Goal: Transaction & Acquisition: Purchase product/service

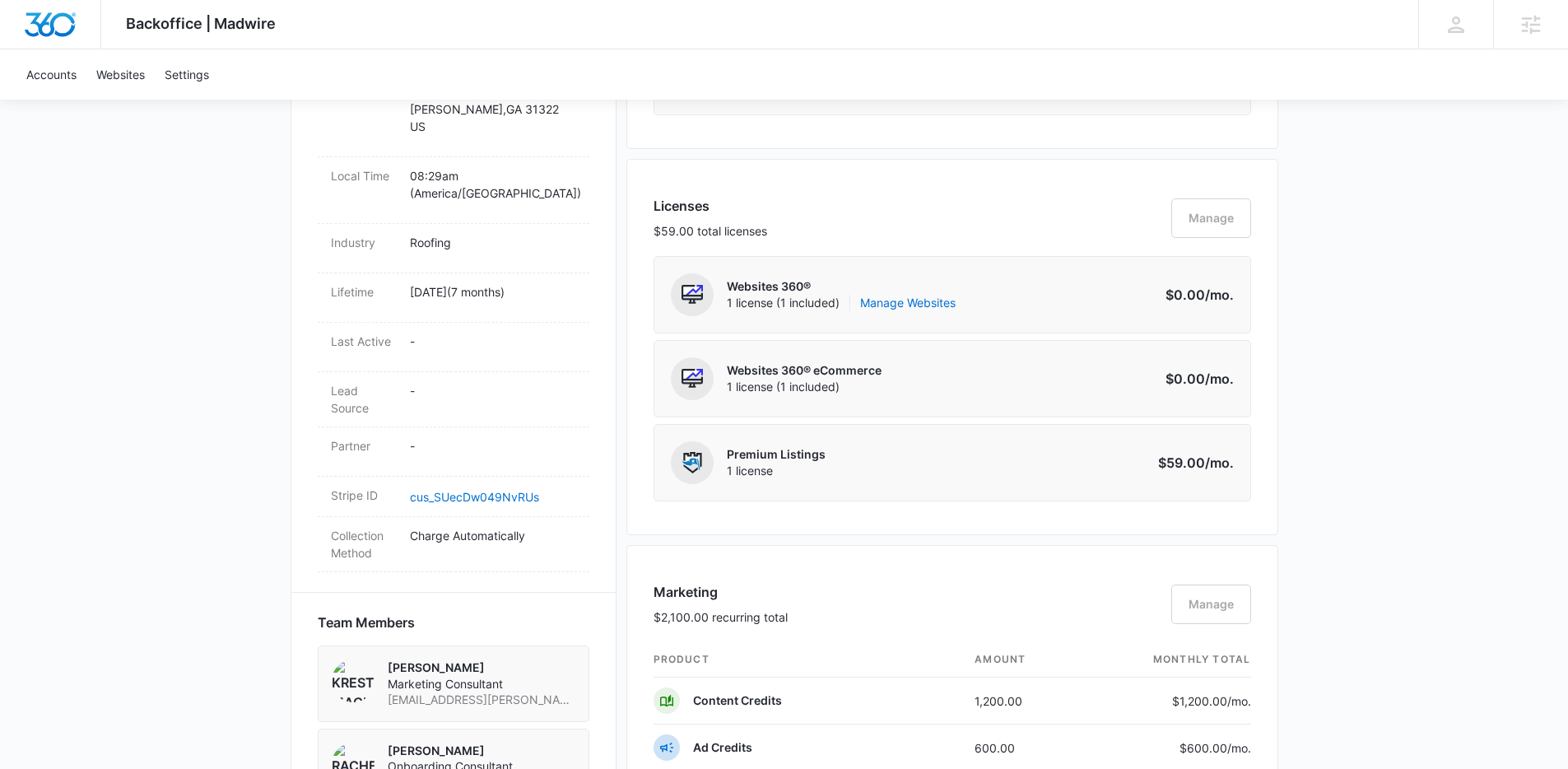
scroll to position [259, 0]
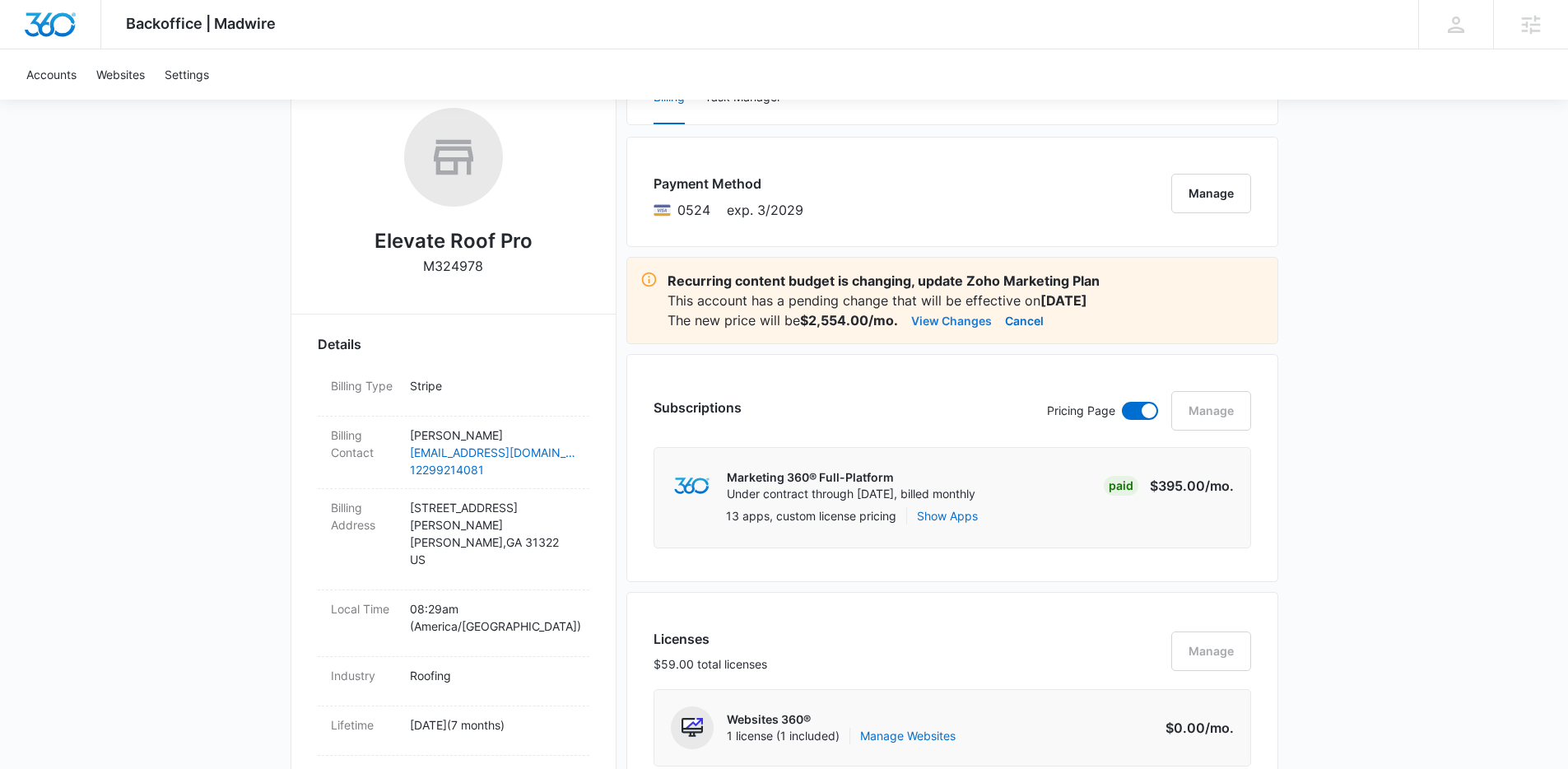
click at [938, 322] on button "View Changes" at bounding box center [951, 320] width 81 height 19
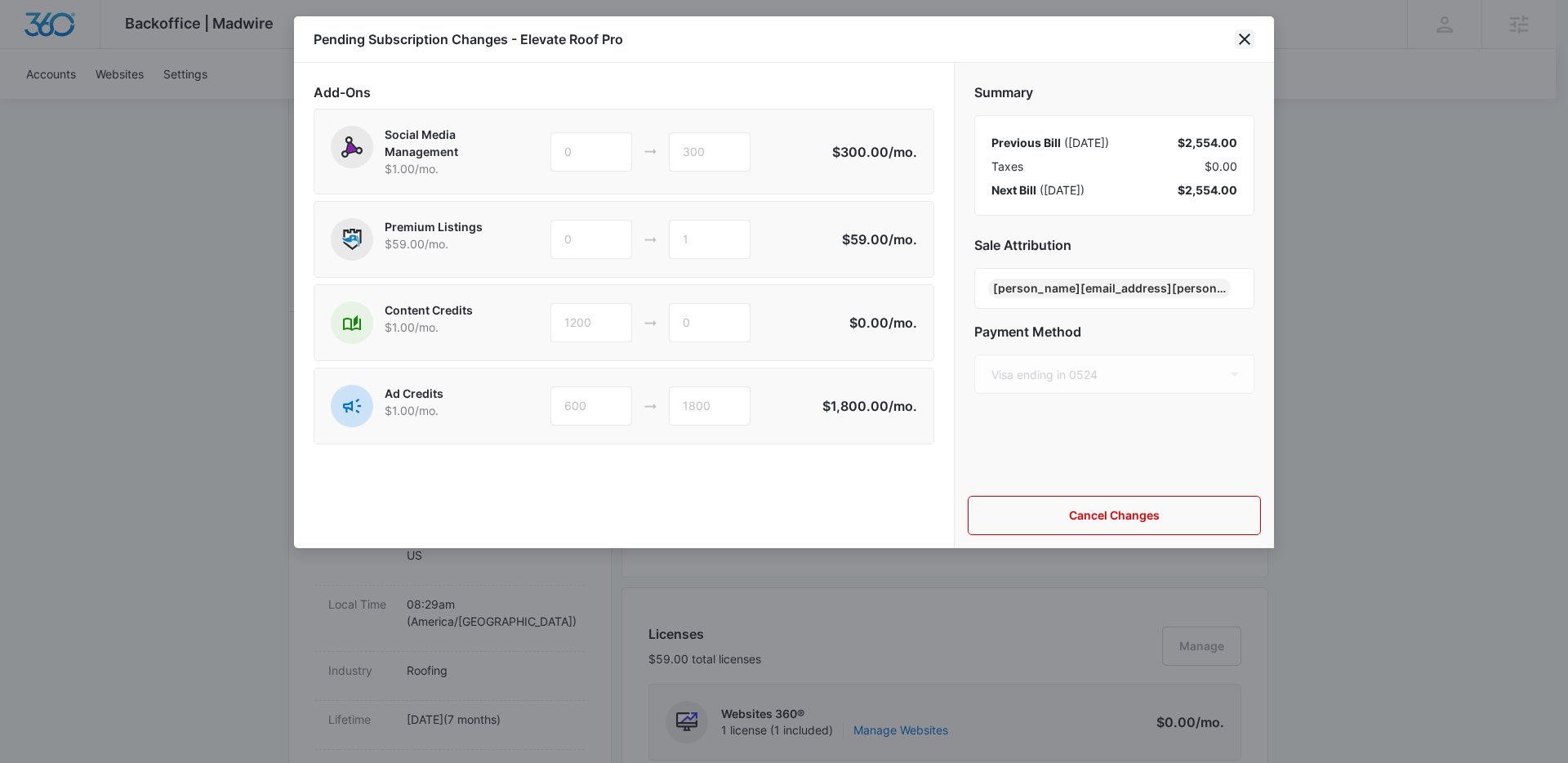
click at [1247, 45] on icon "close" at bounding box center [1245, 39] width 19 height 19
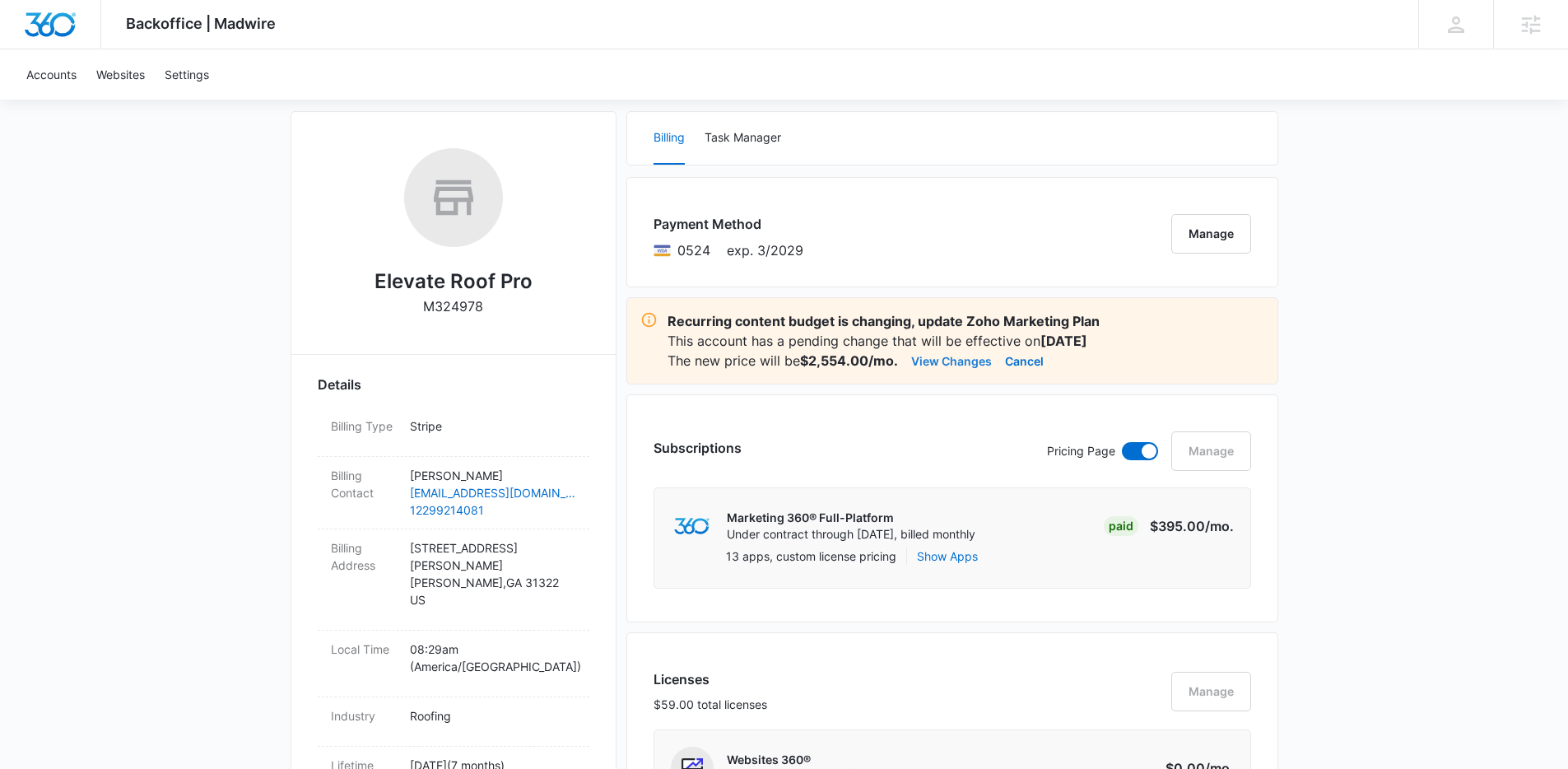
scroll to position [211, 0]
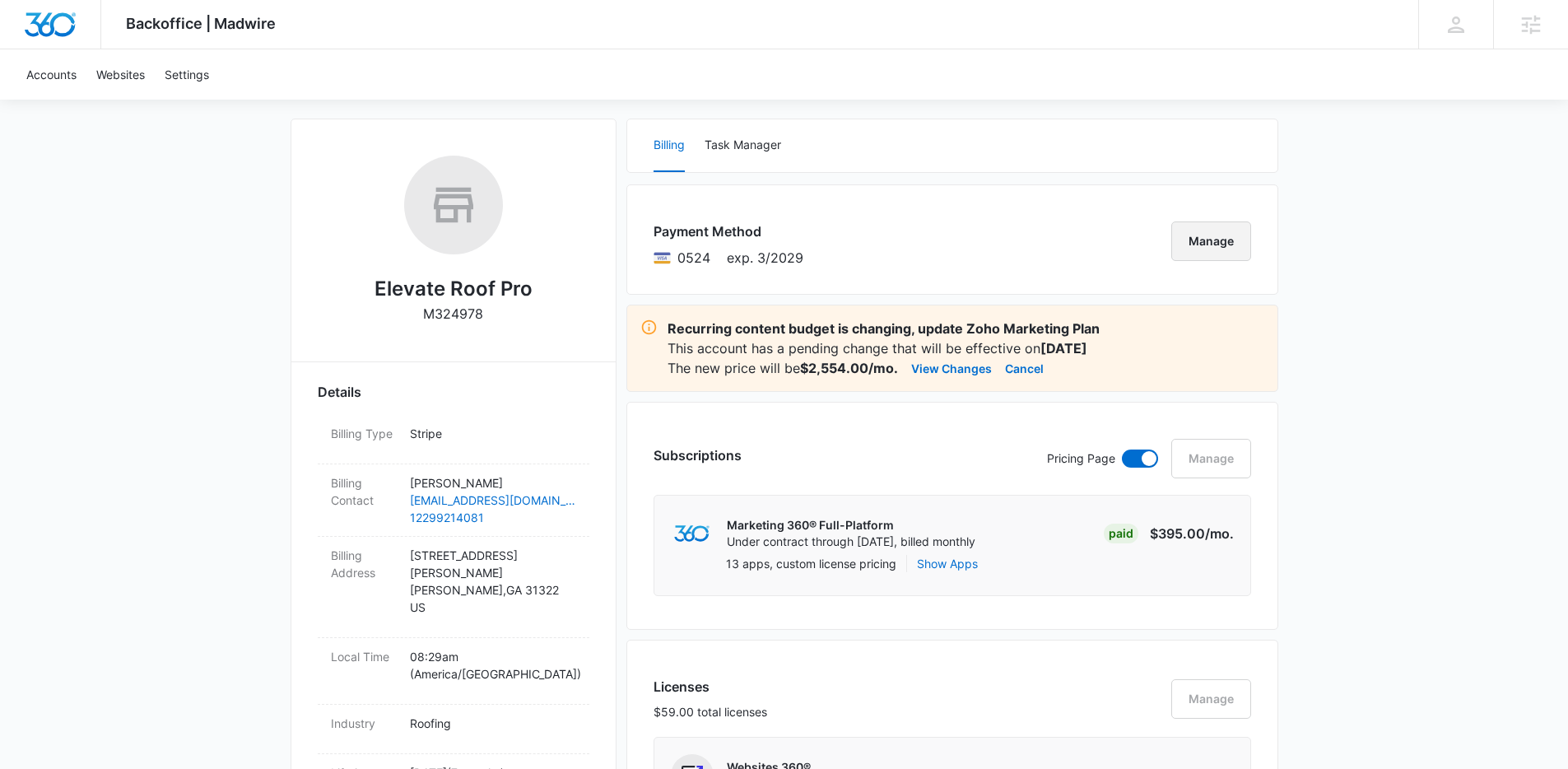
click at [1199, 248] on button "Manage" at bounding box center [1211, 240] width 80 height 40
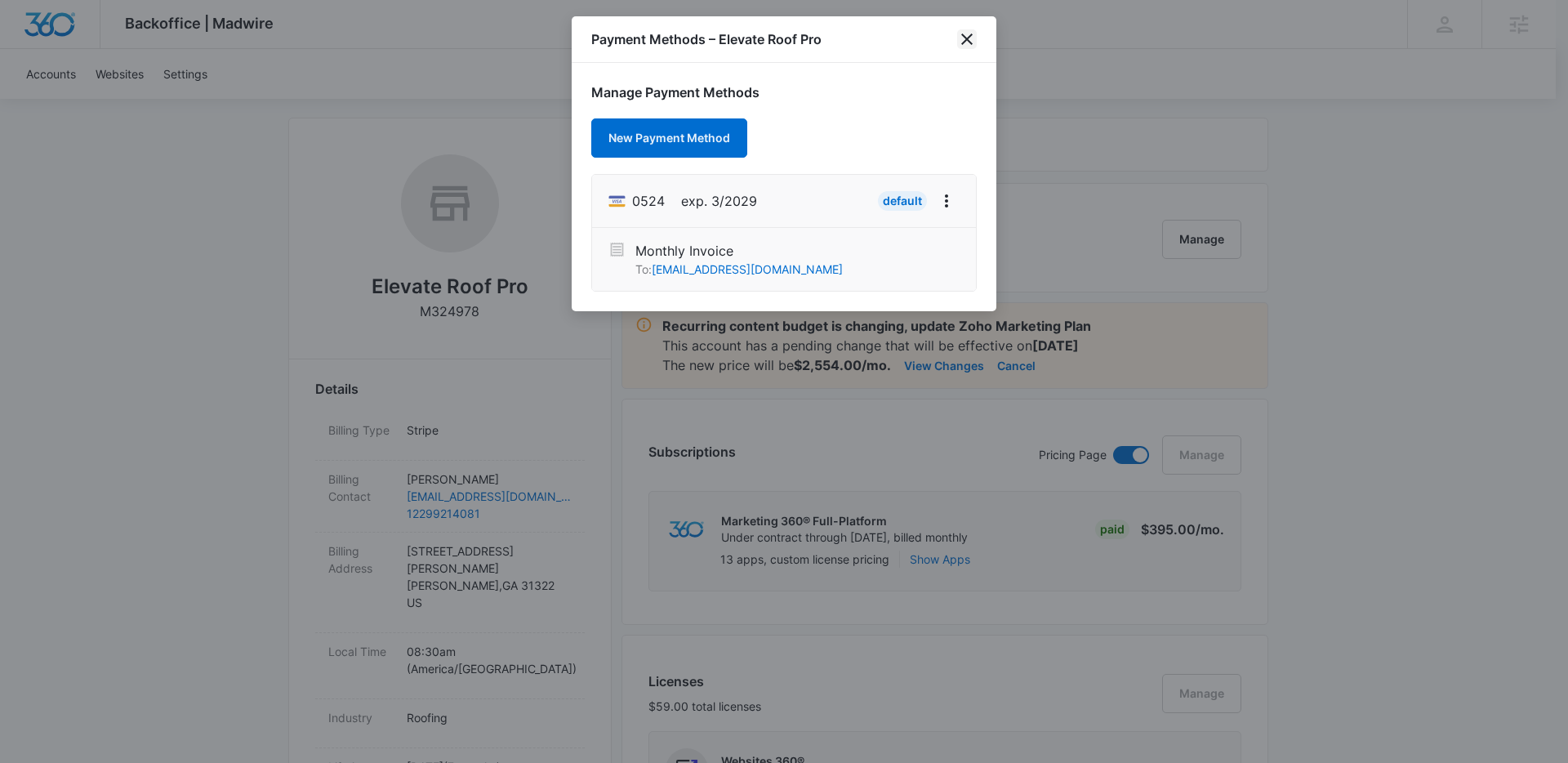
click at [962, 41] on icon "close" at bounding box center [966, 39] width 19 height 19
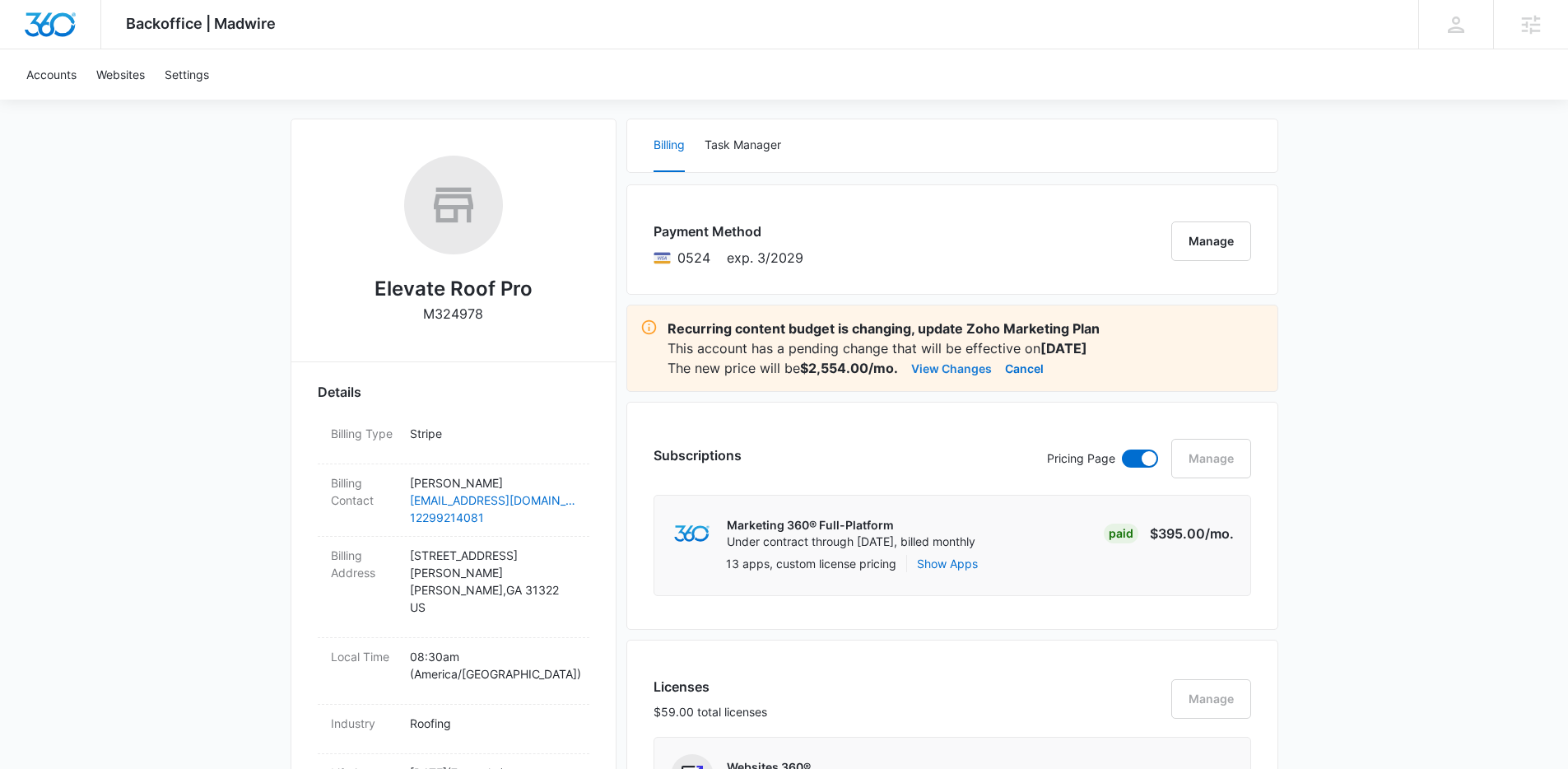
click at [956, 371] on button "View Changes" at bounding box center [951, 368] width 81 height 19
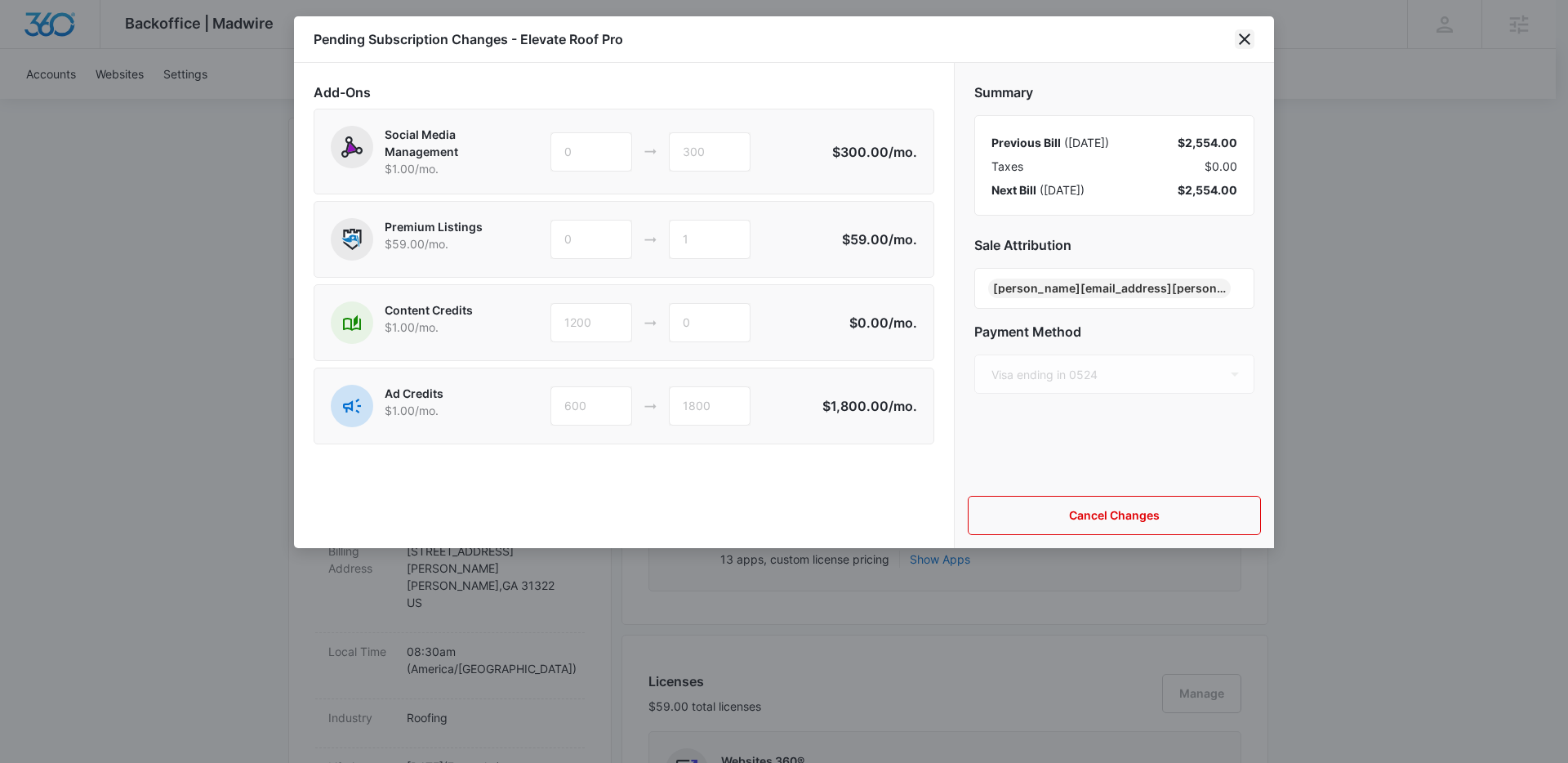
click at [1251, 40] on icon "close" at bounding box center [1245, 39] width 19 height 19
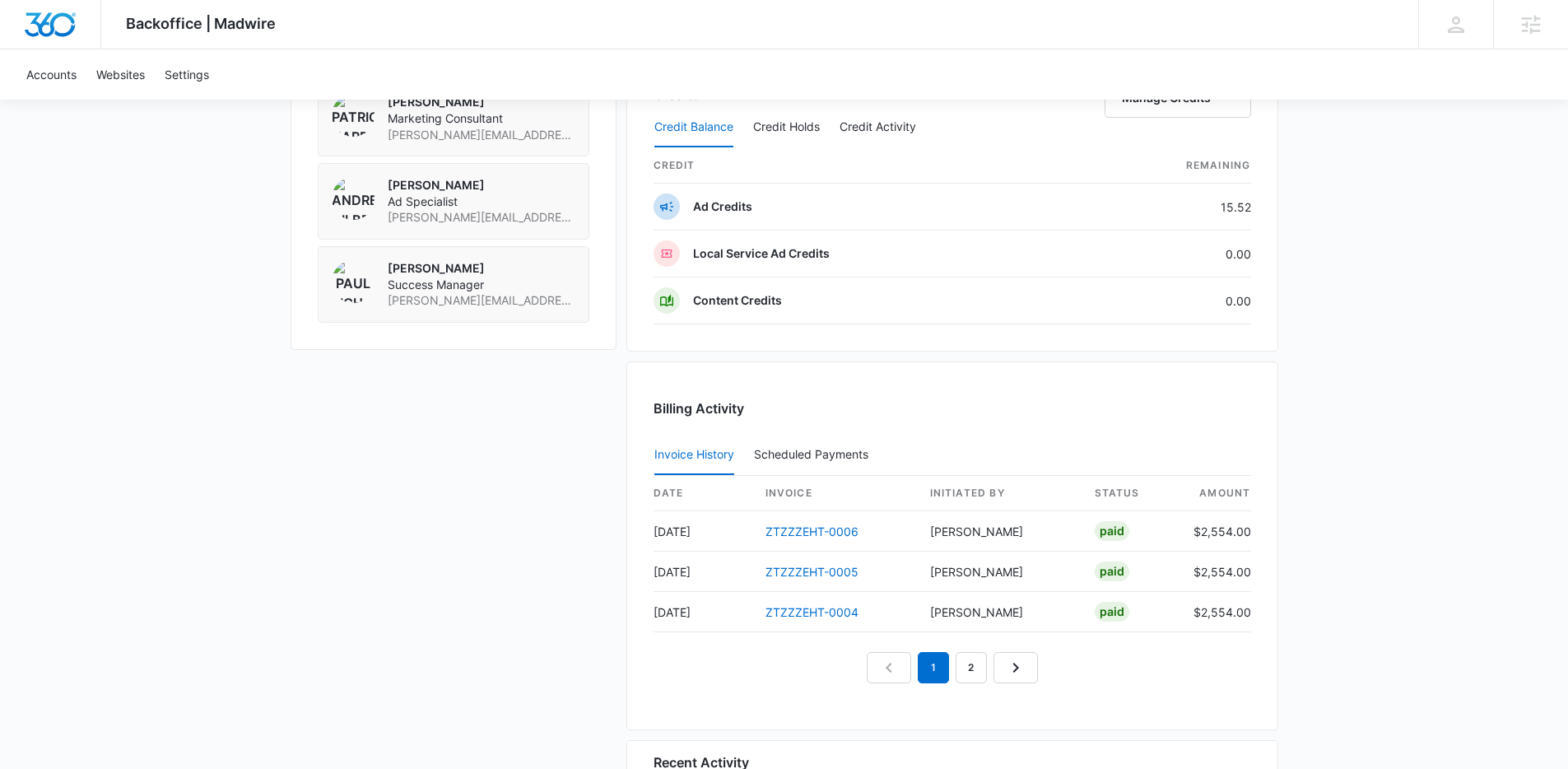
scroll to position [1510, 0]
click at [829, 528] on link "ZTZZZEHT-0006" at bounding box center [812, 528] width 93 height 14
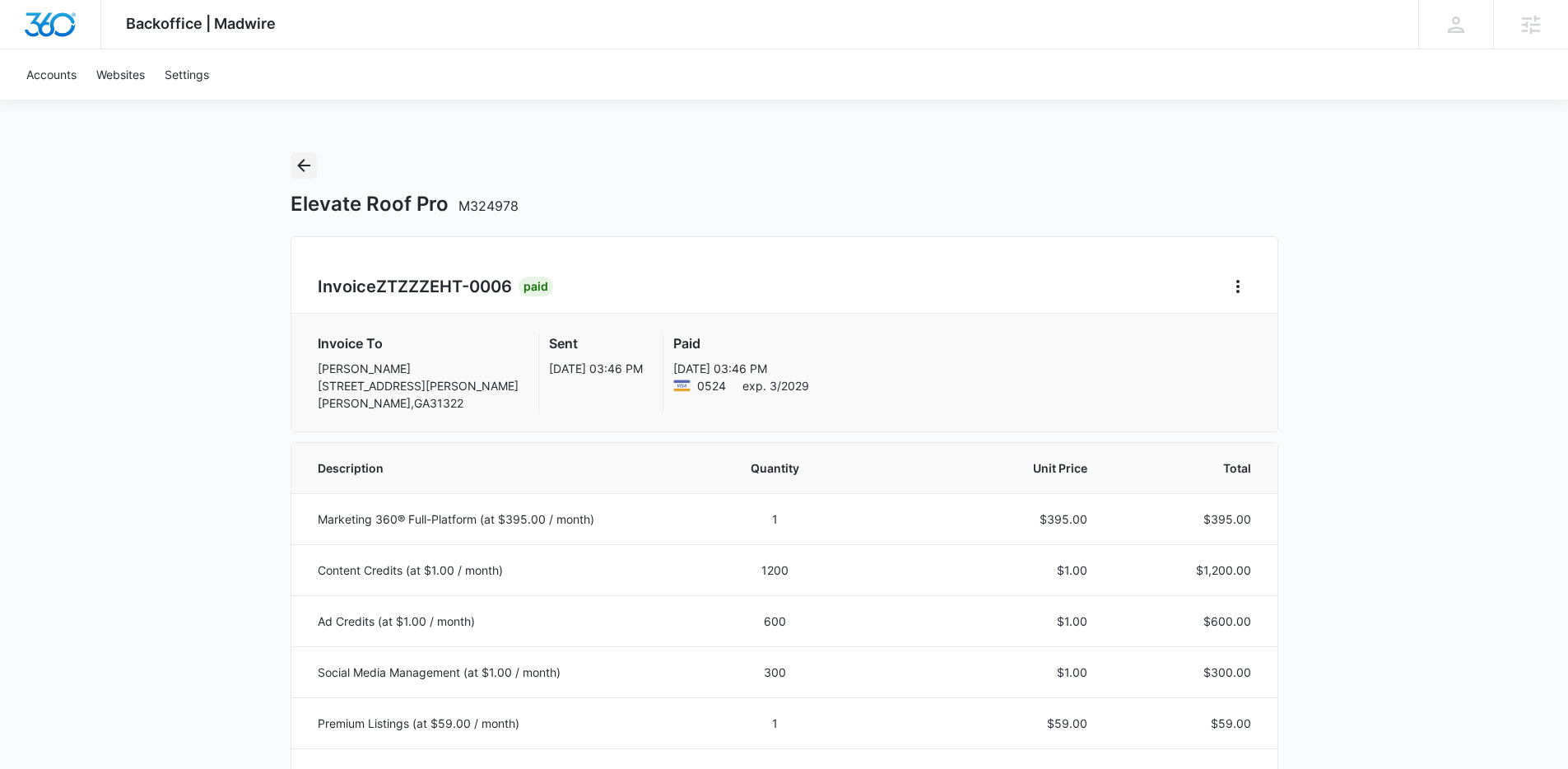
click at [311, 168] on icon "Back" at bounding box center [304, 165] width 19 height 19
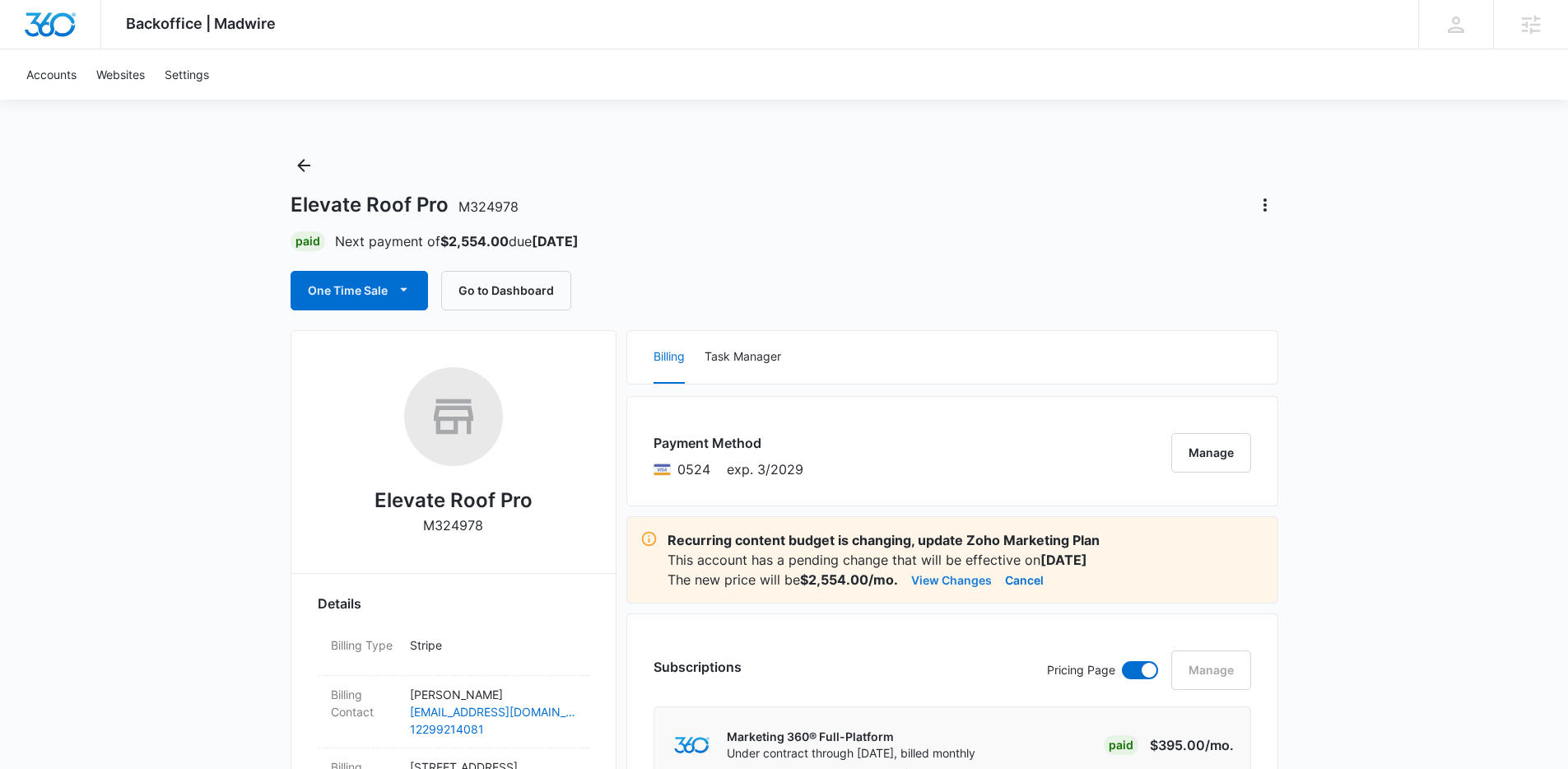
click at [956, 583] on button "View Changes" at bounding box center [951, 579] width 81 height 19
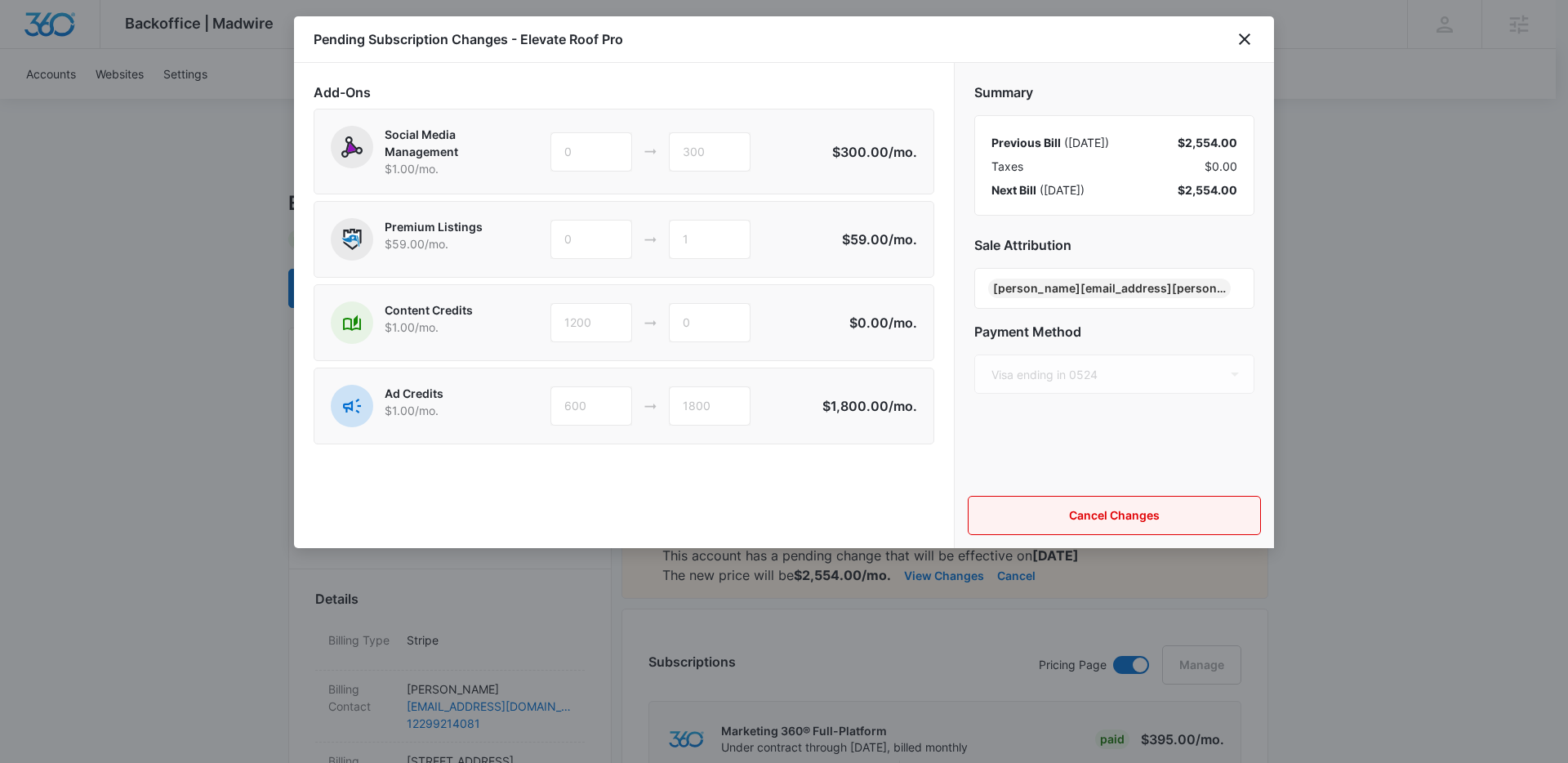
click at [1078, 507] on button "Cancel Changes" at bounding box center [1114, 515] width 294 height 40
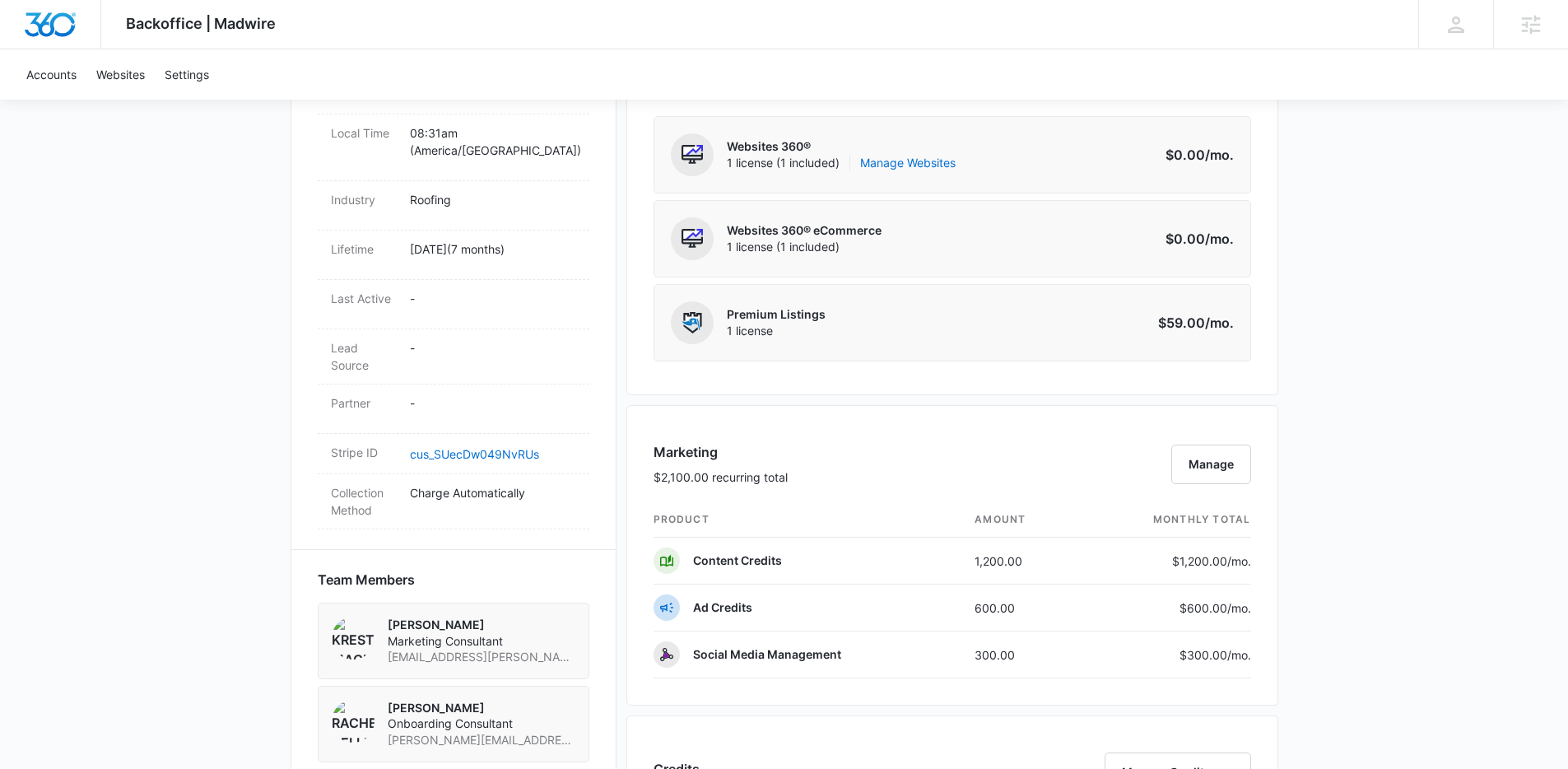
scroll to position [739, 0]
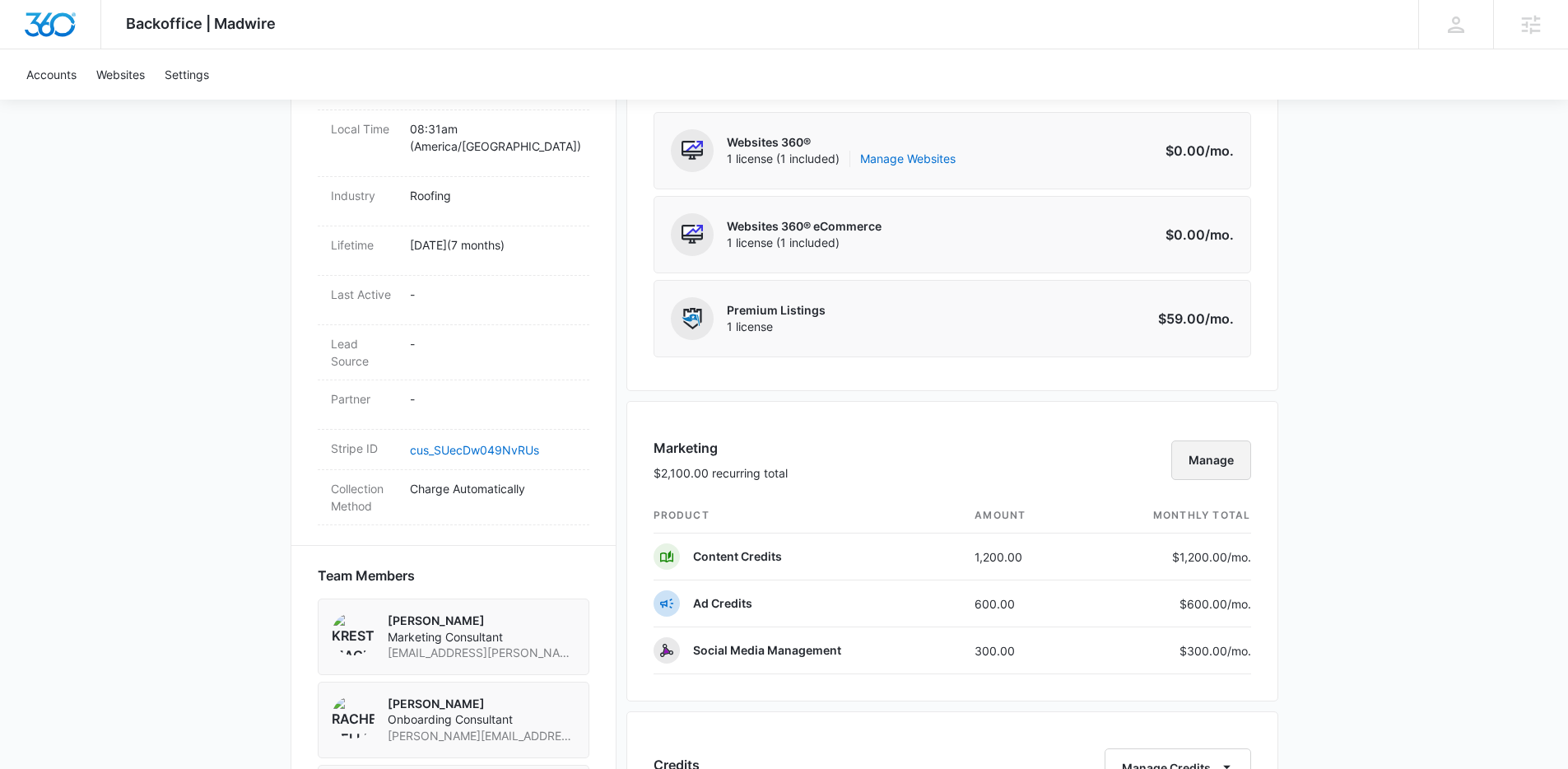
click at [1208, 459] on button "Manage" at bounding box center [1211, 459] width 80 height 40
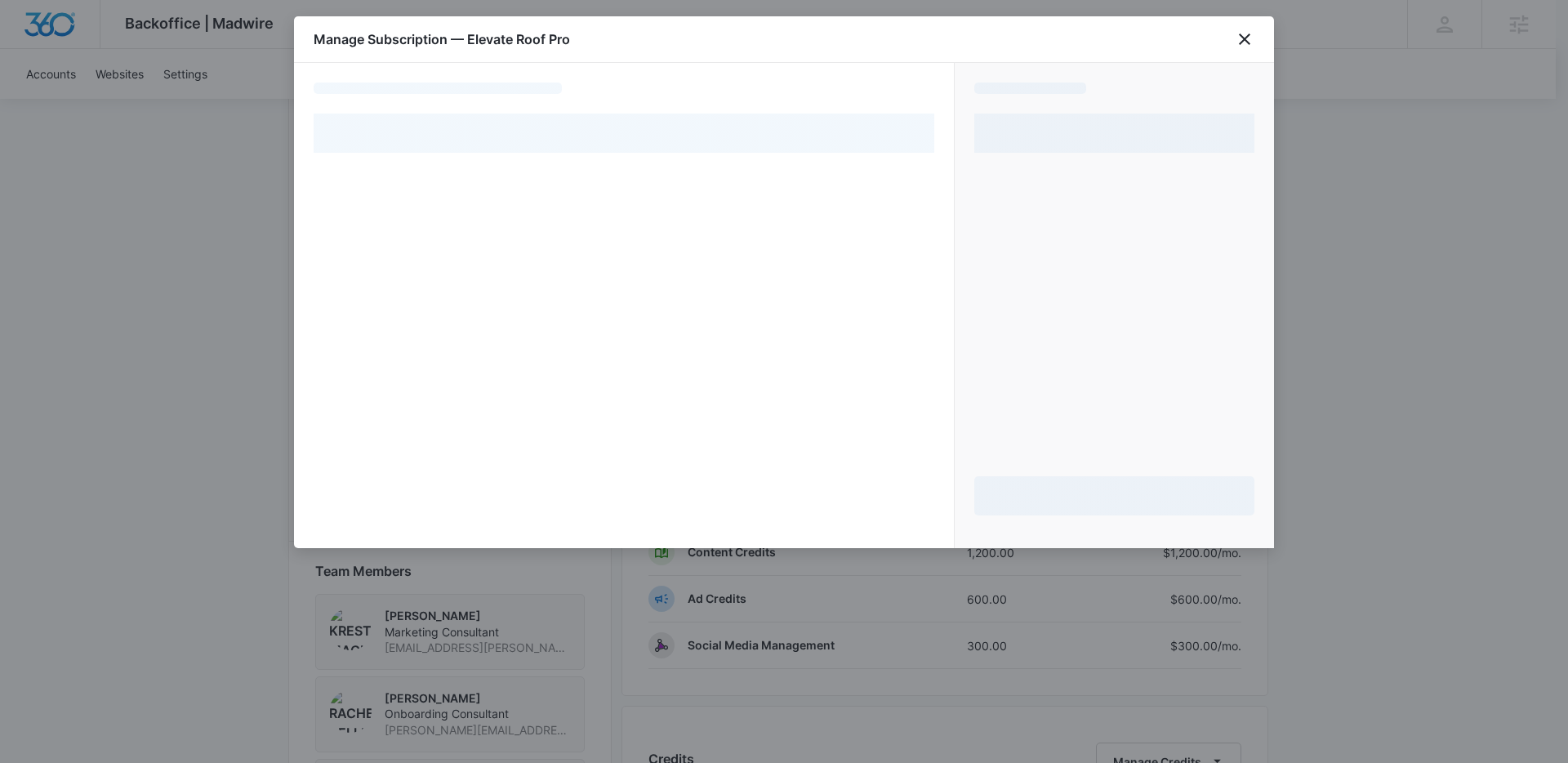
select select "pm_1RZfJgA4n8RTgNjUOXG0DqEU"
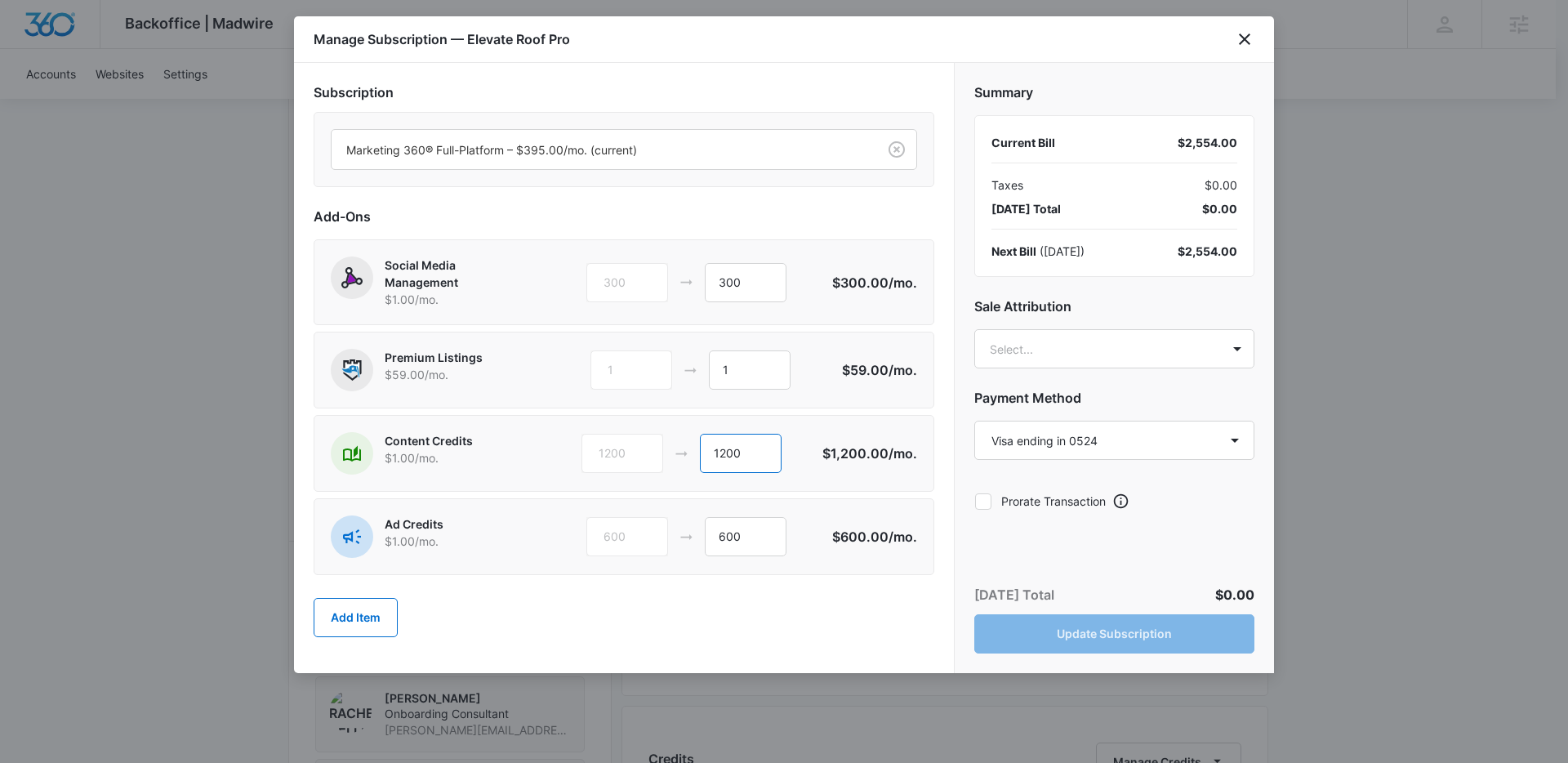
click at [729, 452] on input "1200" at bounding box center [741, 453] width 82 height 40
drag, startPoint x: 728, startPoint y: 454, endPoint x: 706, endPoint y: 455, distance: 22.0
click at [706, 455] on input "1200" at bounding box center [741, 453] width 82 height 40
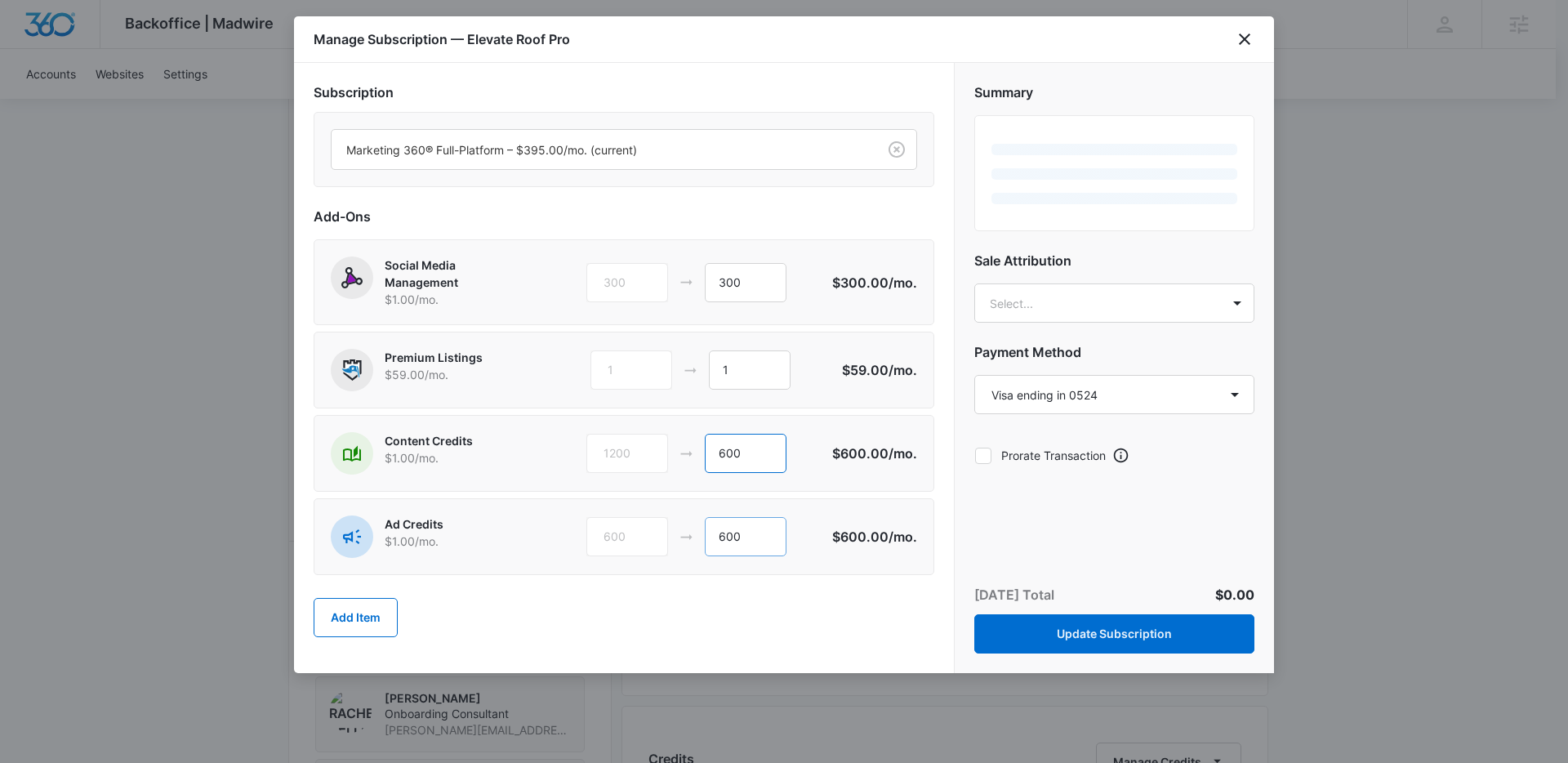
type input "600"
drag, startPoint x: 727, startPoint y: 537, endPoint x: 715, endPoint y: 537, distance: 12.0
click at [715, 537] on input "600" at bounding box center [745, 536] width 82 height 40
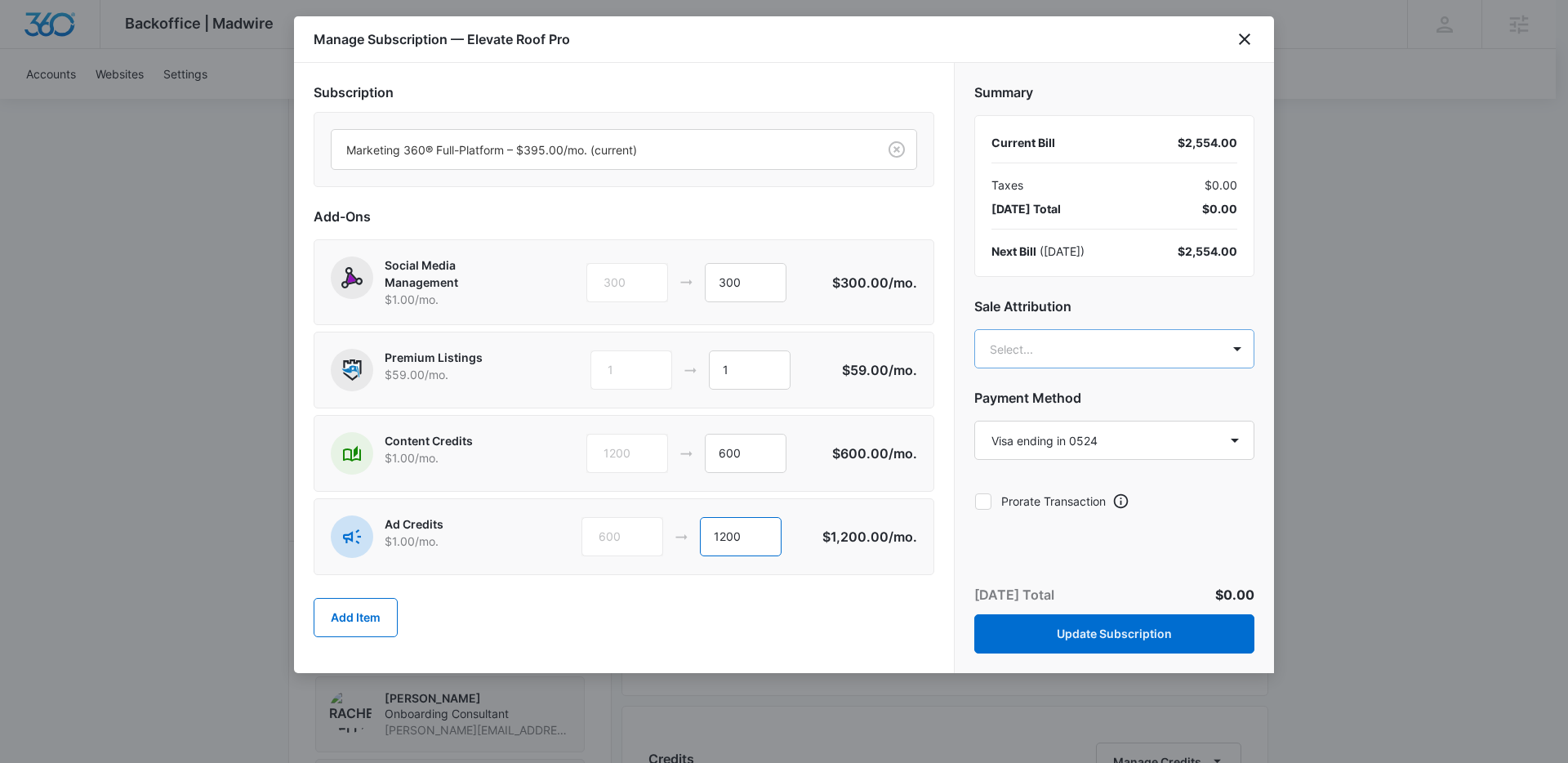
type input "1200"
click at [1025, 365] on body "Backoffice | Madwire Apps Settings Paul Richardson paul.richardson@madwire.com …" at bounding box center [784, 432] width 1568 height 2331
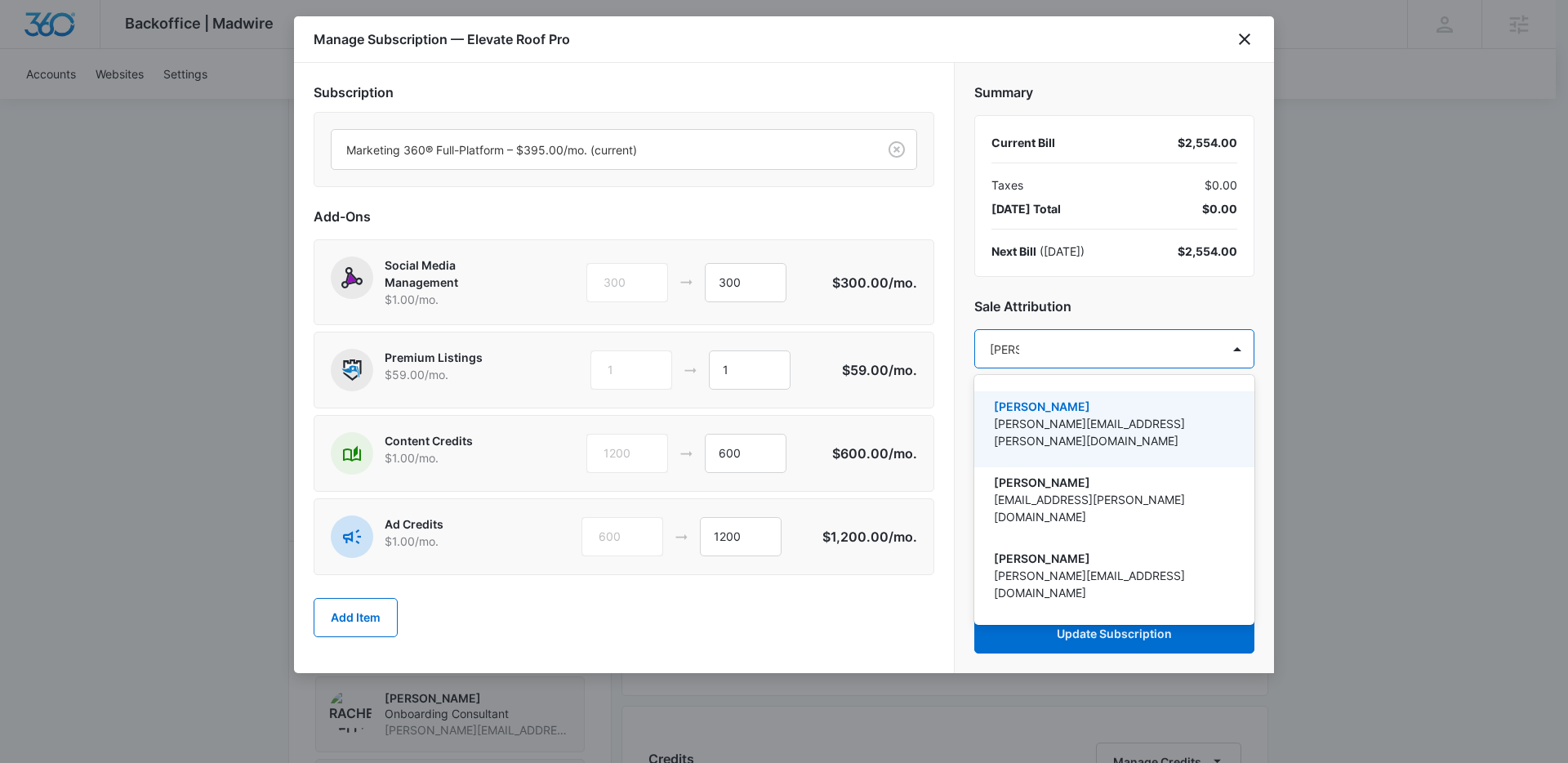
type input "paul ri"
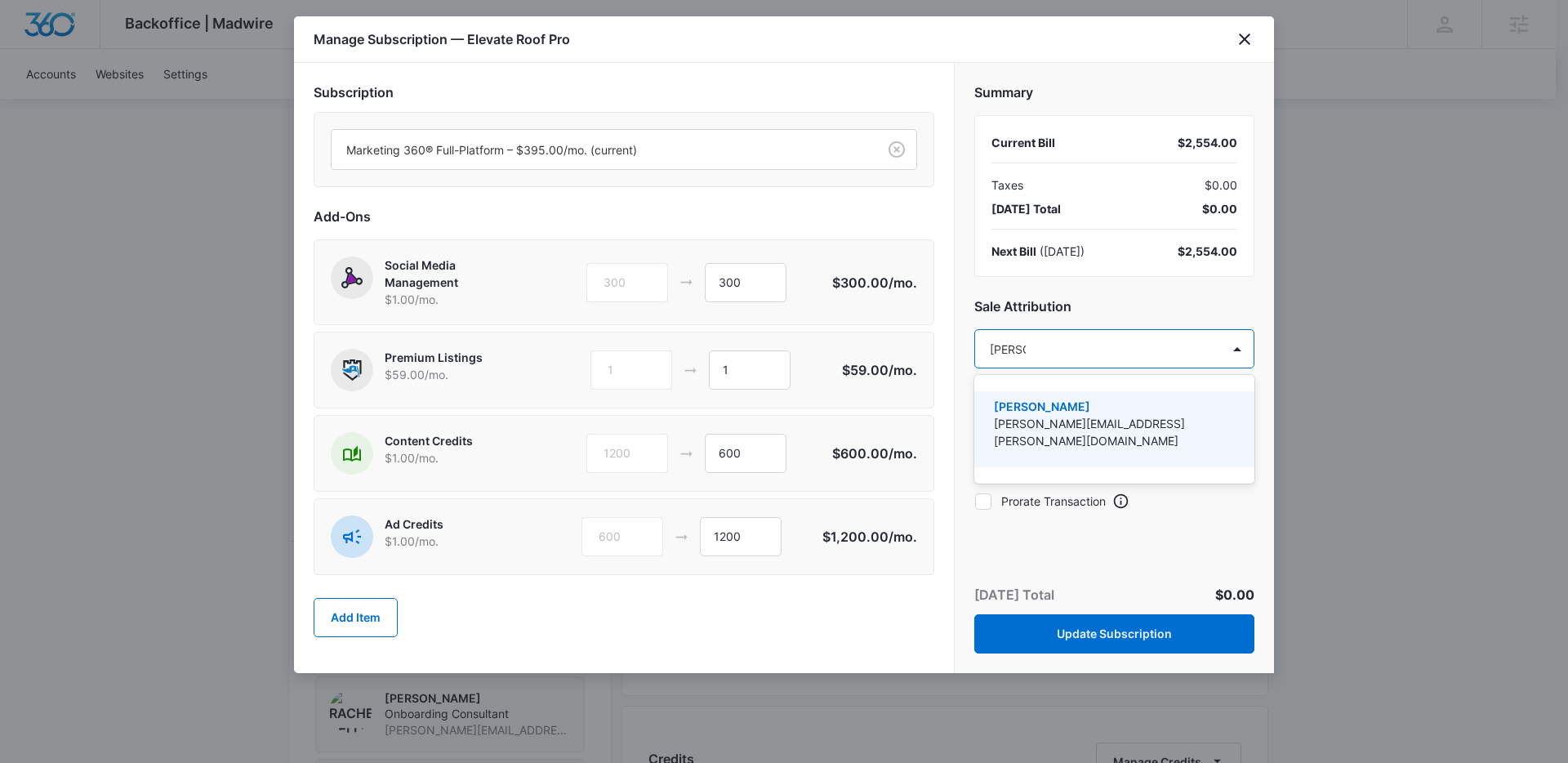
click at [1065, 419] on p "[PERSON_NAME][EMAIL_ADDRESS][PERSON_NAME][DOMAIN_NAME]" at bounding box center [1112, 433] width 238 height 35
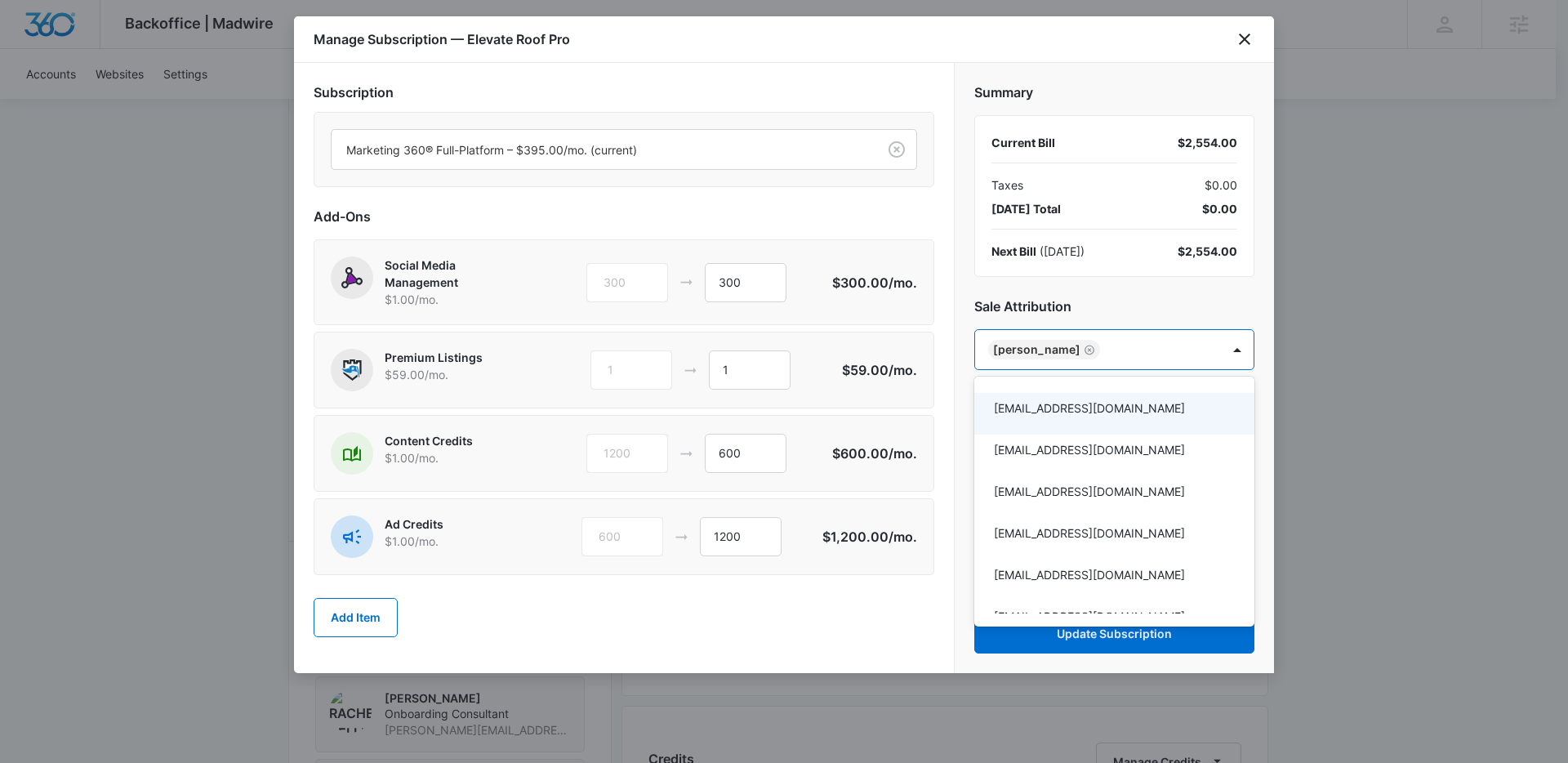
click at [1183, 309] on div at bounding box center [784, 382] width 1568 height 763
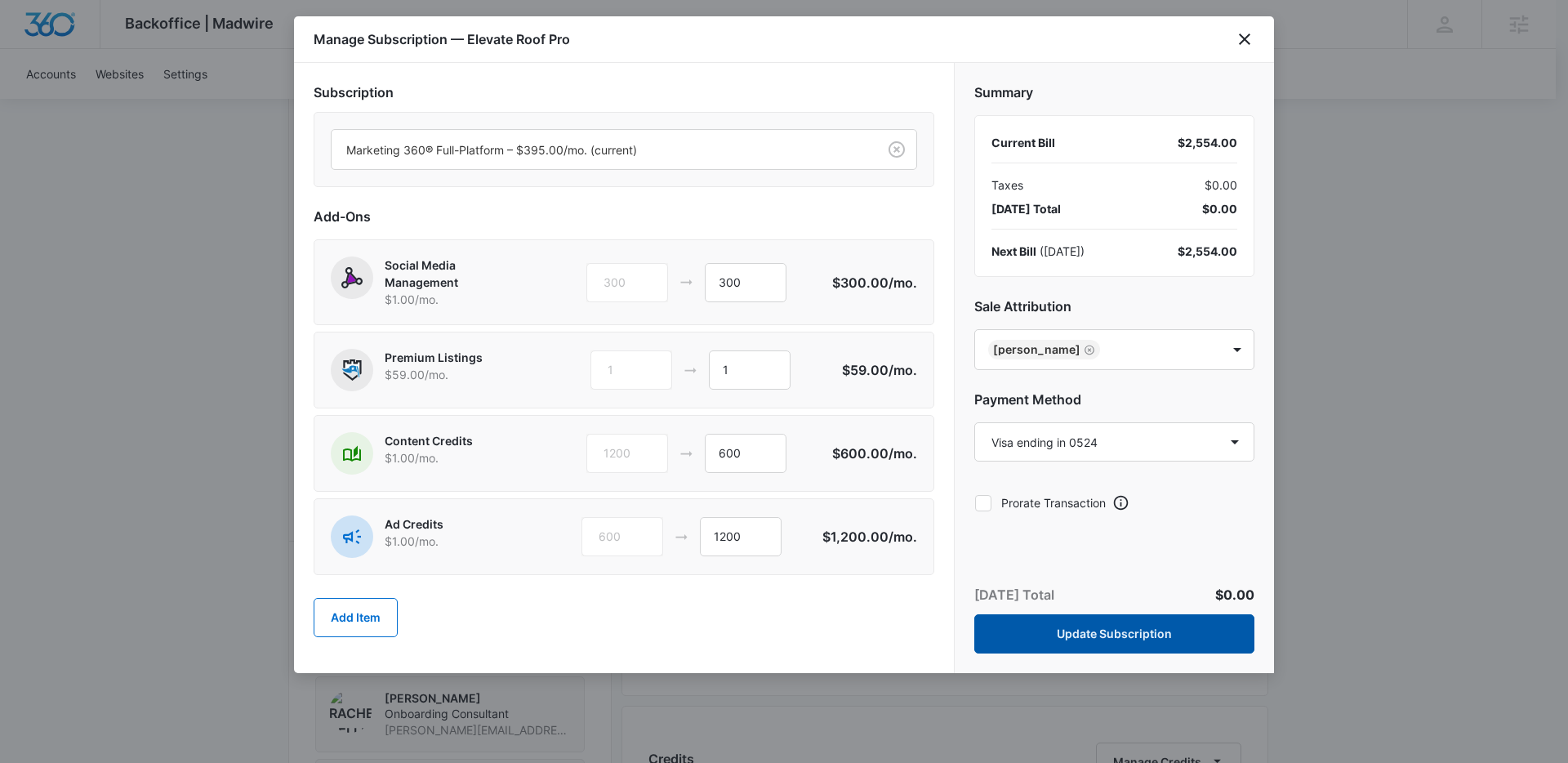
click at [1112, 633] on button "Update Subscription" at bounding box center [1114, 634] width 280 height 40
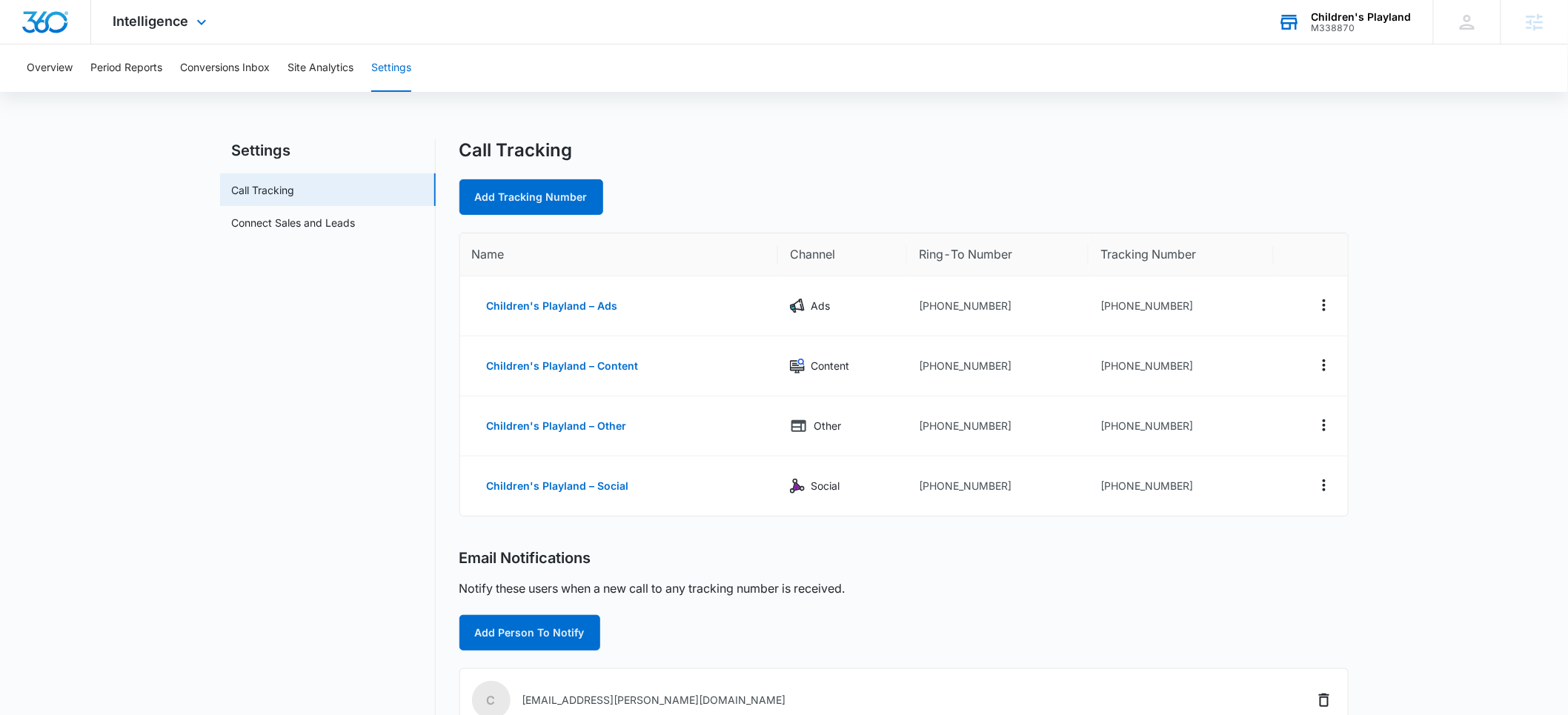
click at [1343, 15] on div "Children's Playland" at bounding box center [1362, 18] width 100 height 12
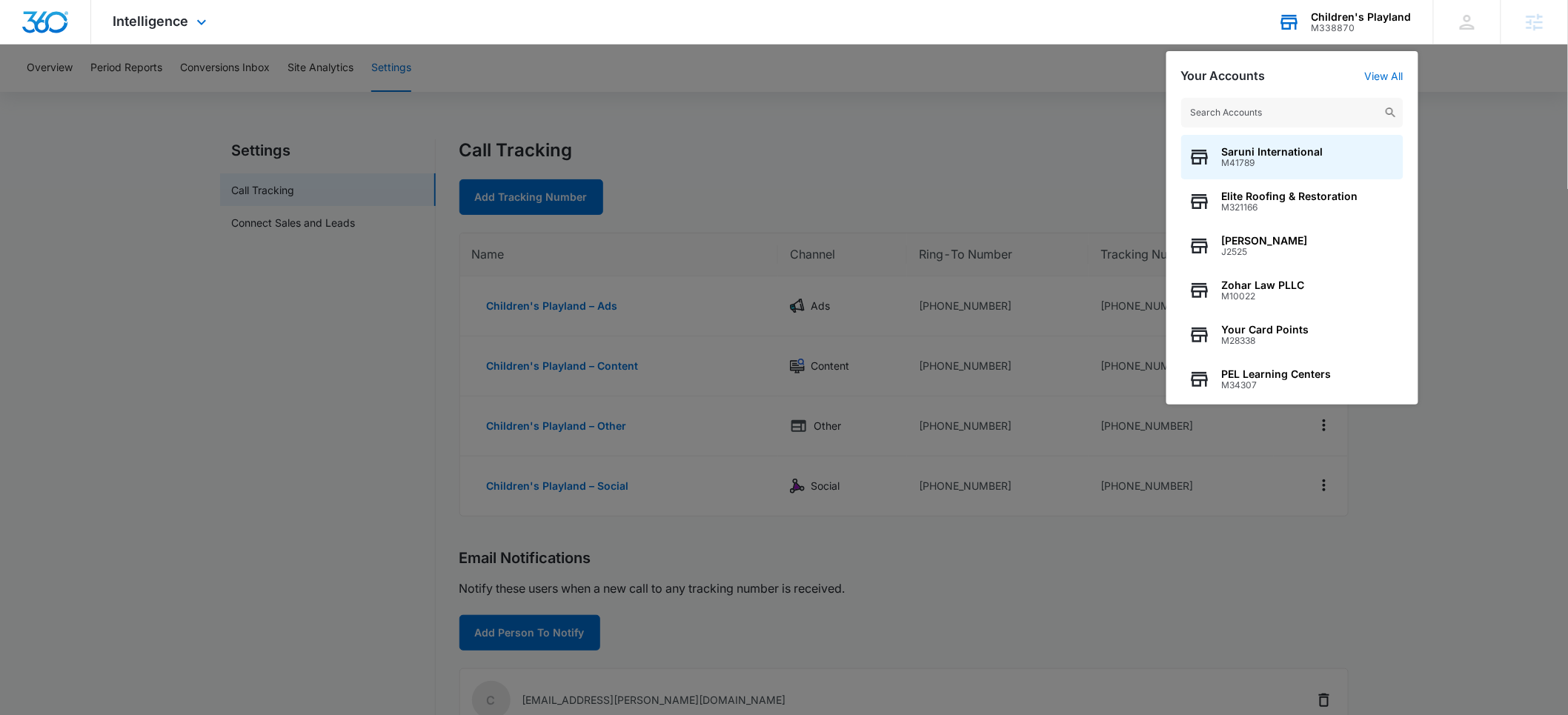
click at [1272, 108] on input "text" at bounding box center [1293, 113] width 223 height 30
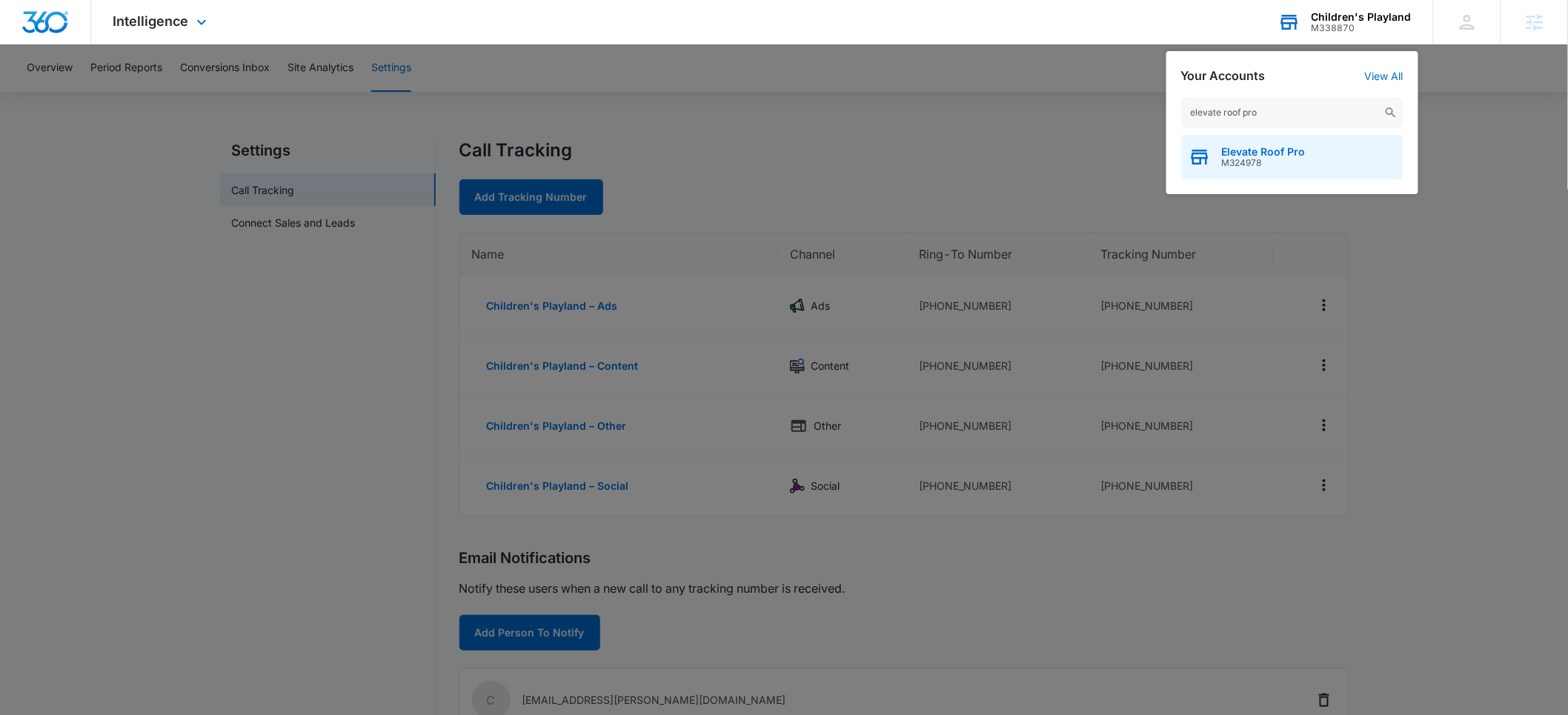
type input "elevate roof pro"
click at [1269, 160] on span "M324978" at bounding box center [1264, 163] width 84 height 11
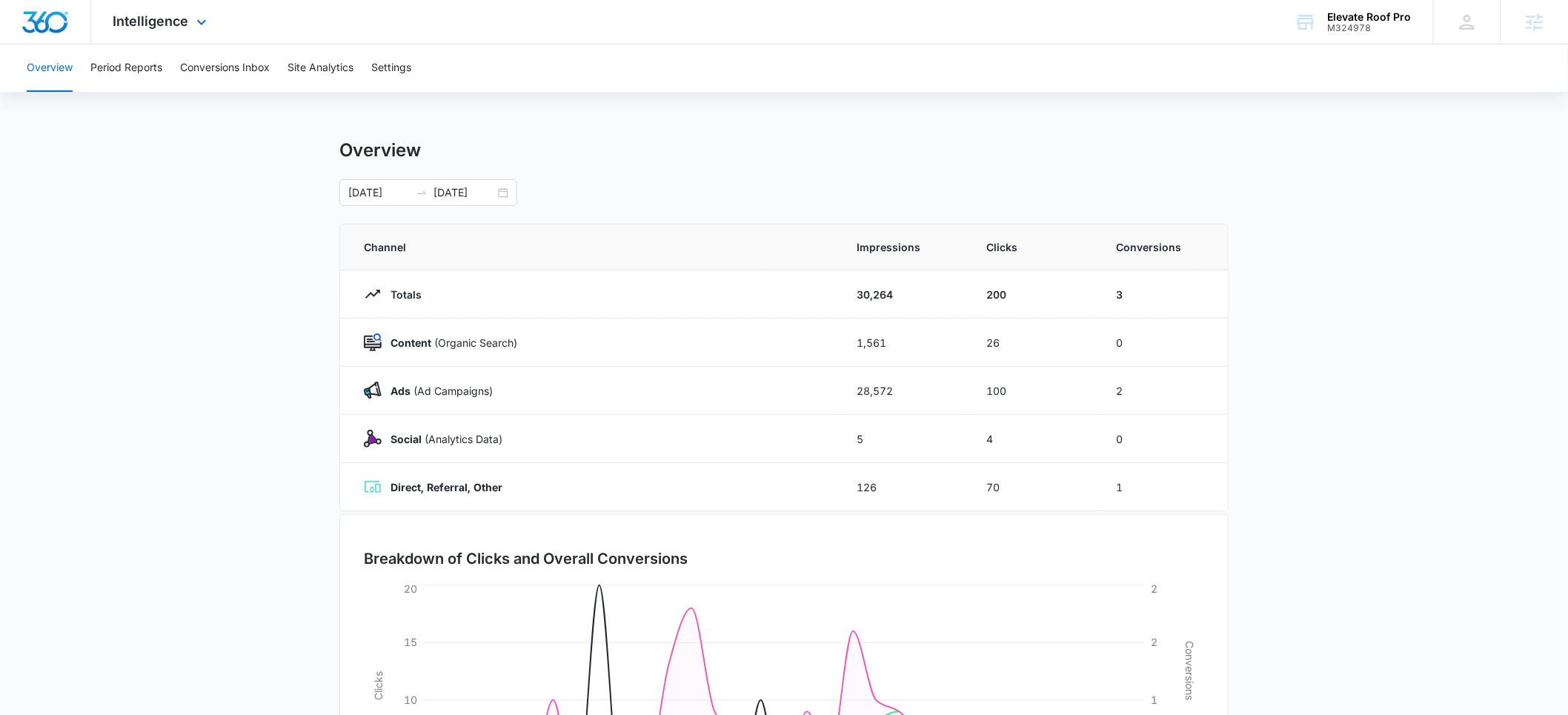
click at [164, 30] on div "Intelligence Apps Reputation Websites Forms CRM Email Social Payments POS Conte…" at bounding box center [162, 22] width 142 height 44
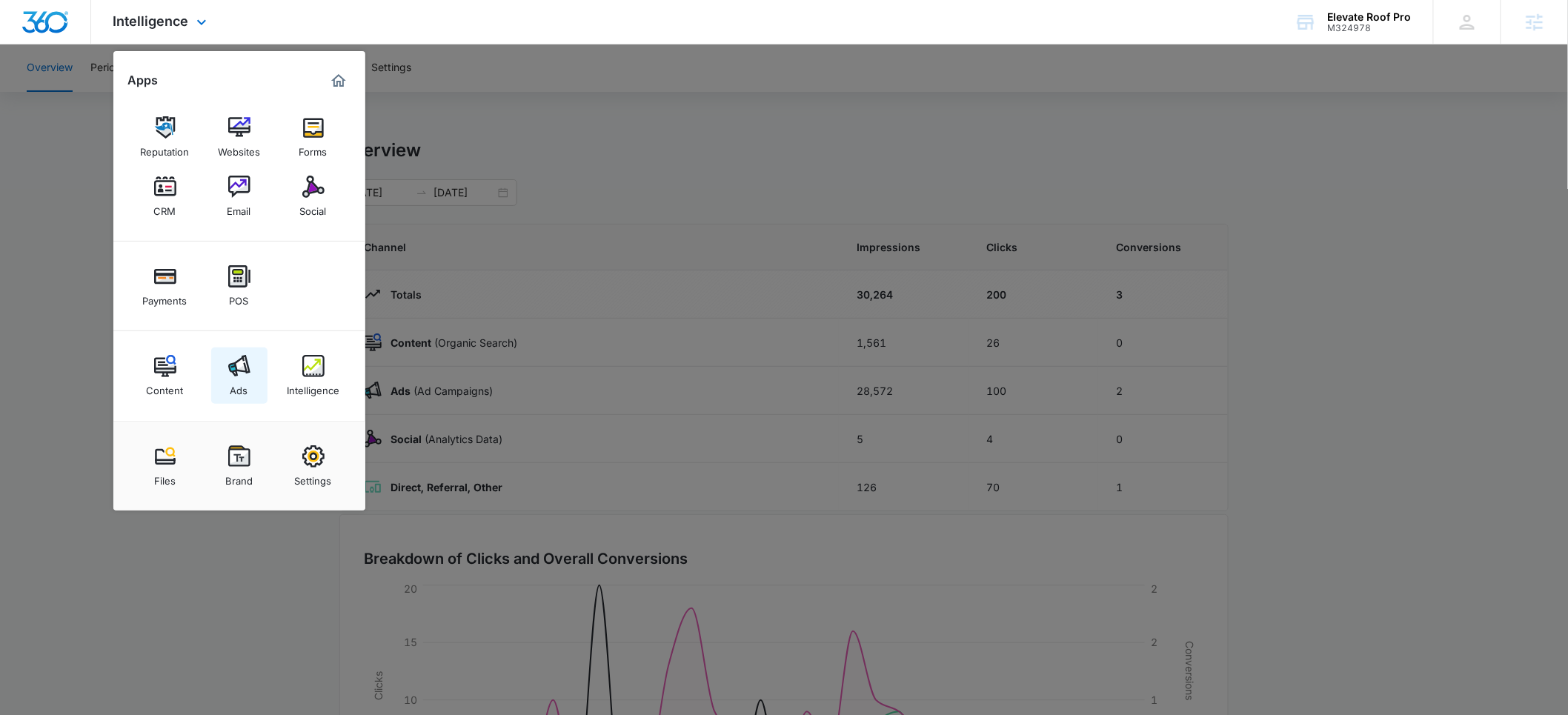
click at [244, 365] on img at bounding box center [238, 365] width 22 height 22
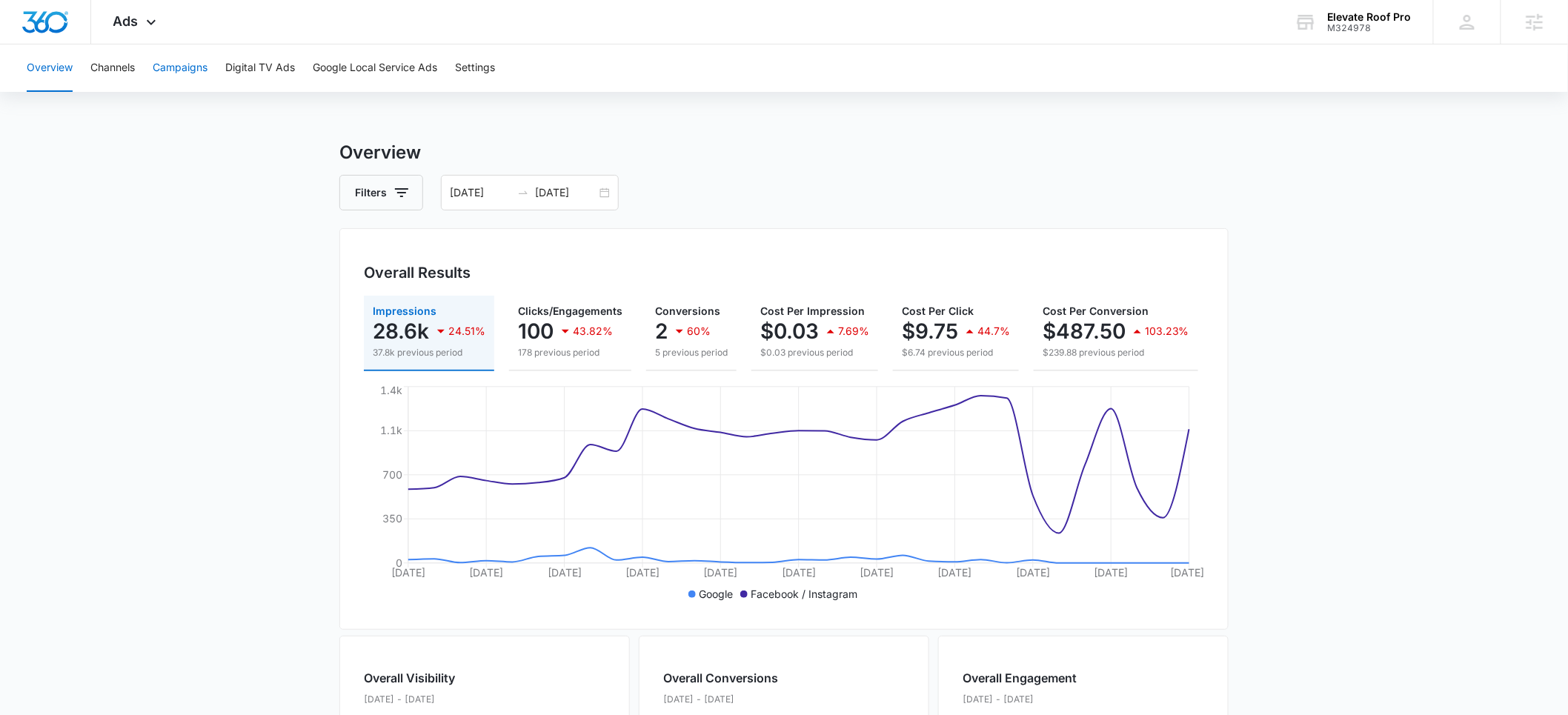
click at [195, 67] on button "Campaigns" at bounding box center [180, 68] width 55 height 47
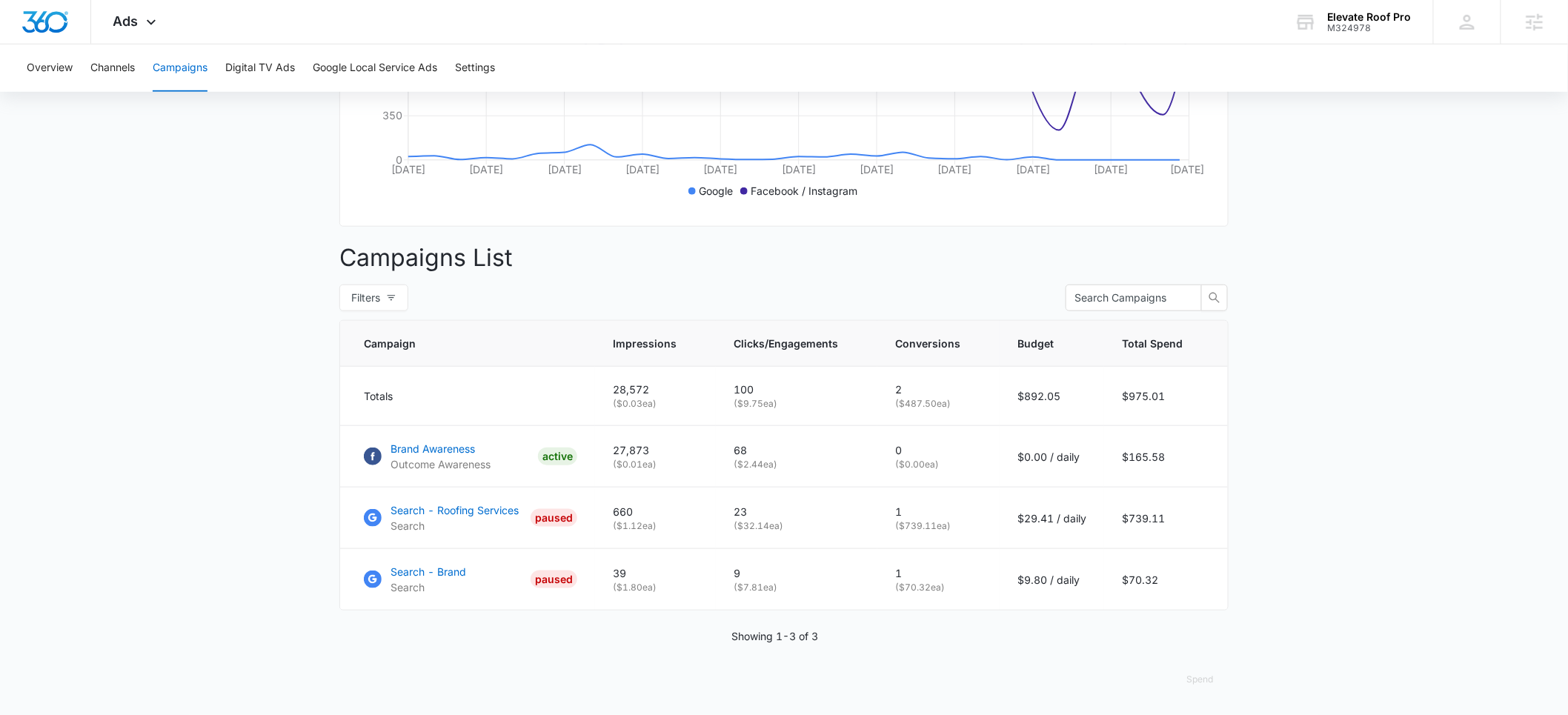
scroll to position [415, 0]
click at [142, 26] on icon at bounding box center [151, 25] width 18 height 18
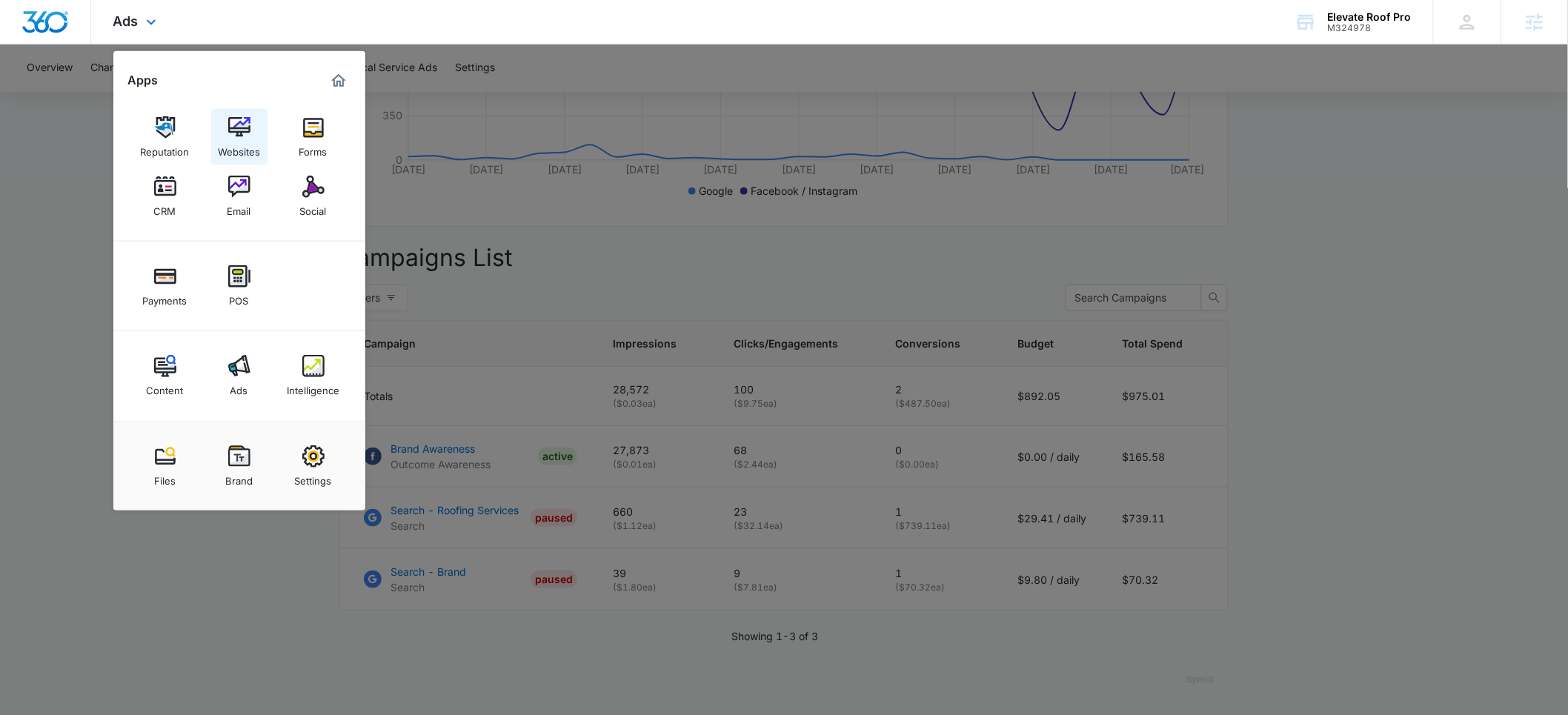
click at [234, 148] on div "Websites" at bounding box center [239, 148] width 42 height 19
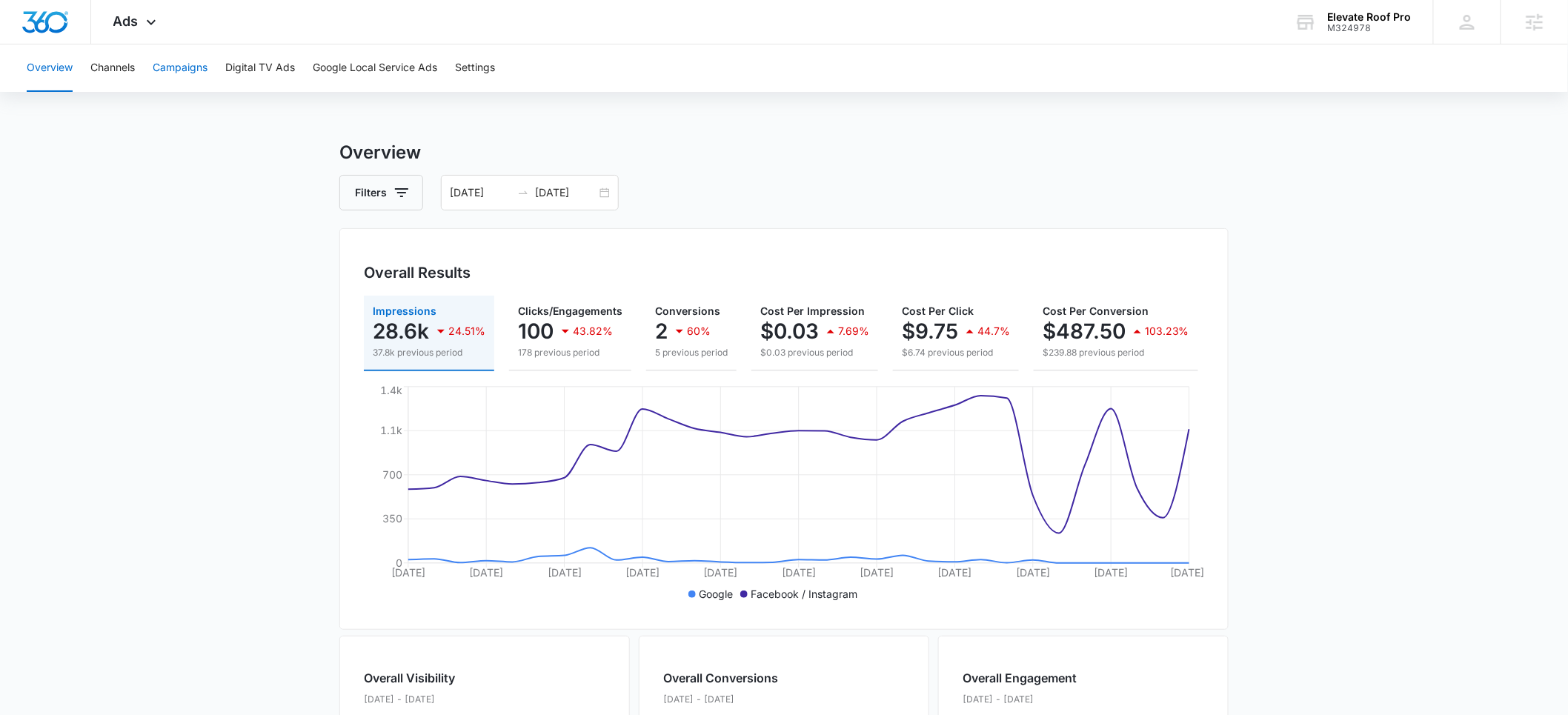
click at [186, 68] on button "Campaigns" at bounding box center [180, 68] width 55 height 47
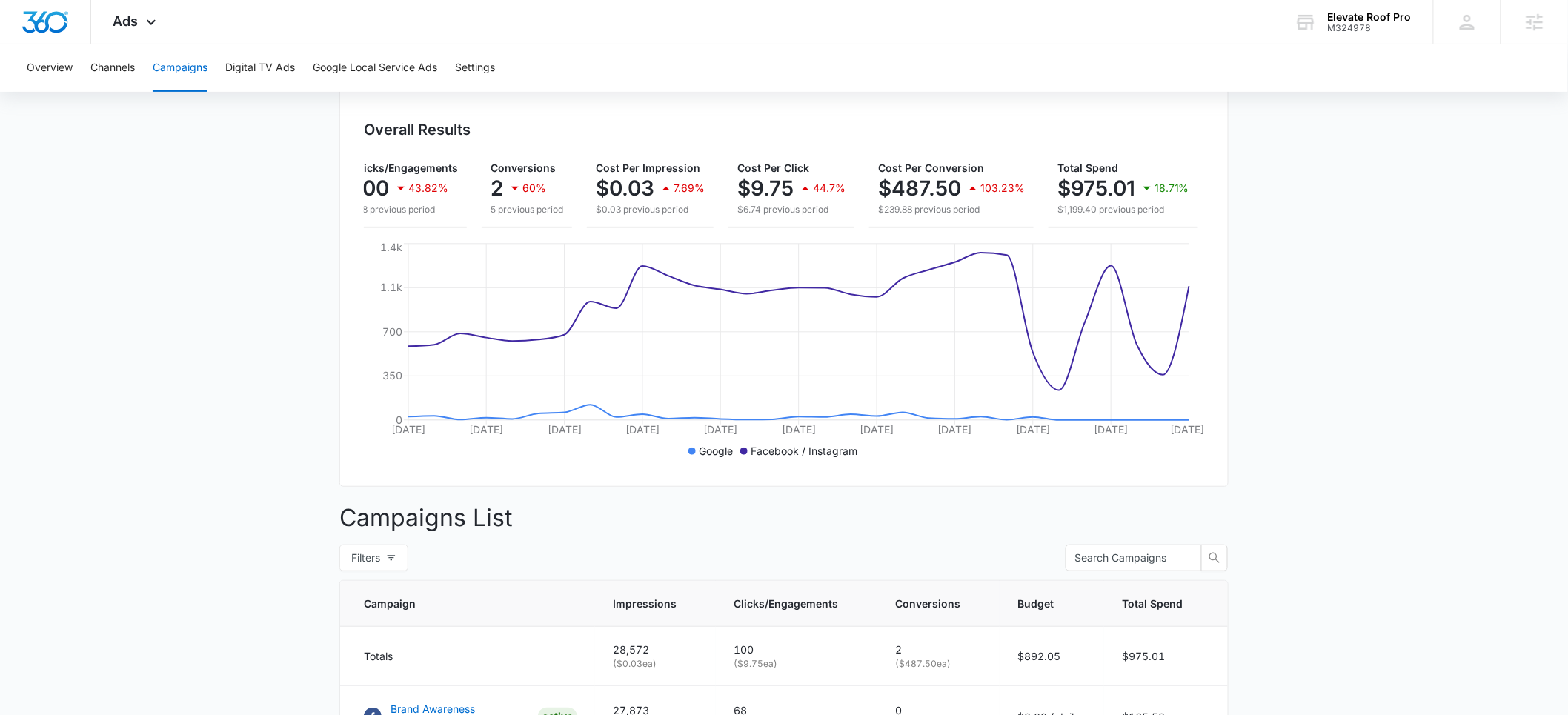
scroll to position [415, 0]
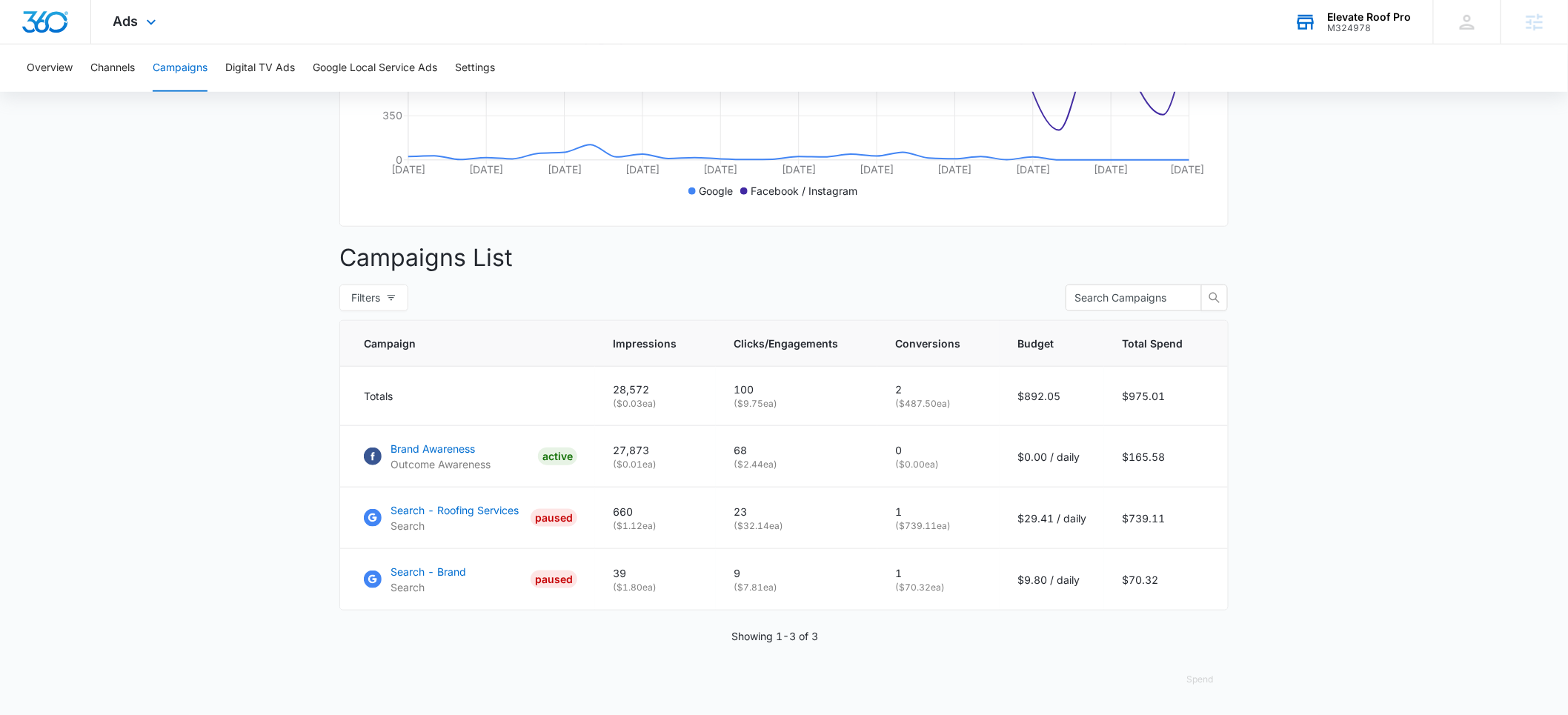
click at [1353, 22] on div "Elevate Roof Pro" at bounding box center [1370, 18] width 84 height 12
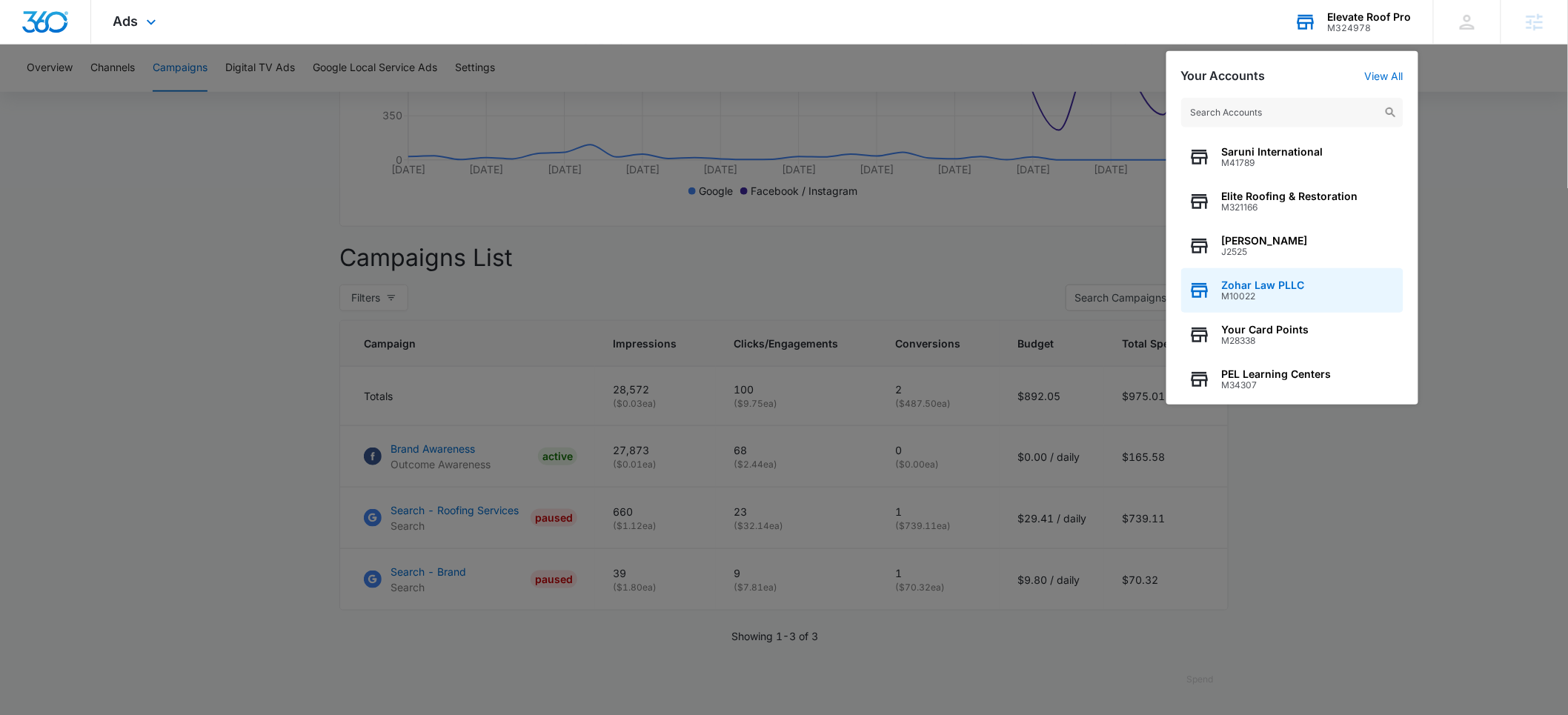
click at [1252, 286] on span "Zohar Law PLLC" at bounding box center [1263, 286] width 83 height 12
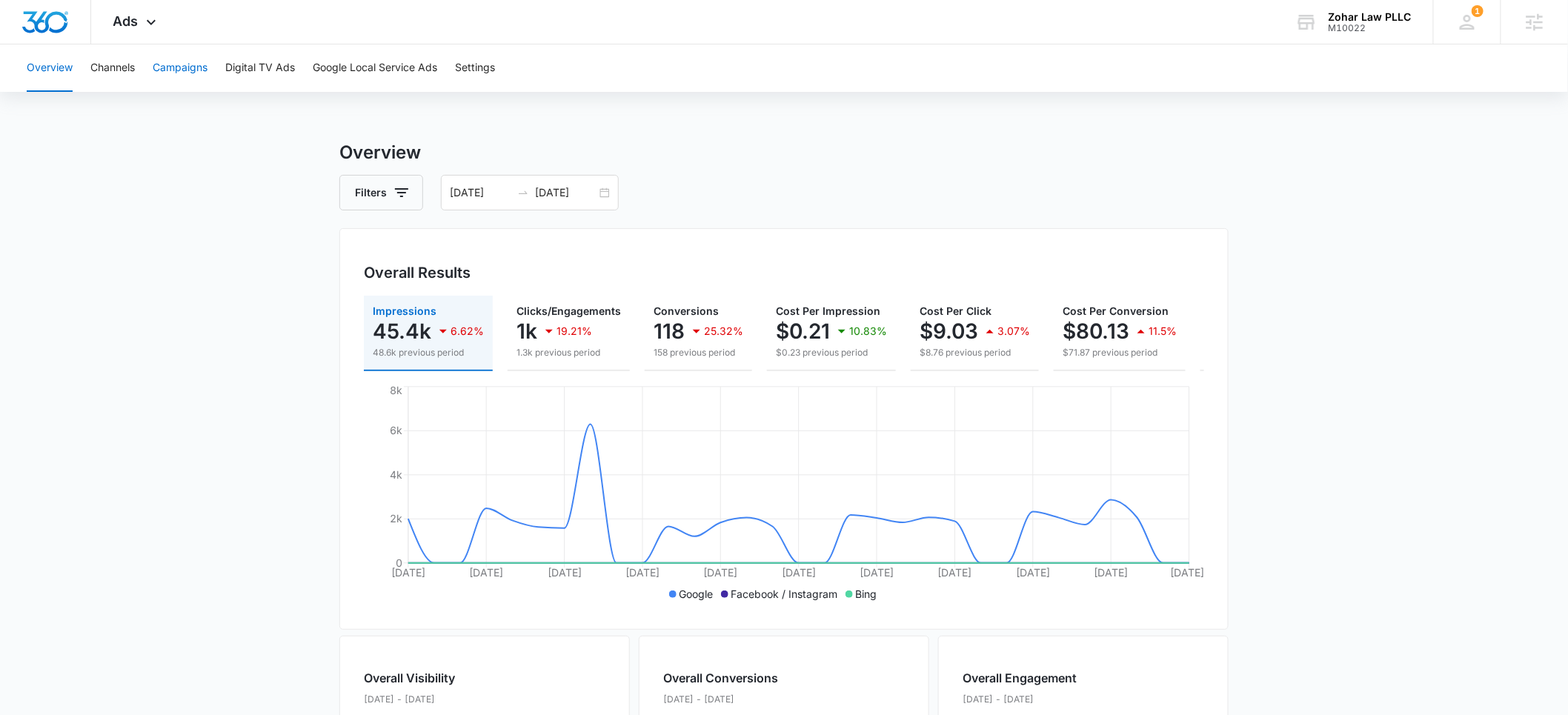
click at [180, 69] on button "Campaigns" at bounding box center [180, 68] width 55 height 47
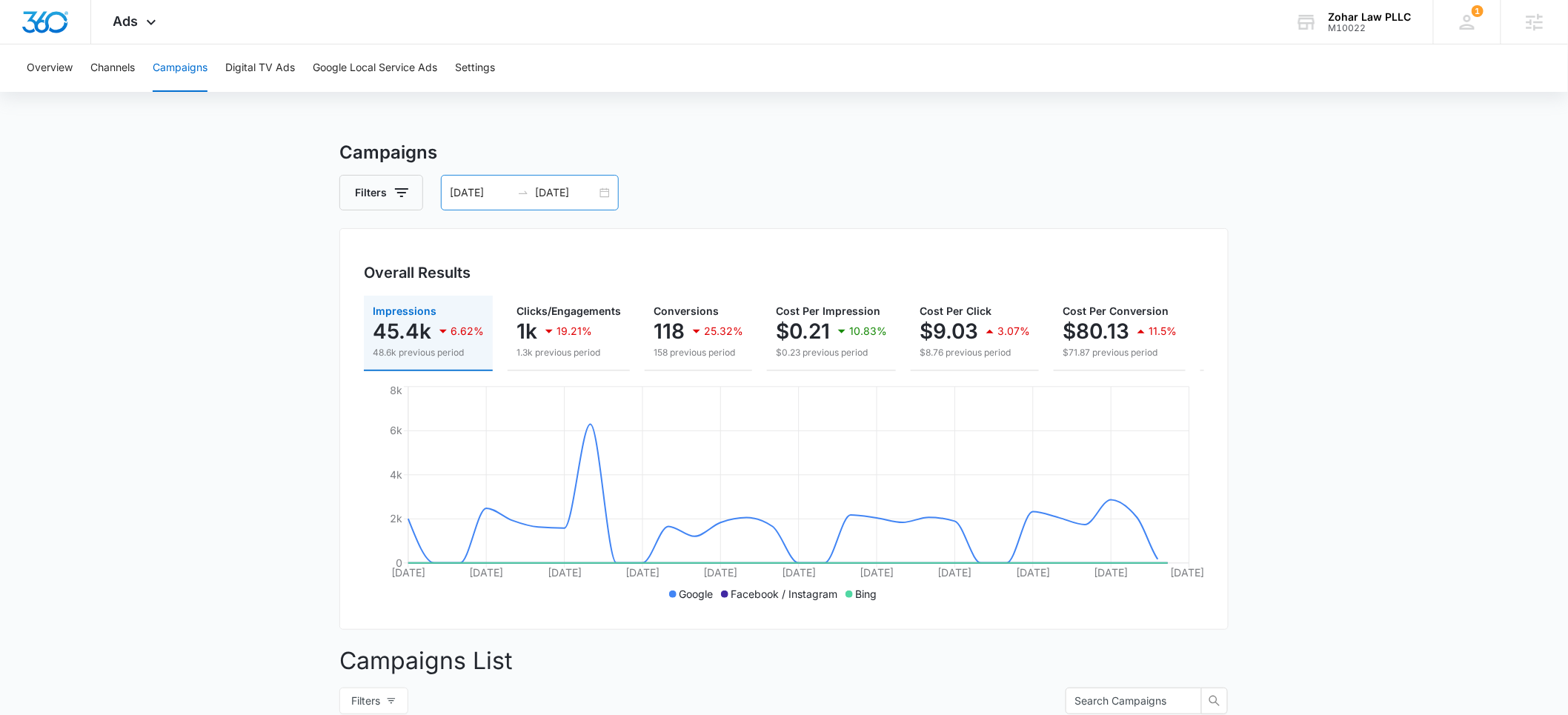
click at [468, 189] on input "09/12/2025" at bounding box center [480, 193] width 61 height 17
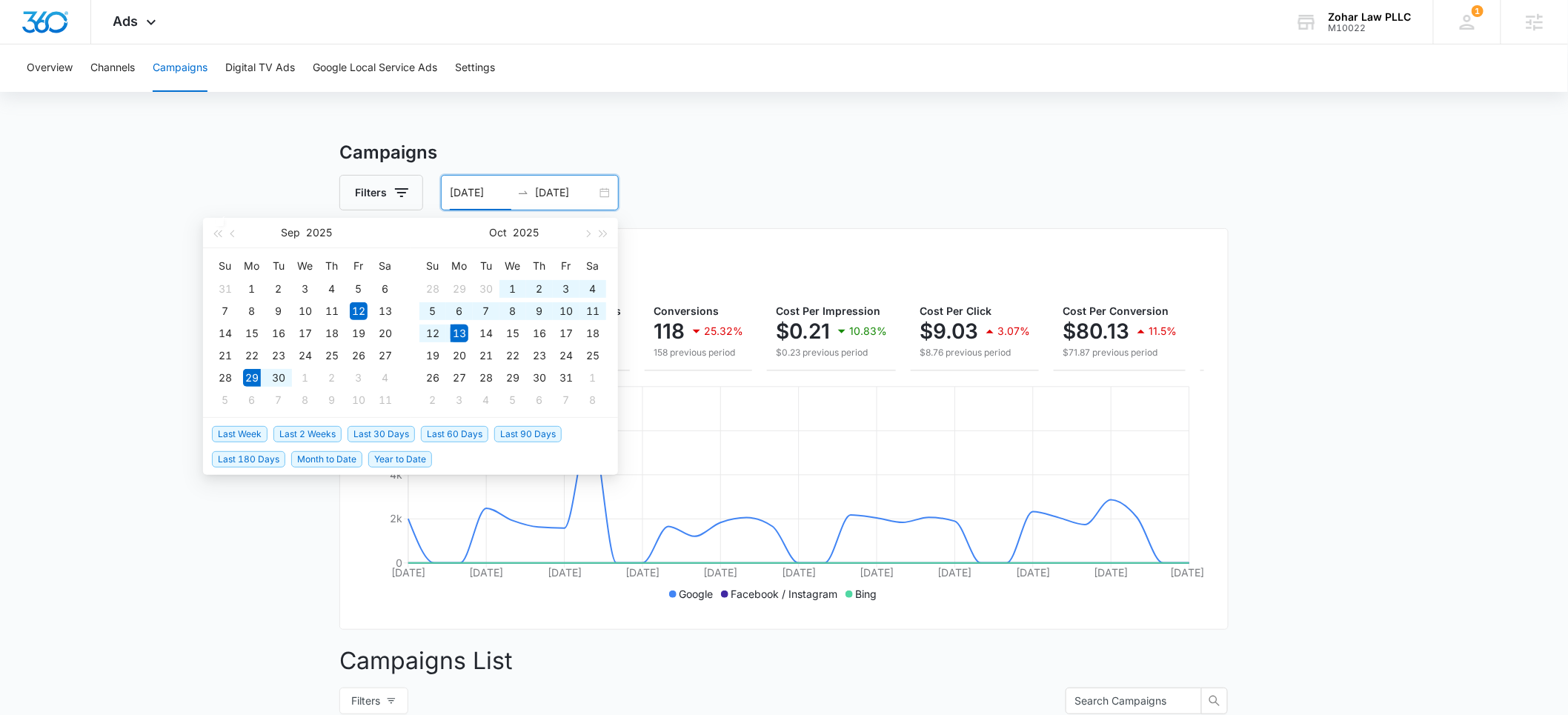
click at [326, 434] on span "Last 2 Weeks" at bounding box center [308, 434] width 68 height 17
type input "09/29/2025"
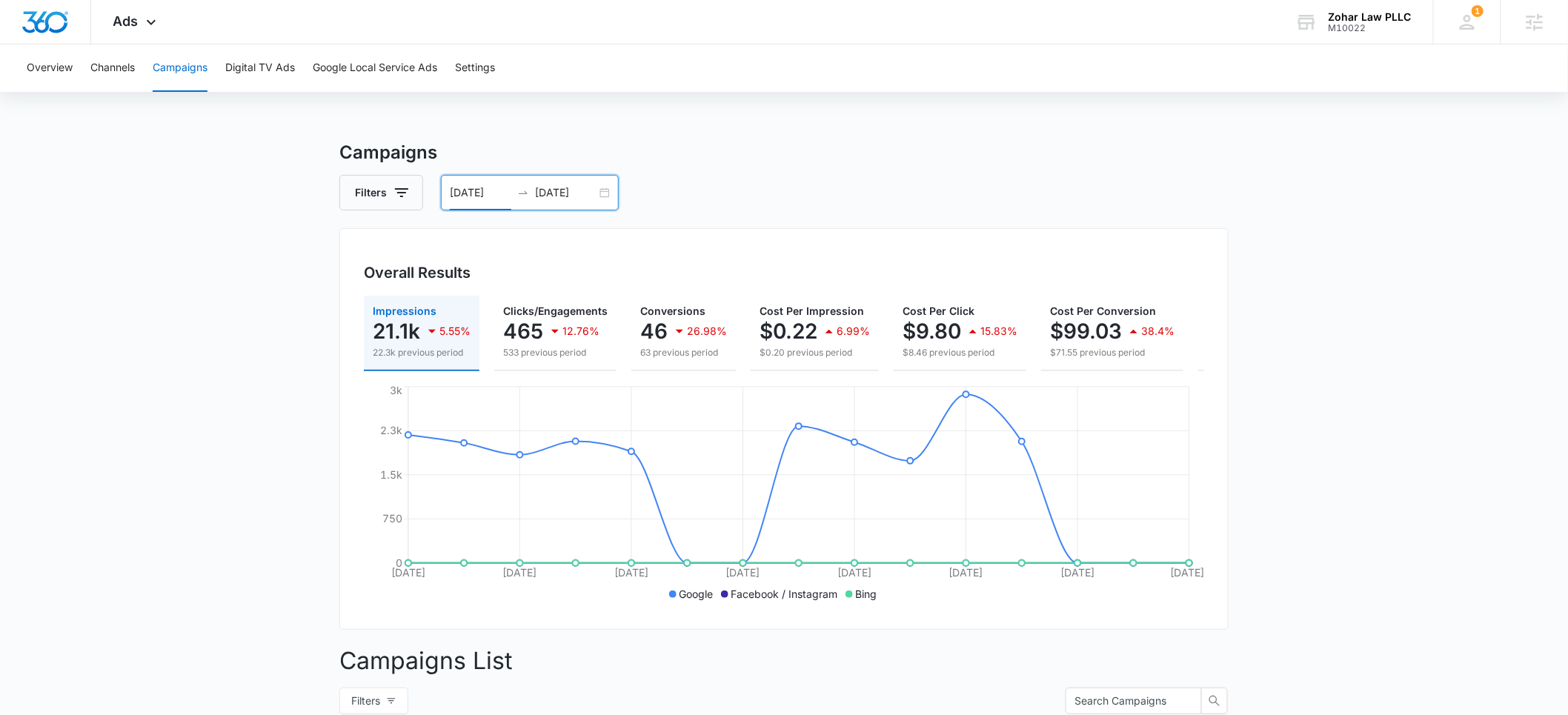
click at [555, 188] on input "10/13/2025" at bounding box center [566, 193] width 61 height 17
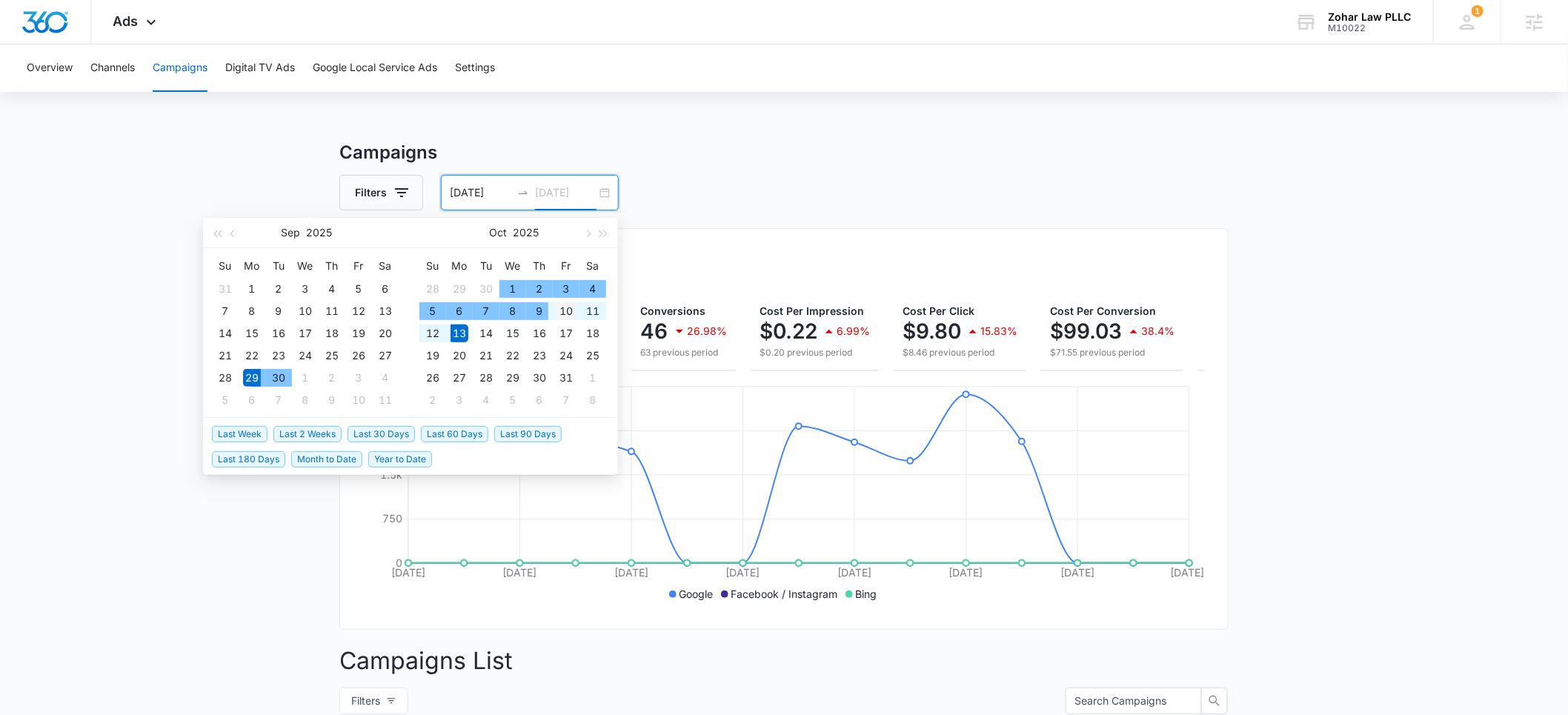
type input "10/10/2025"
click at [567, 309] on div "10" at bounding box center [566, 311] width 18 height 18
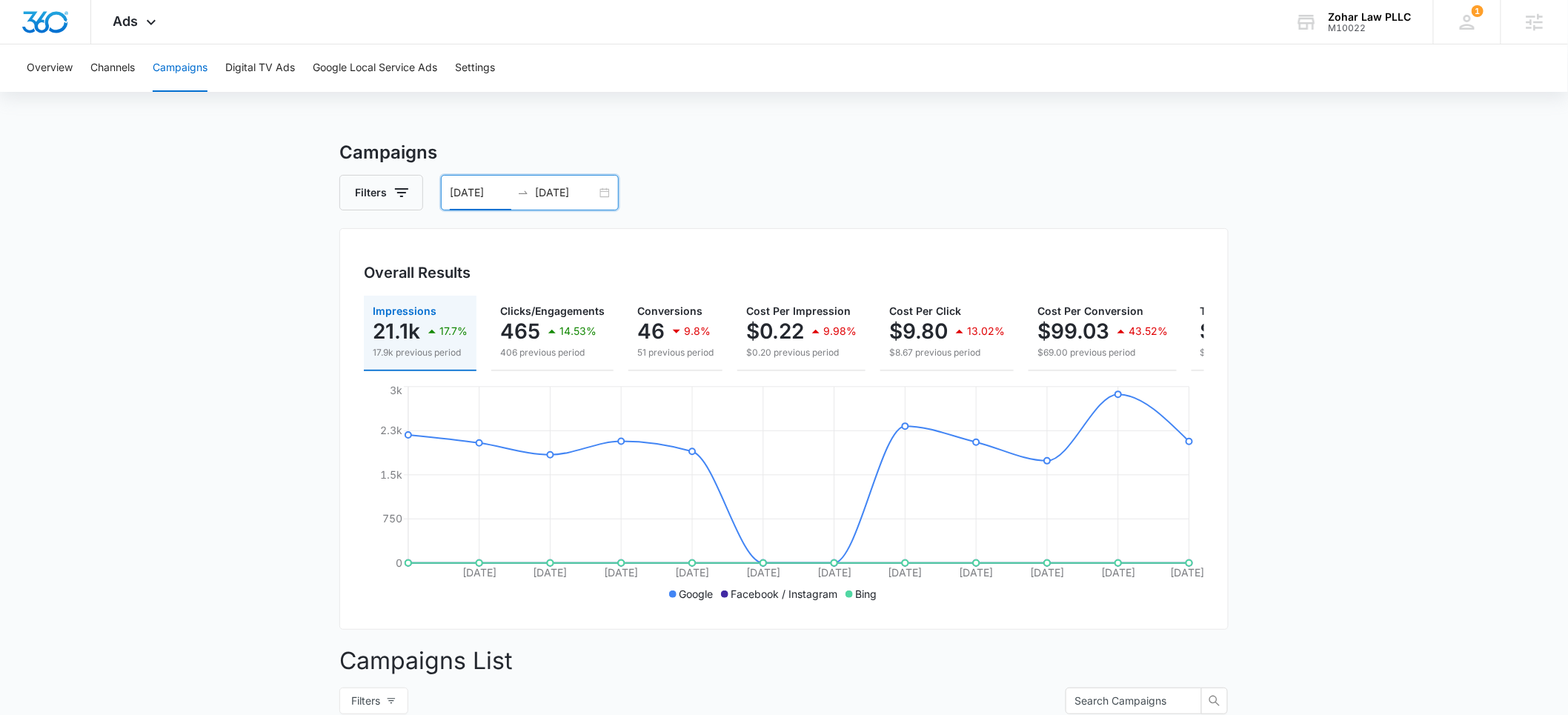
click at [486, 193] on input "09/29/2025" at bounding box center [480, 193] width 61 height 17
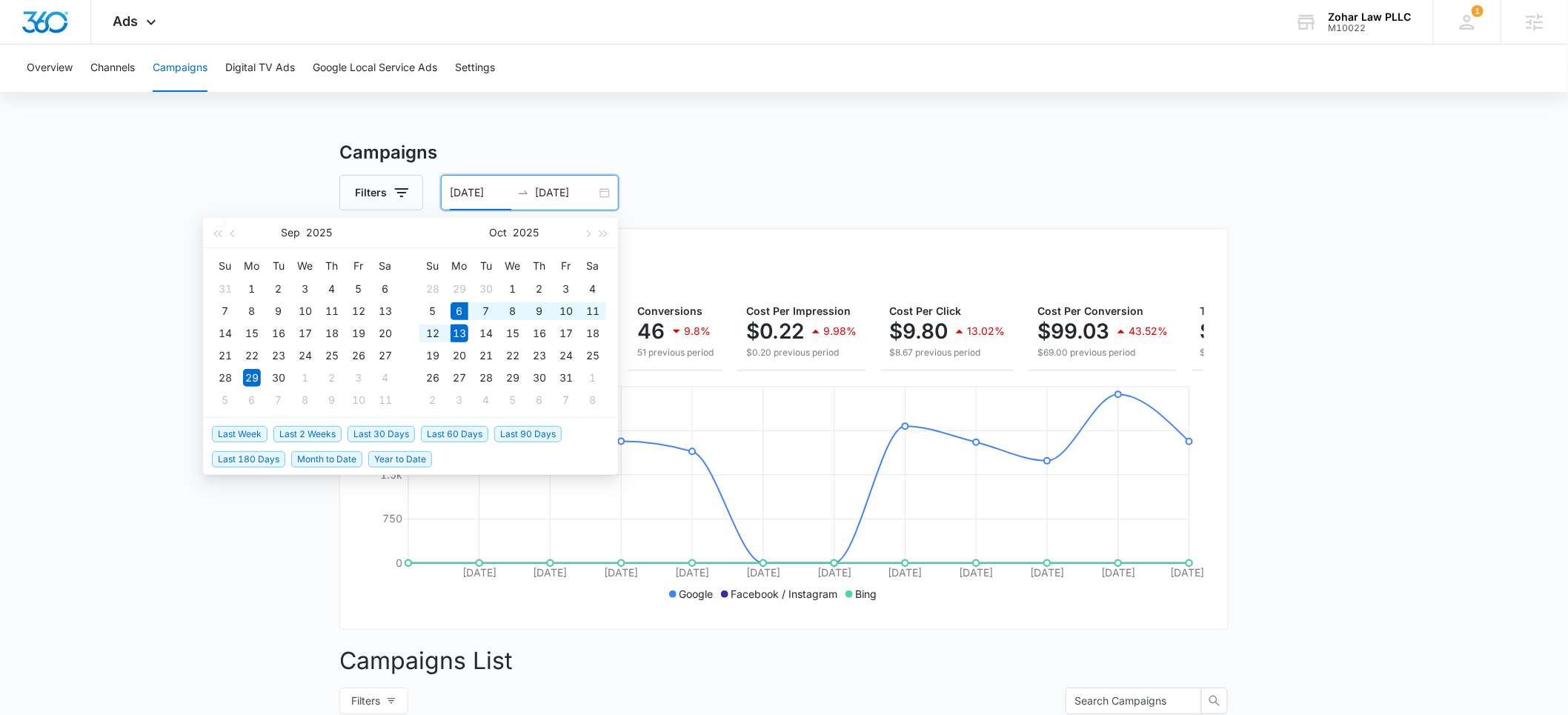
click at [253, 432] on span "Last Week" at bounding box center [239, 434] width 55 height 17
type input "10/06/2025"
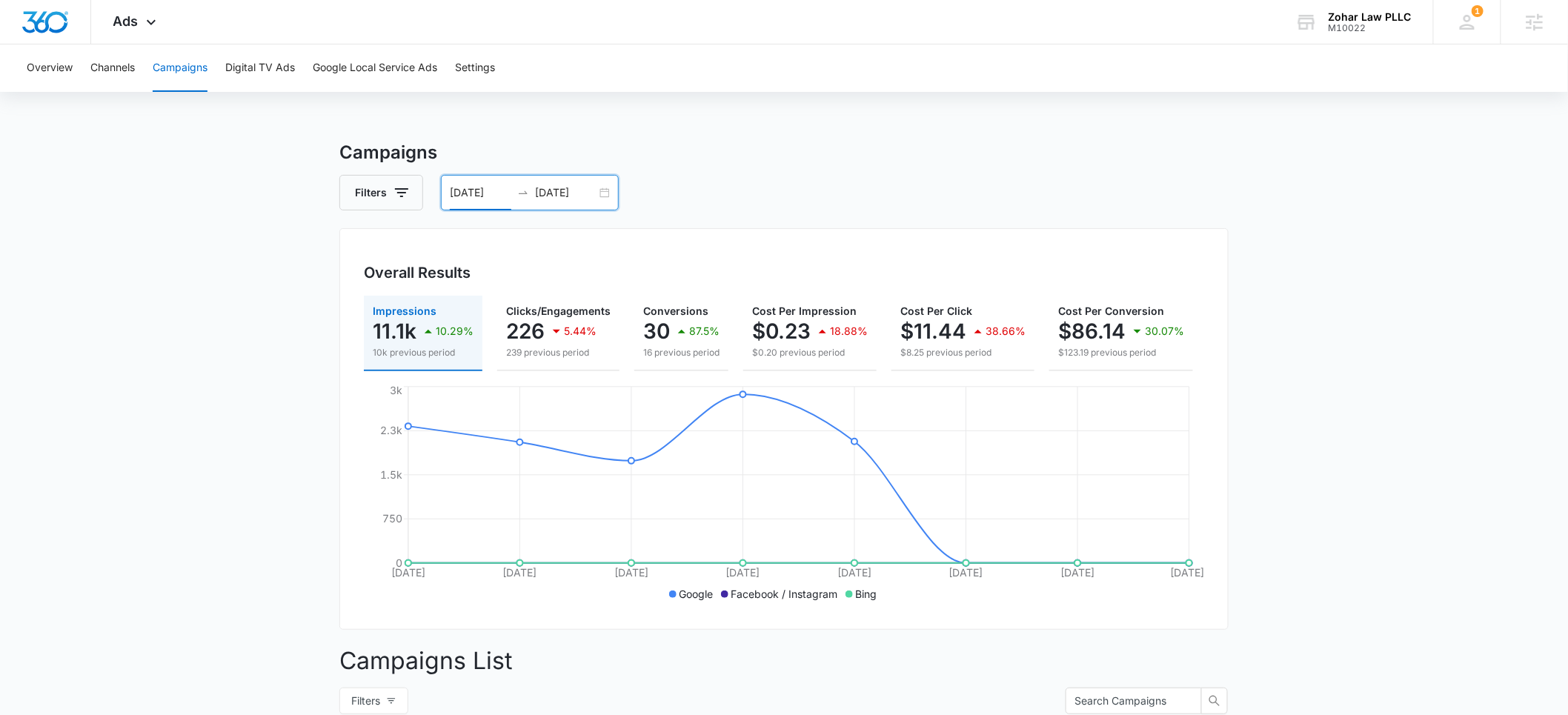
click at [550, 195] on input "10/13/2025" at bounding box center [566, 193] width 61 height 17
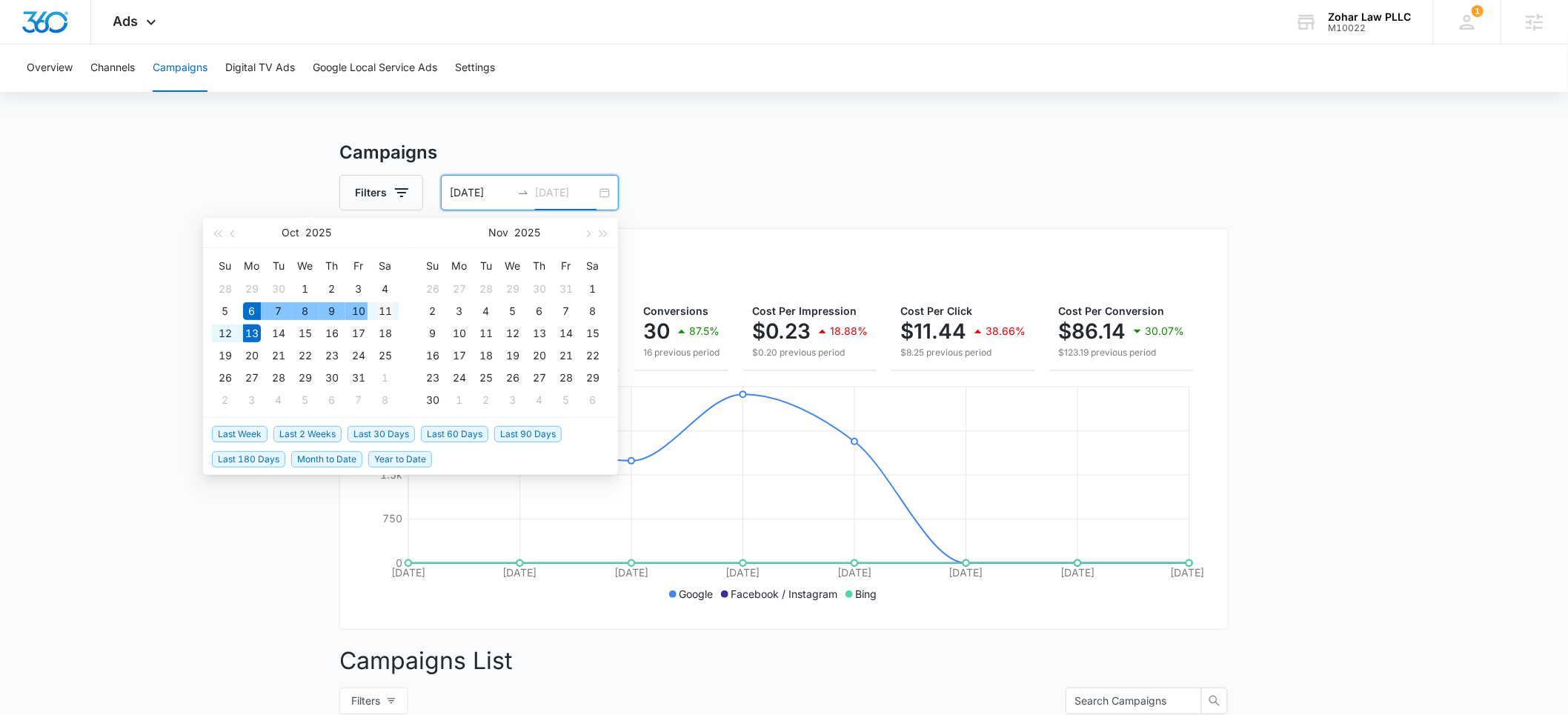
type input "10/11/2025"
click at [387, 314] on div "11" at bounding box center [386, 311] width 18 height 18
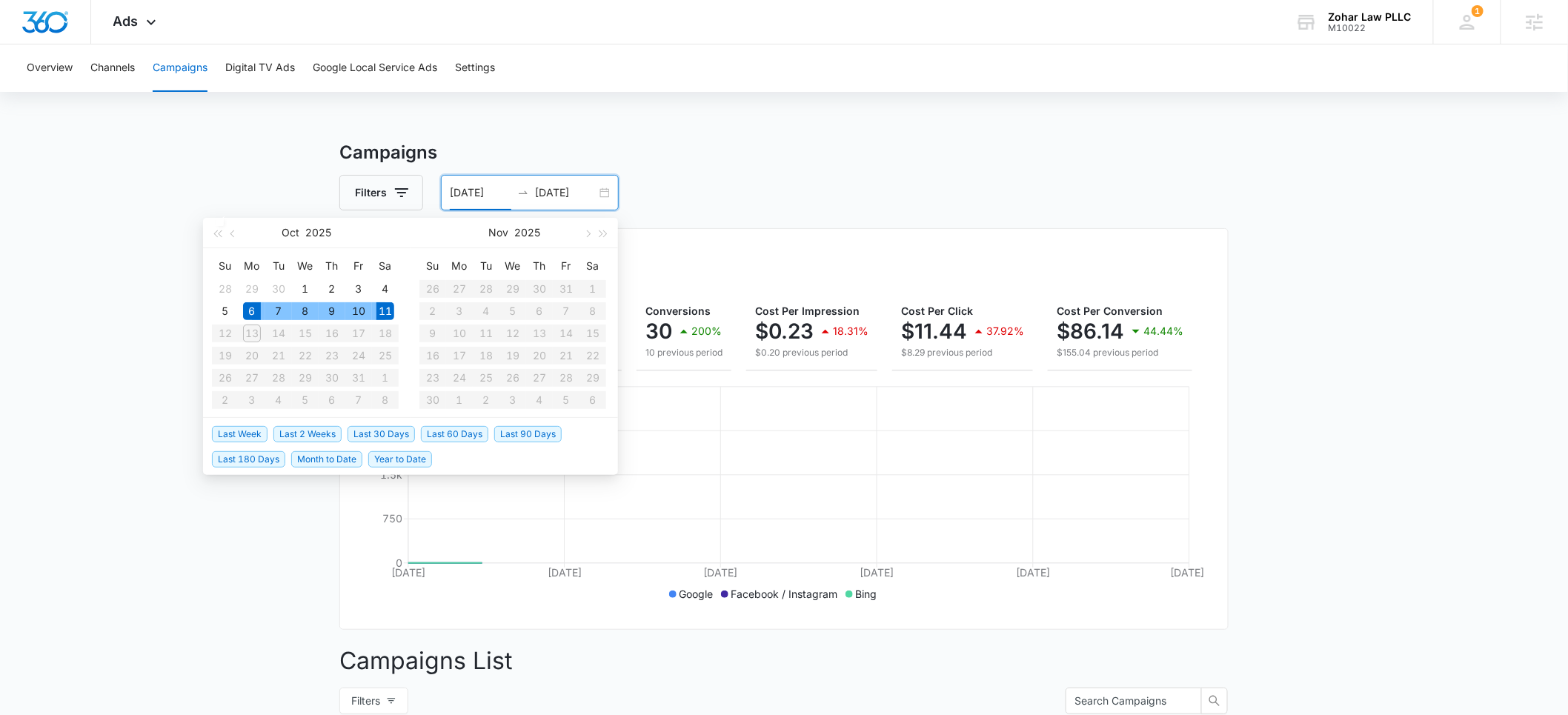
type input "10/06/2025"
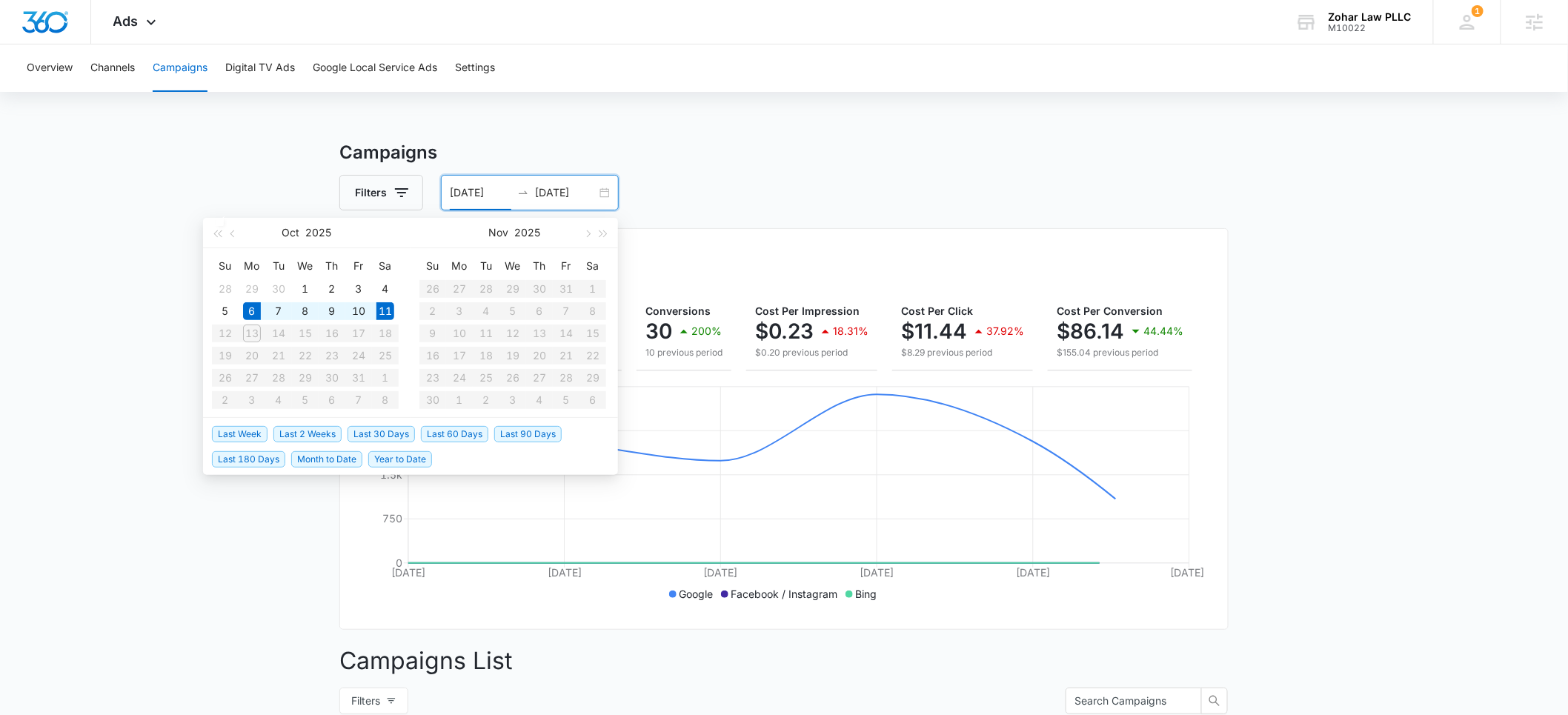
click at [552, 190] on input "10/11/2025" at bounding box center [566, 193] width 61 height 17
type input "10/10/2025"
click at [357, 308] on div "10" at bounding box center [358, 311] width 18 height 18
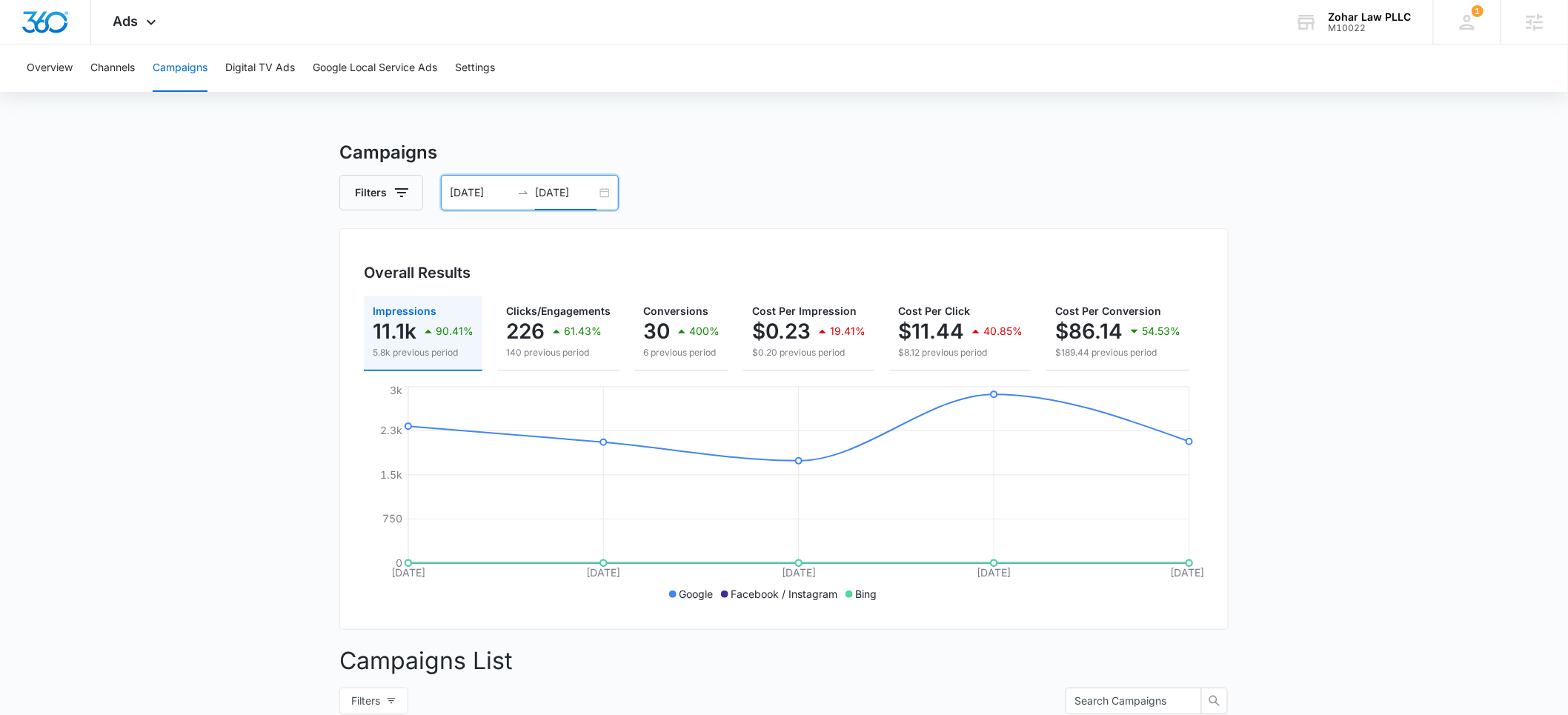
click at [474, 194] on input "10/06/2025" at bounding box center [480, 193] width 61 height 17
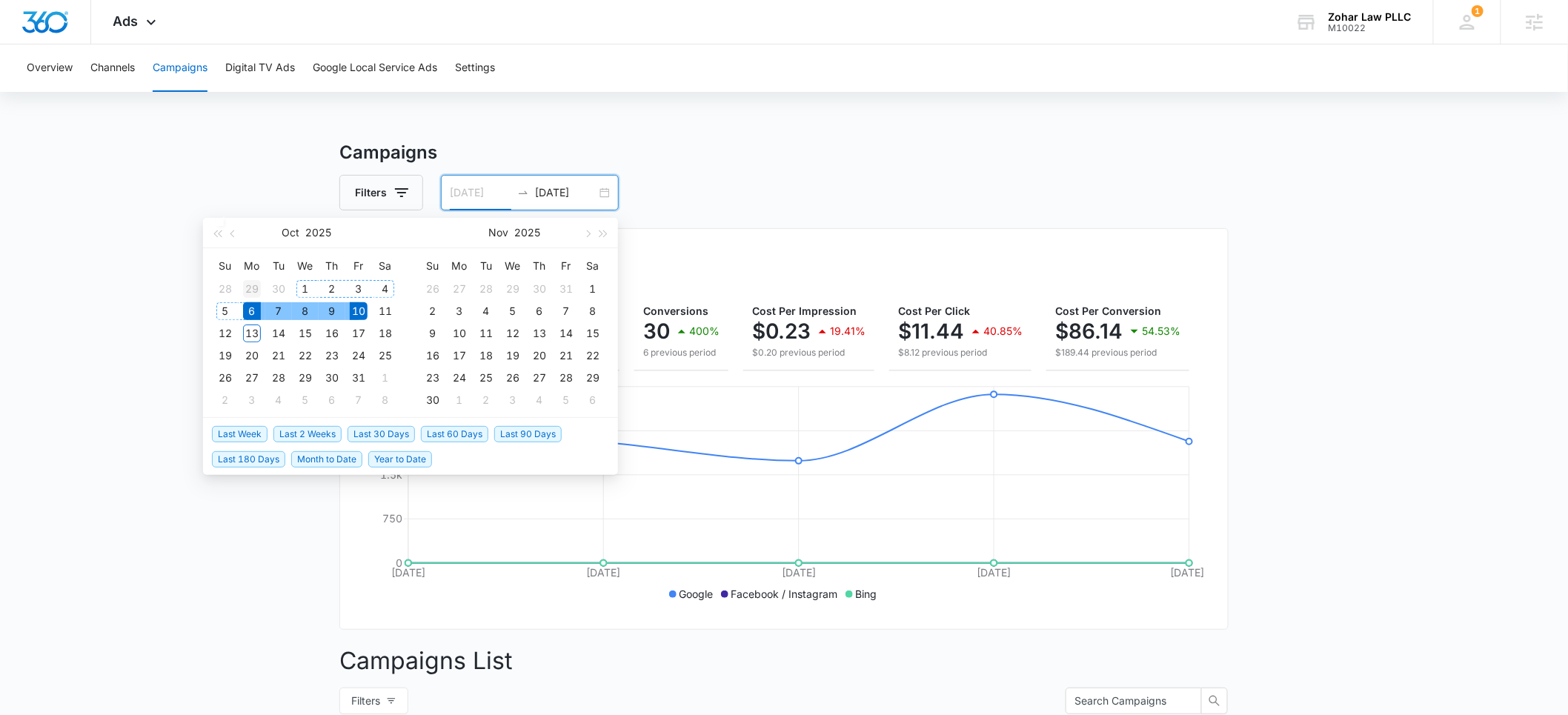
type input "09/29/2025"
click at [254, 287] on div "29" at bounding box center [252, 289] width 18 height 18
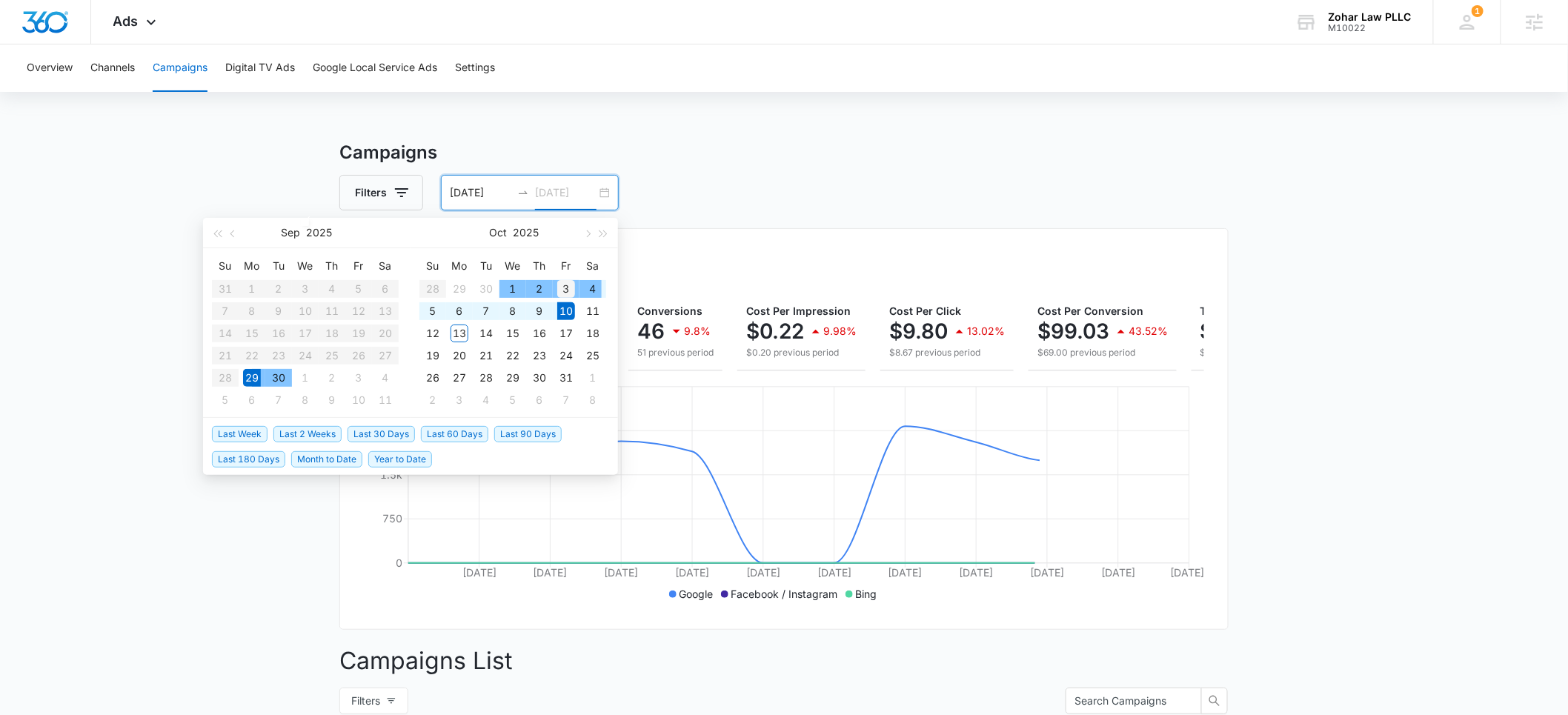
type input "10/03/2025"
click at [564, 288] on div "3" at bounding box center [566, 289] width 18 height 18
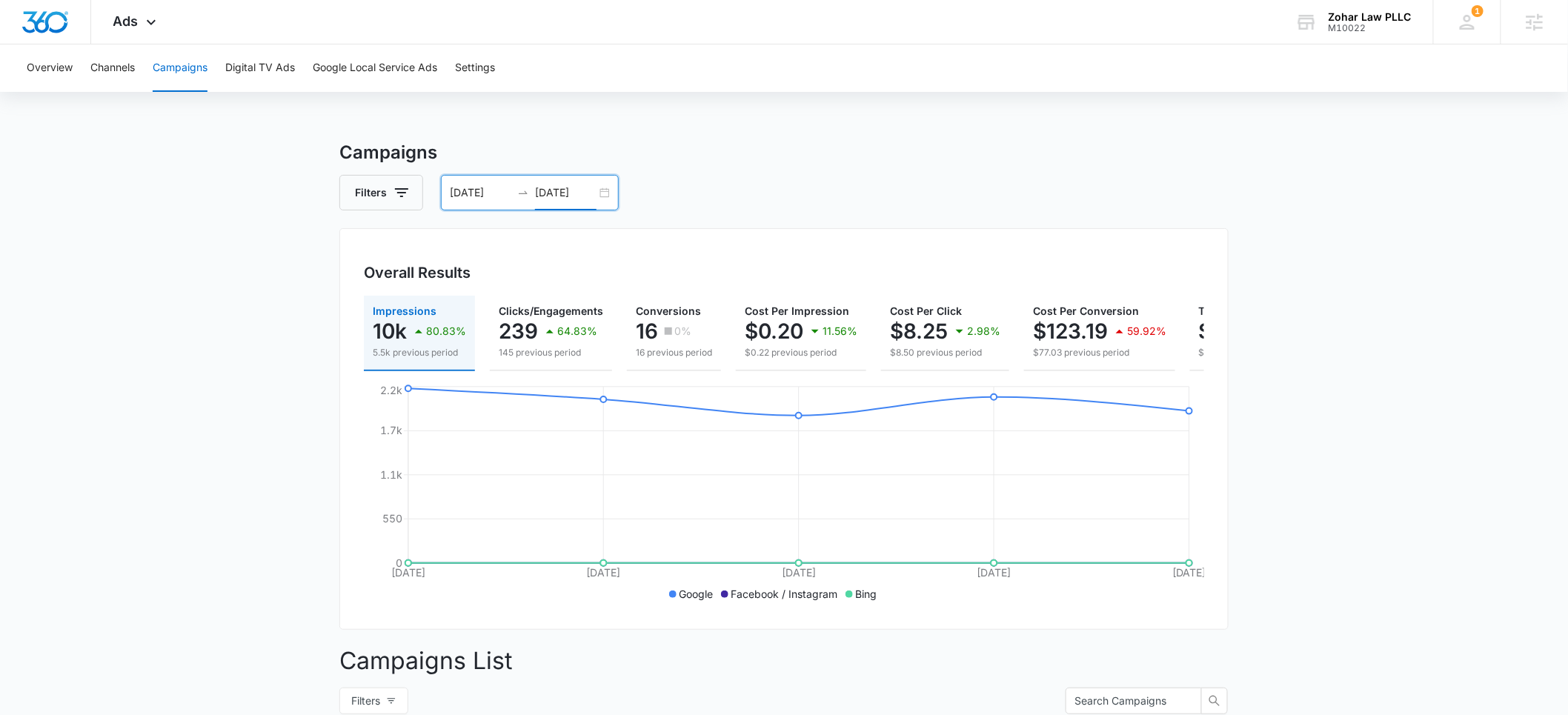
scroll to position [0, 60]
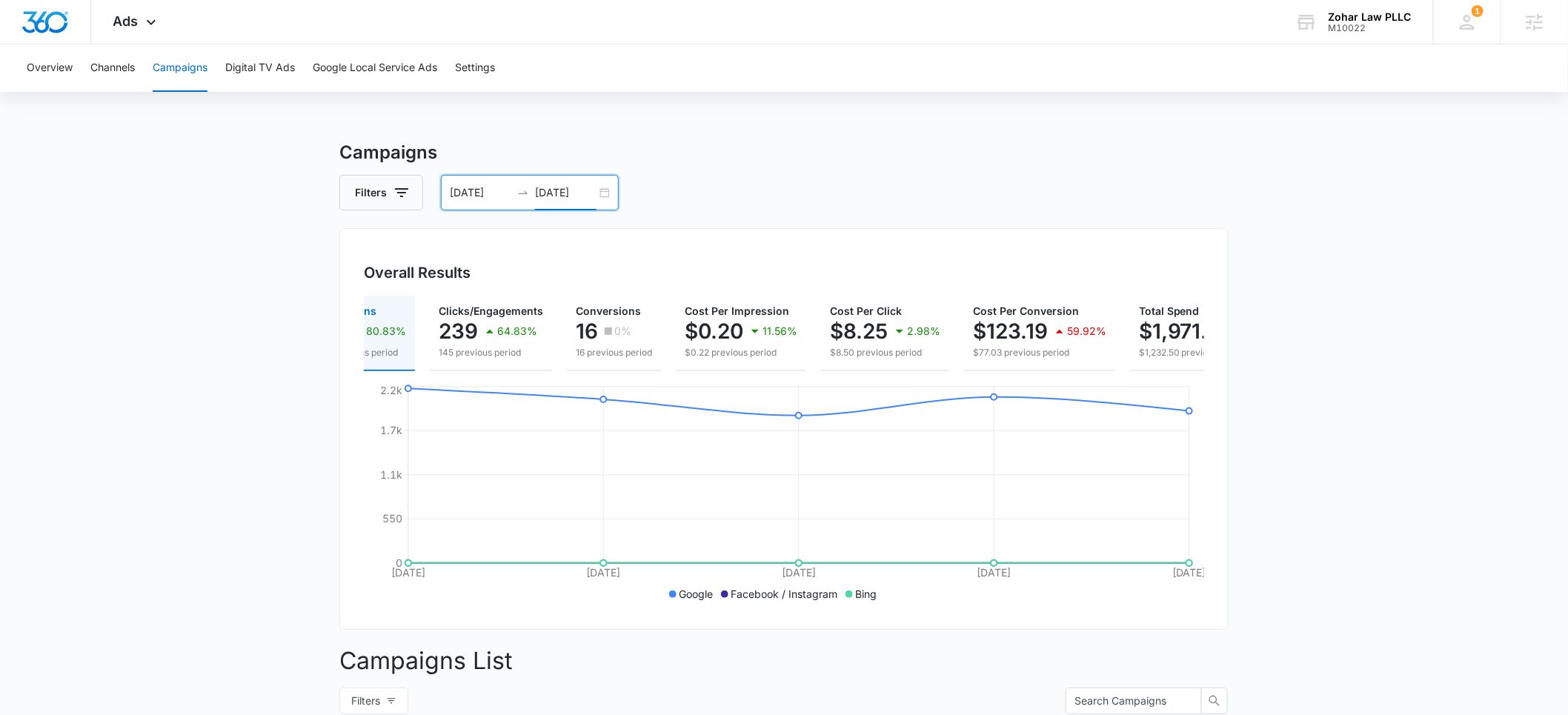
click at [469, 195] on input "09/29/2025" at bounding box center [480, 193] width 61 height 17
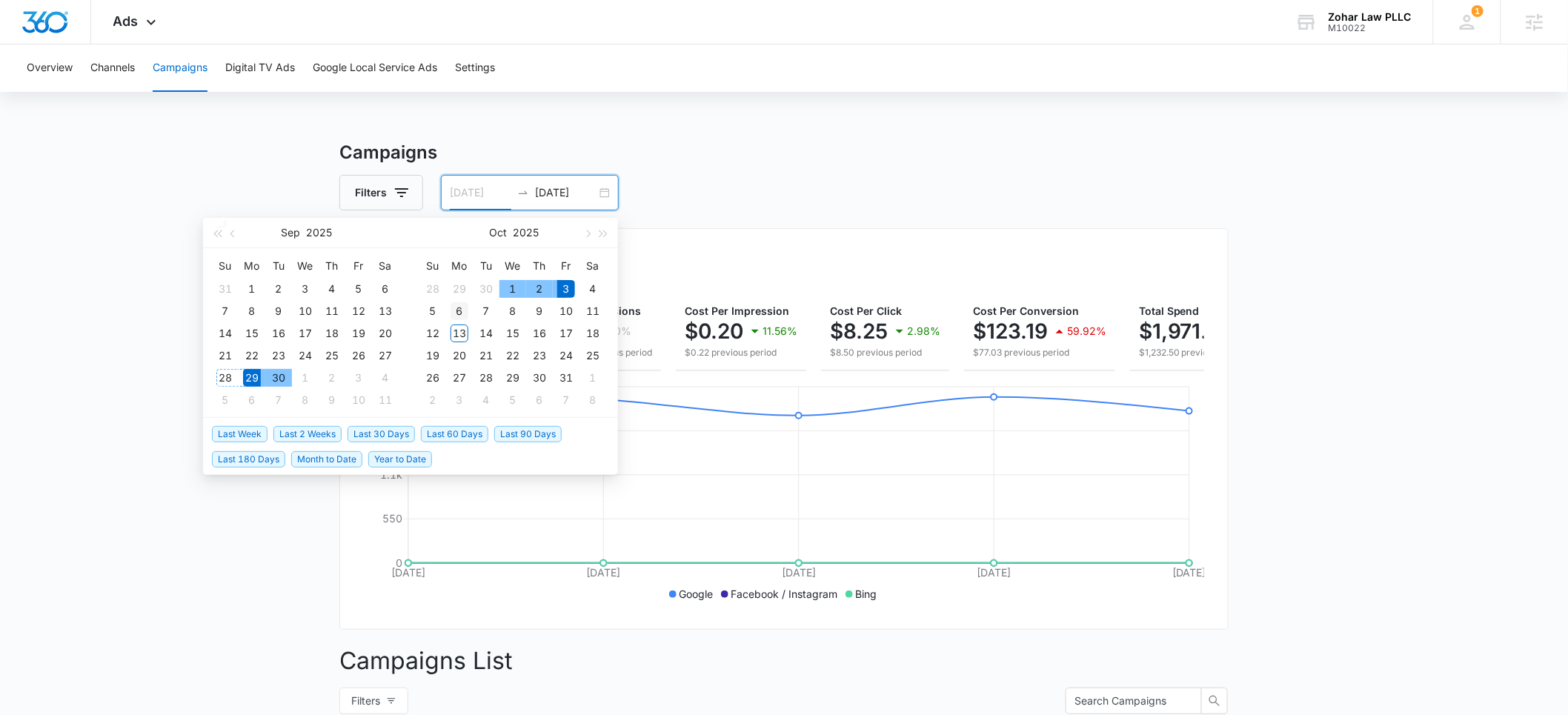
type input "10/06/2025"
click at [457, 309] on div "6" at bounding box center [459, 311] width 18 height 18
type input "10/10/2025"
click at [570, 309] on div "10" at bounding box center [566, 311] width 18 height 18
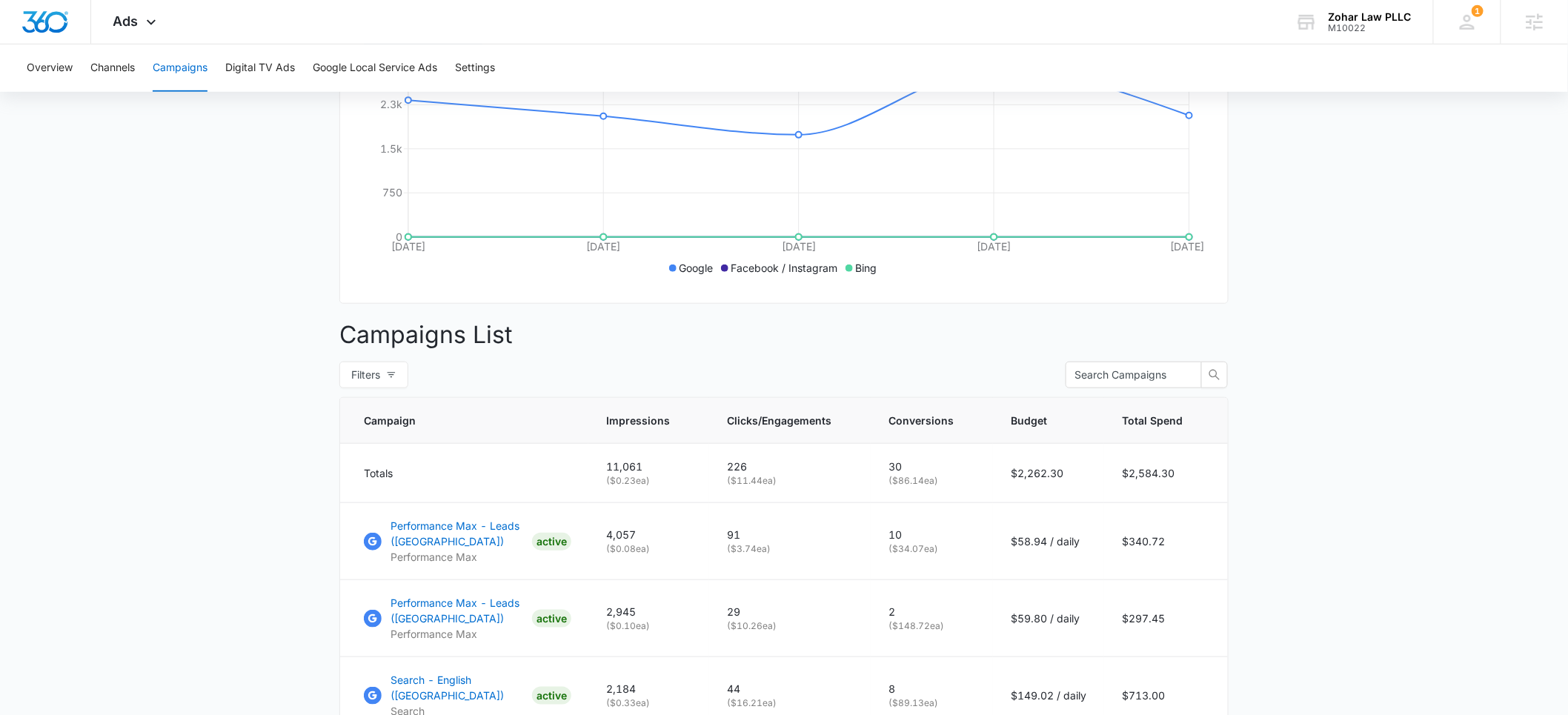
scroll to position [0, 0]
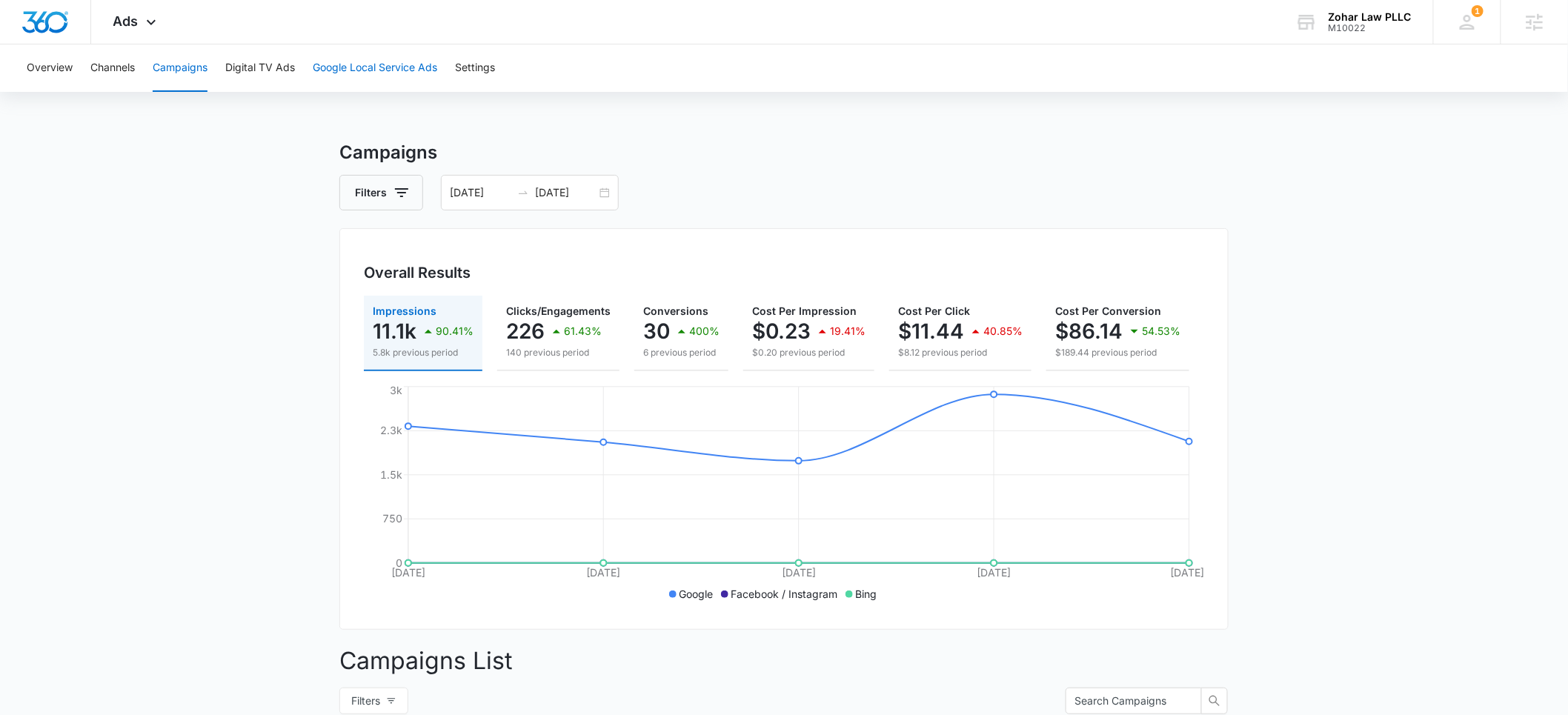
click at [349, 74] on button "Google Local Service Ads" at bounding box center [375, 68] width 124 height 47
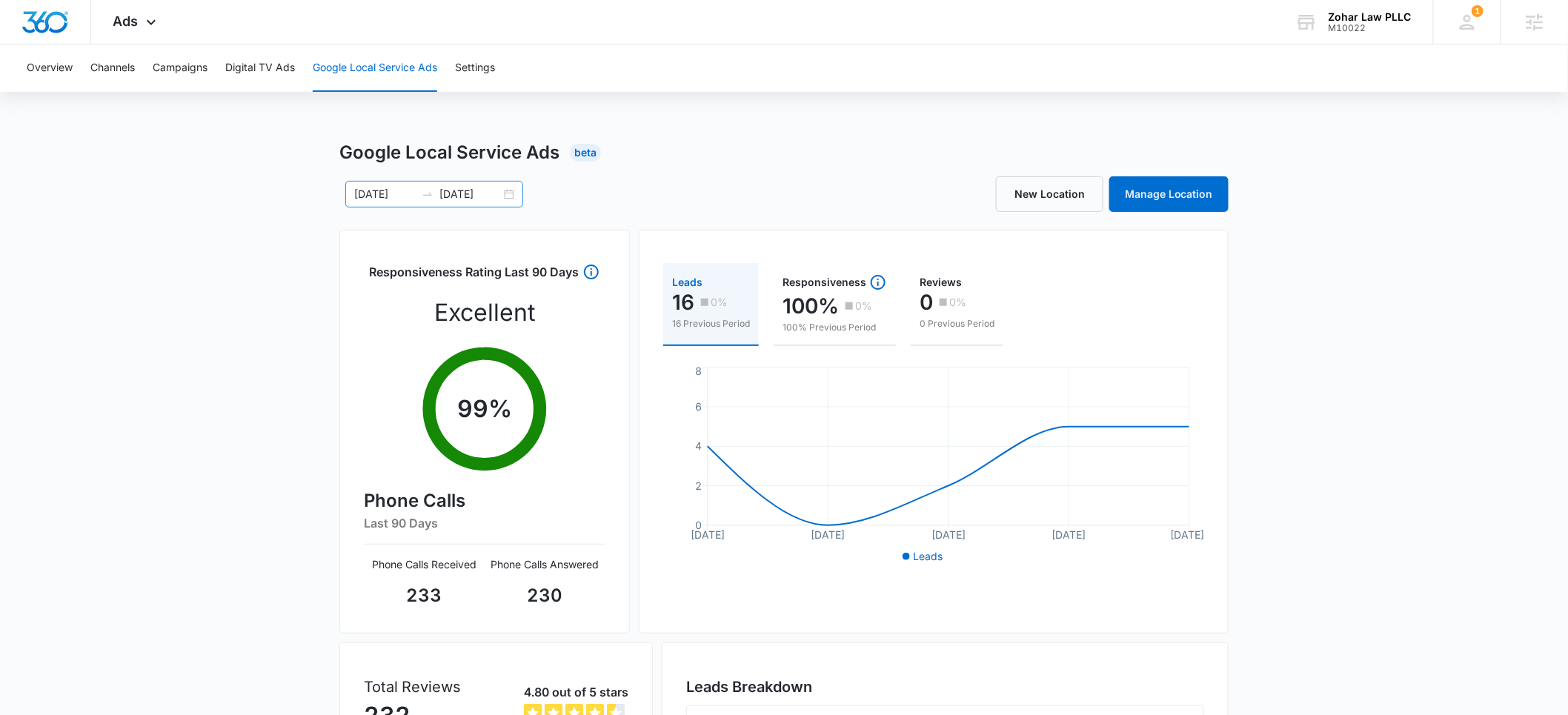
click at [376, 195] on input "10/06/2025" at bounding box center [385, 194] width 61 height 17
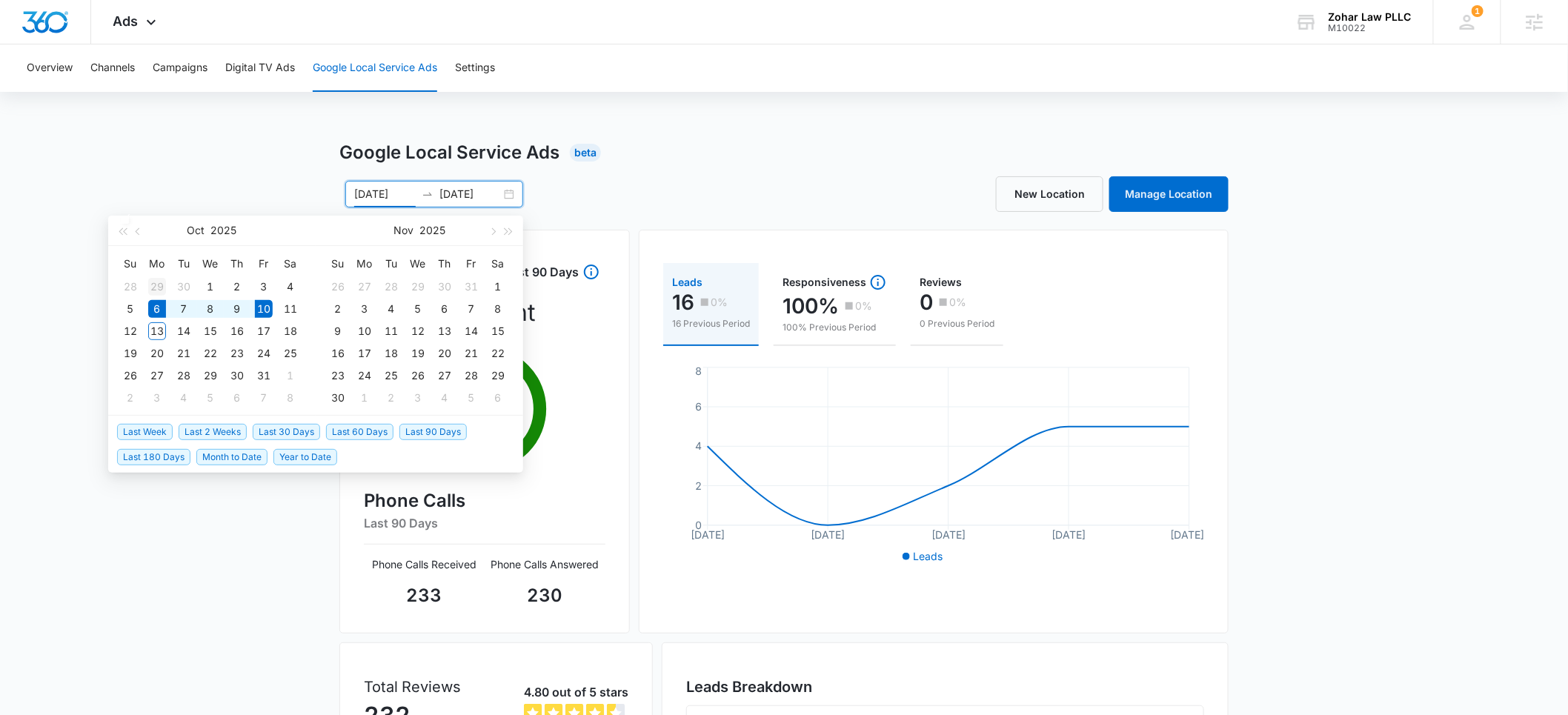
type input "09/29/2025"
click at [153, 286] on div "29" at bounding box center [157, 287] width 18 height 18
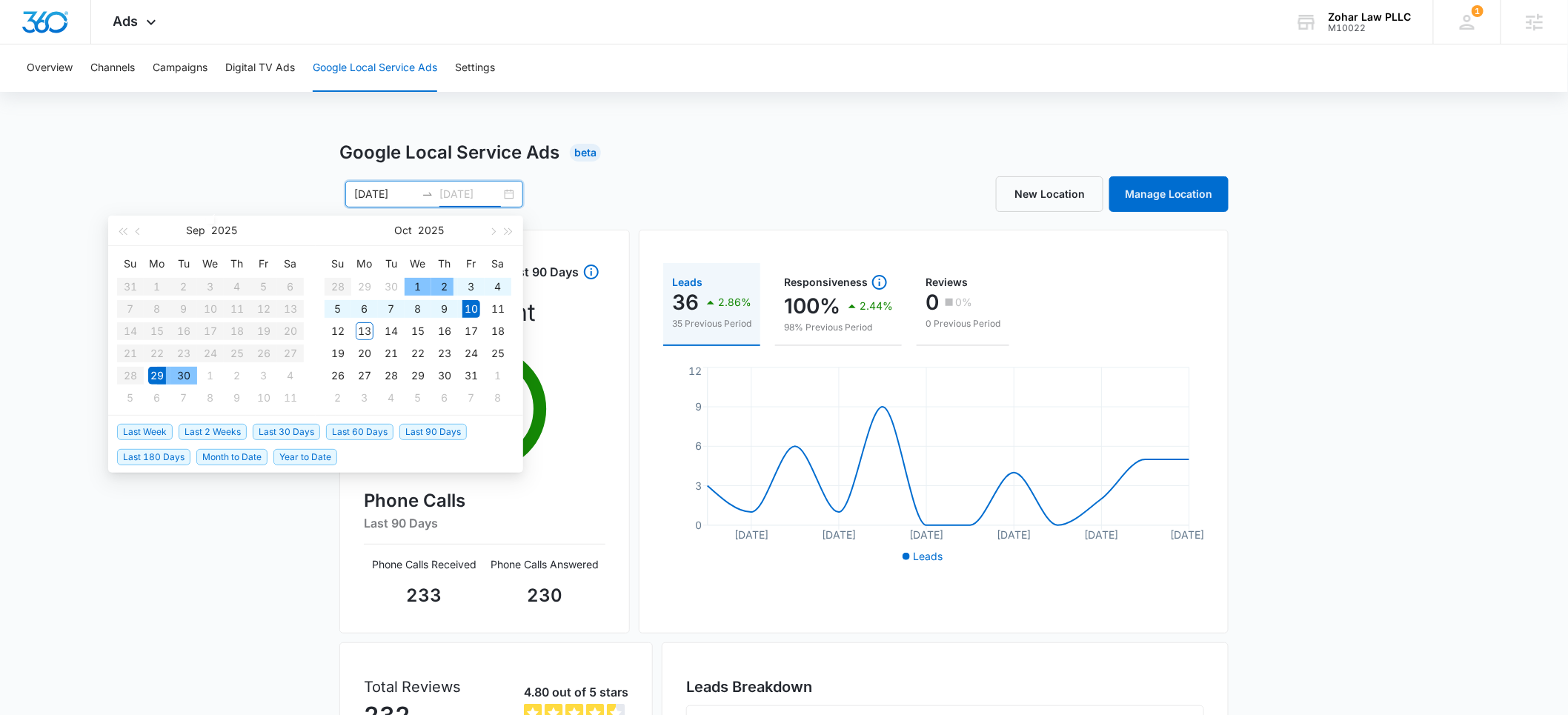
type input "10/10/2025"
click at [472, 306] on div "10" at bounding box center [472, 308] width 18 height 18
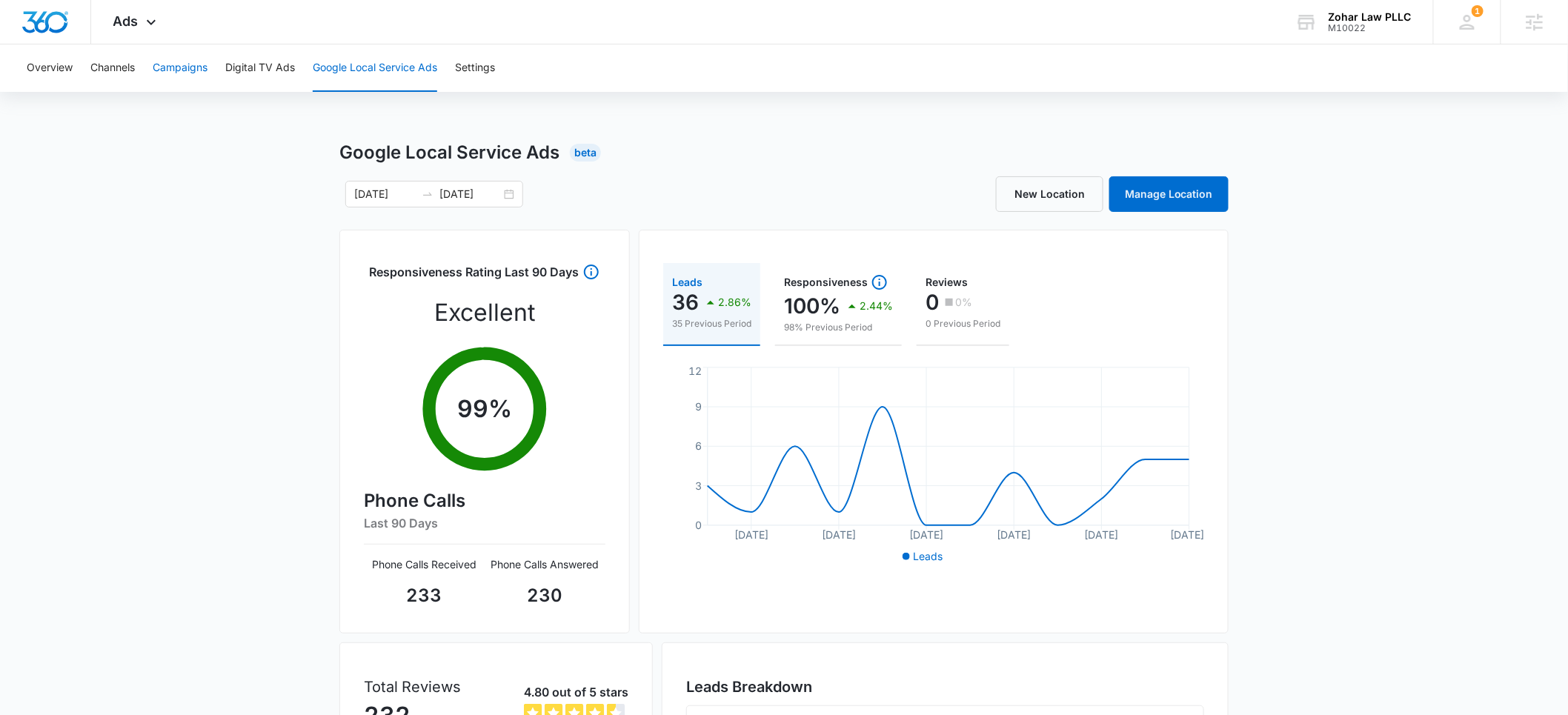
click at [173, 68] on button "Campaigns" at bounding box center [180, 68] width 55 height 47
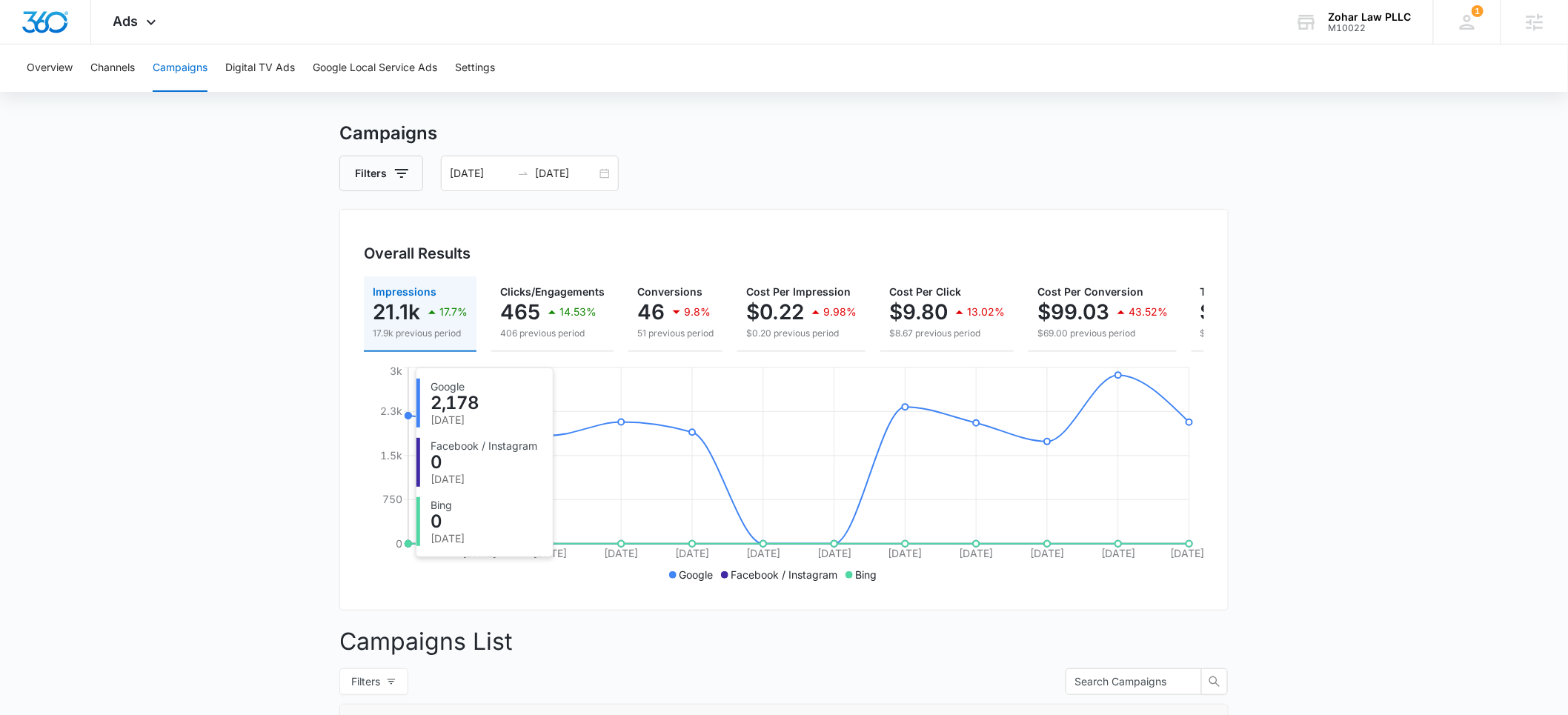
scroll to position [10, 0]
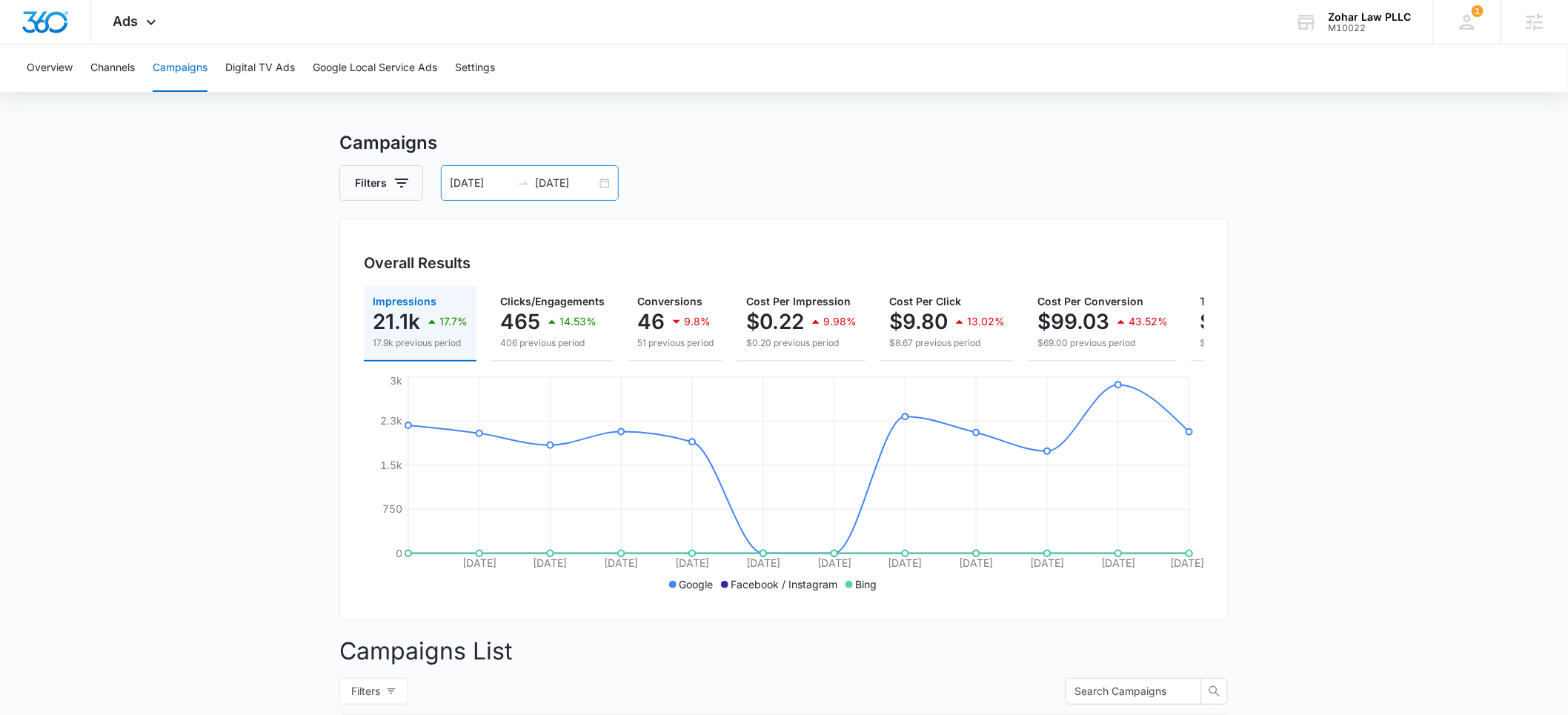
click at [483, 182] on input "09/29/2025" at bounding box center [480, 183] width 61 height 17
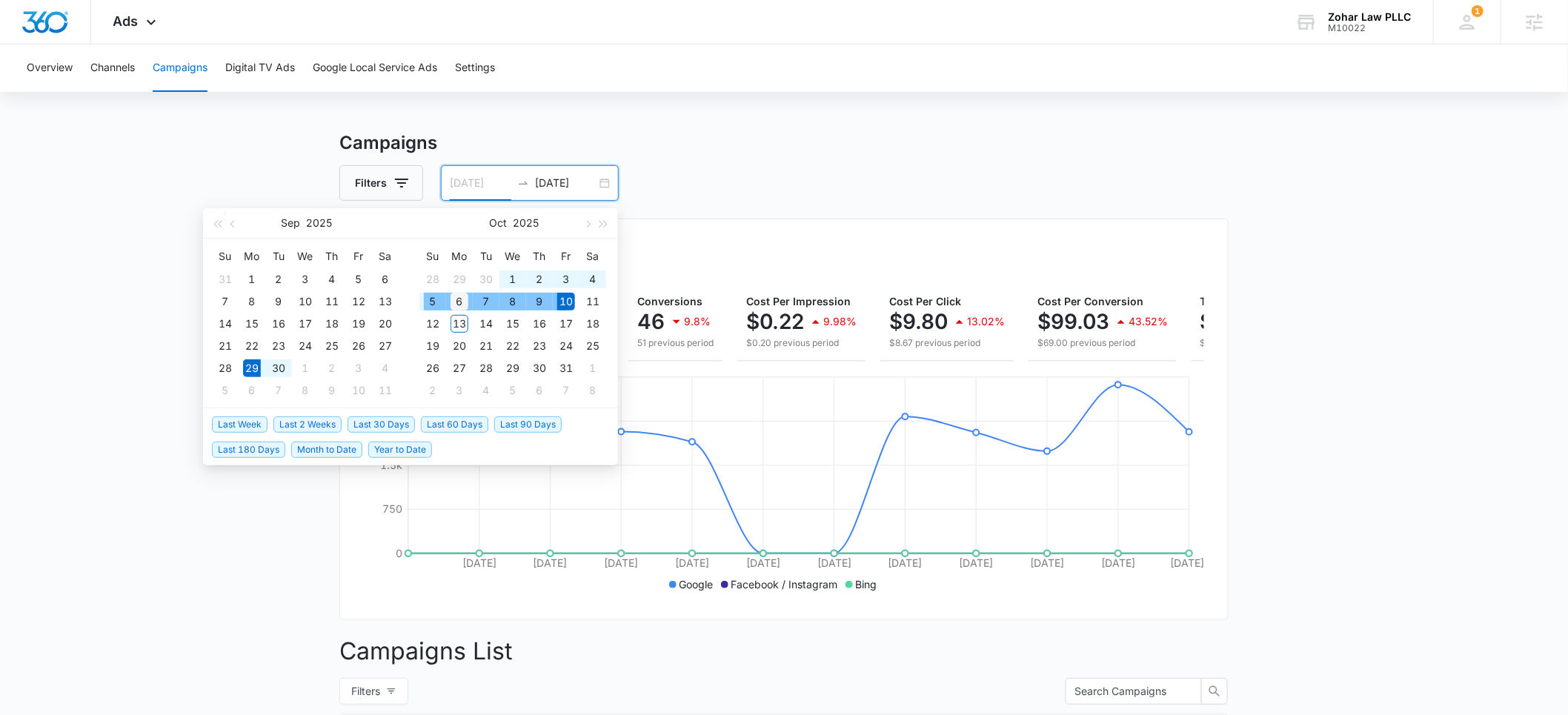
type input "10/06/2025"
click at [451, 299] on div "6" at bounding box center [459, 301] width 18 height 18
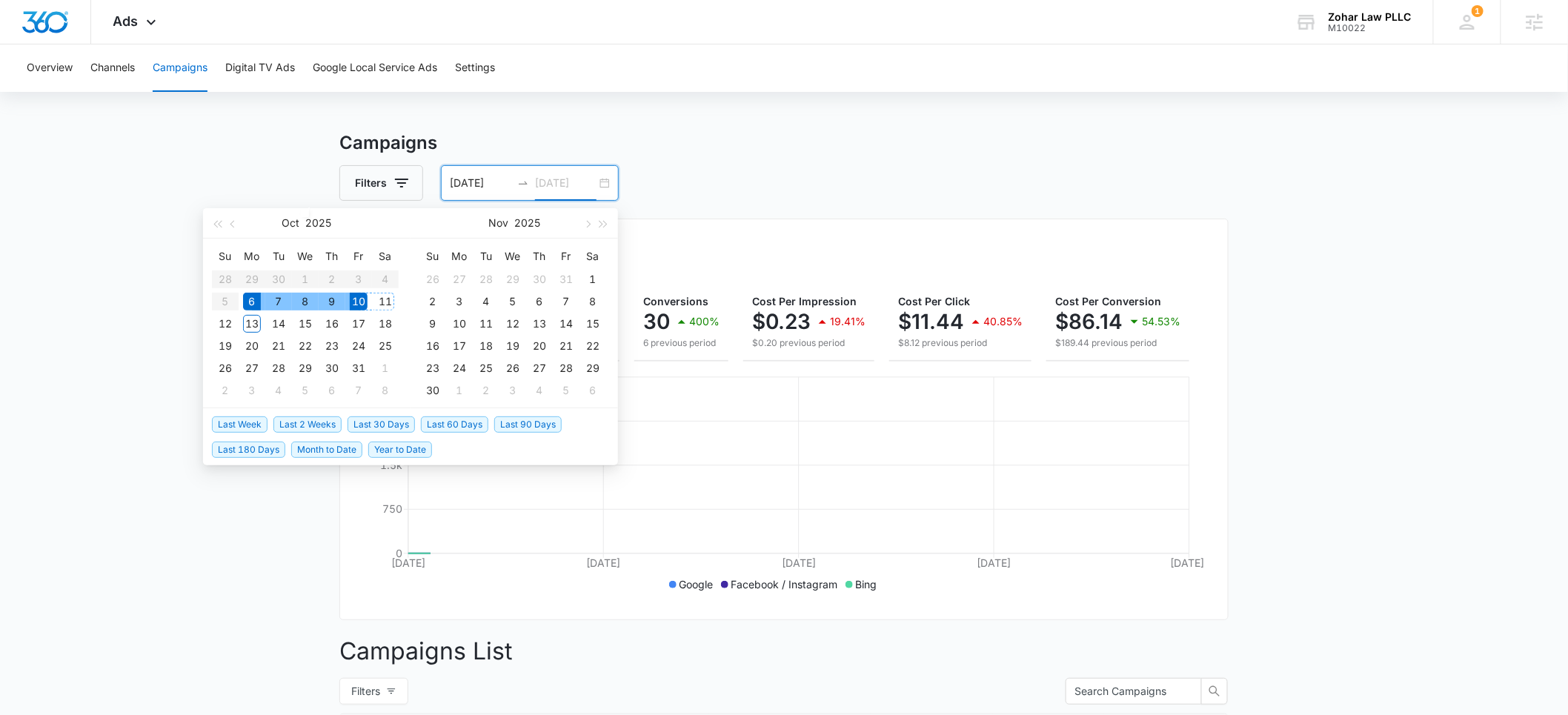
type input "10/10/2025"
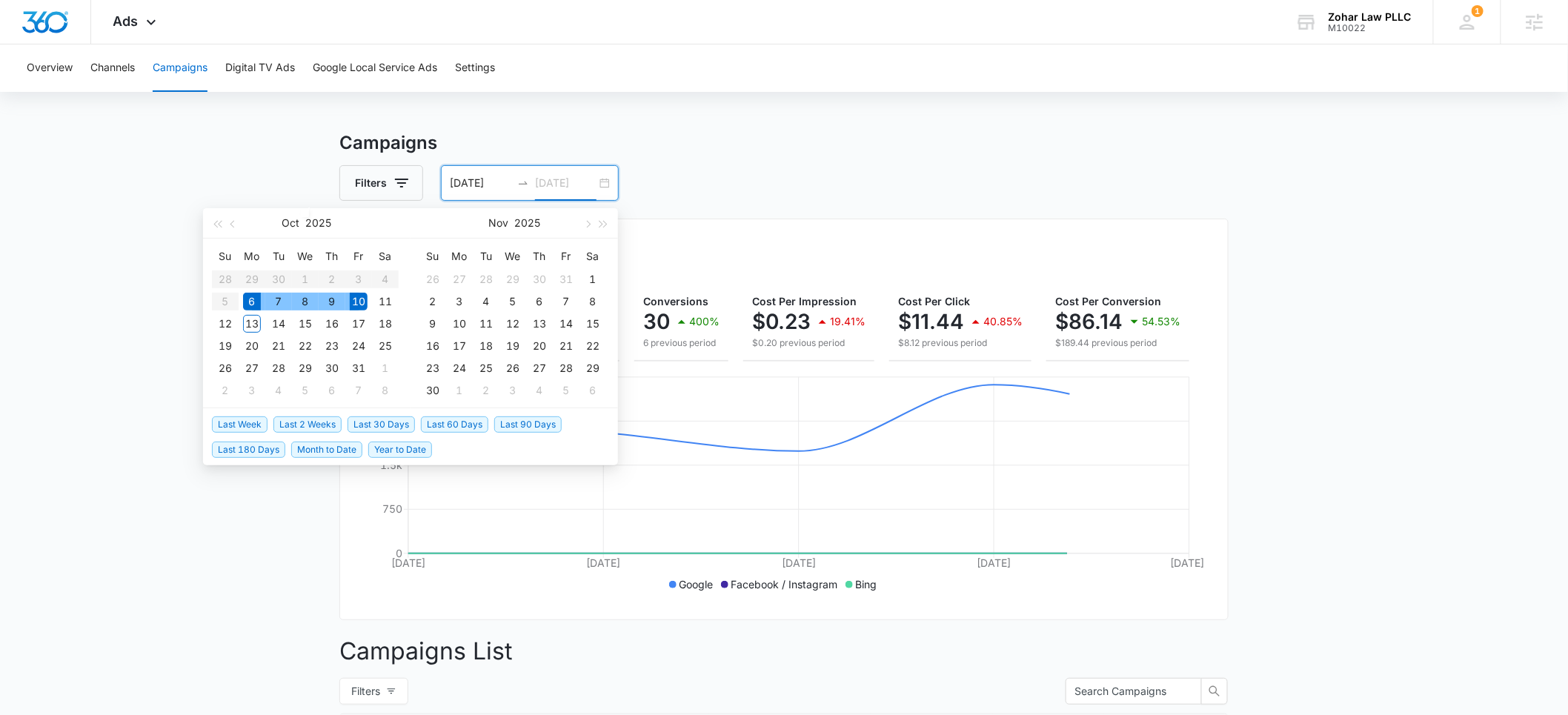
click at [365, 300] on div "10" at bounding box center [358, 301] width 18 height 18
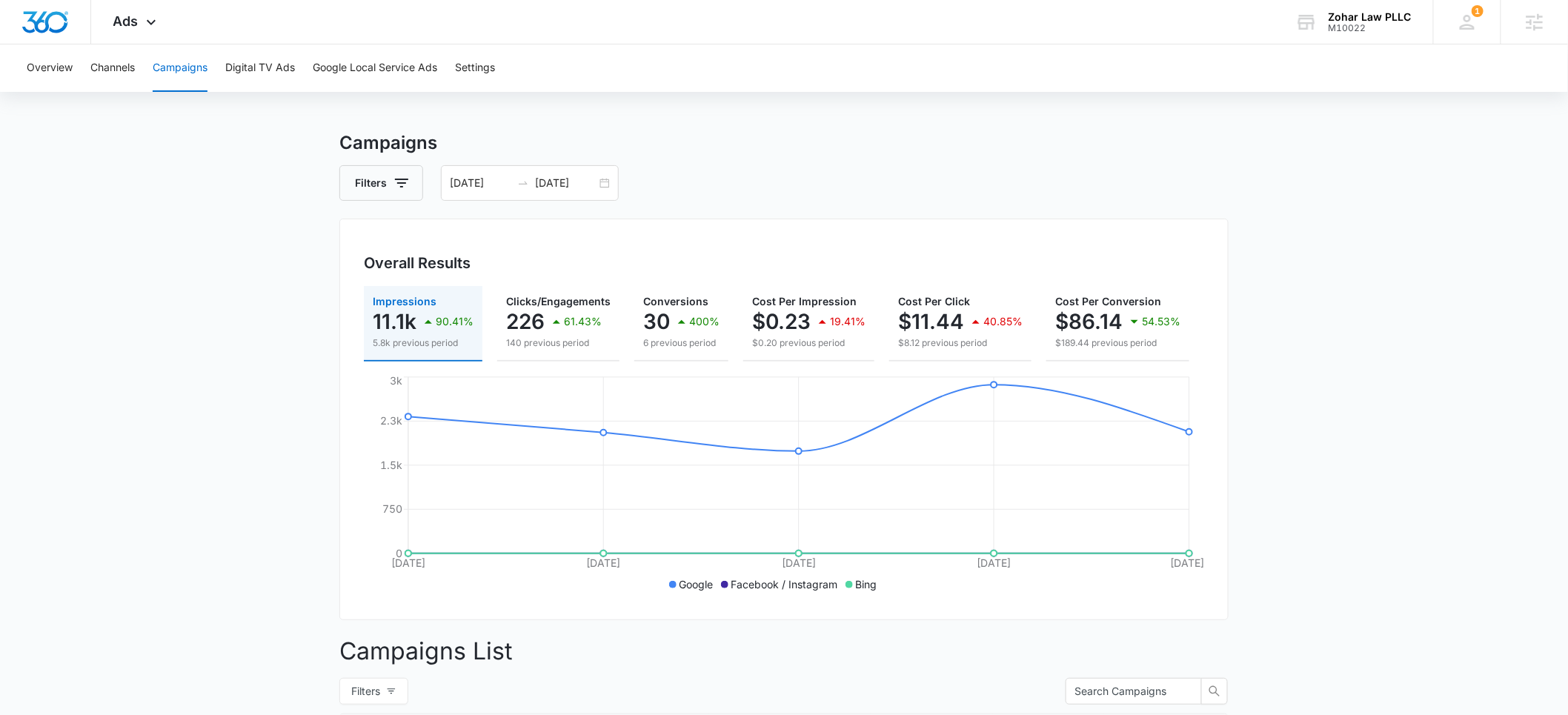
click at [750, 169] on div "Filters 10/06/2025 10/10/2025" at bounding box center [784, 183] width 890 height 36
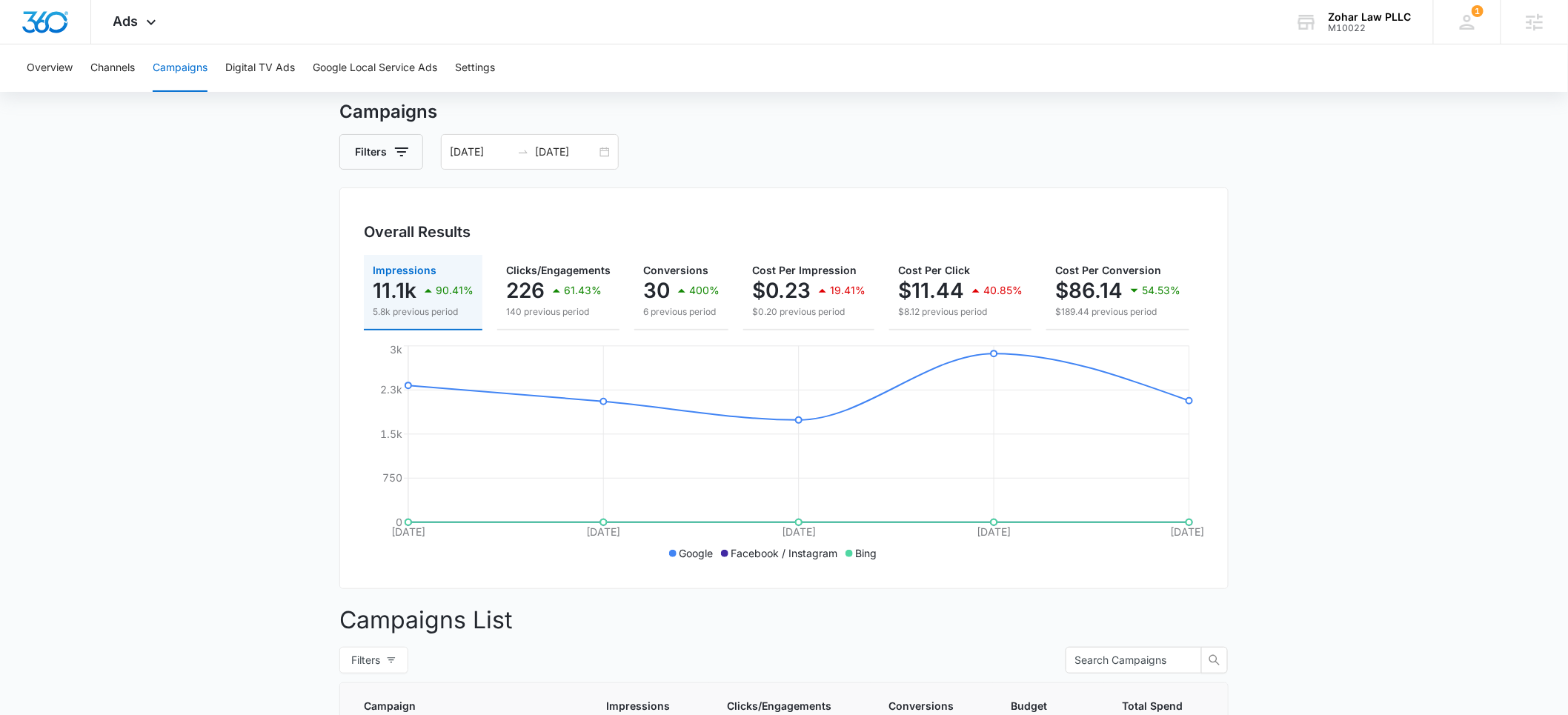
scroll to position [0, 0]
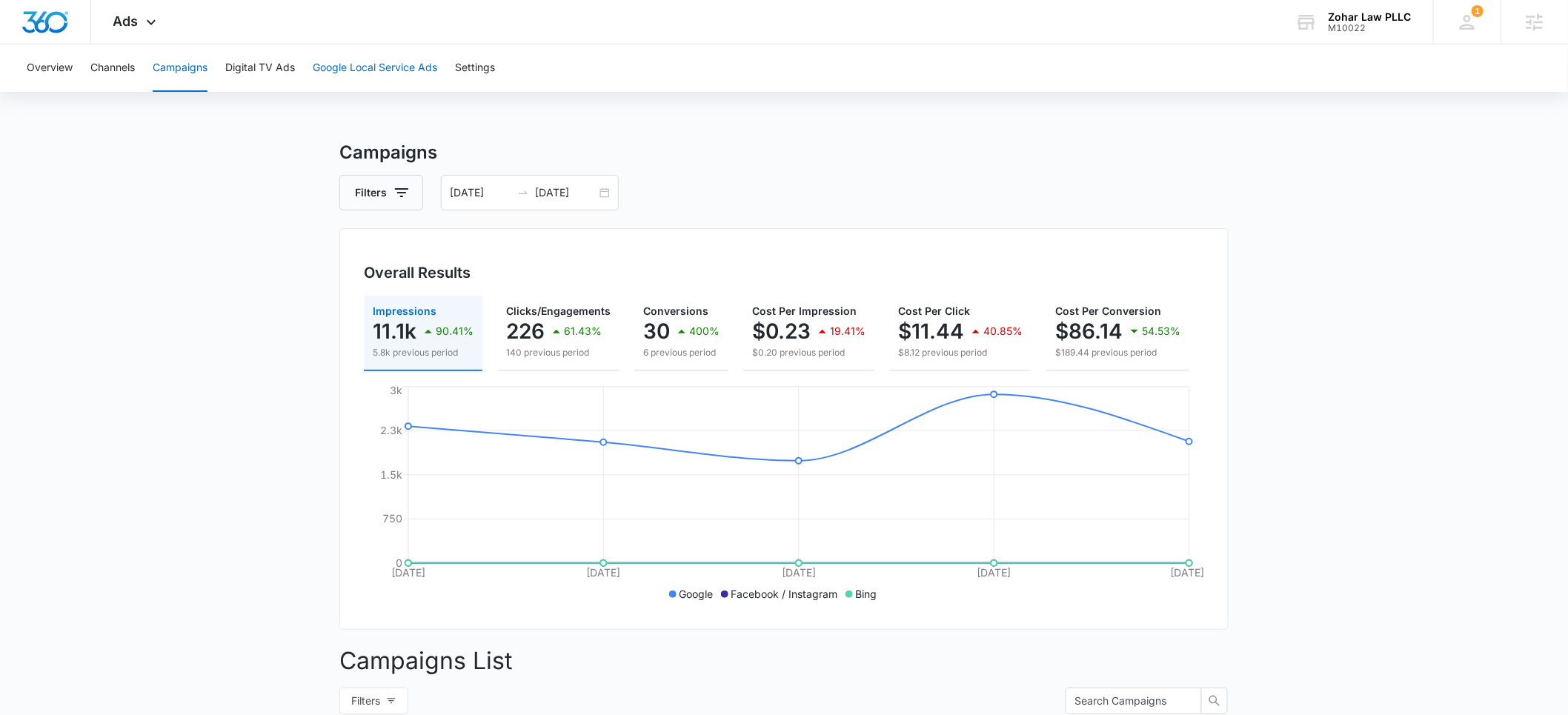
click at [356, 69] on button "Google Local Service Ads" at bounding box center [375, 68] width 124 height 47
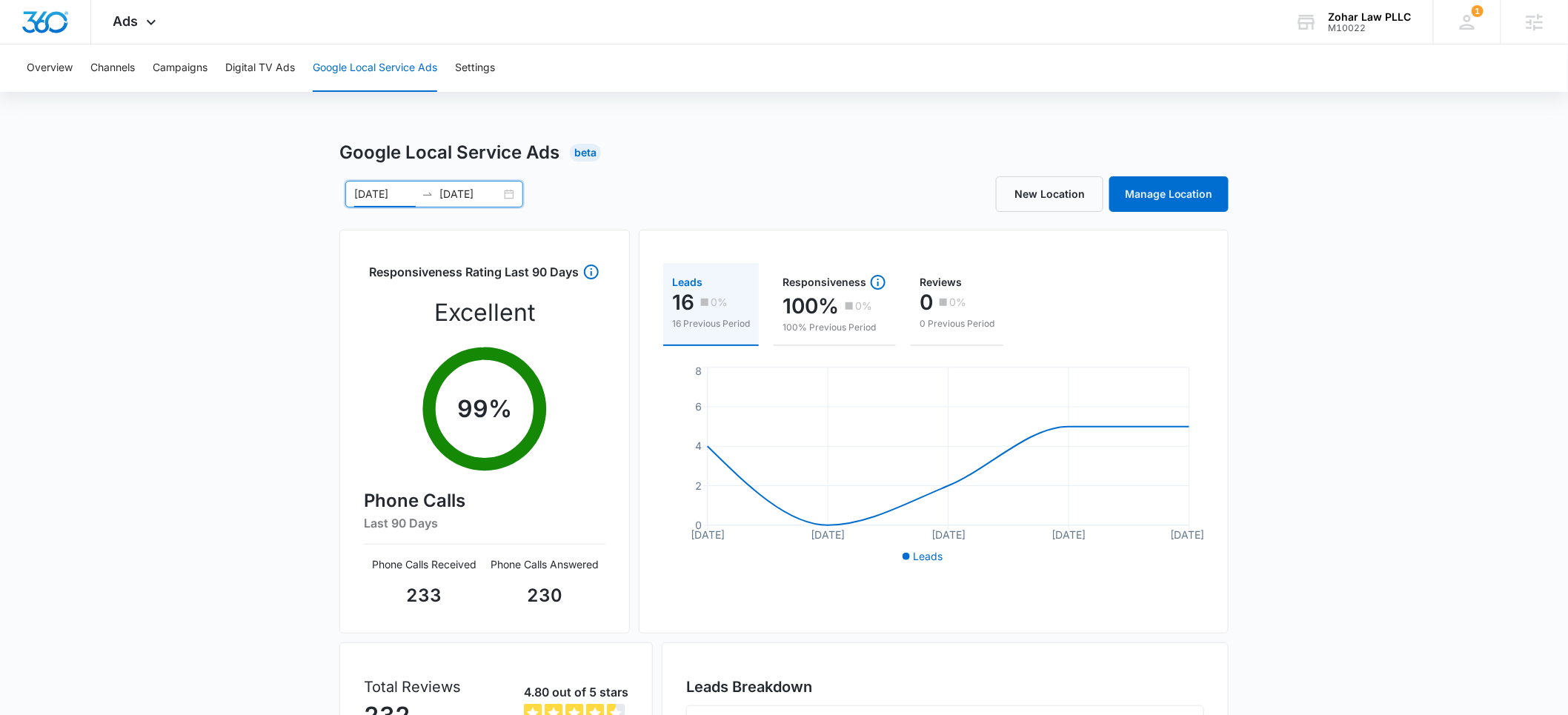
click at [372, 194] on input "10/06/2025" at bounding box center [385, 194] width 61 height 17
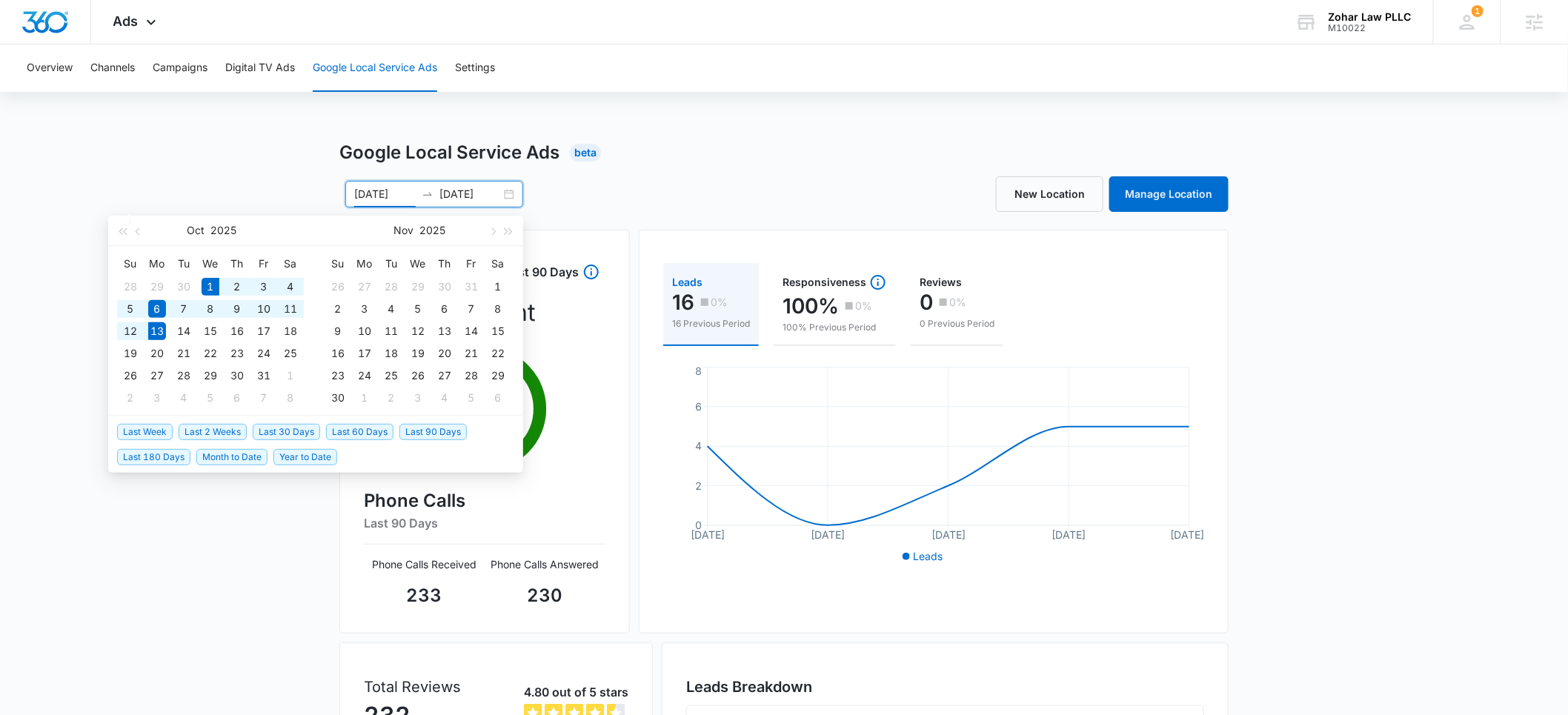
click at [236, 462] on span "Month to Date" at bounding box center [231, 457] width 71 height 17
type input "10/01/2025"
type input "10/13/2025"
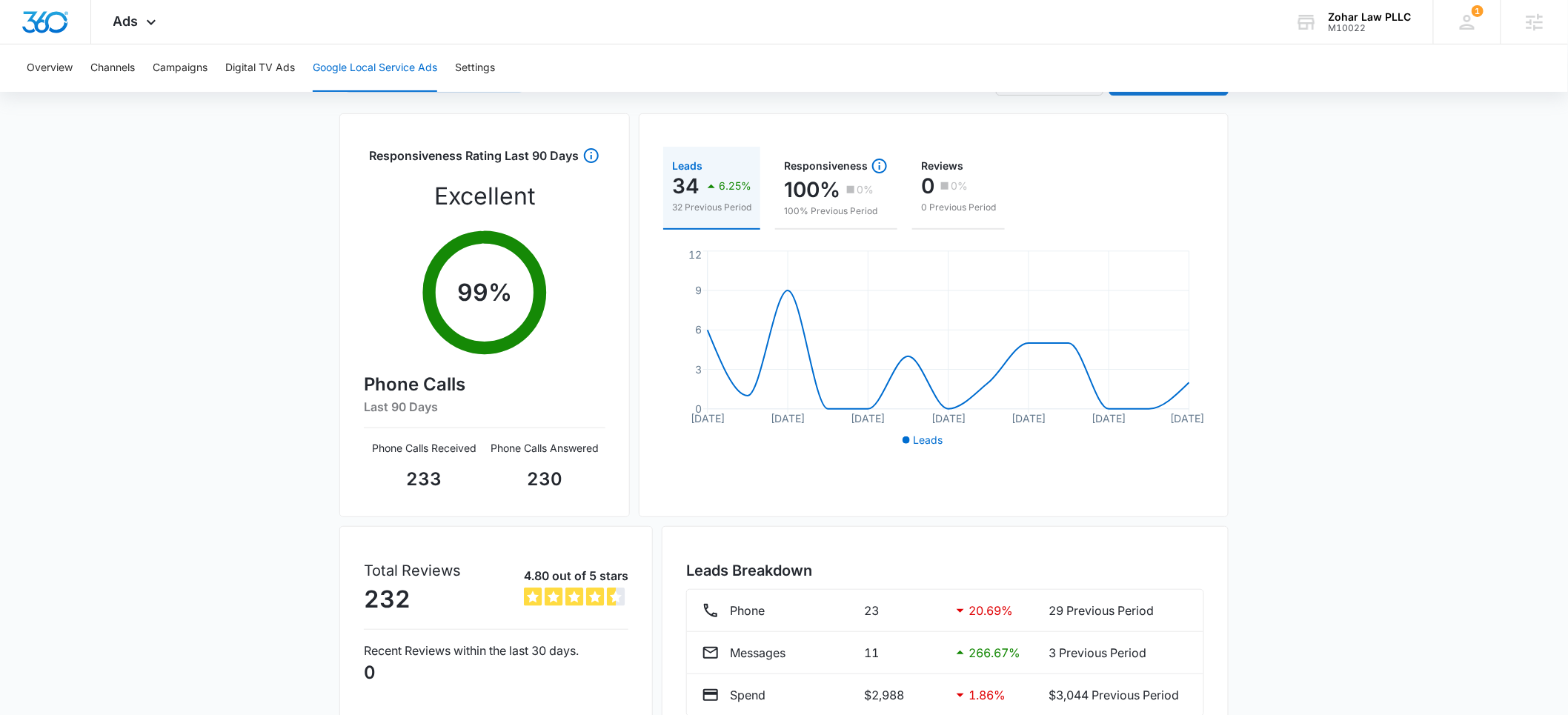
scroll to position [120, 0]
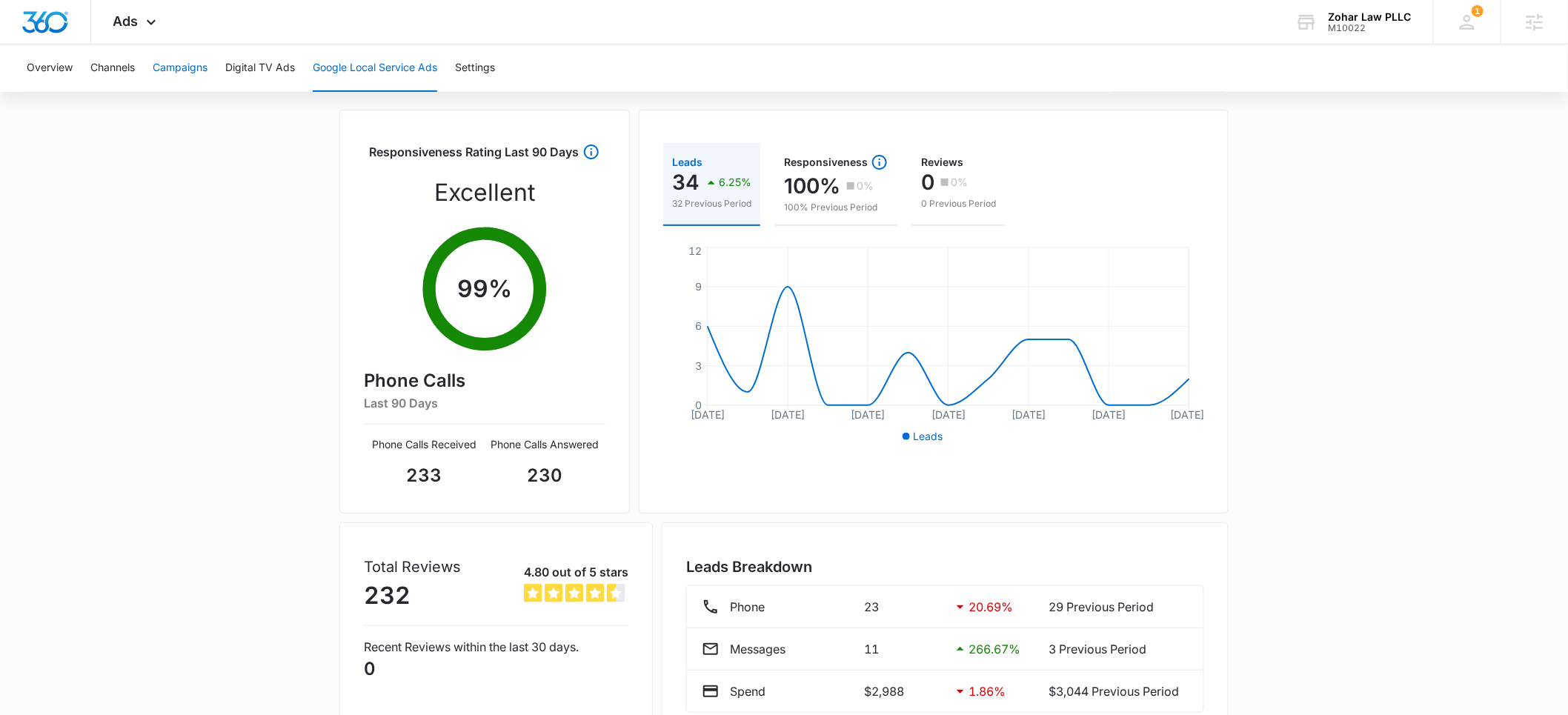
click at [180, 69] on button "Campaigns" at bounding box center [180, 68] width 55 height 47
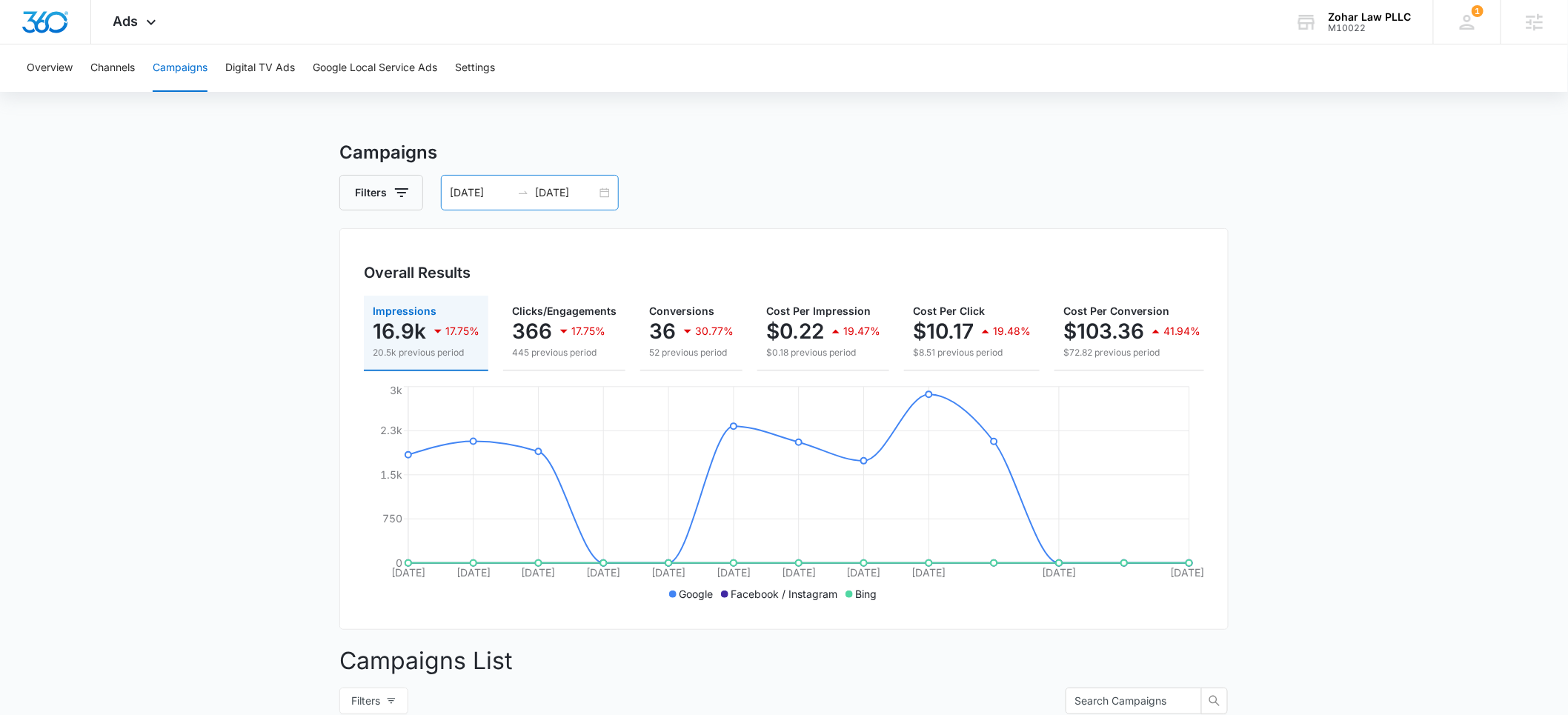
click at [470, 197] on input "10/01/2025" at bounding box center [480, 193] width 61 height 17
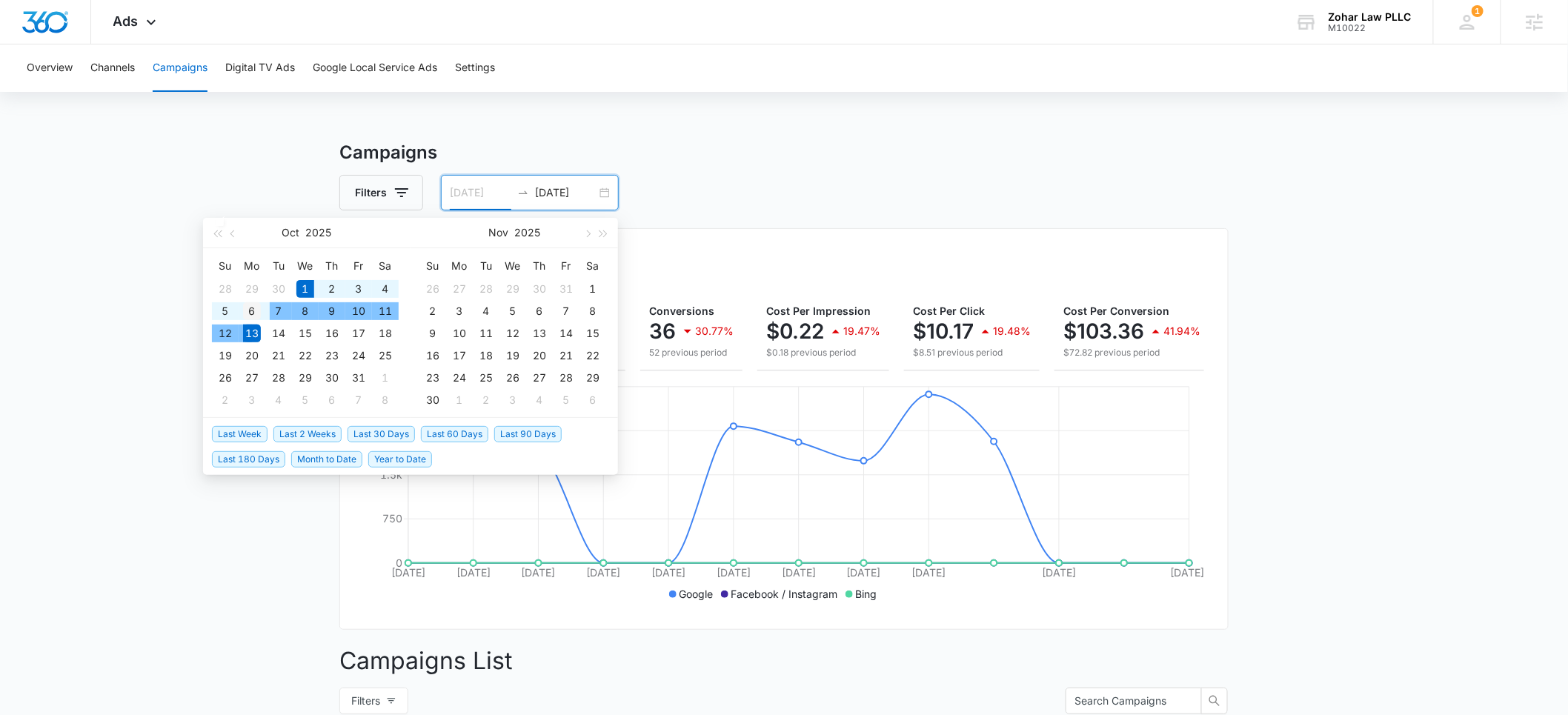
type input "10/06/2025"
click at [258, 315] on div "6" at bounding box center [252, 311] width 18 height 18
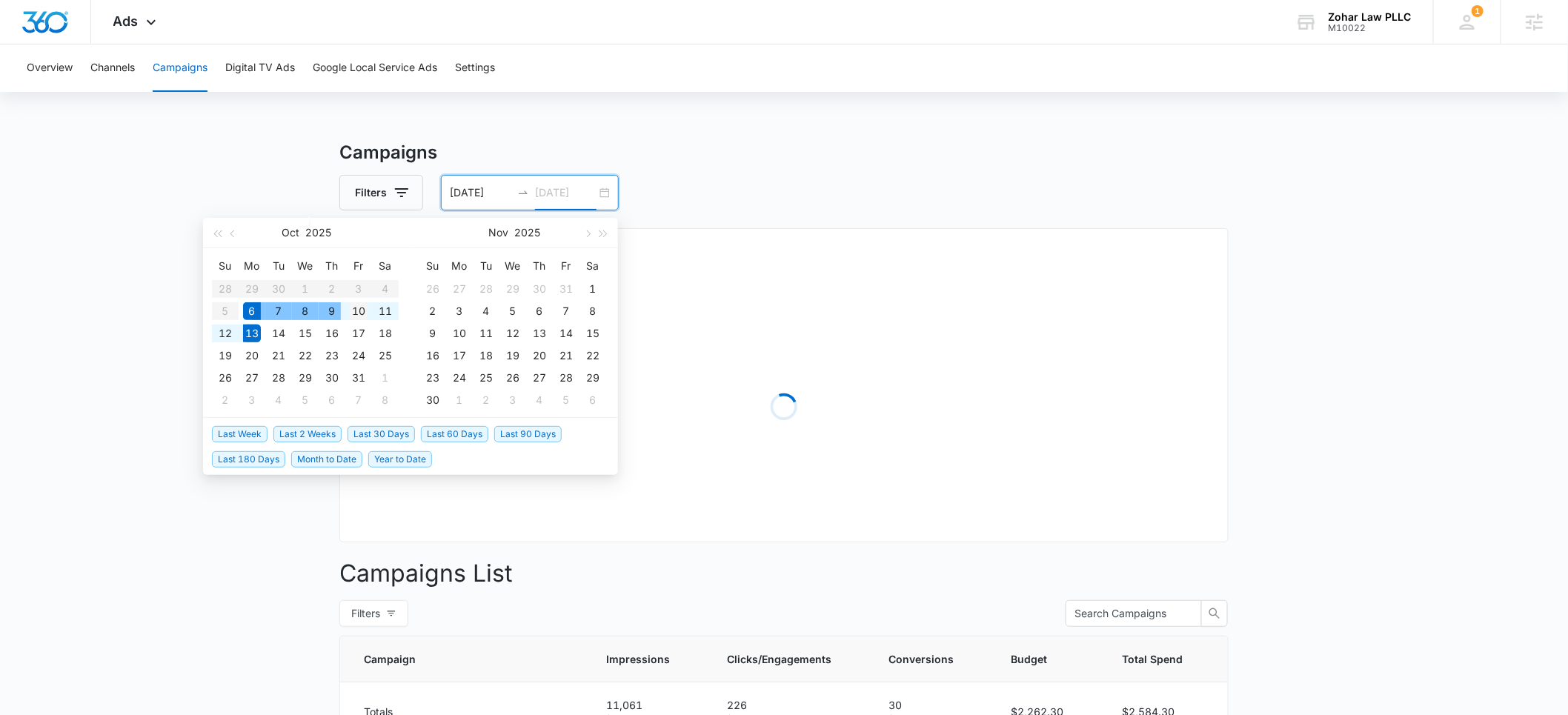
type input "10/10/2025"
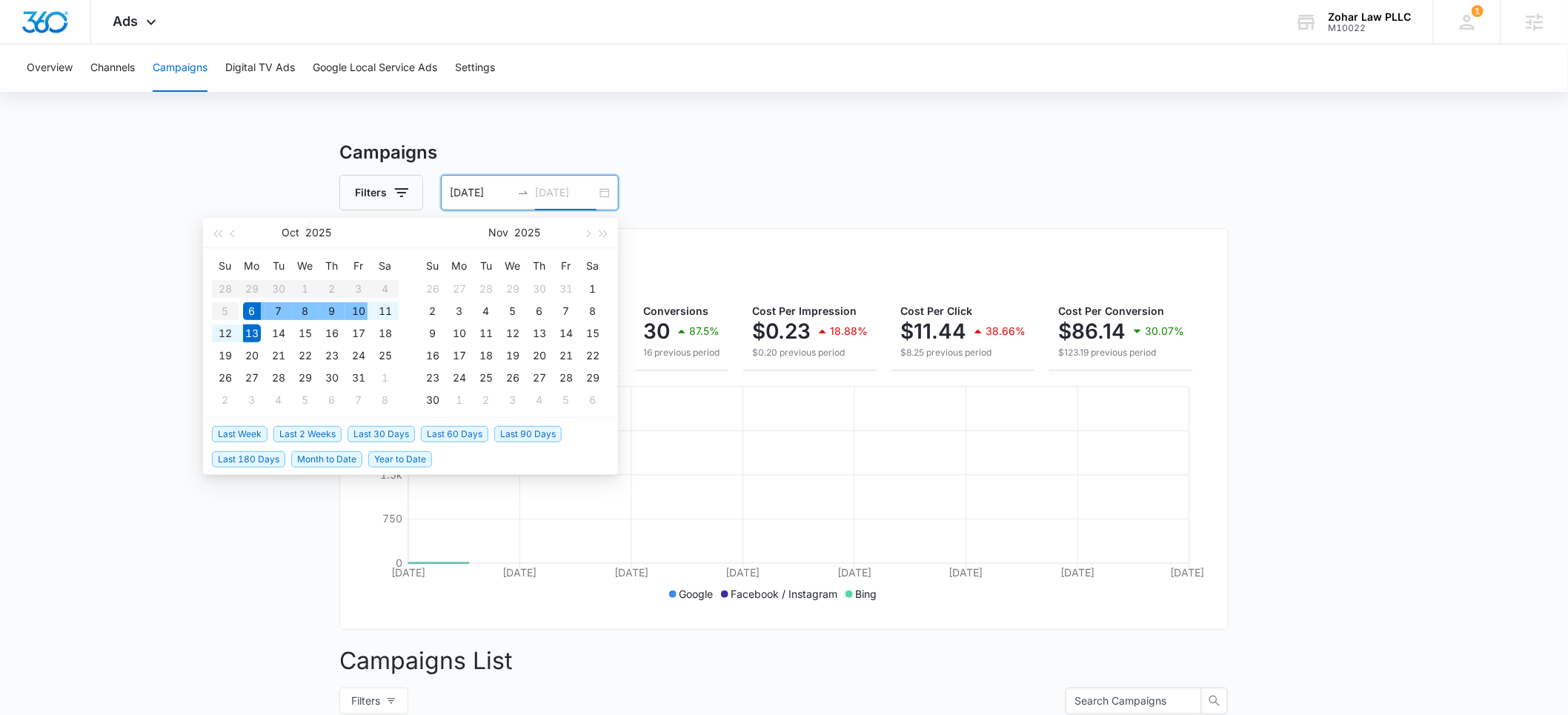
click at [353, 309] on div "10" at bounding box center [358, 311] width 18 height 18
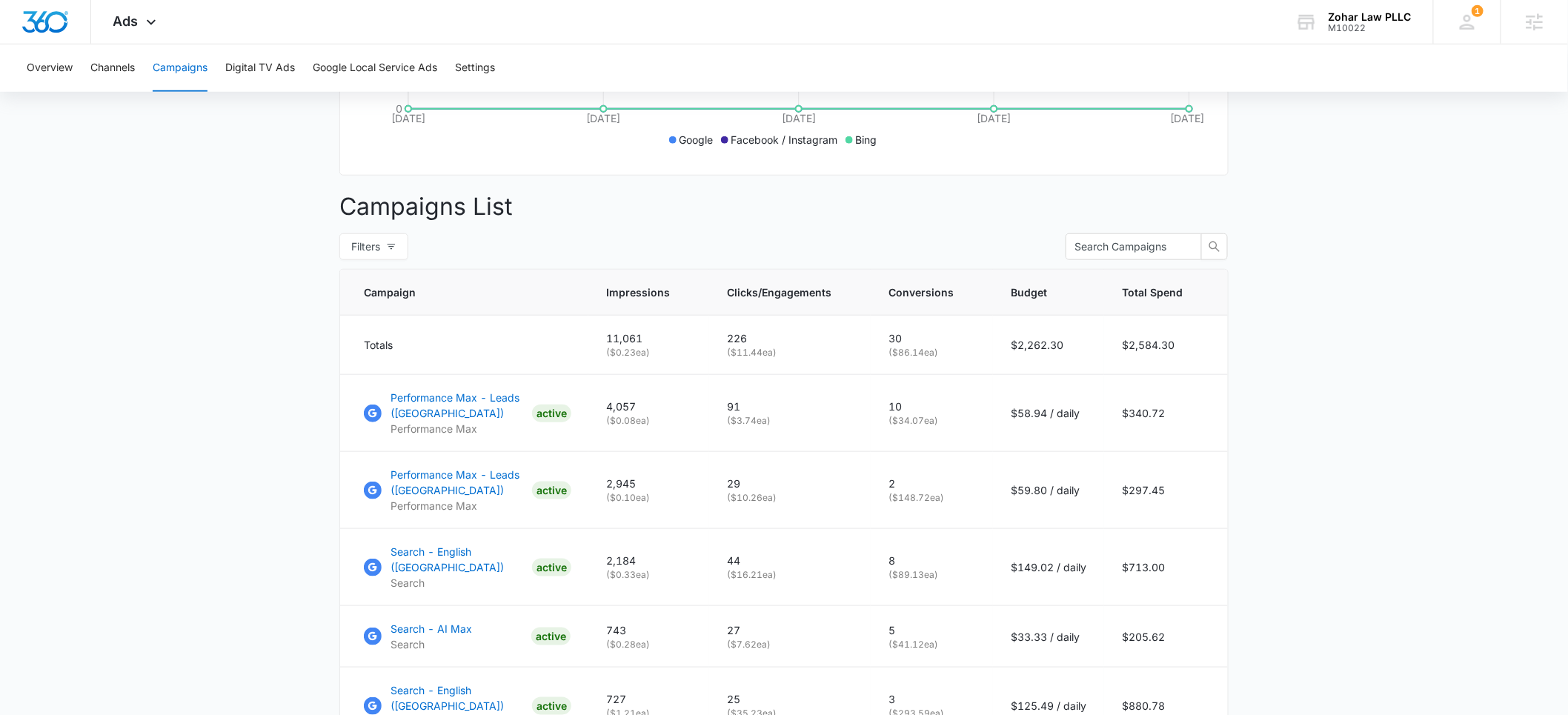
scroll to position [79, 0]
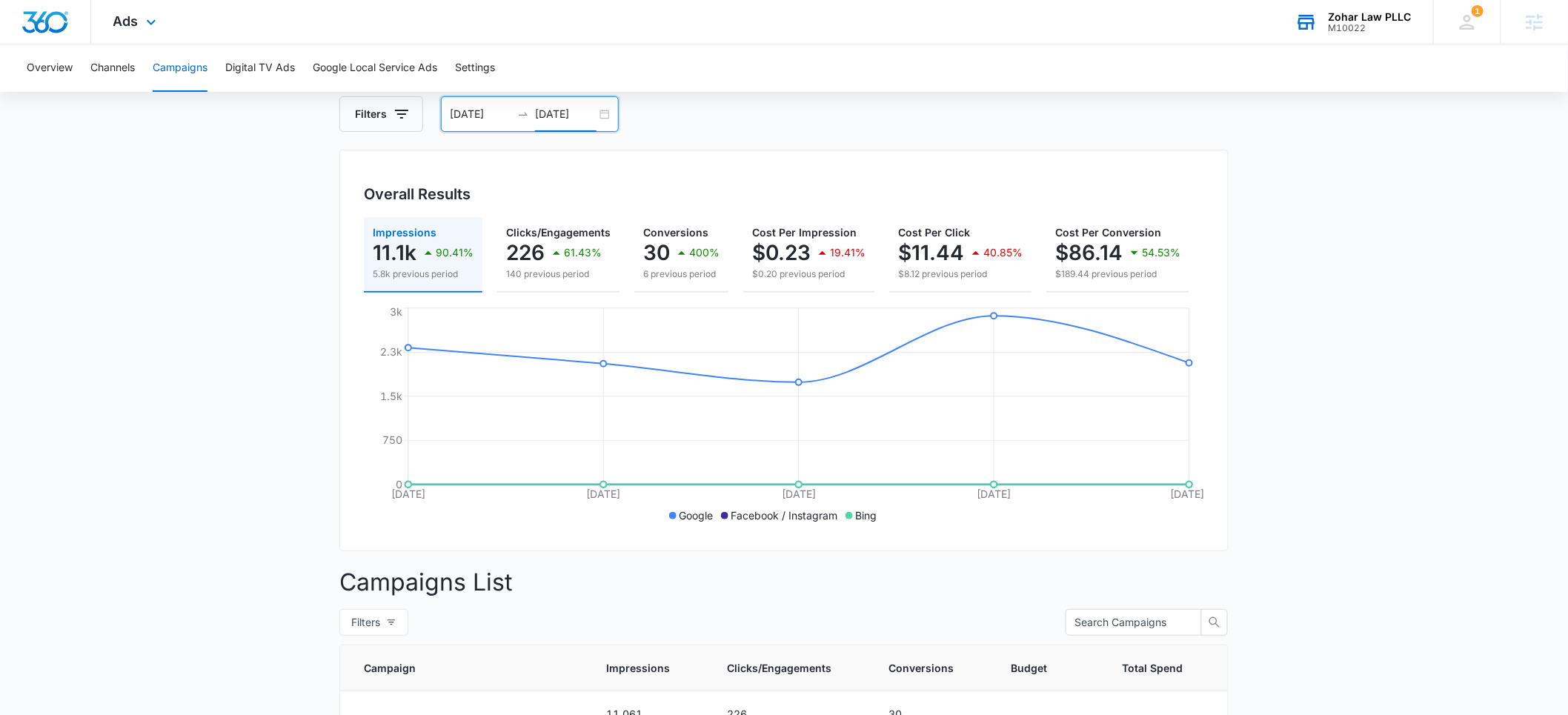
click at [1360, 25] on div "M10022" at bounding box center [1370, 28] width 83 height 11
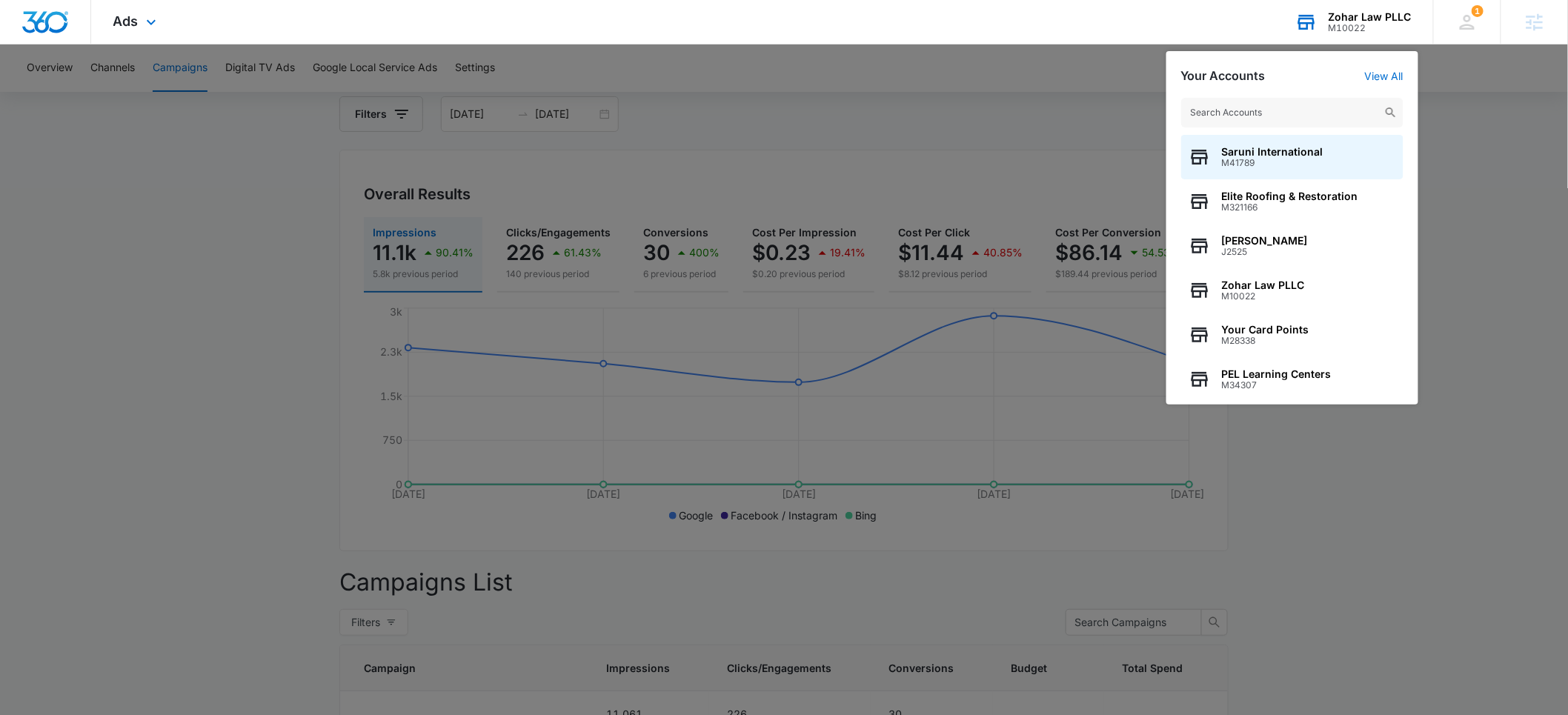
click at [1288, 113] on input "text" at bounding box center [1293, 113] width 223 height 30
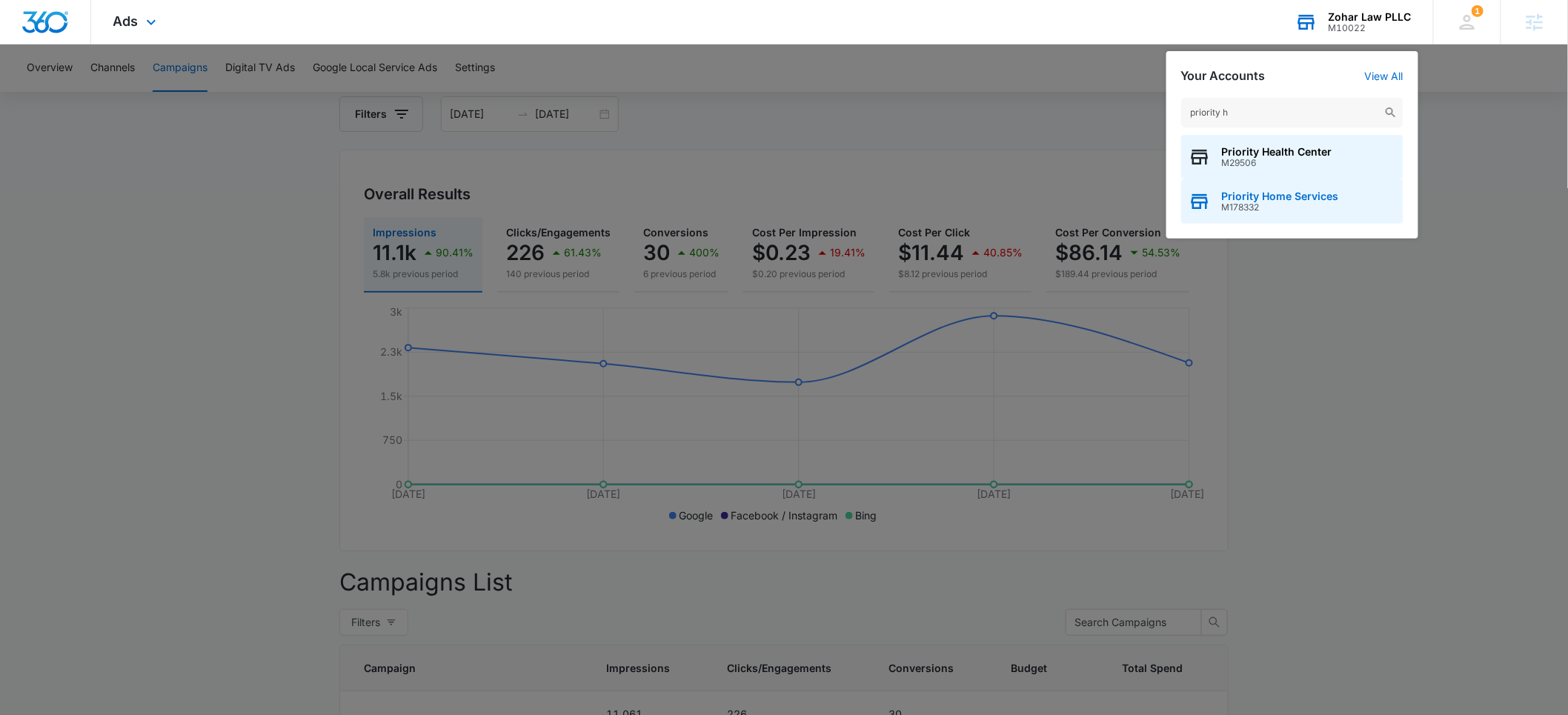
type input "priority h"
click at [1245, 207] on span "M178332" at bounding box center [1281, 208] width 117 height 11
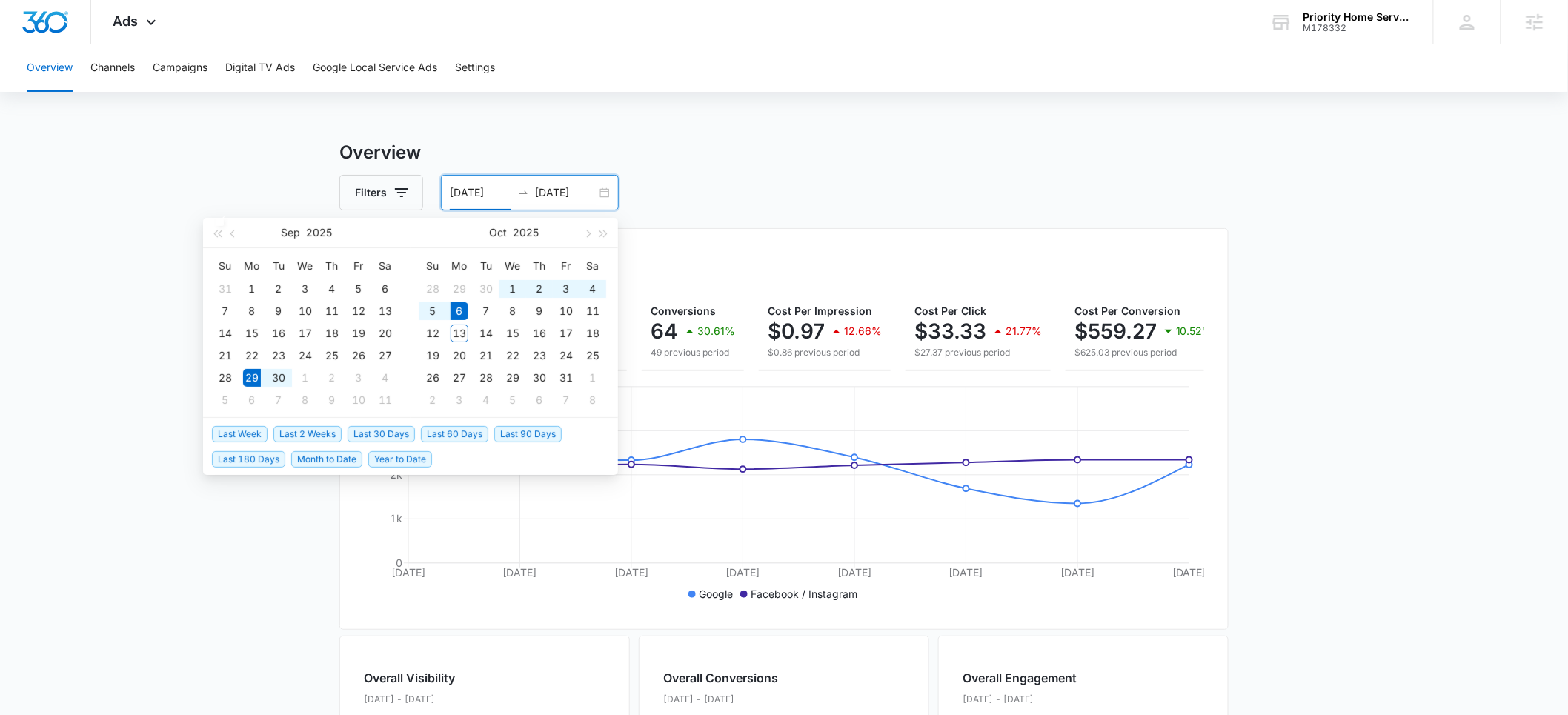
click at [453, 194] on input "09/29/2025" at bounding box center [480, 193] width 61 height 17
click at [329, 463] on span "Month to Date" at bounding box center [326, 459] width 71 height 17
type input "10/01/2025"
type input "10/13/2025"
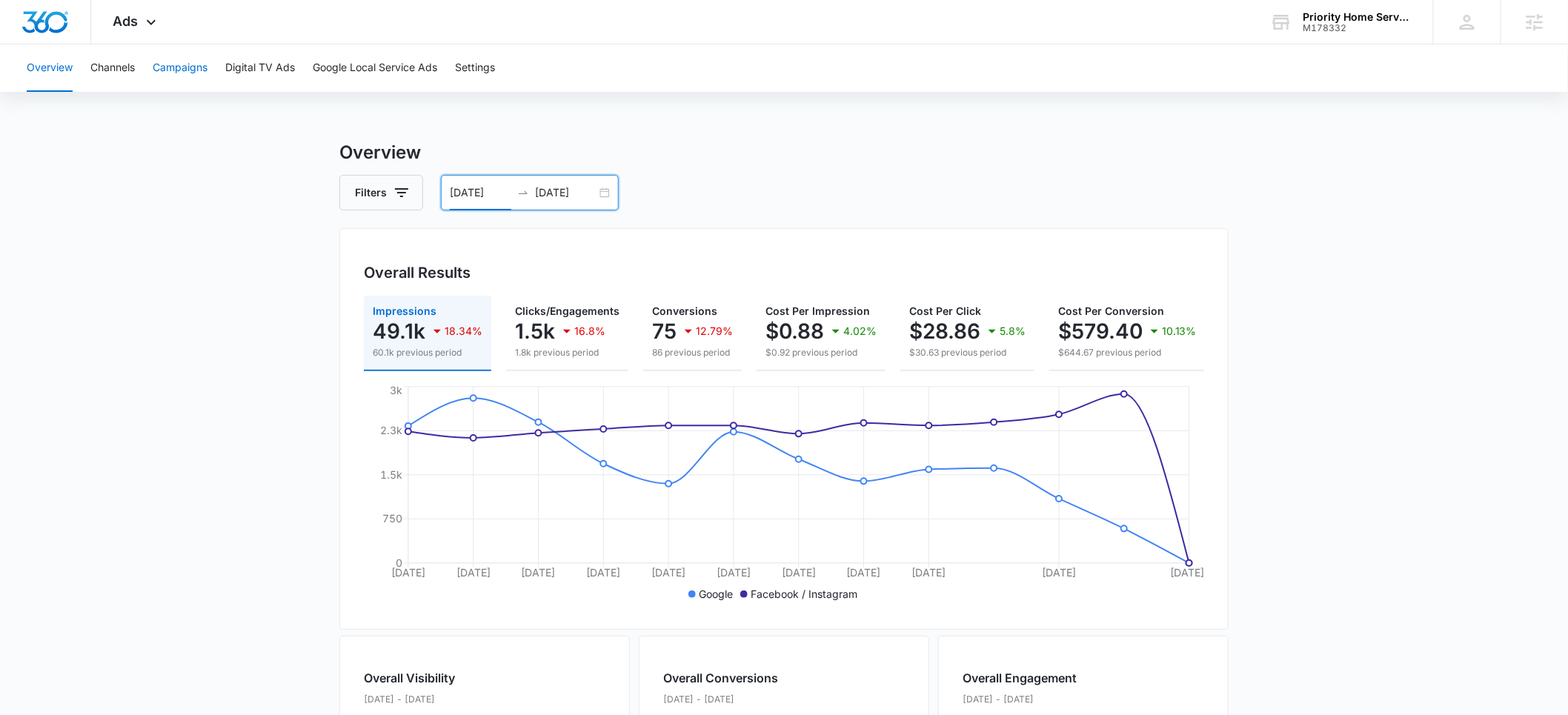
click at [182, 71] on button "Campaigns" at bounding box center [180, 68] width 55 height 47
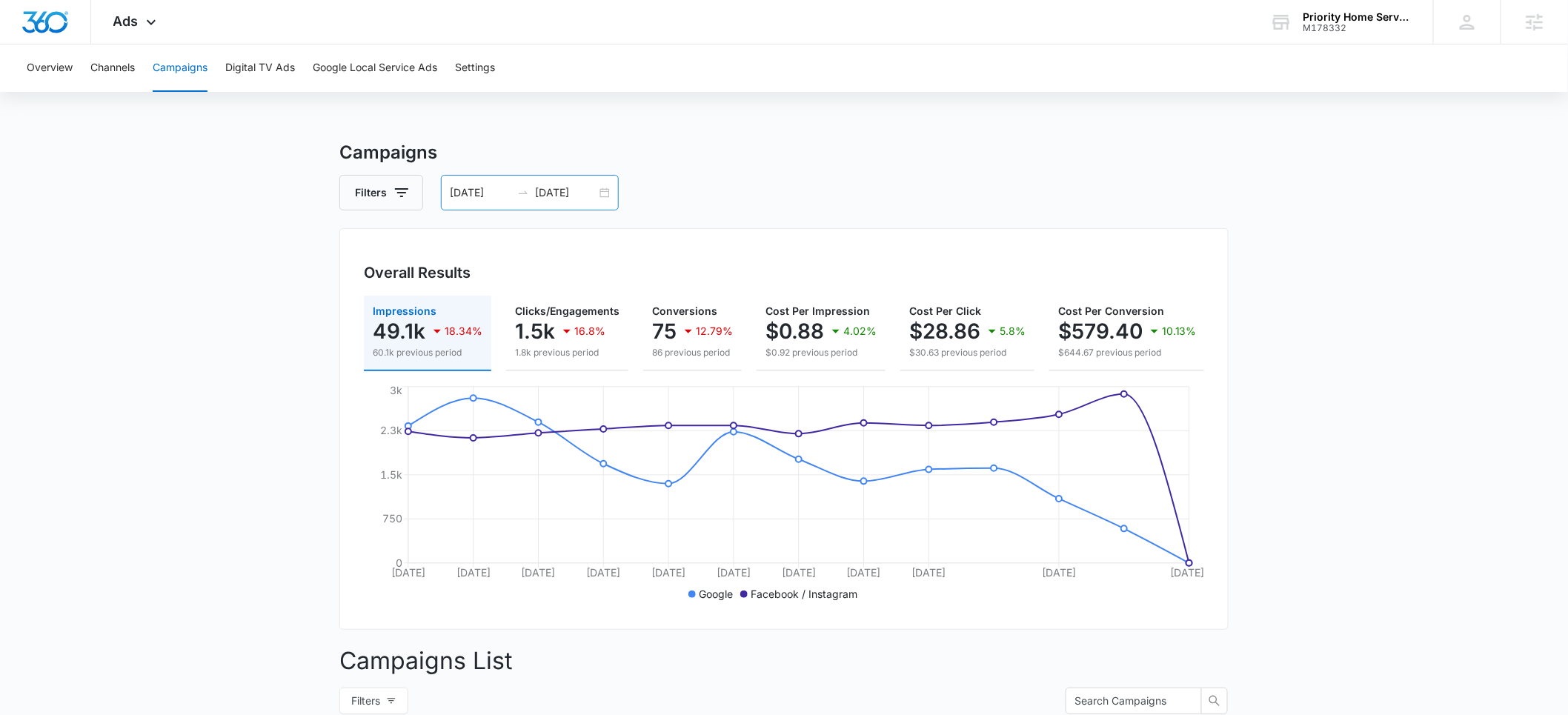
click at [554, 193] on input "10/13/2025" at bounding box center [566, 193] width 61 height 17
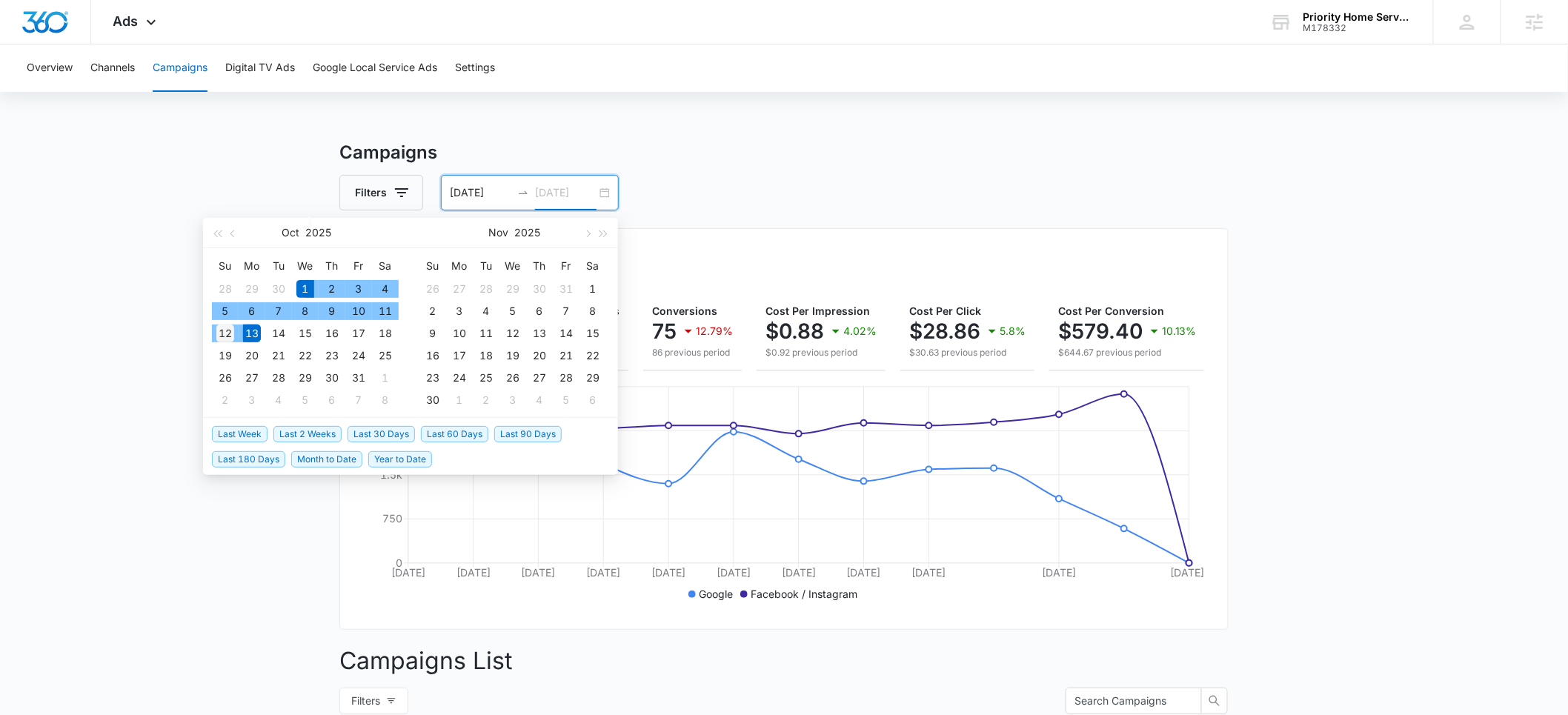
type input "10/12/2025"
click at [227, 331] on div "12" at bounding box center [225, 333] width 18 height 18
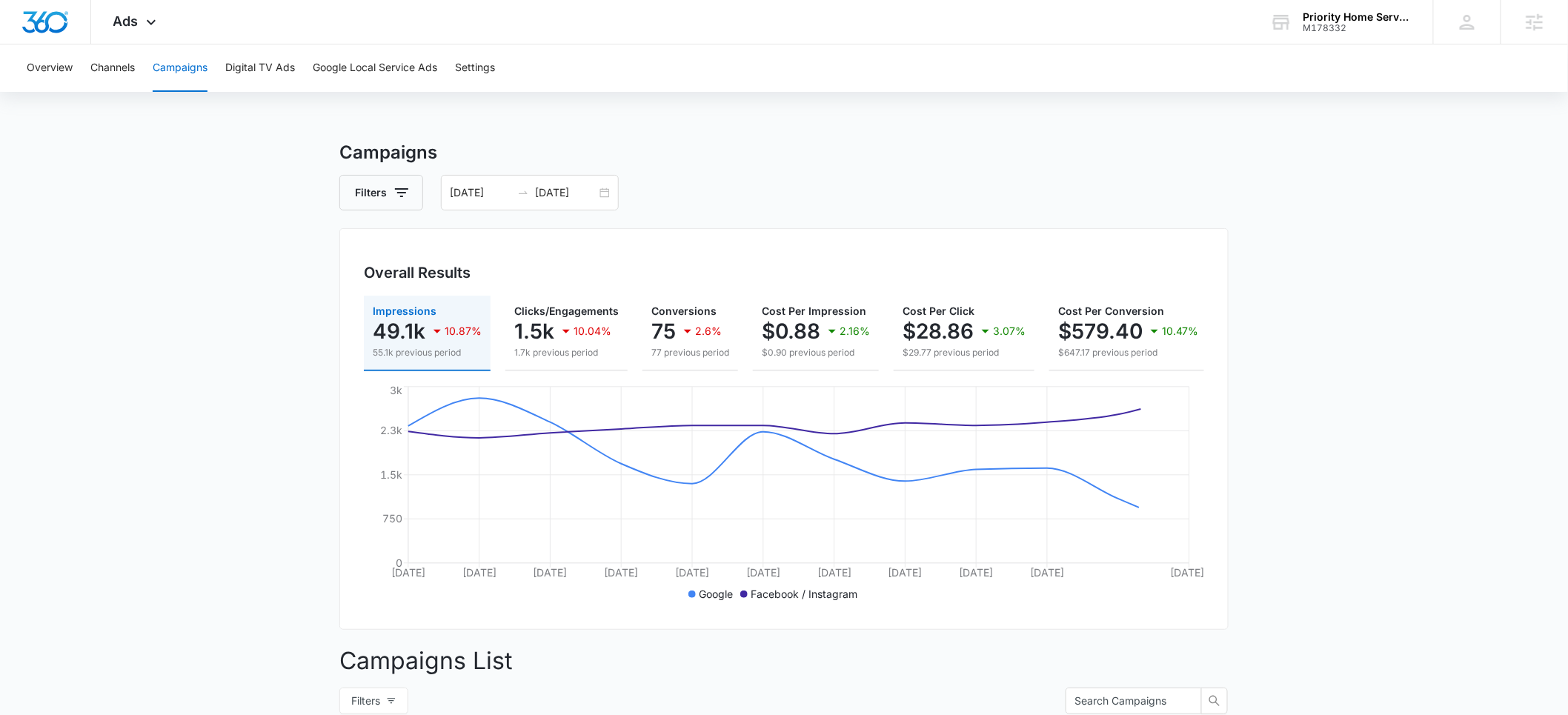
click at [478, 191] on input "10/01/2025" at bounding box center [480, 193] width 61 height 17
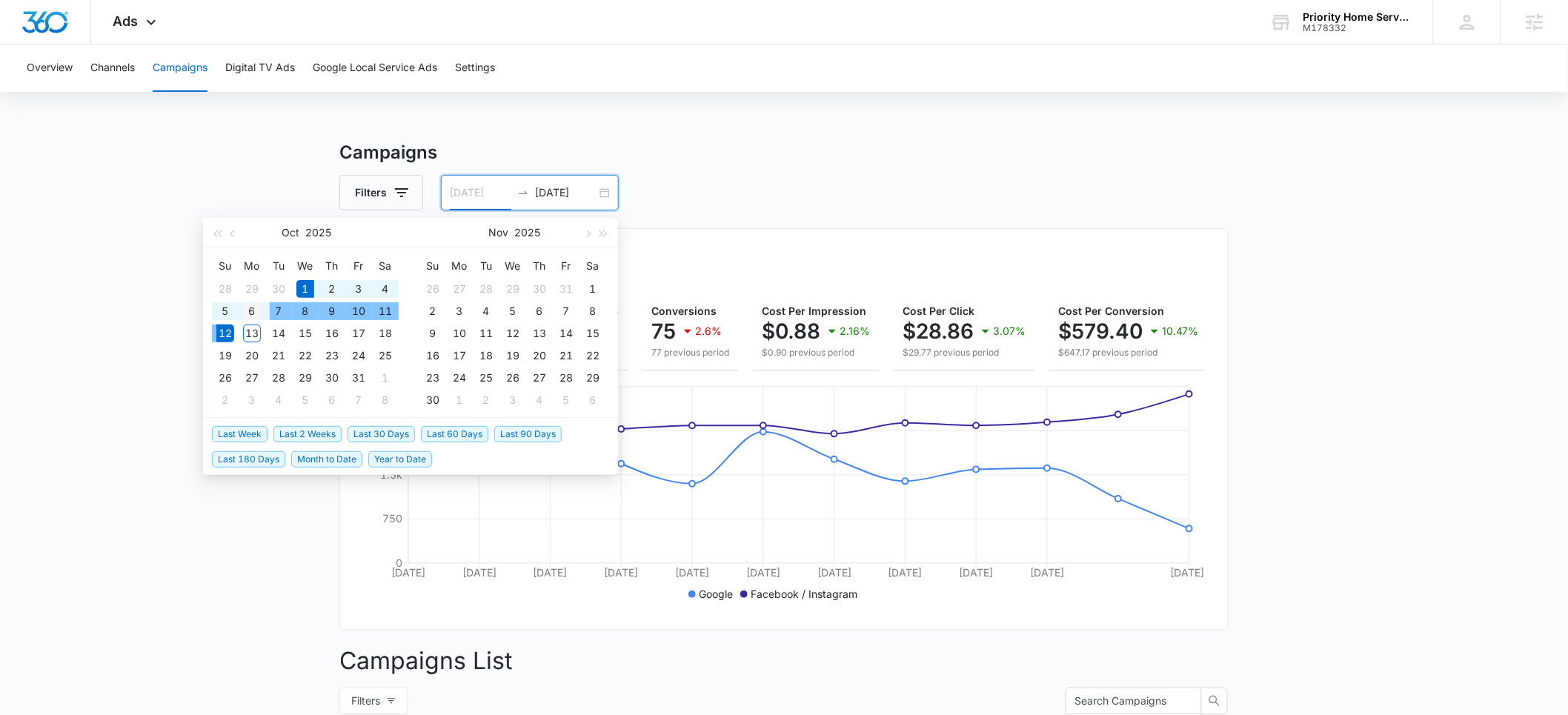
type input "10/06/2025"
click at [253, 308] on div "6" at bounding box center [252, 311] width 18 height 18
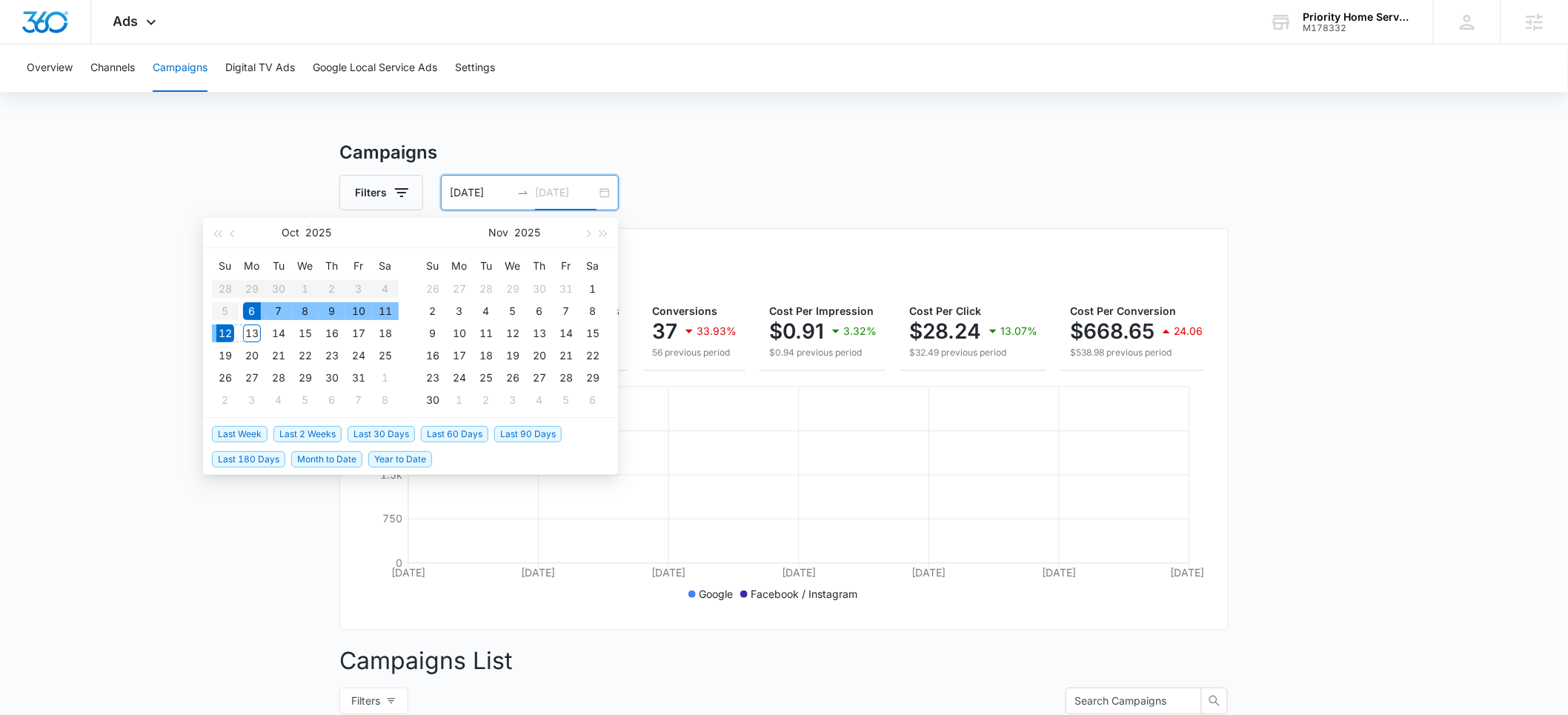
type input "10/12/2025"
click at [232, 331] on div "12" at bounding box center [225, 333] width 18 height 18
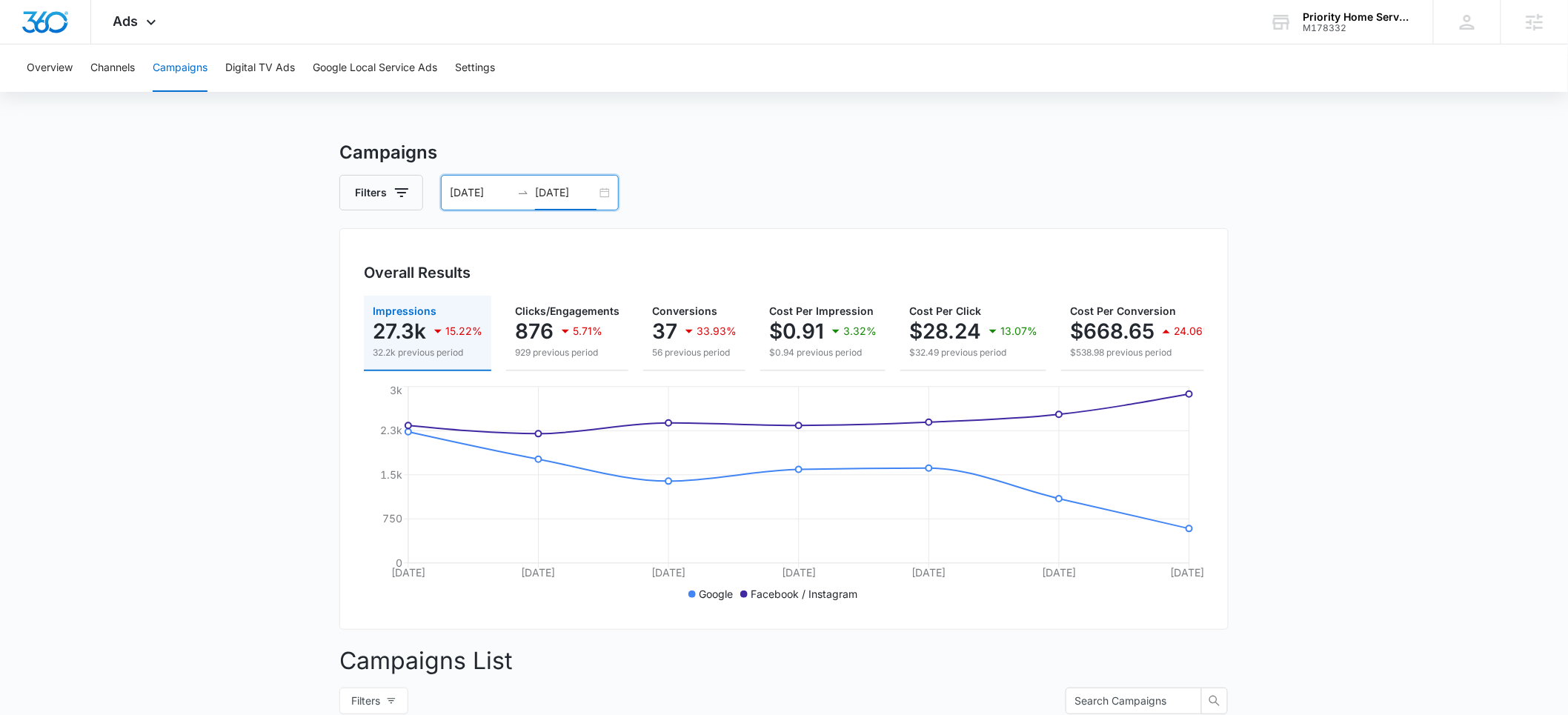
click at [468, 192] on input "10/06/2025" at bounding box center [480, 193] width 61 height 17
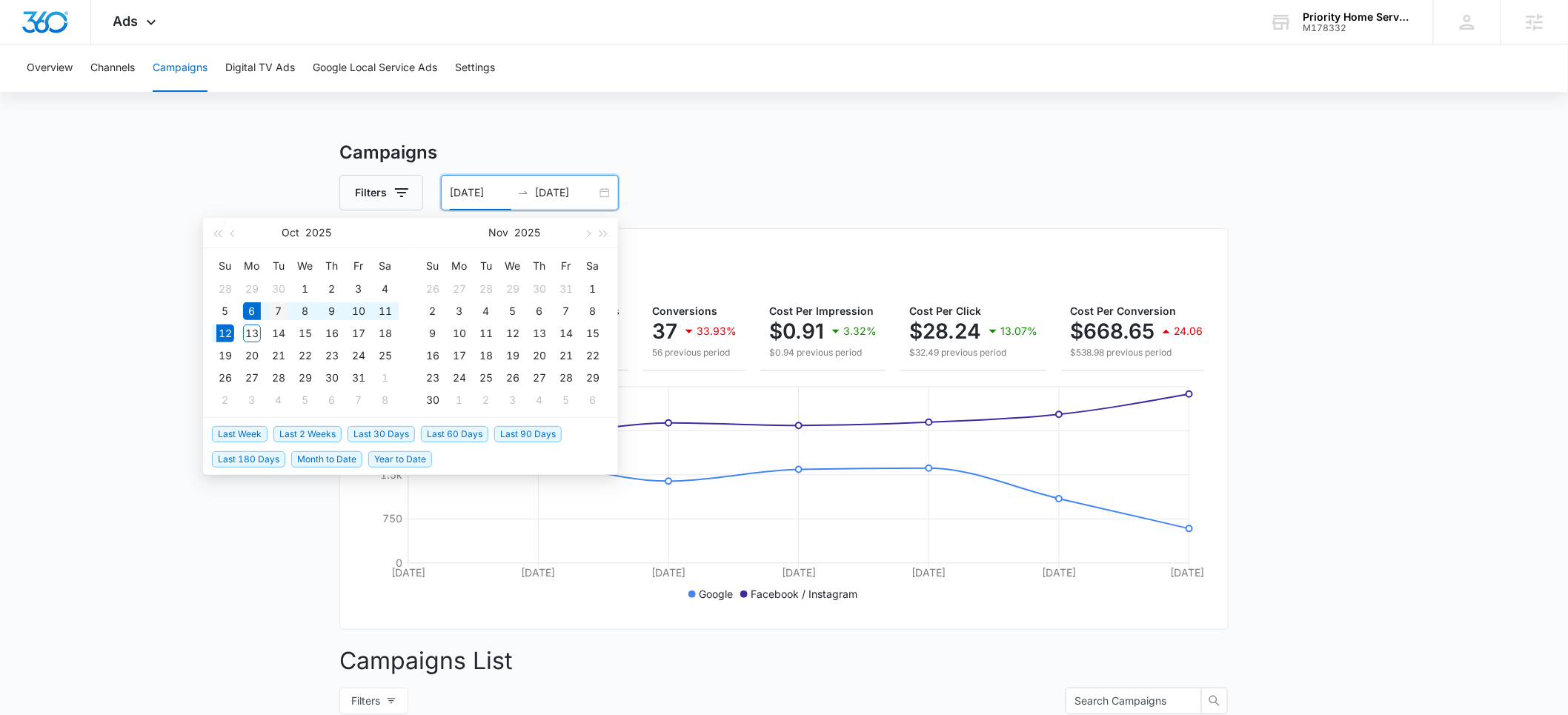
type input "10/07/2025"
click at [285, 309] on div "7" at bounding box center [279, 311] width 18 height 18
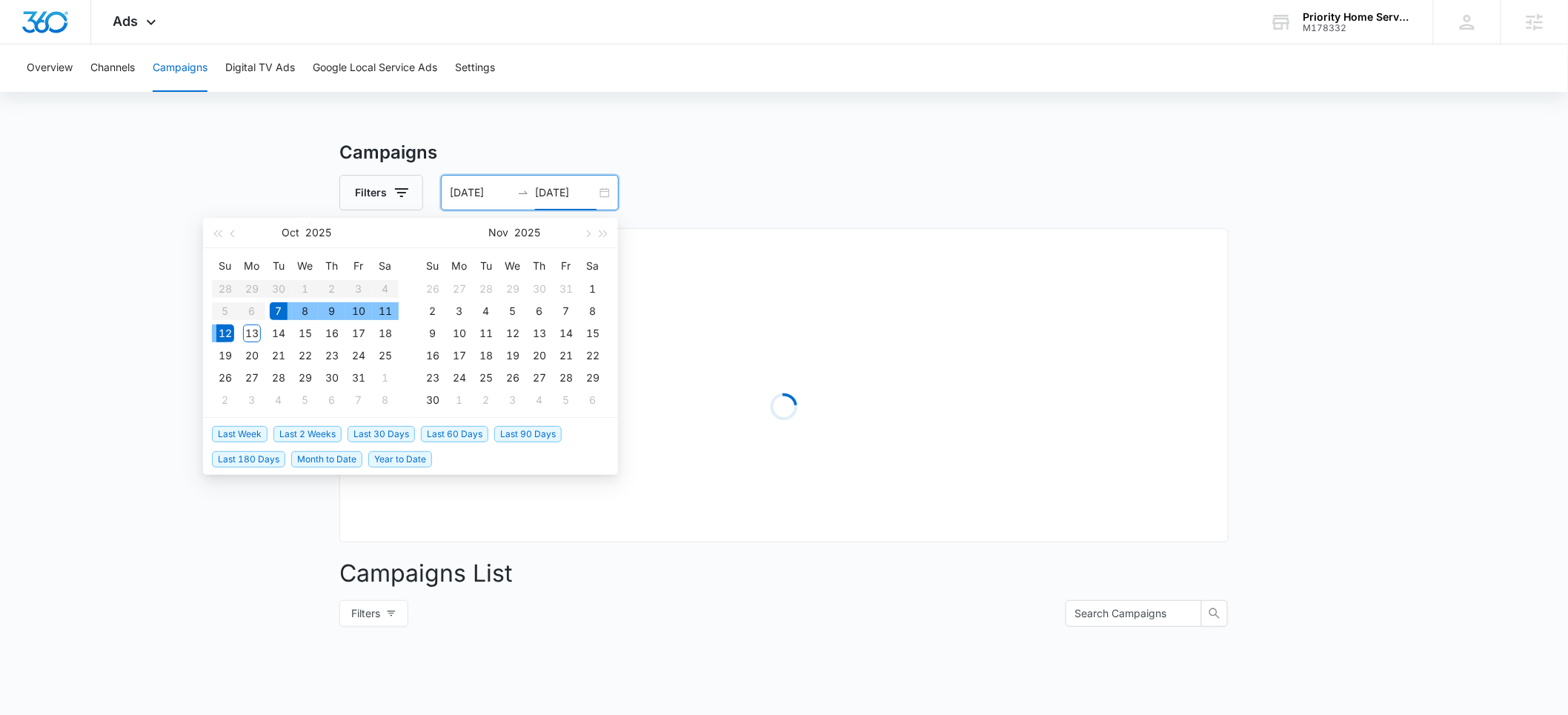
type input "10/12/2025"
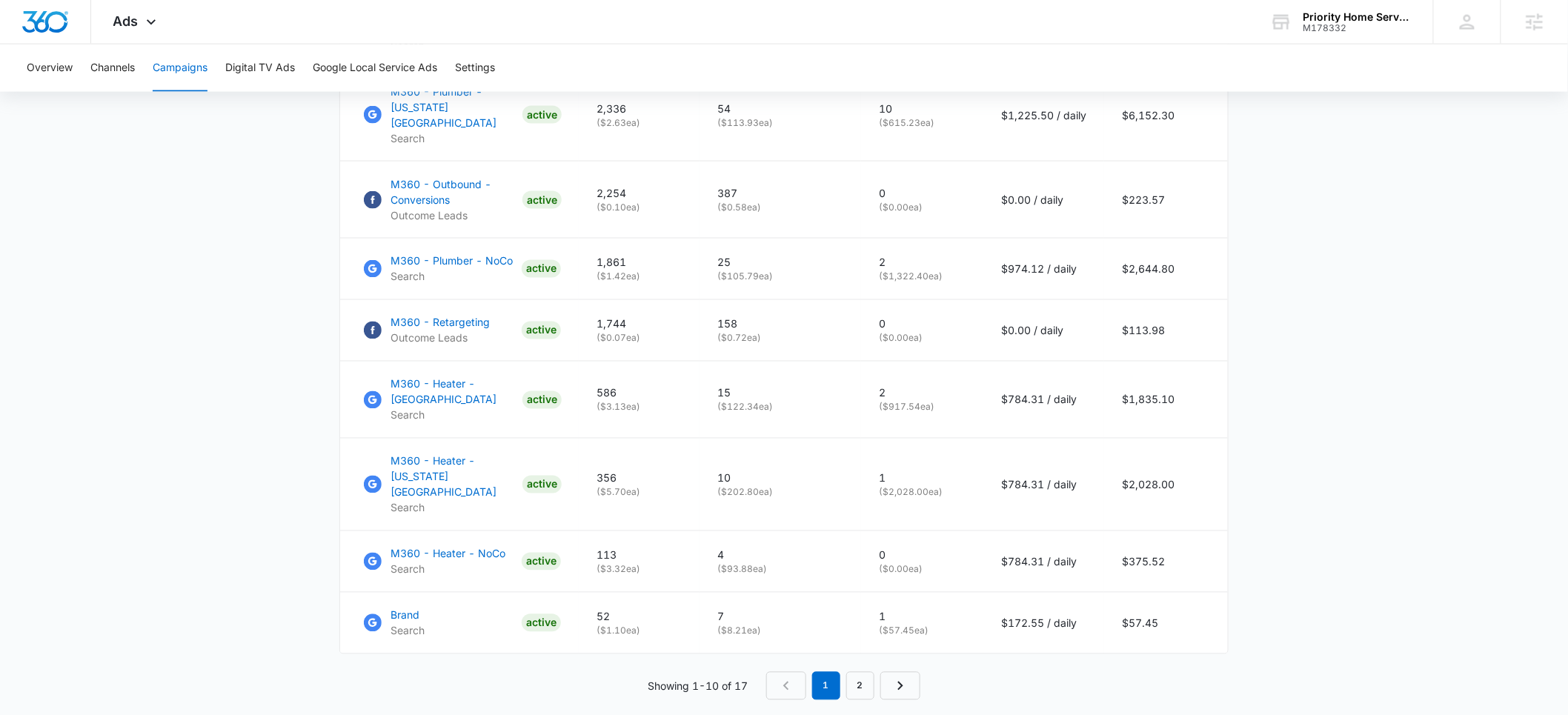
scroll to position [920, 0]
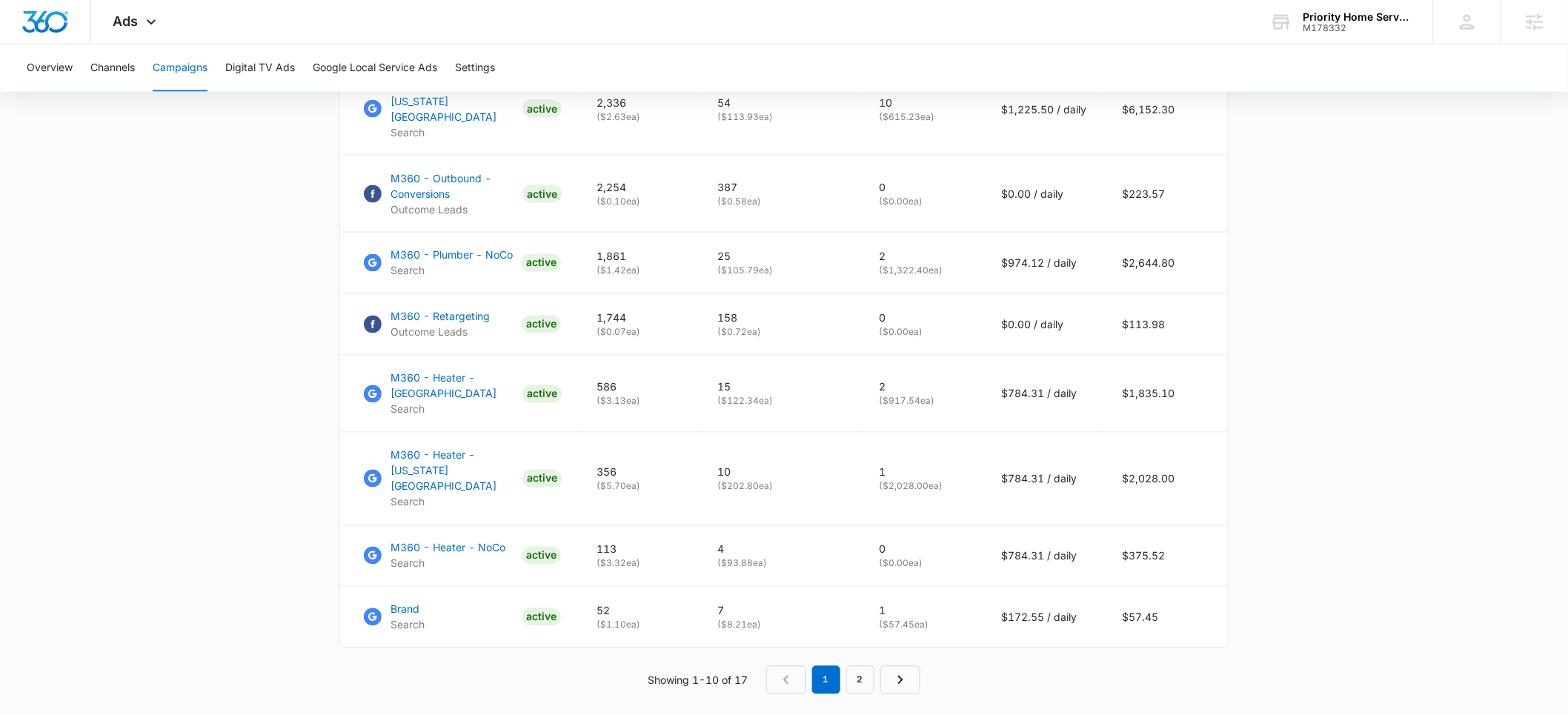
click at [1202, 636] on div "Raw" at bounding box center [1212, 634] width 43 height 9
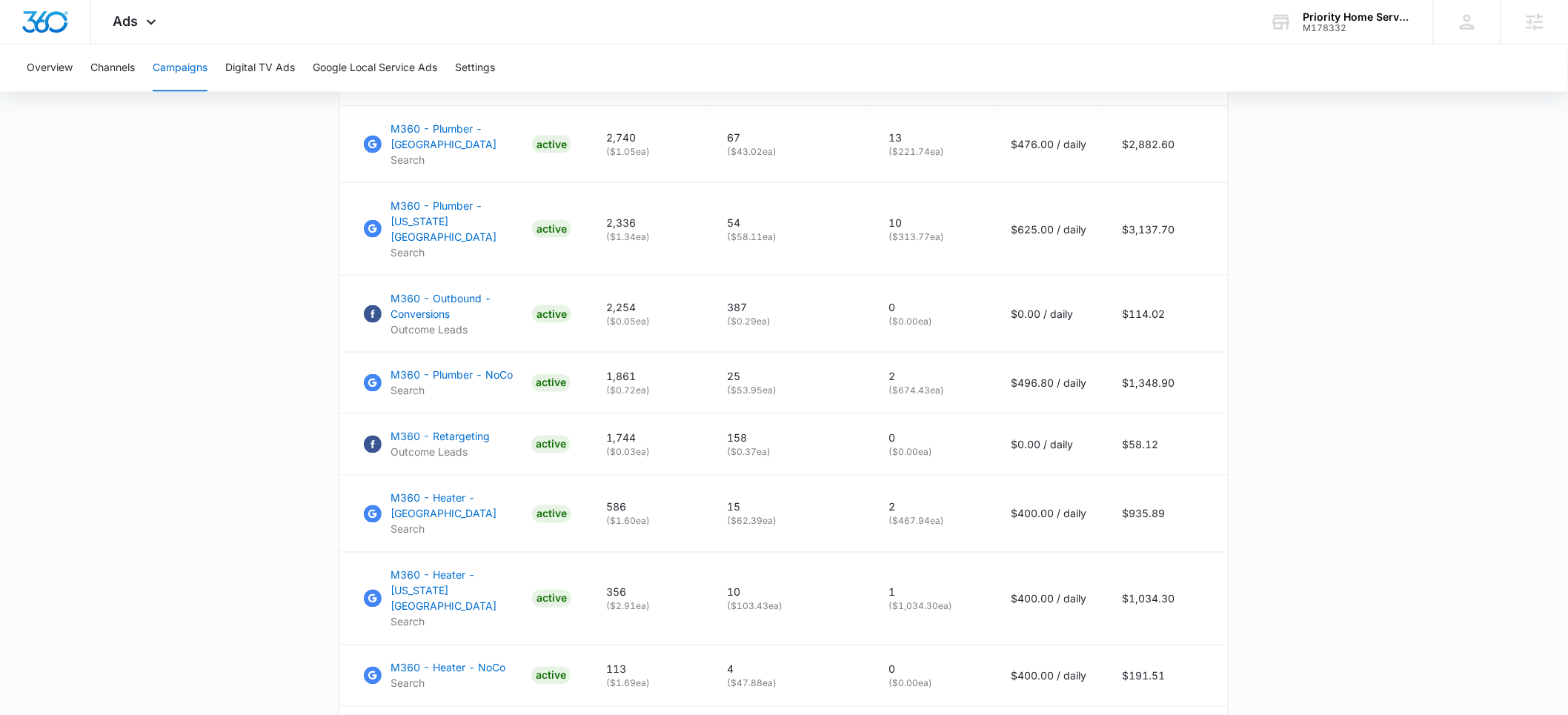
scroll to position [813, 0]
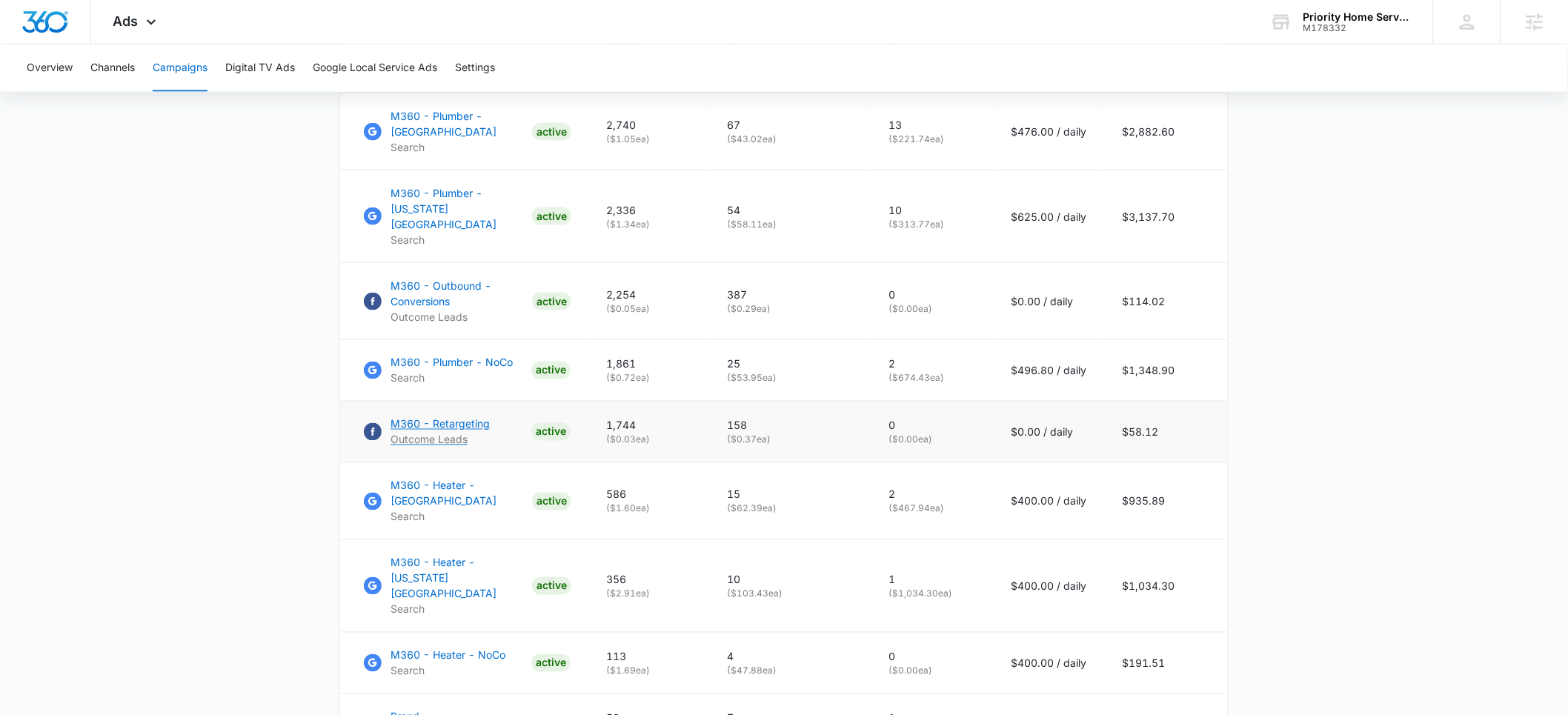
click at [422, 416] on p "M360 - Retargeting" at bounding box center [440, 424] width 99 height 16
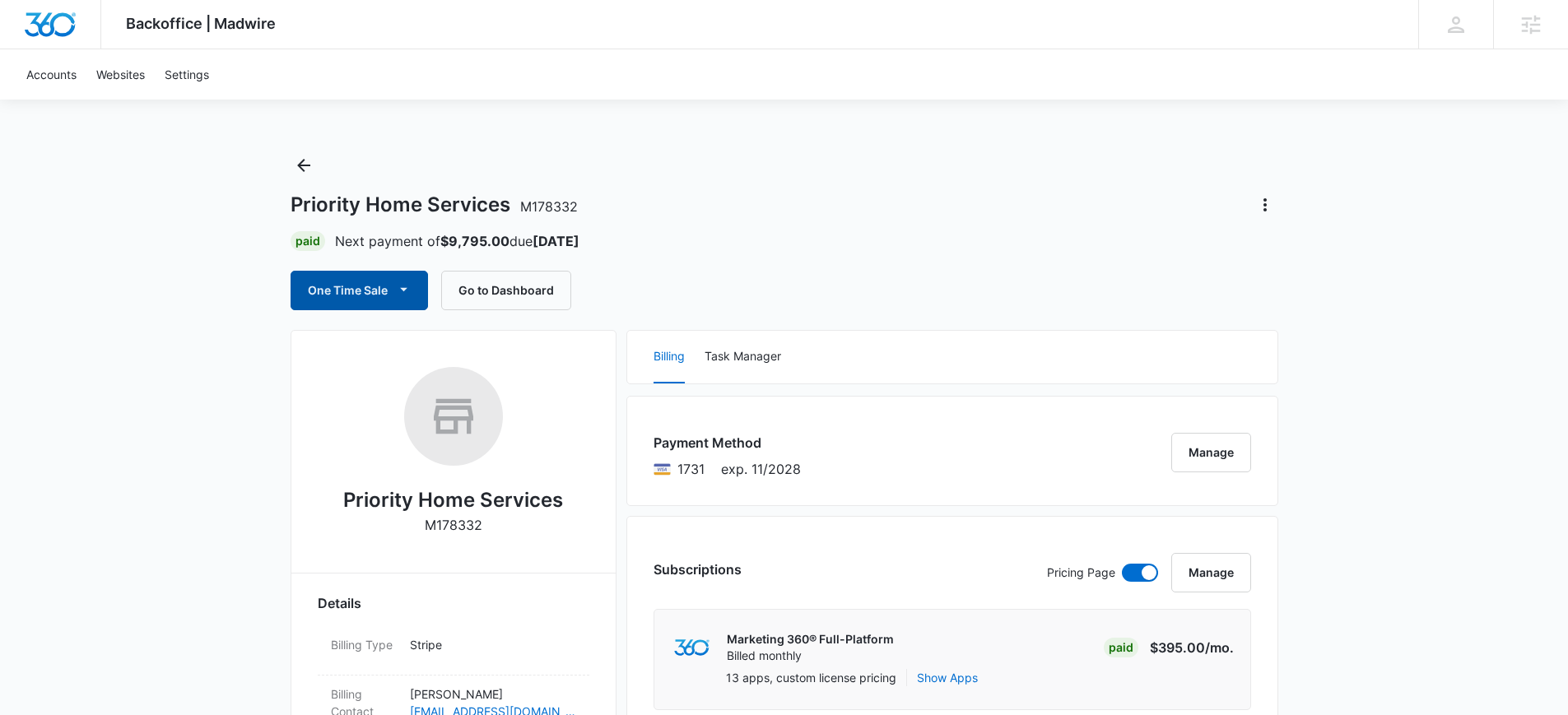
click at [407, 296] on icon "button" at bounding box center [404, 289] width 18 height 18
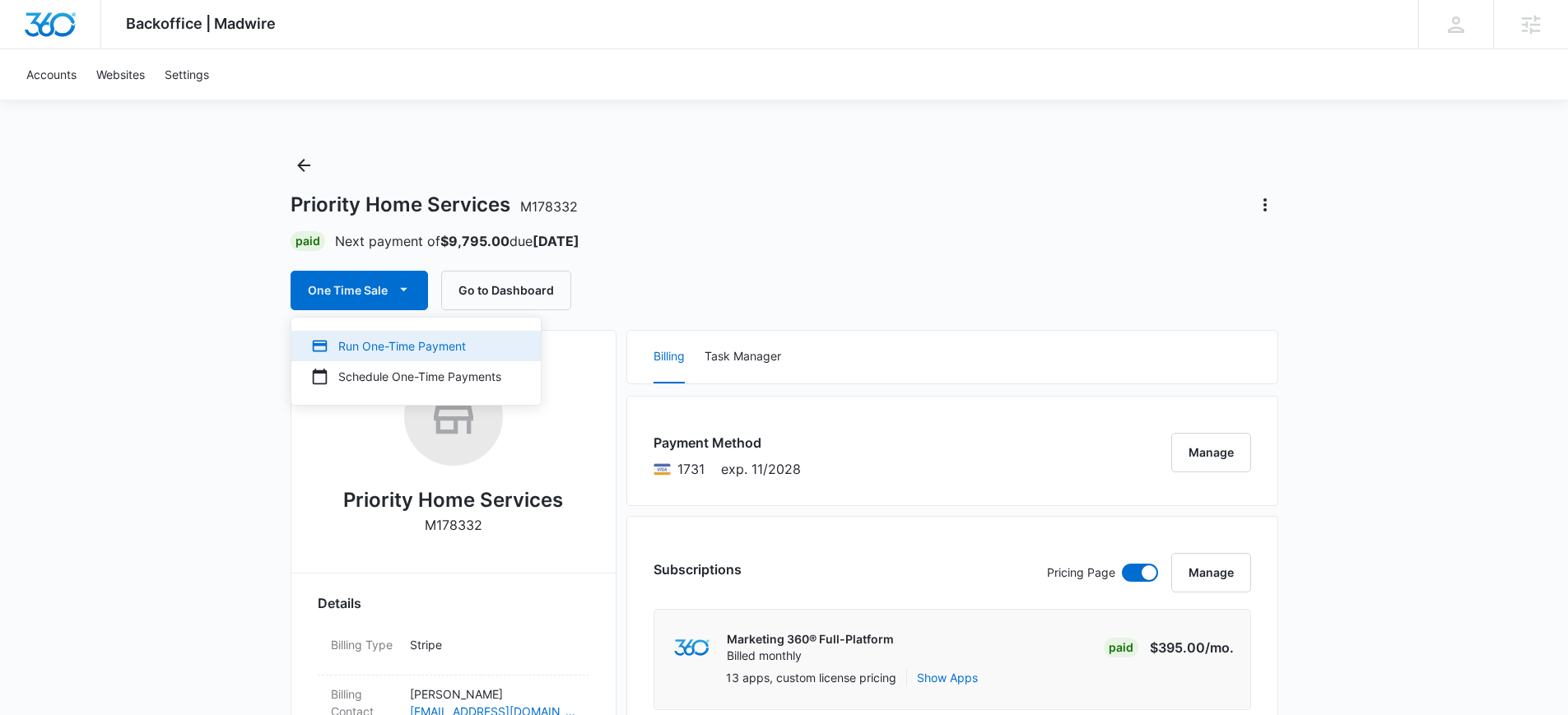
click at [393, 349] on div "Run One-Time Payment" at bounding box center [406, 346] width 190 height 18
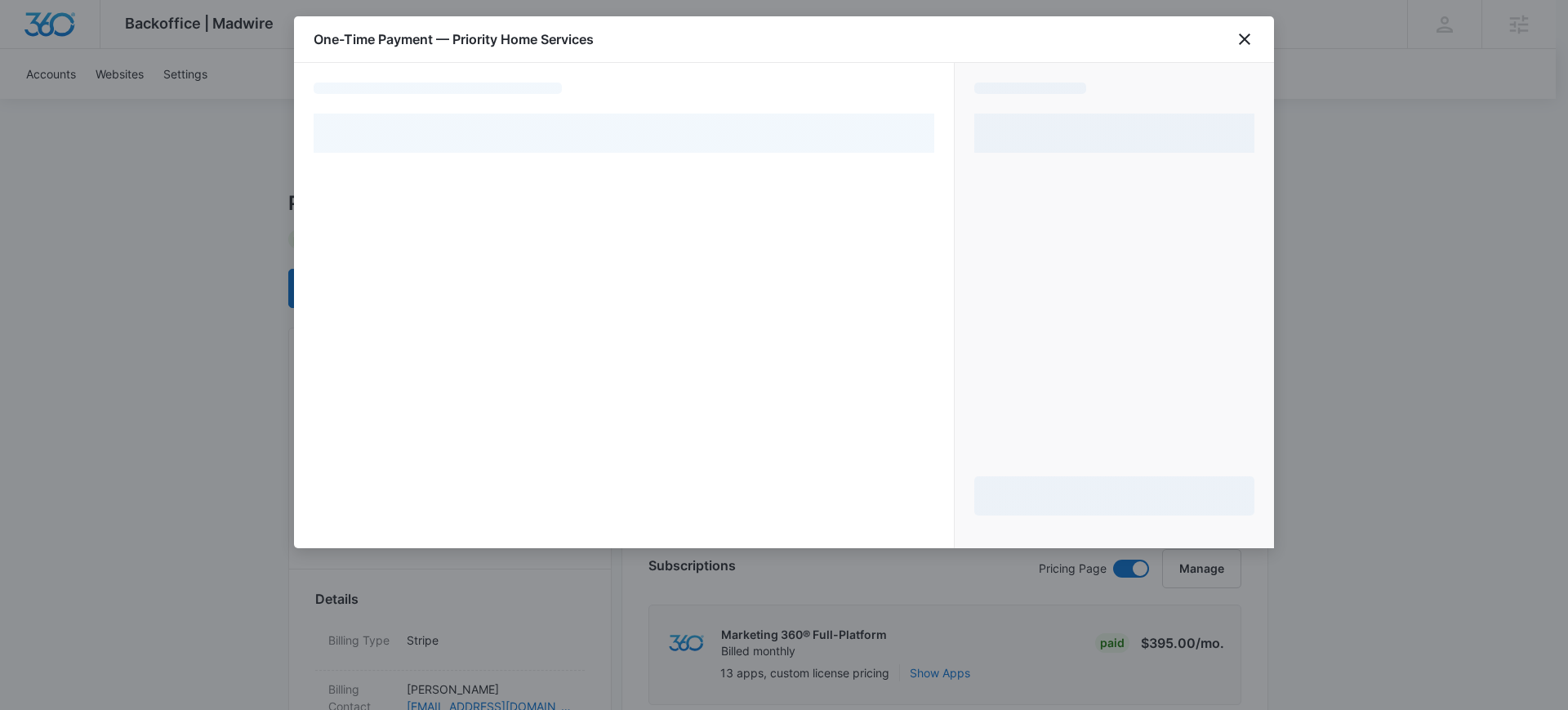
select select "pm_1REb8WA4n8RTgNjUmEa2xnYv"
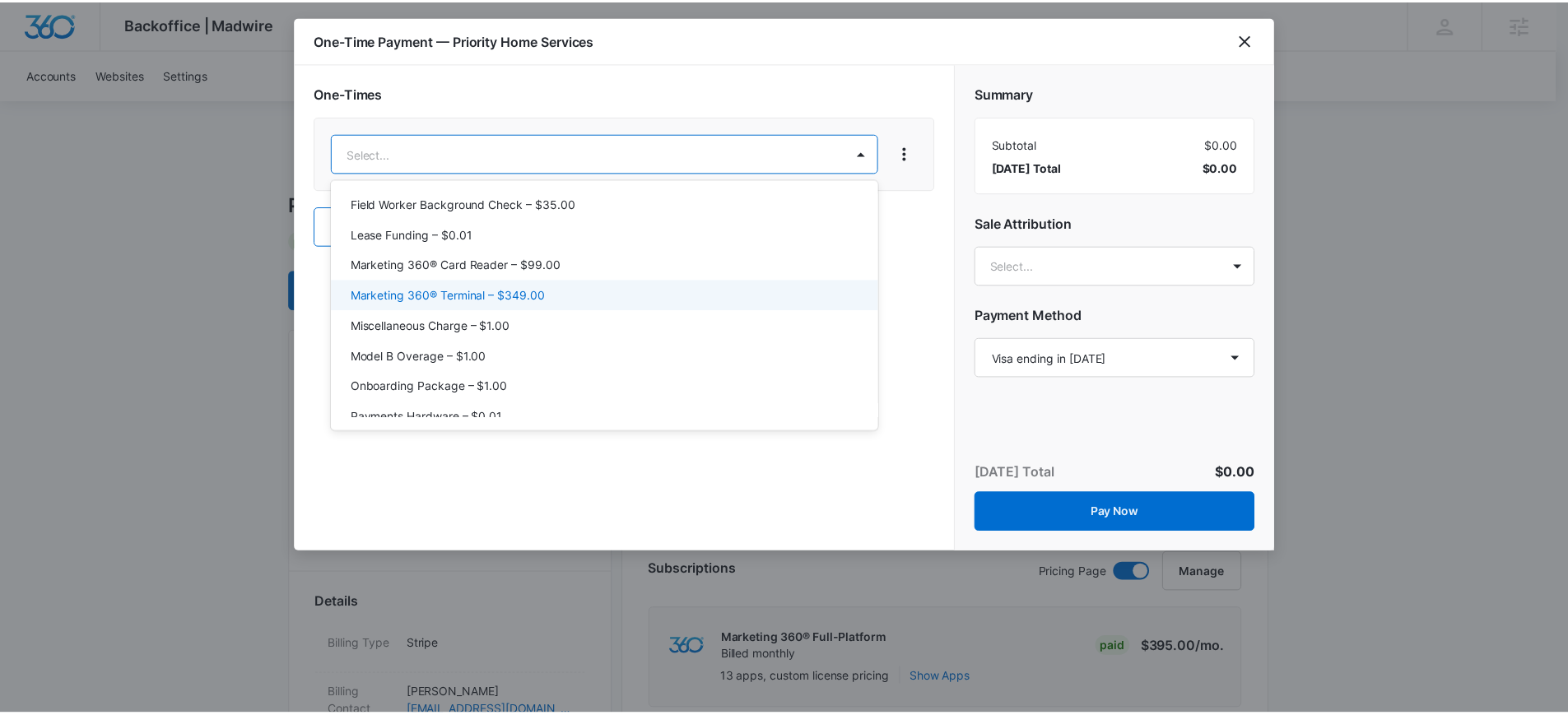
scroll to position [396, 0]
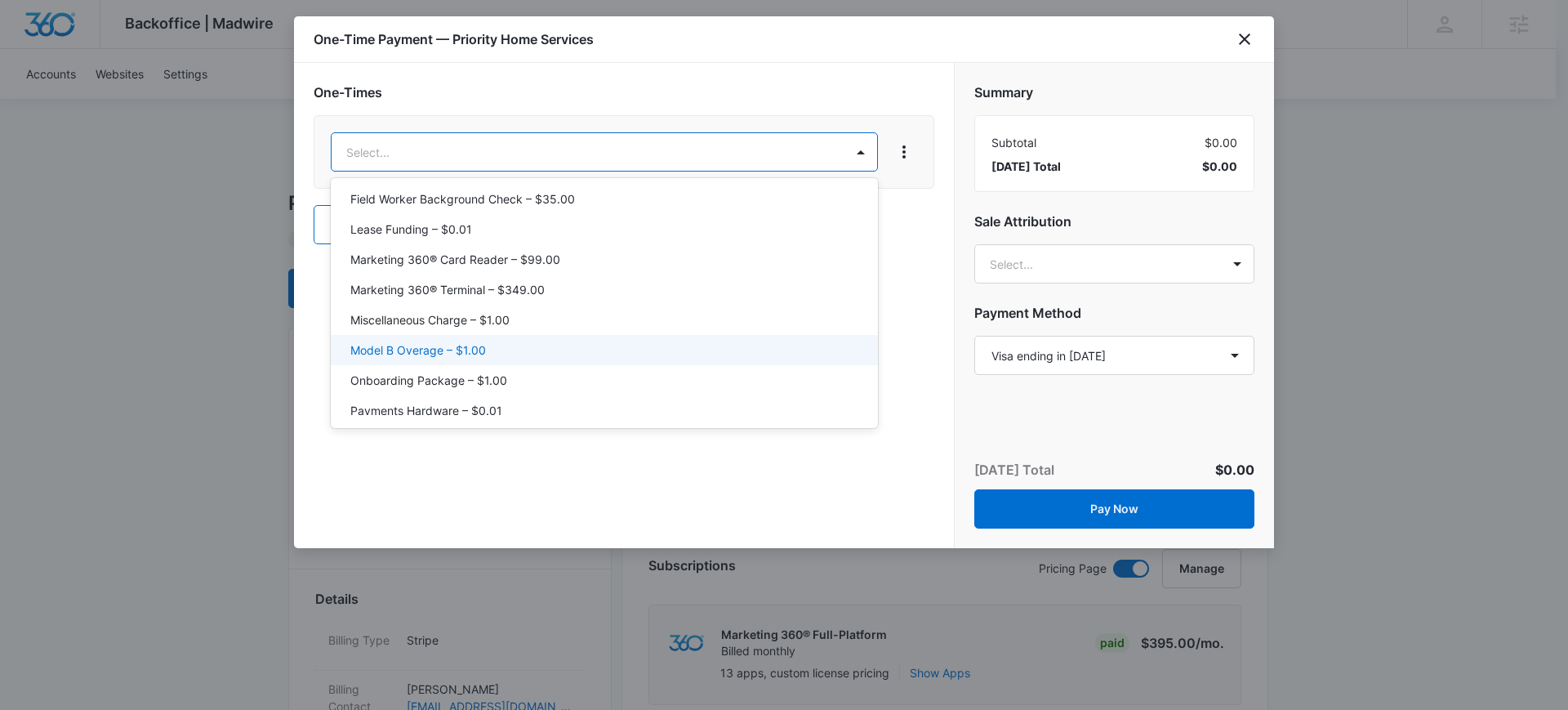
click at [433, 356] on p "Model B Overage – $1.00" at bounding box center [418, 350] width 135 height 17
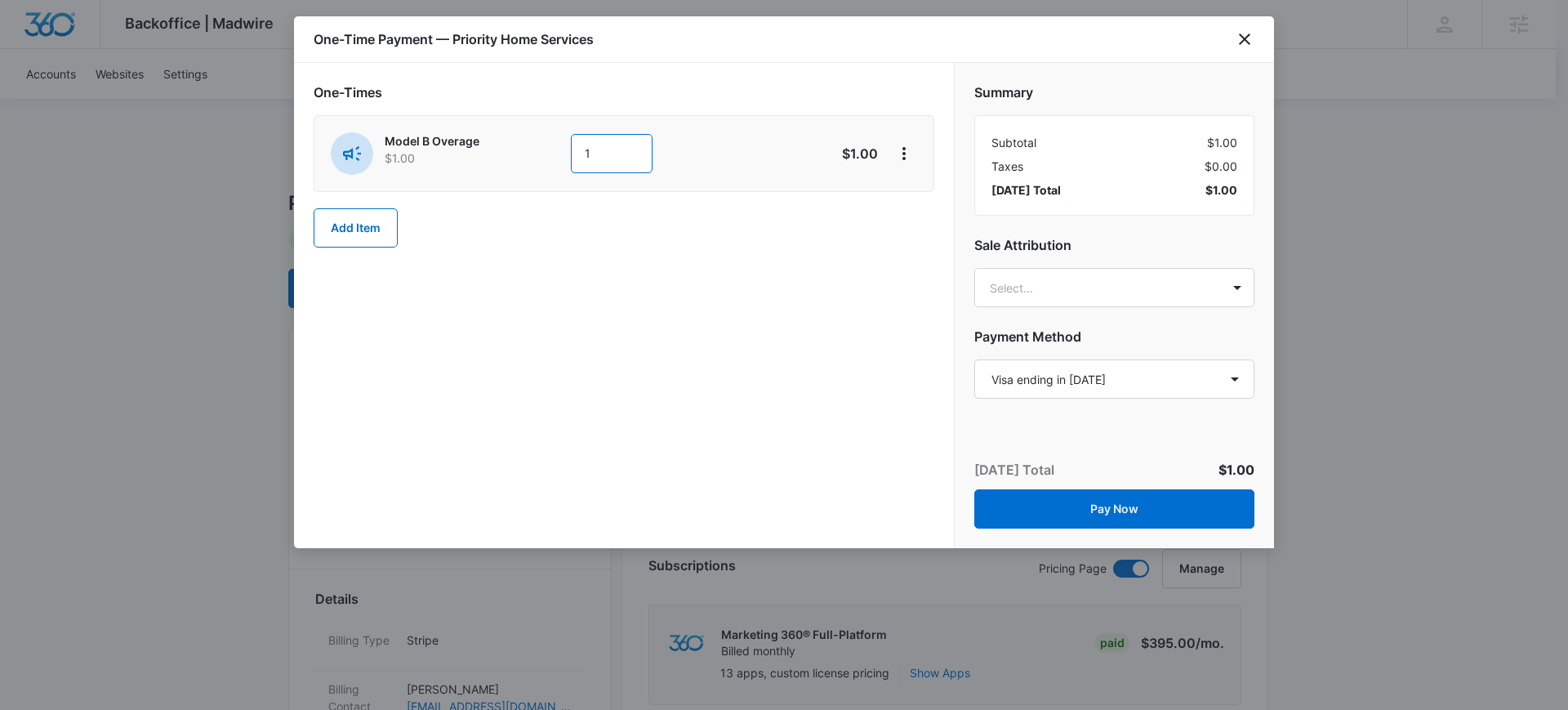
drag, startPoint x: 594, startPoint y: 156, endPoint x: 572, endPoint y: 161, distance: 22.6
click at [572, 161] on input "1" at bounding box center [611, 154] width 82 height 40
type input "7588"
type input "paul ri"
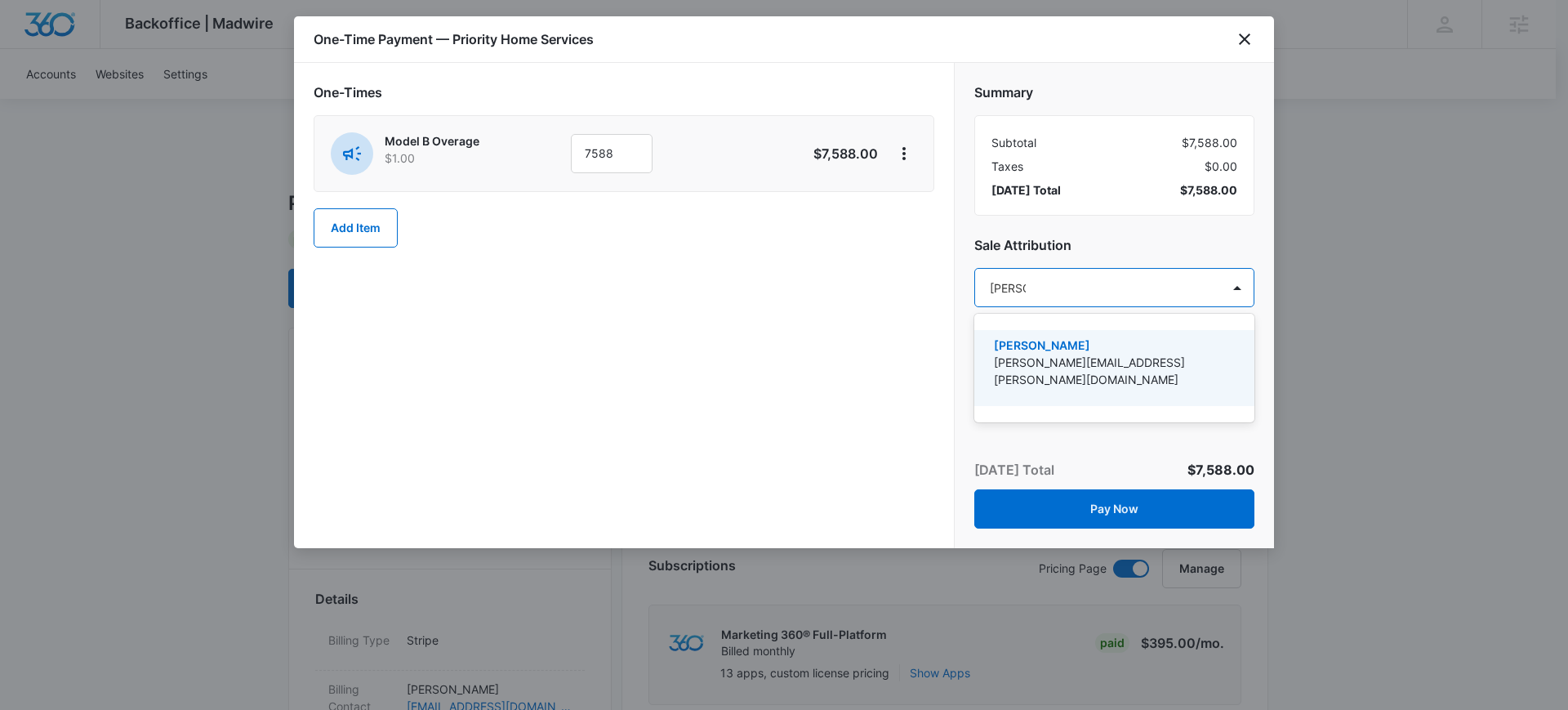
click at [1069, 357] on p "[PERSON_NAME][EMAIL_ADDRESS][PERSON_NAME][DOMAIN_NAME]" at bounding box center [1112, 371] width 238 height 35
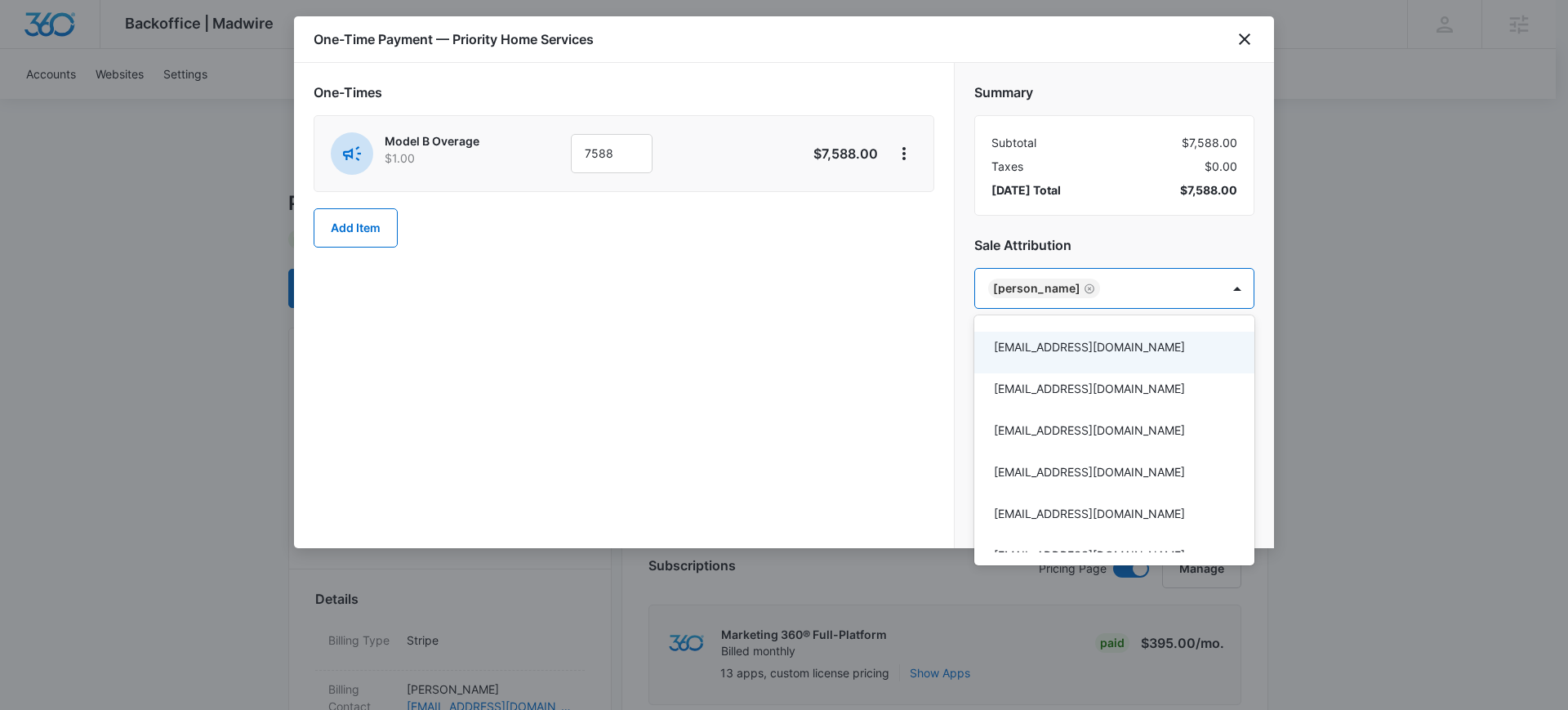
click at [1128, 288] on div at bounding box center [784, 355] width 1568 height 710
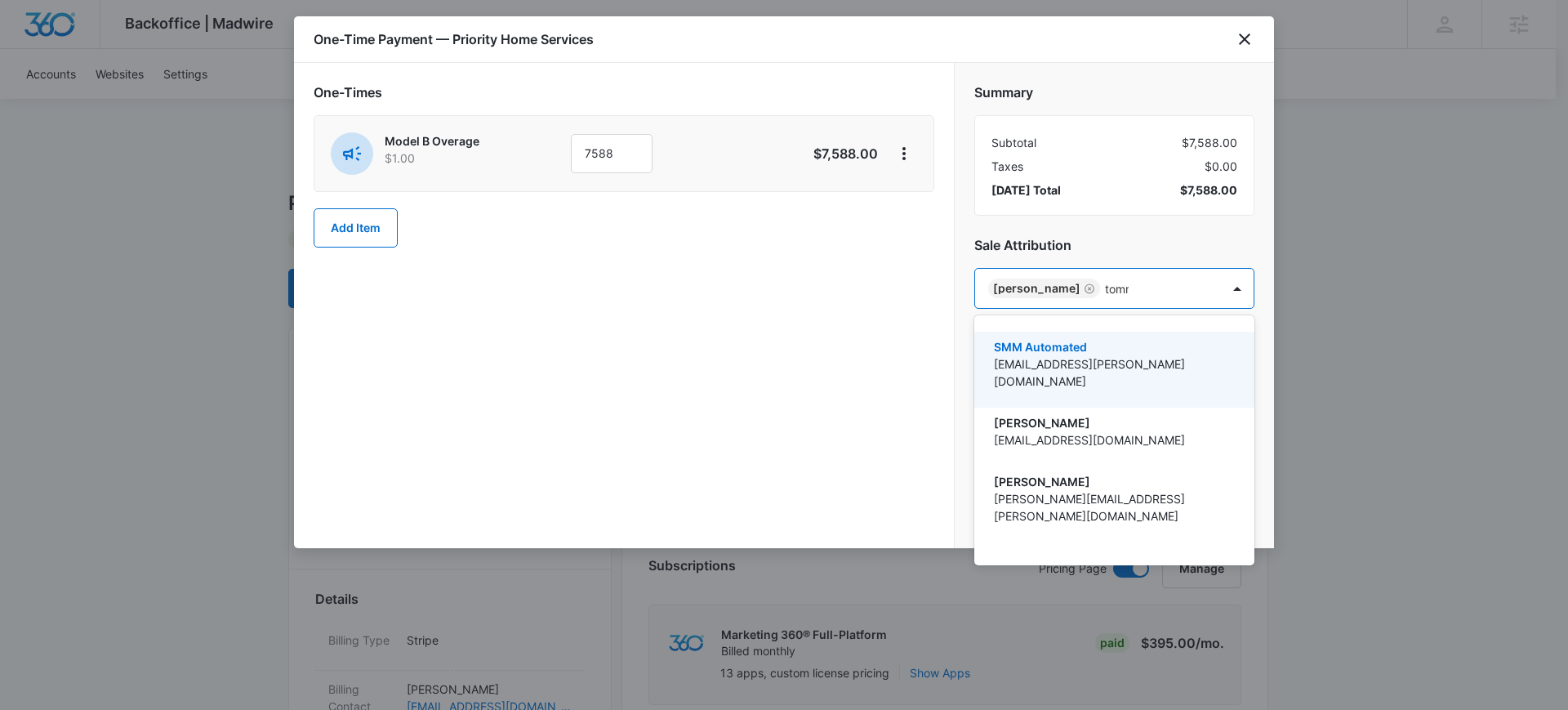
type input "tommy"
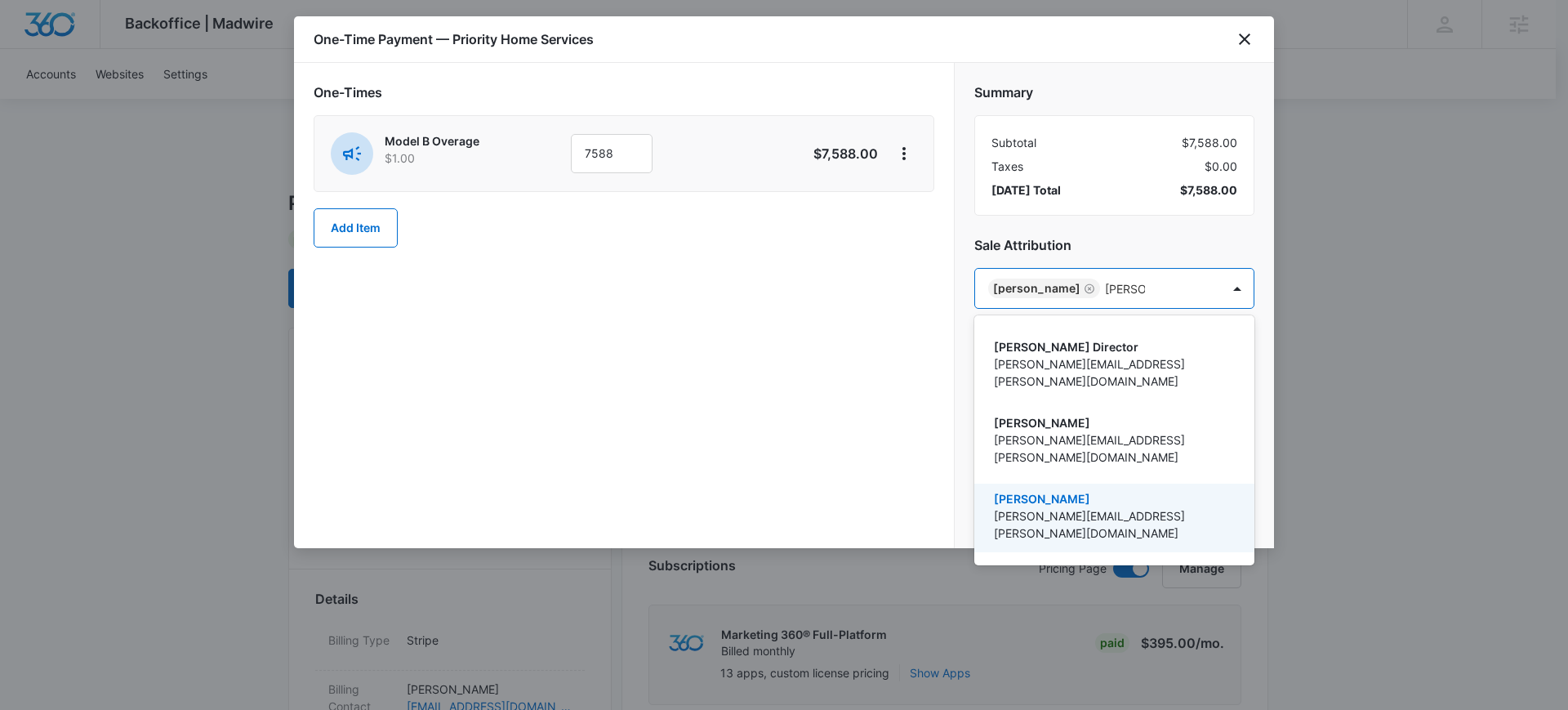
click at [1081, 507] on p "tommy.nagel@madwire.com" at bounding box center [1112, 525] width 238 height 35
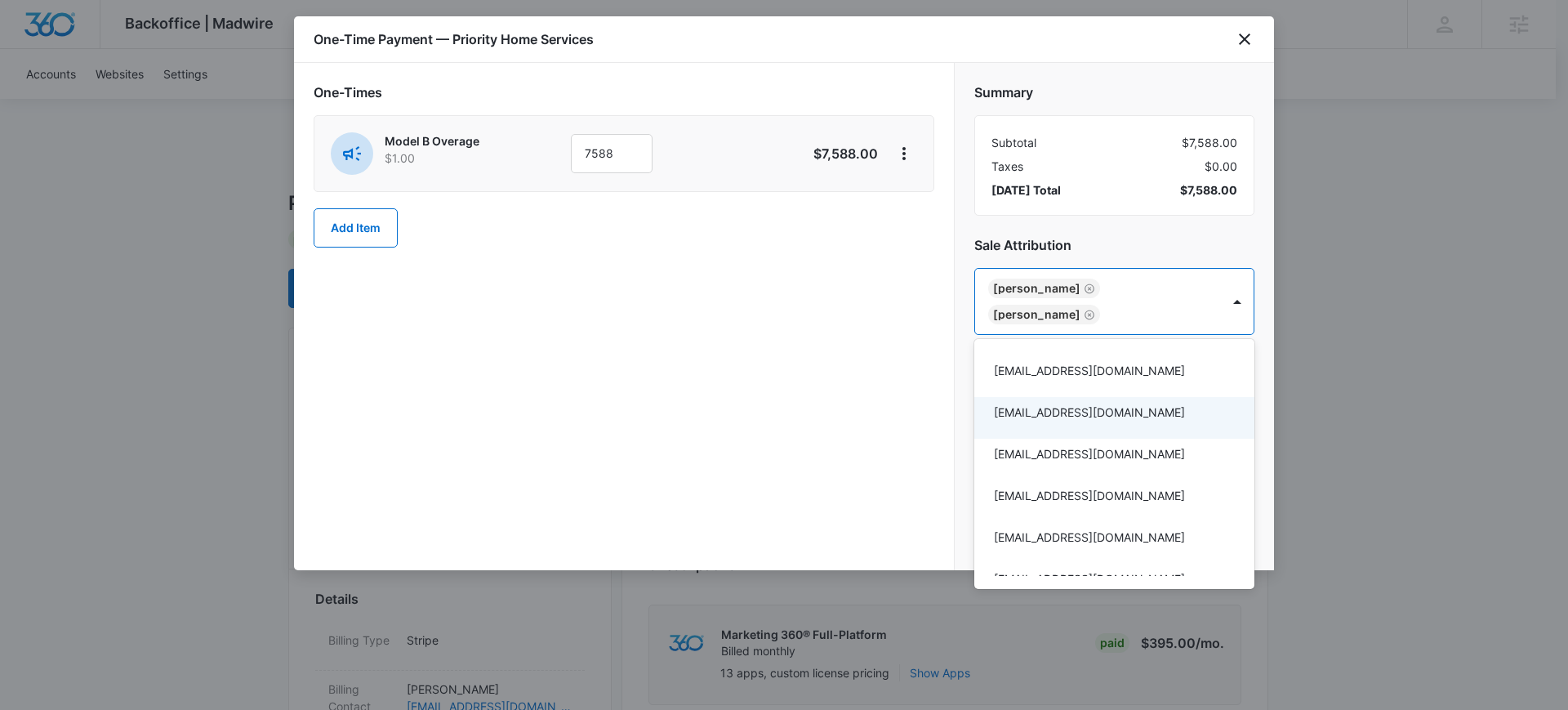
click at [844, 462] on div at bounding box center [784, 355] width 1568 height 710
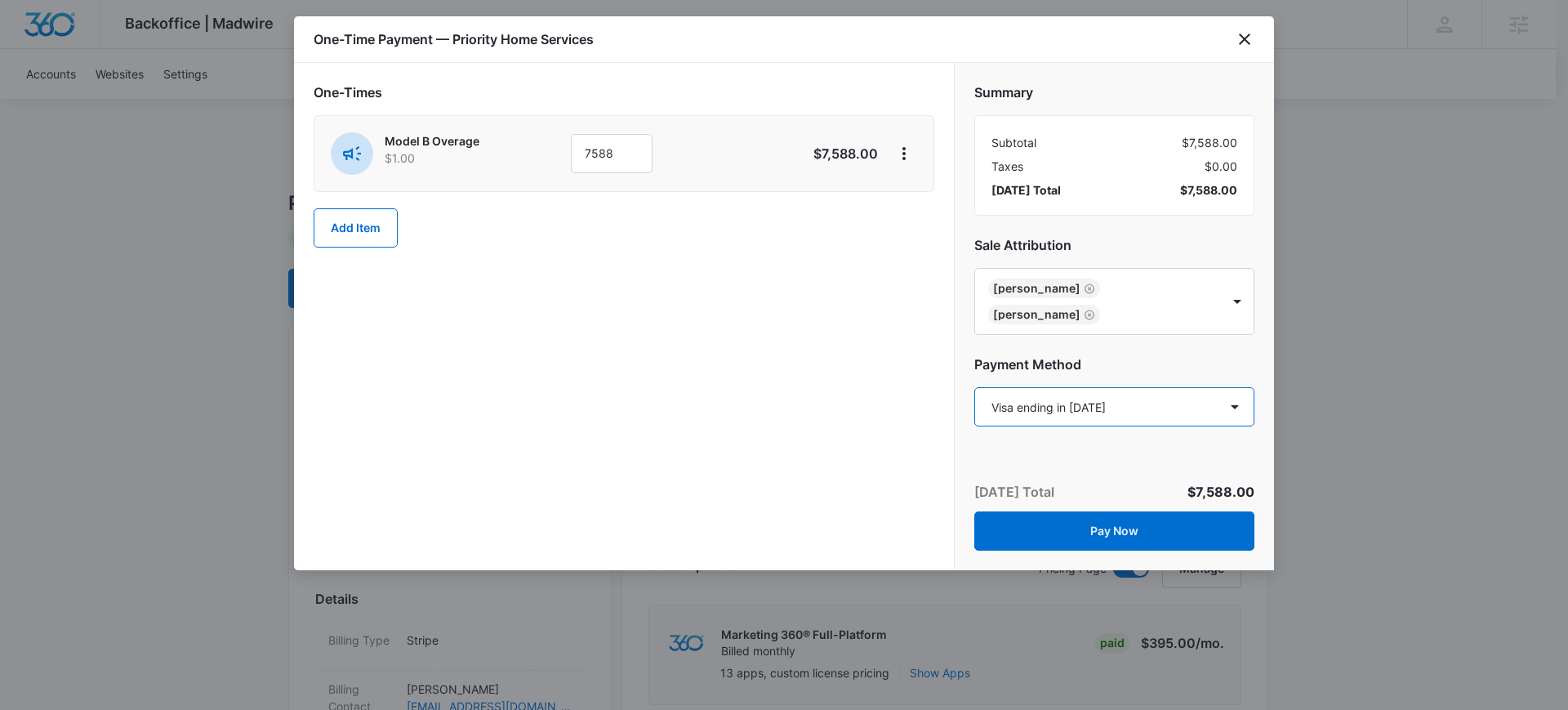
click at [1118, 402] on select "Select a payment method Visa ending in 1731 Visa ending in 7994 New payment met…" at bounding box center [1114, 407] width 280 height 40
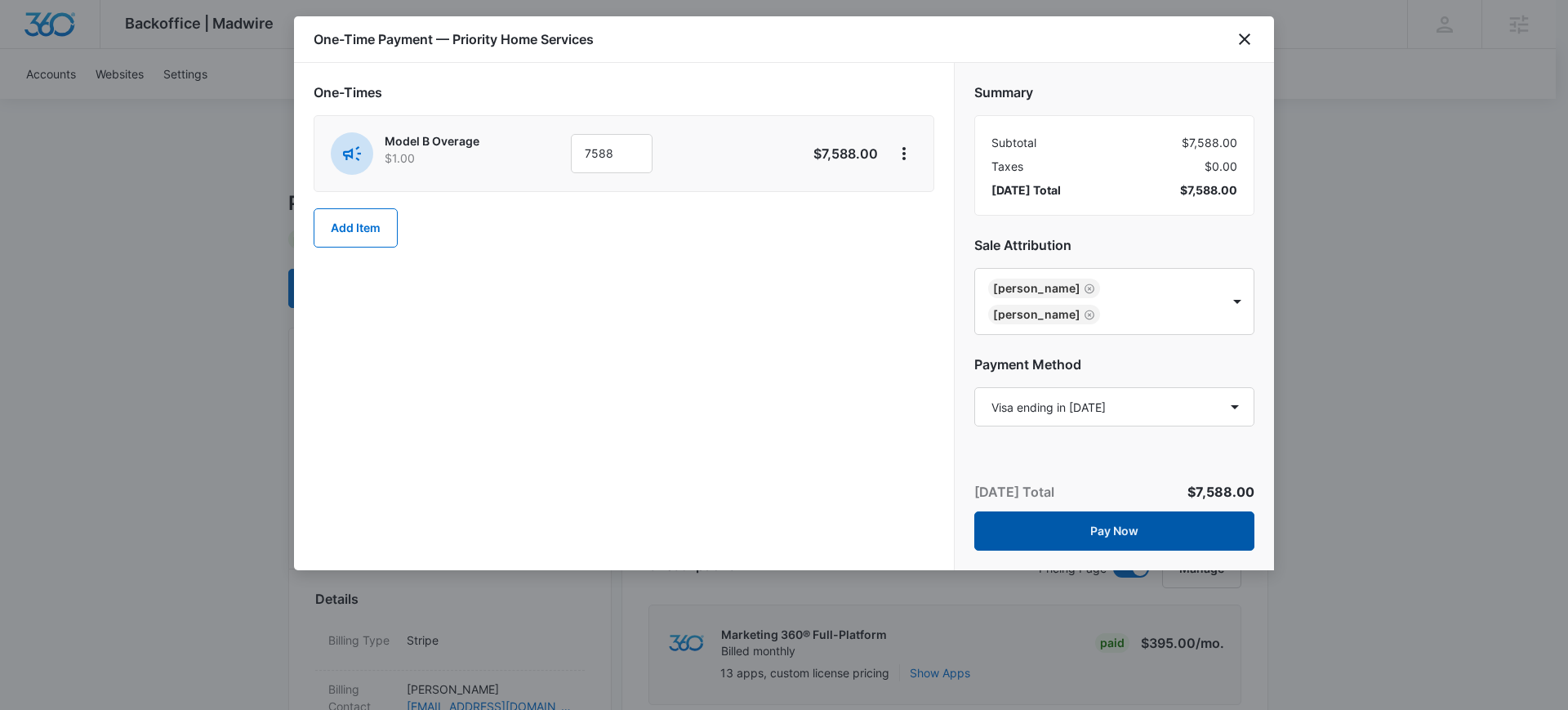
click at [1092, 529] on button "Pay Now" at bounding box center [1114, 530] width 280 height 40
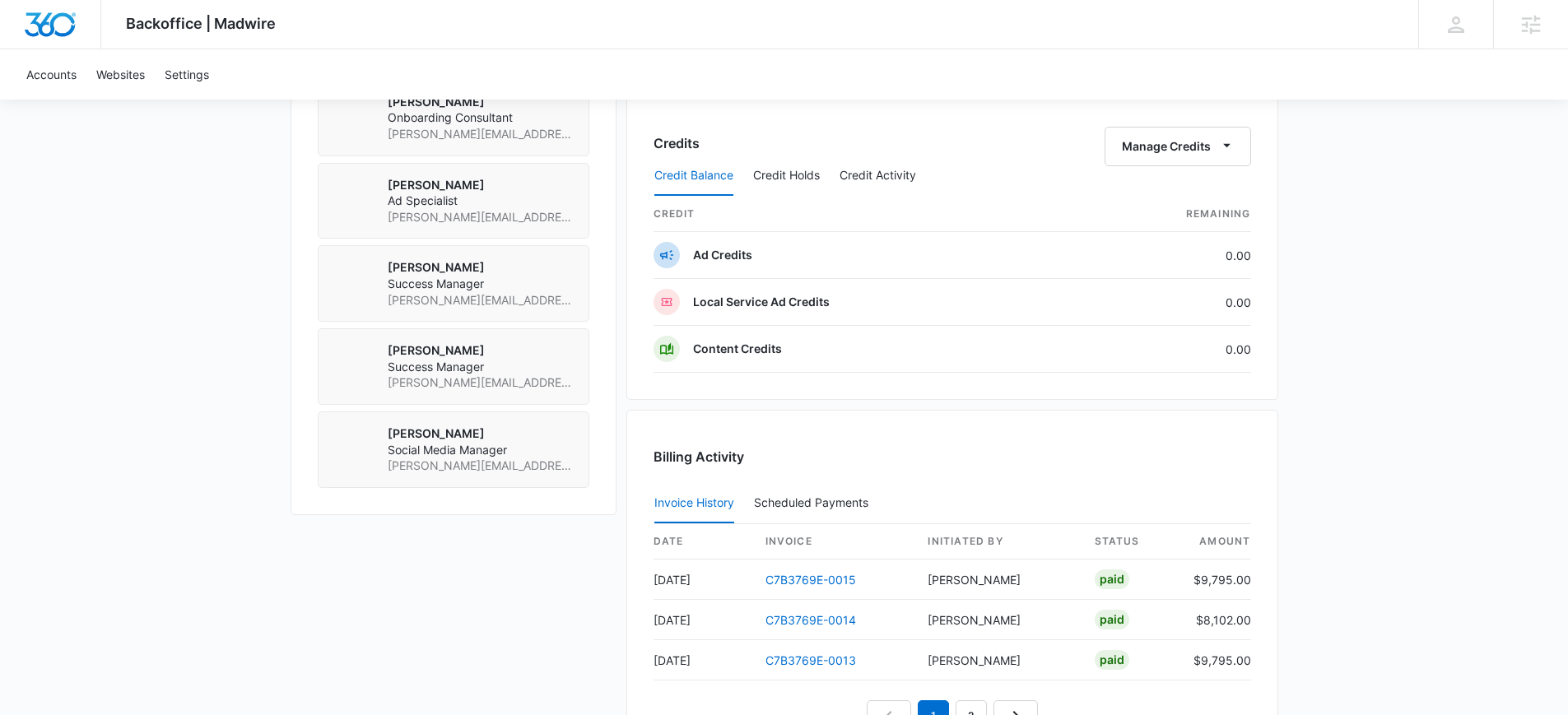
scroll to position [1324, 0]
click at [793, 620] on link "C7B3769E-0014" at bounding box center [810, 619] width 91 height 14
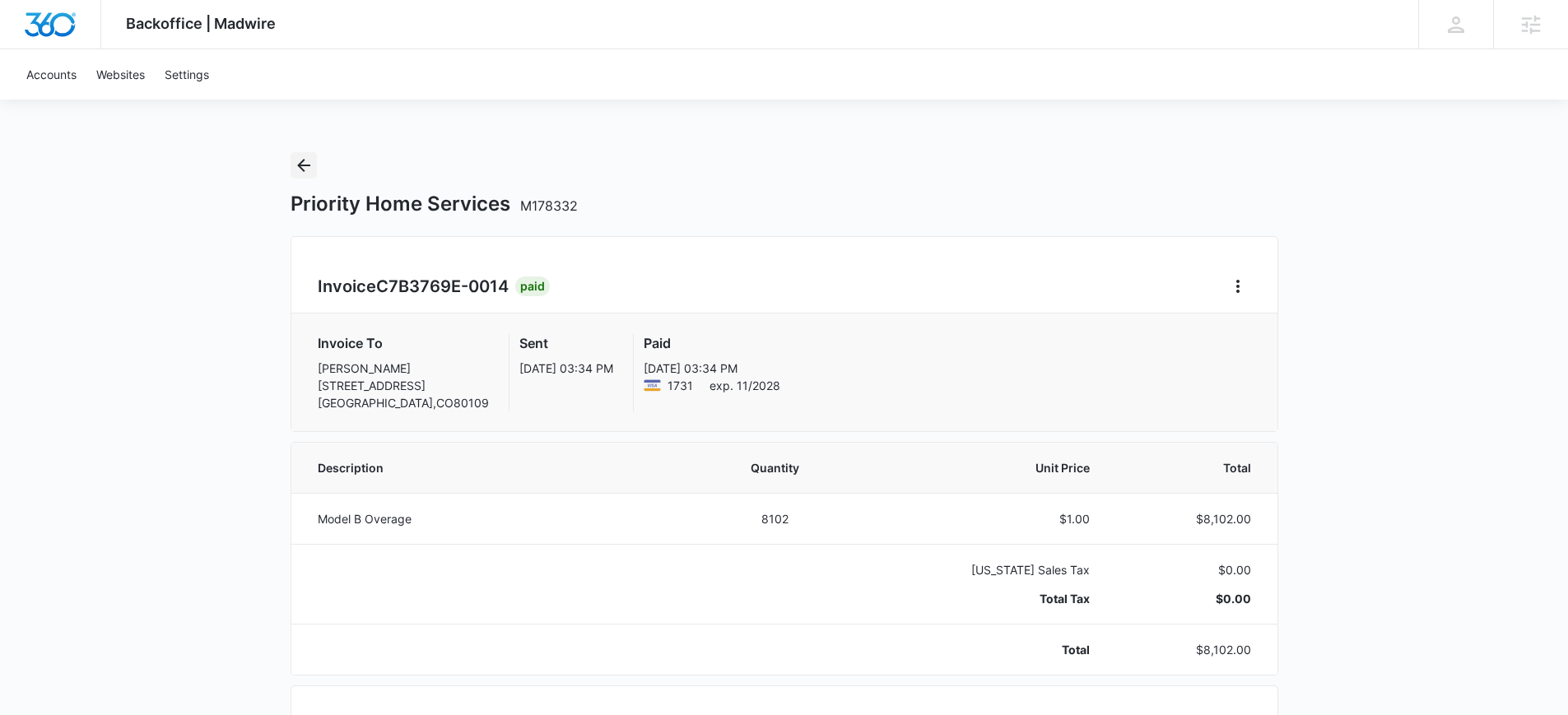
click at [300, 172] on icon "Back" at bounding box center [304, 165] width 19 height 19
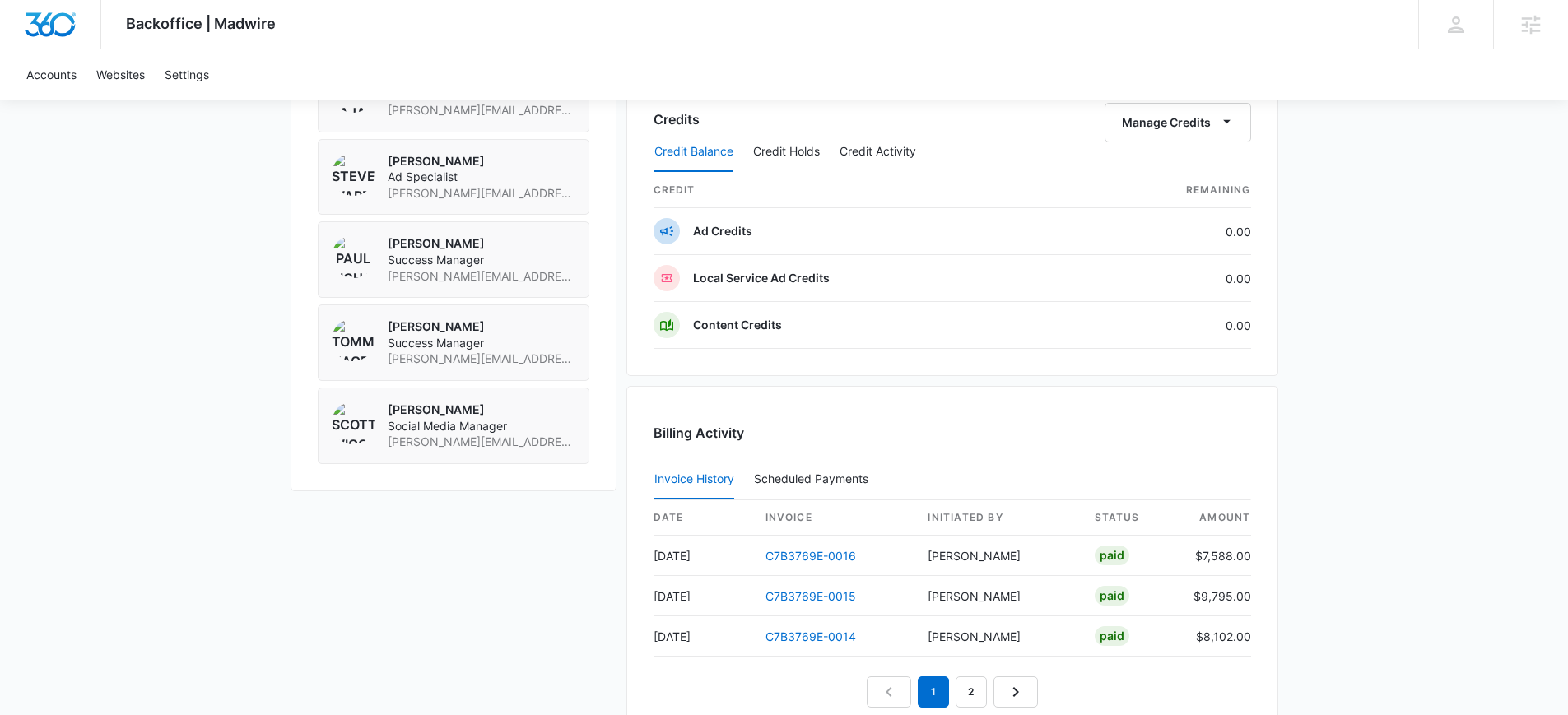
scroll to position [1498, 0]
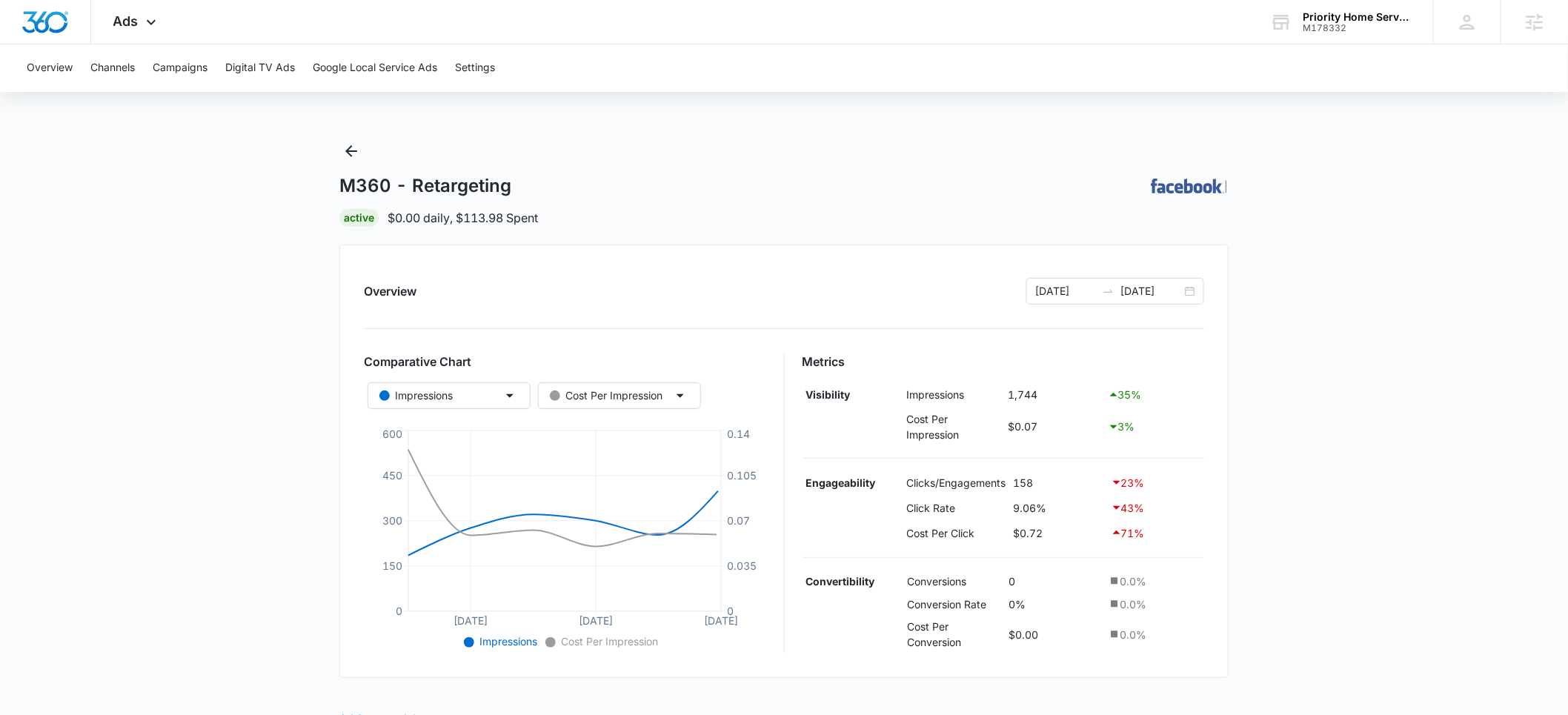
scroll to position [312, 0]
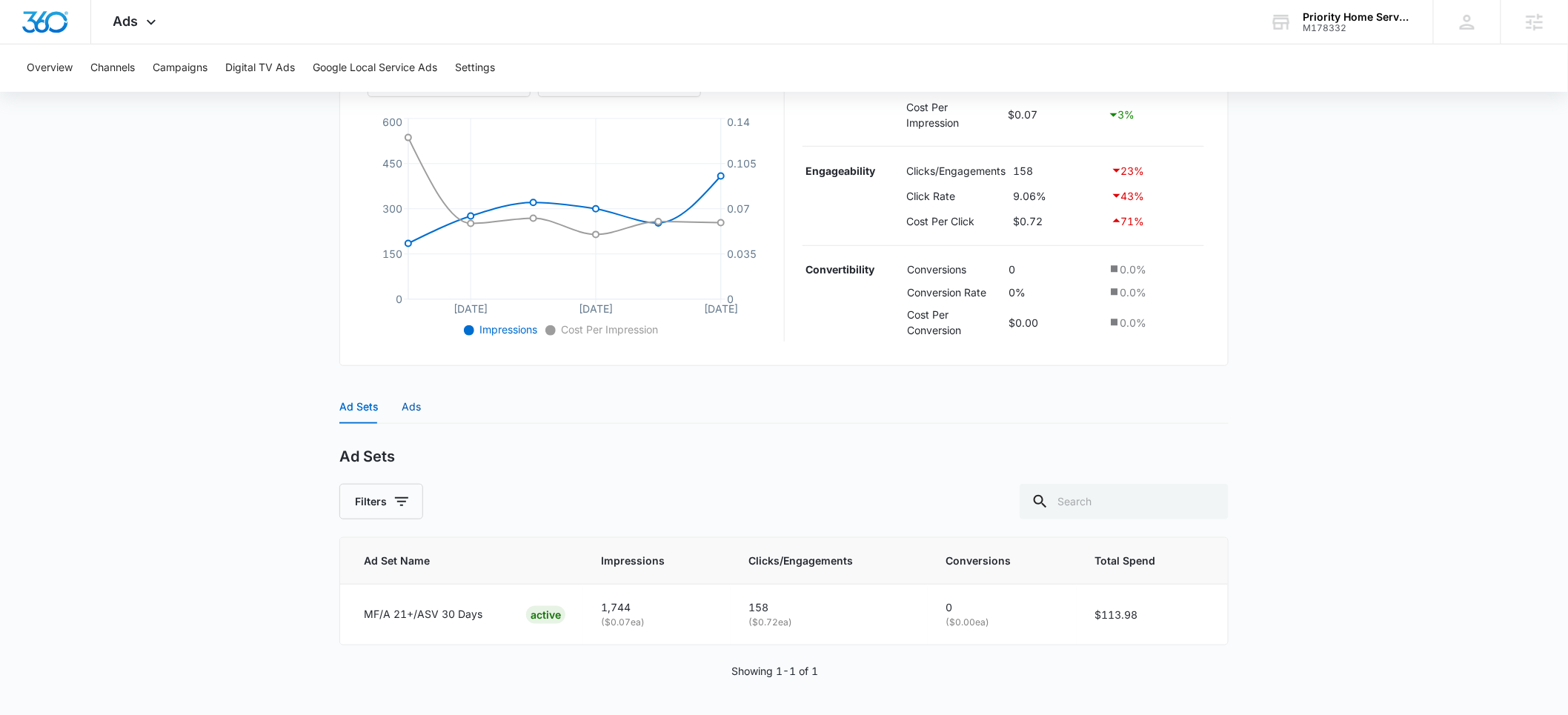
click at [410, 410] on div "Ads" at bounding box center [411, 407] width 19 height 17
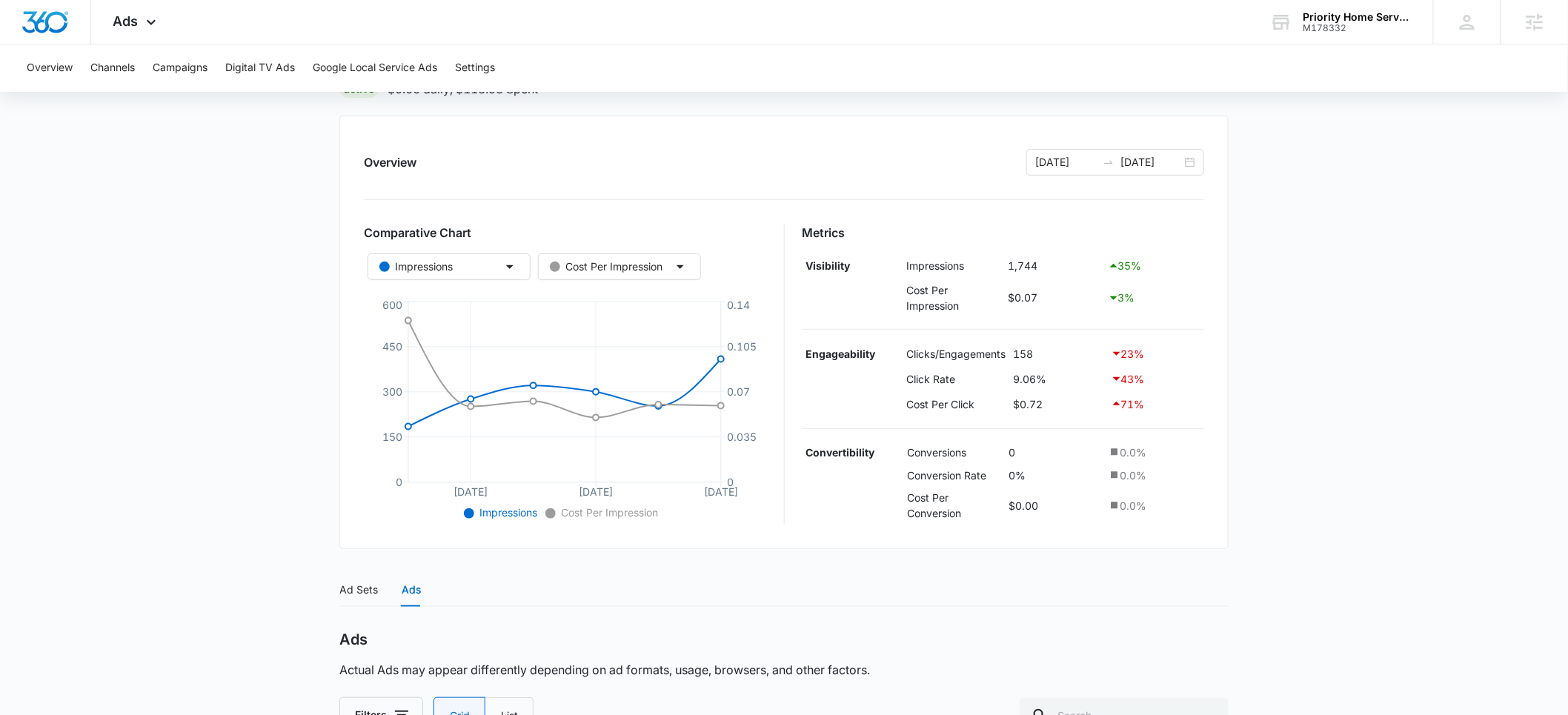
scroll to position [0, 0]
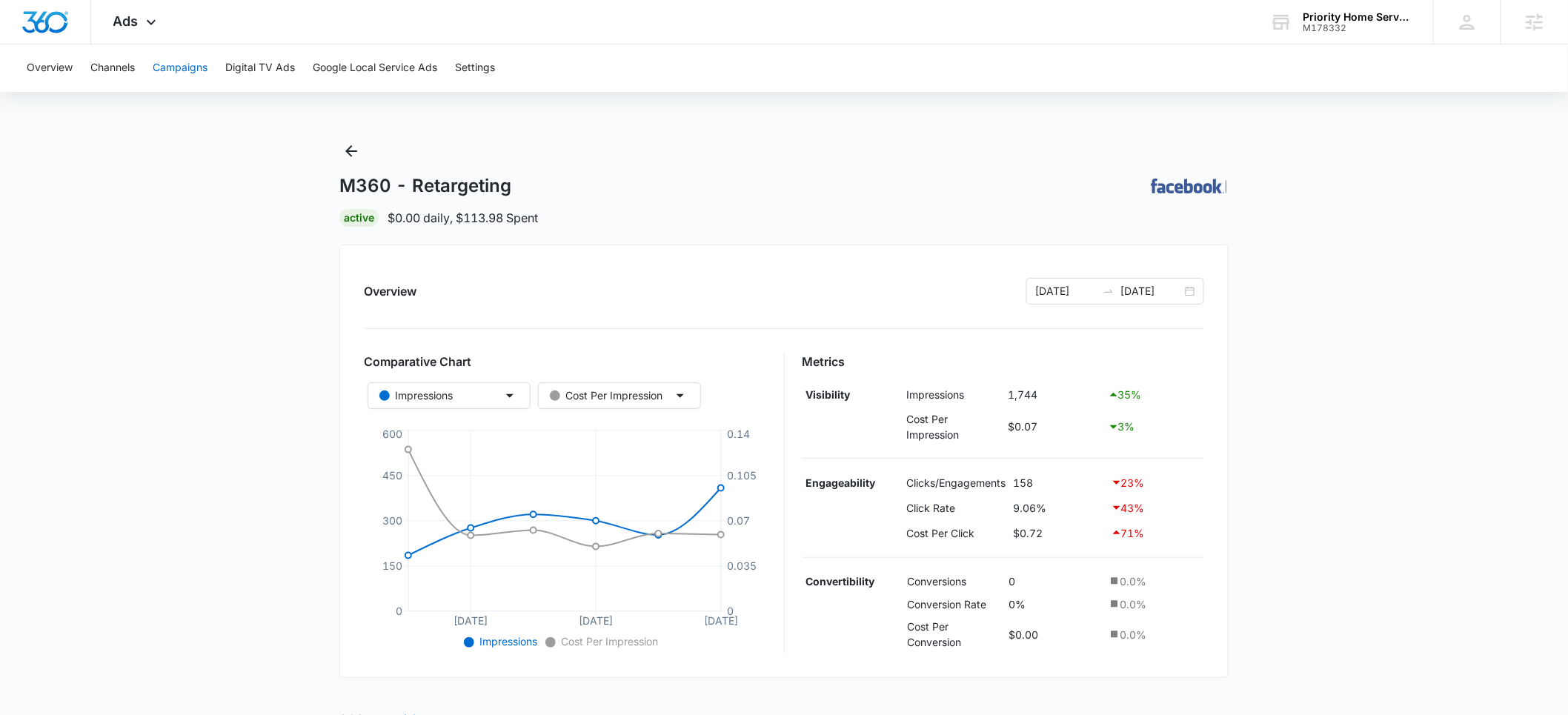
click at [177, 69] on button "Campaigns" at bounding box center [180, 68] width 55 height 47
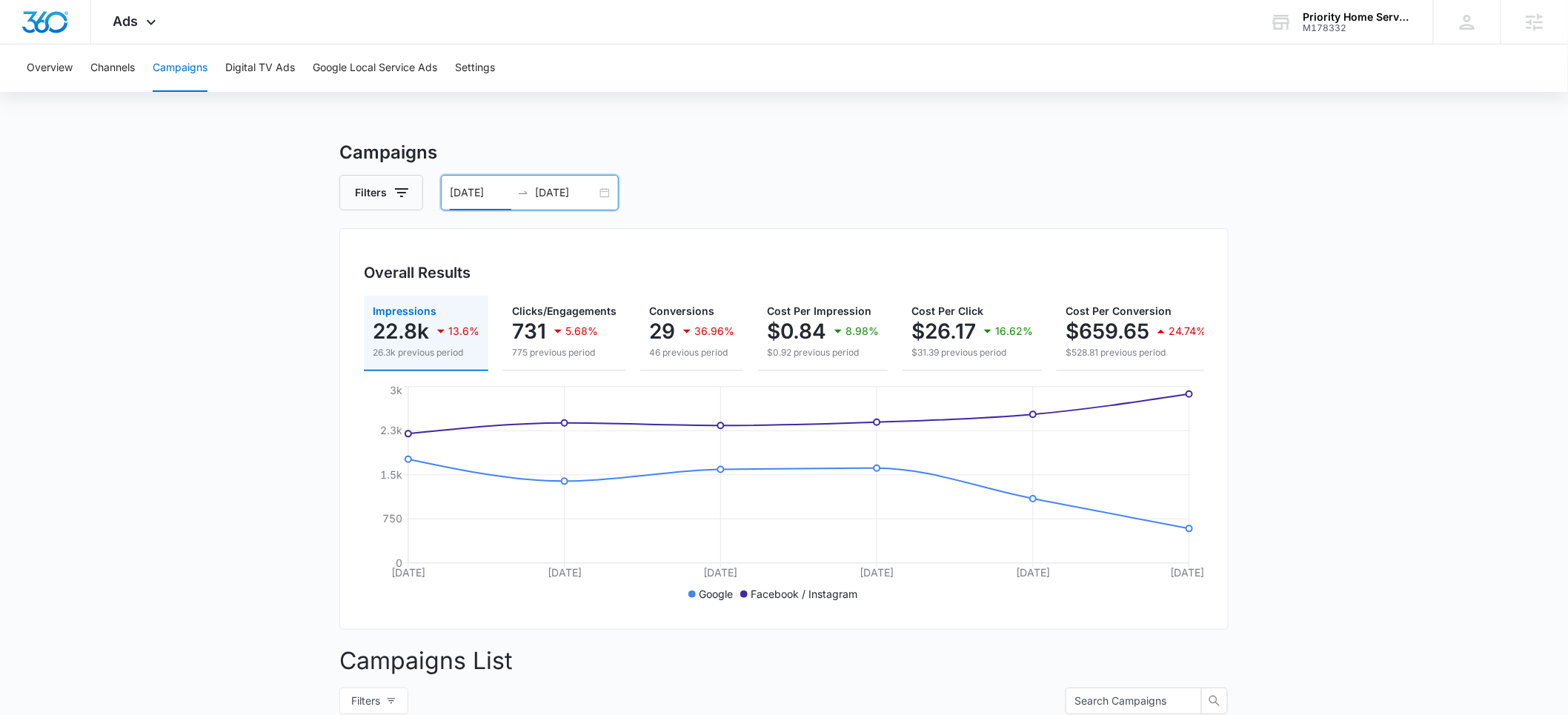
click at [489, 195] on input "10/07/2025" at bounding box center [480, 193] width 61 height 17
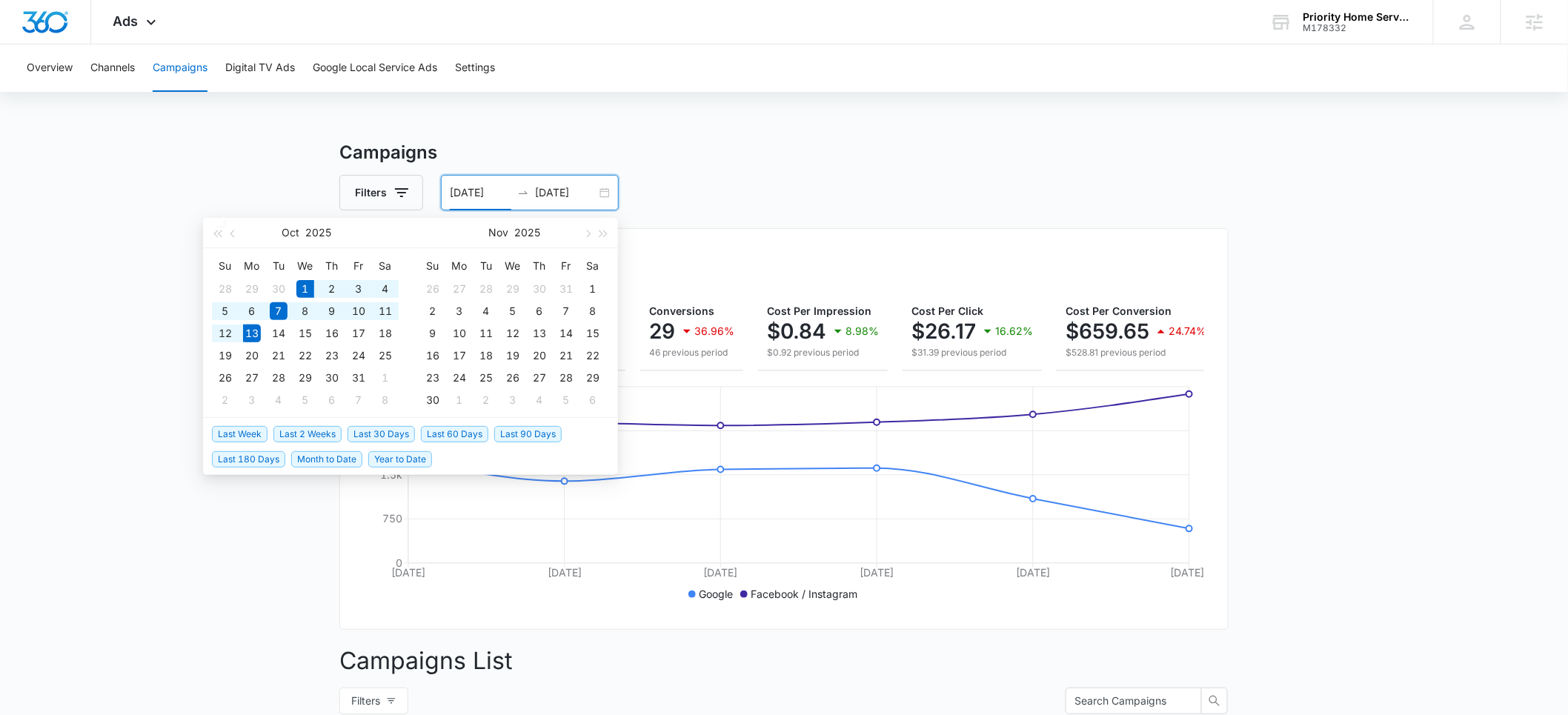
click at [338, 458] on span "Month to Date" at bounding box center [326, 459] width 71 height 17
type input "10/01/2025"
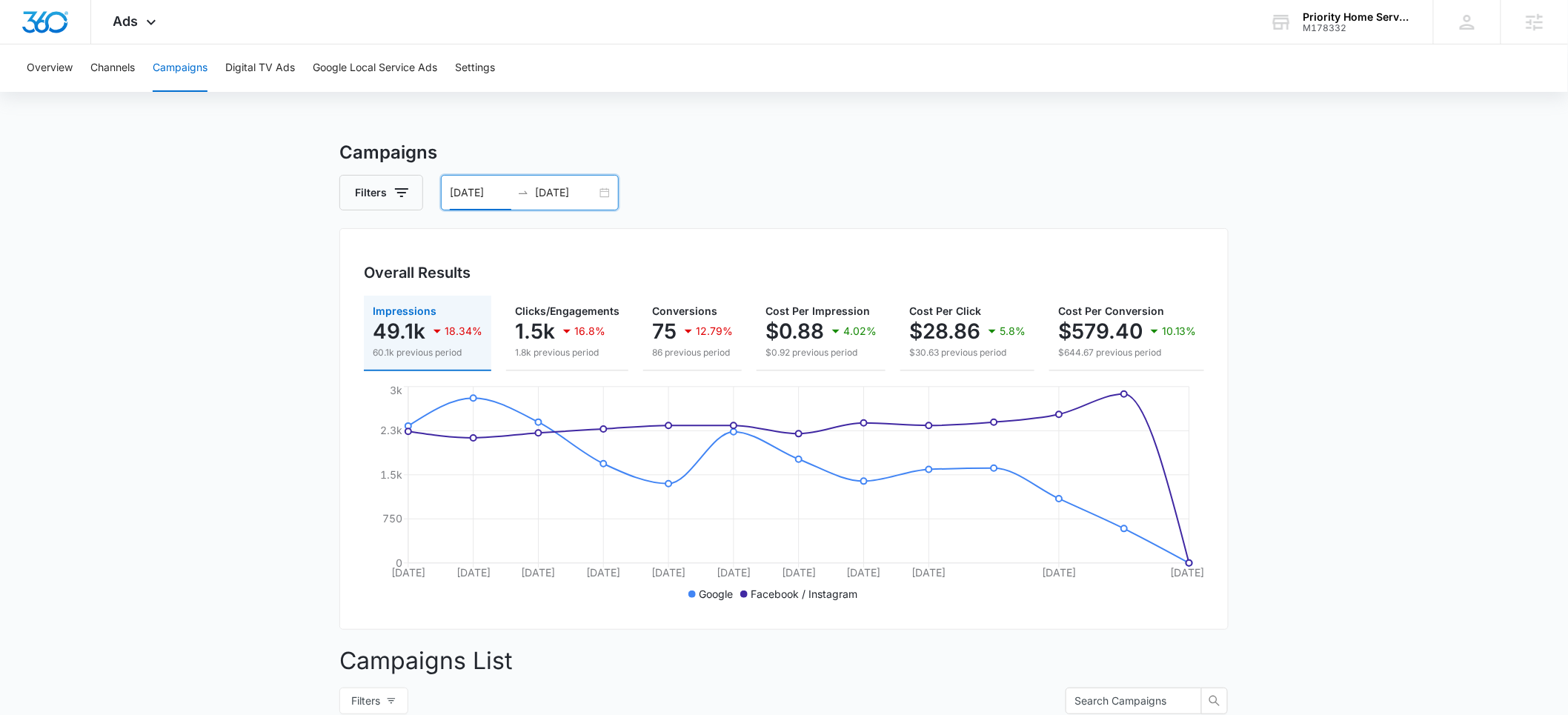
click at [547, 193] on input "10/13/2025" at bounding box center [566, 193] width 61 height 17
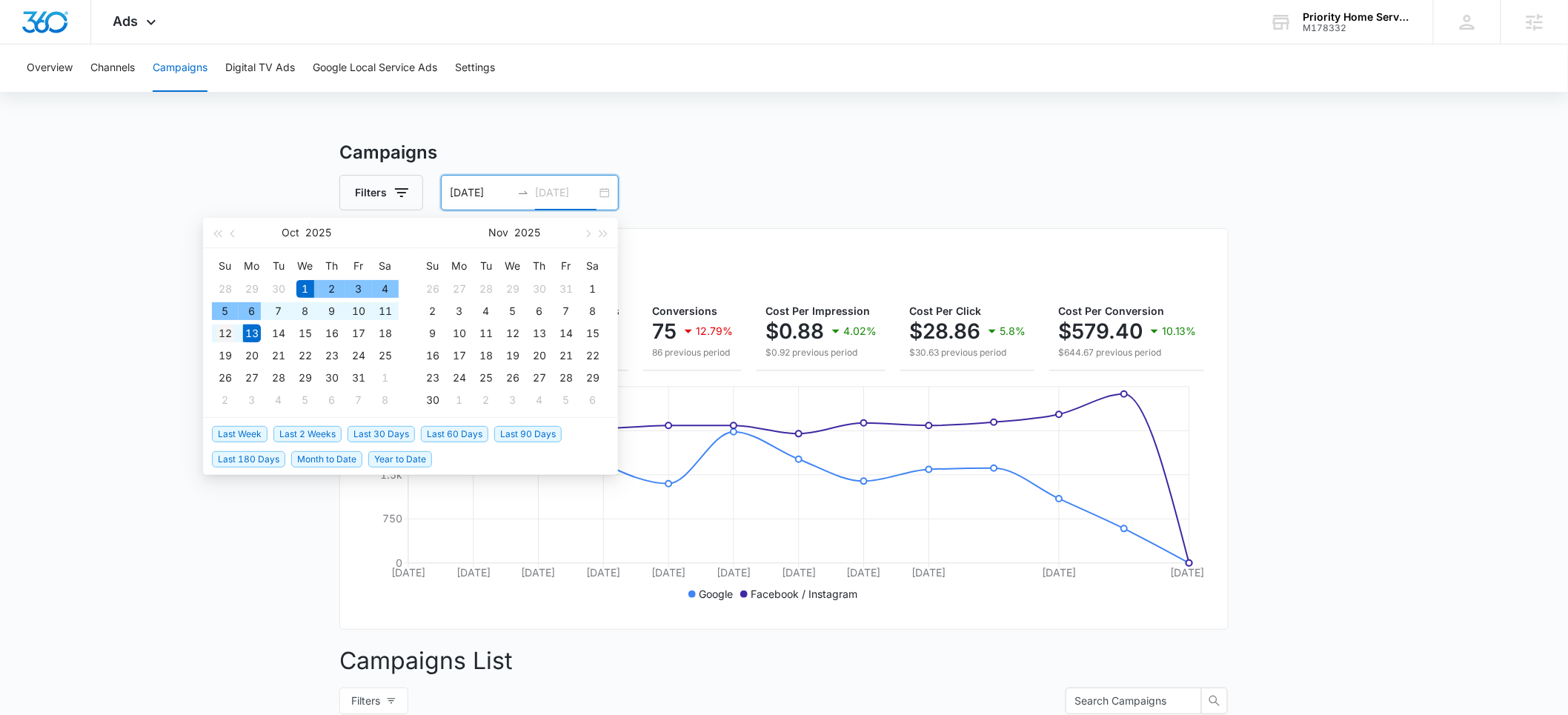
type input "10/12/2025"
click at [221, 334] on div "12" at bounding box center [225, 333] width 18 height 18
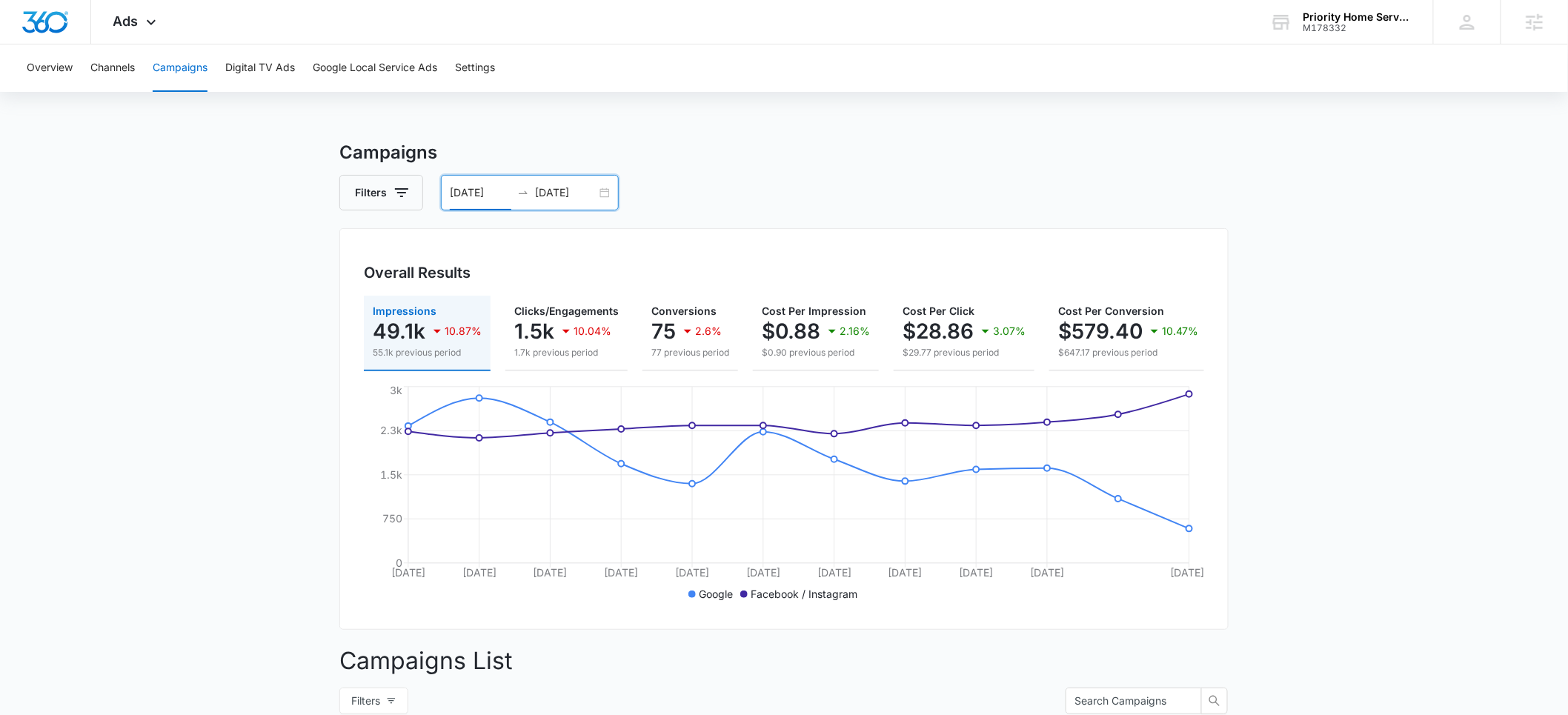
click at [469, 192] on input "10/01/2025" at bounding box center [480, 193] width 61 height 17
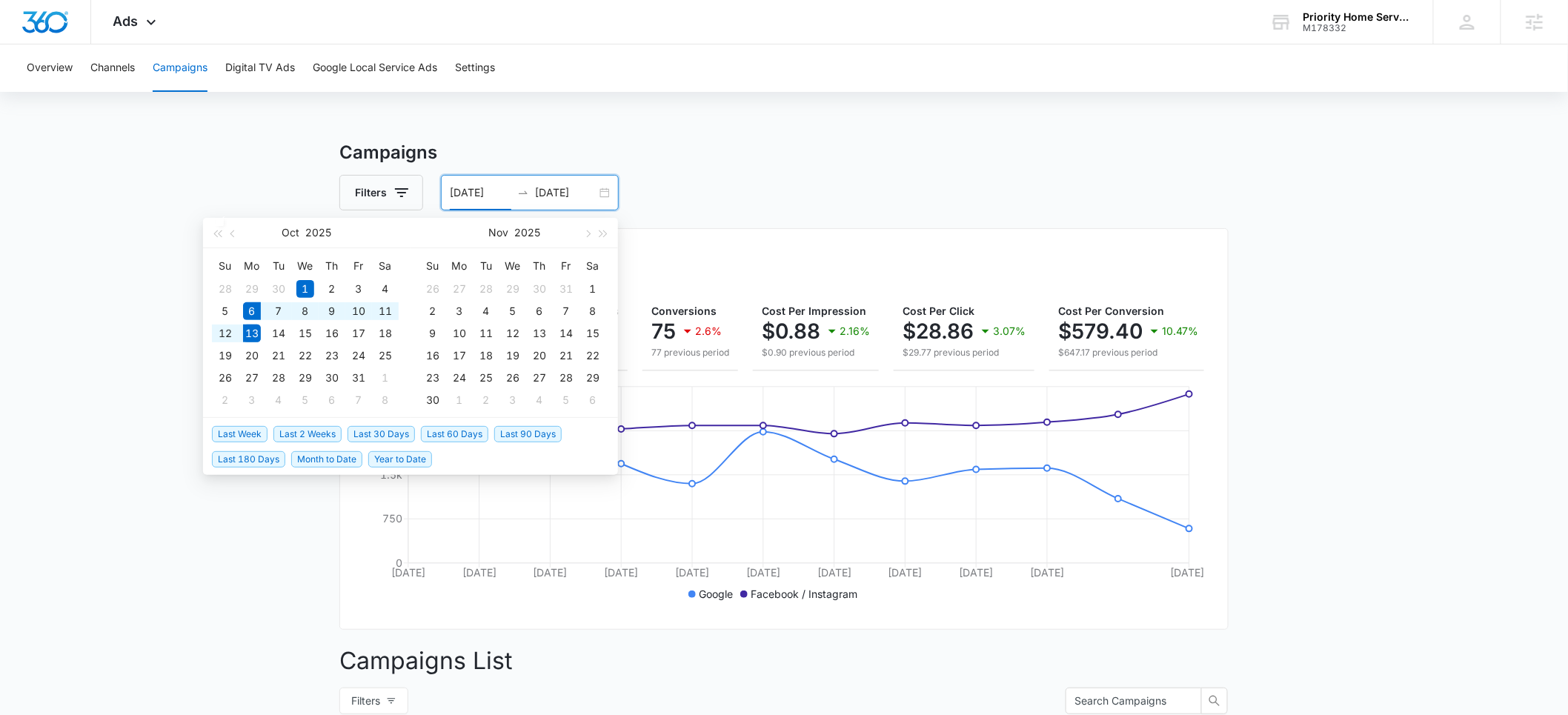
click at [246, 433] on span "Last Week" at bounding box center [239, 434] width 55 height 17
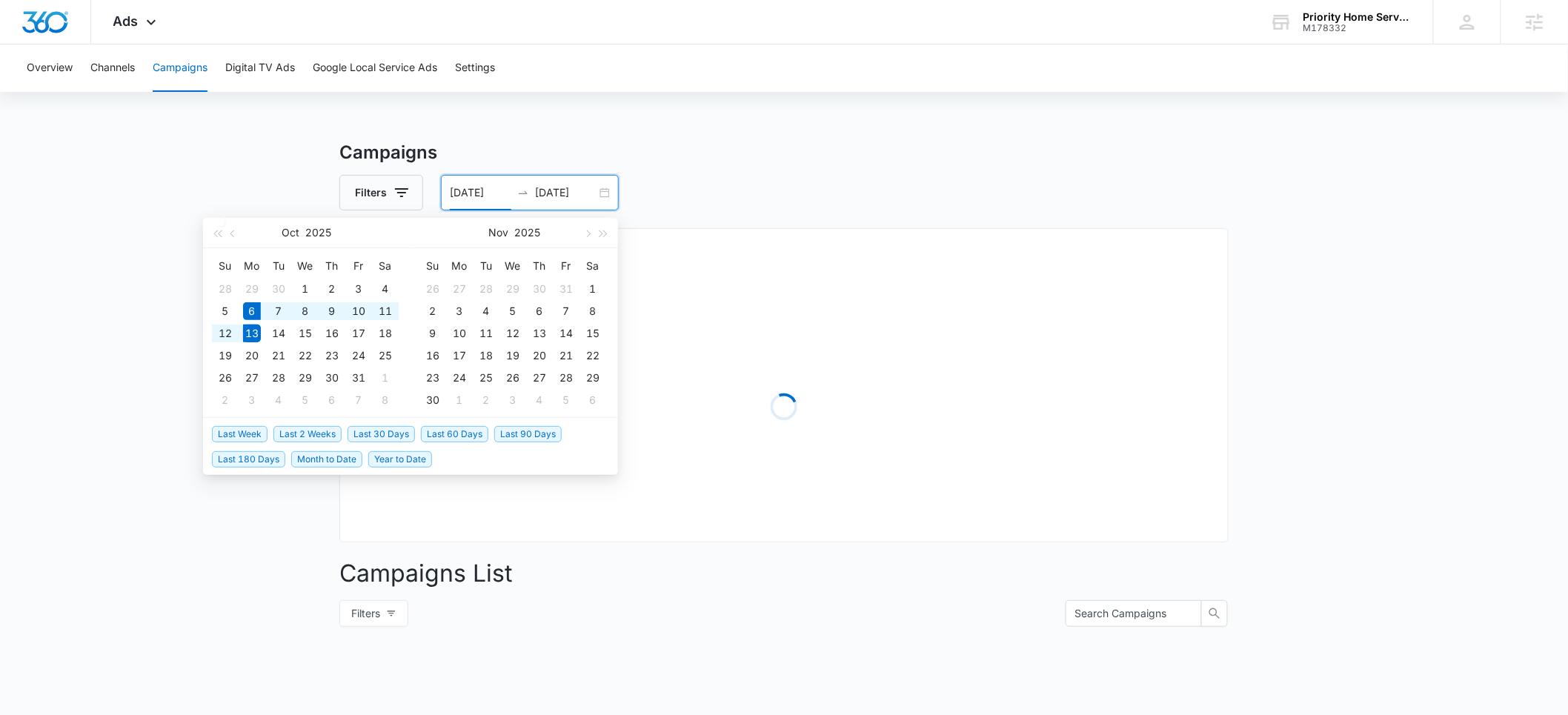
type input "10/06/2025"
type input "10/13/2025"
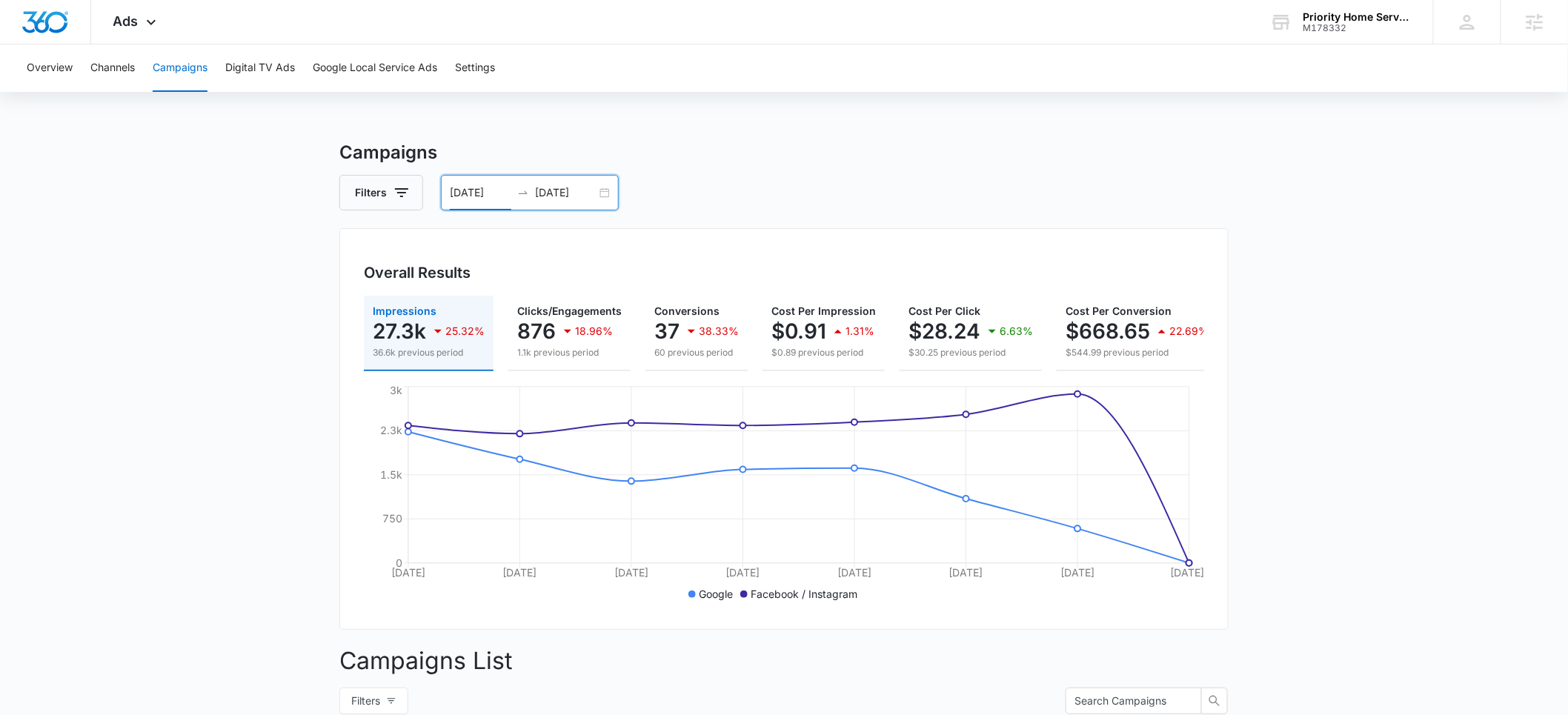
click at [468, 191] on input "10/06/2025" at bounding box center [480, 193] width 61 height 17
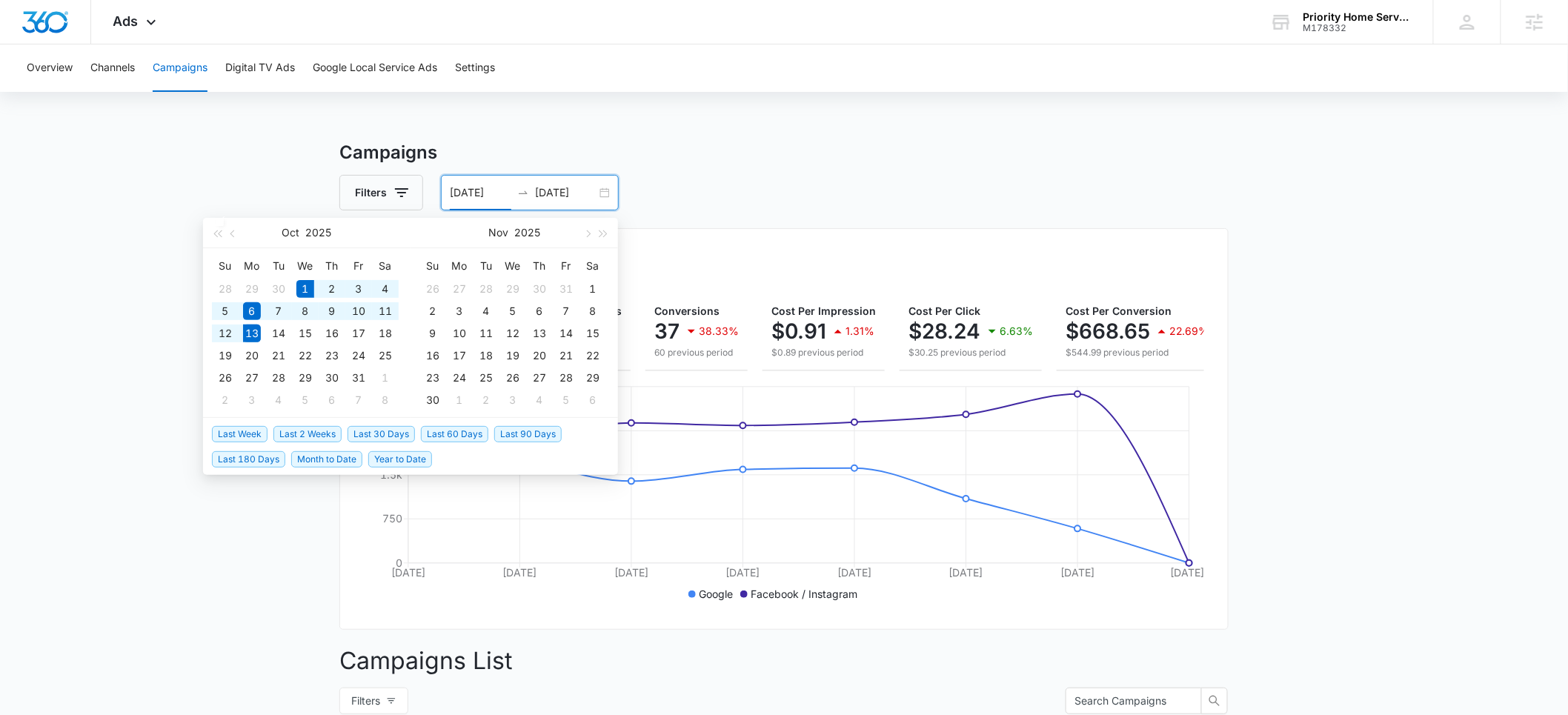
click at [343, 458] on span "Month to Date" at bounding box center [326, 459] width 71 height 17
type input "10/01/2025"
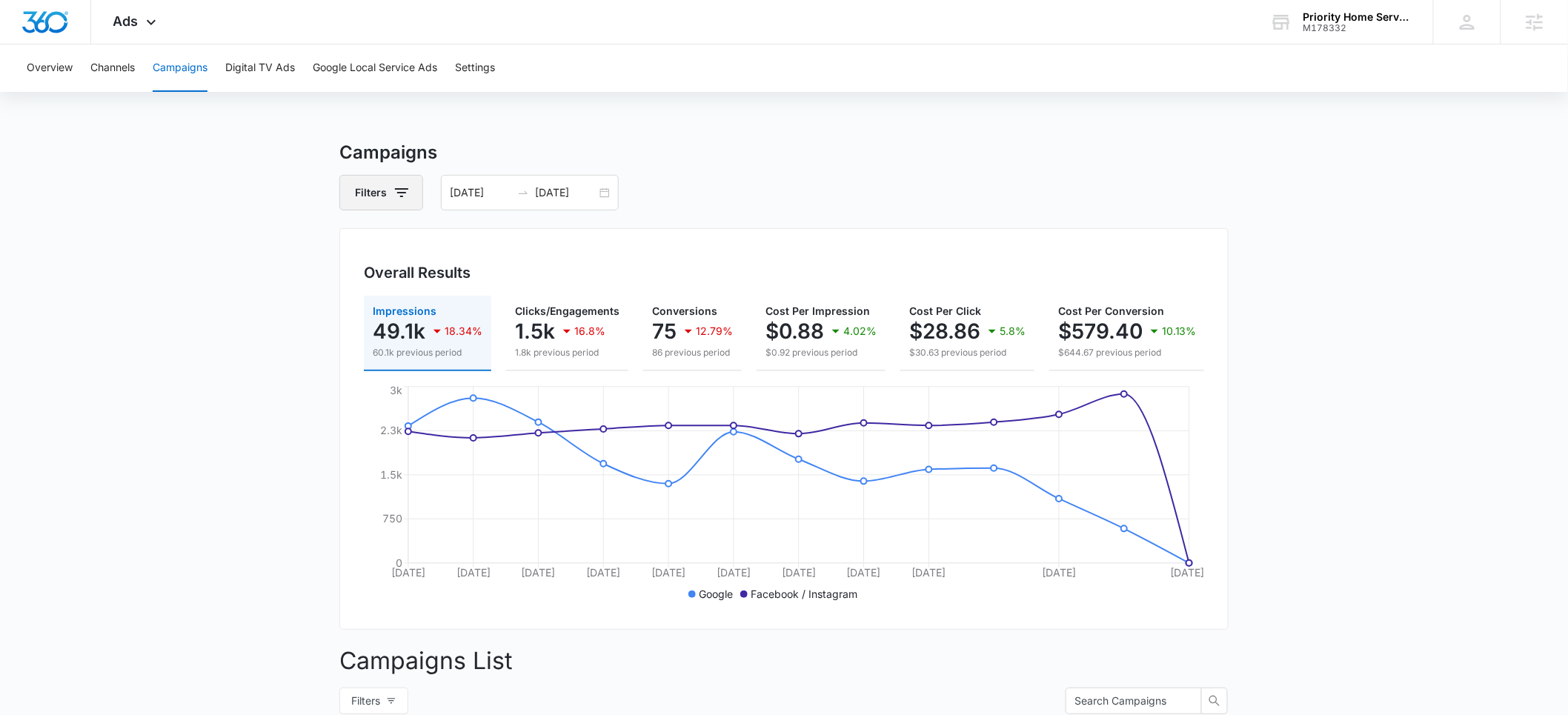
click at [390, 190] on button "Filters" at bounding box center [381, 193] width 84 height 36
click at [511, 244] on icon "Show Channel filters" at bounding box center [516, 246] width 18 height 18
click at [370, 300] on icon at bounding box center [365, 296] width 13 height 13
click at [358, 296] on input "Google" at bounding box center [358, 295] width 1 height 1
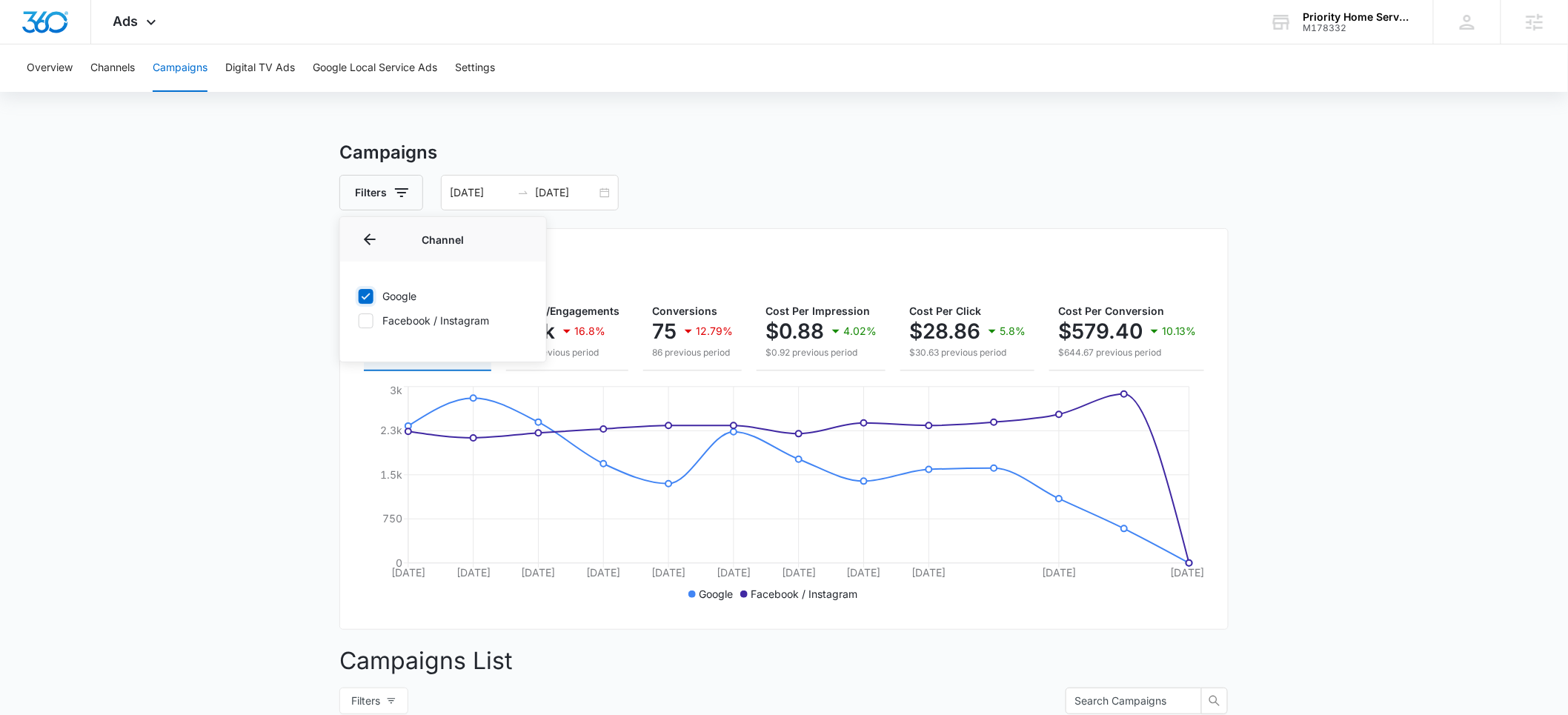
checkbox input "true"
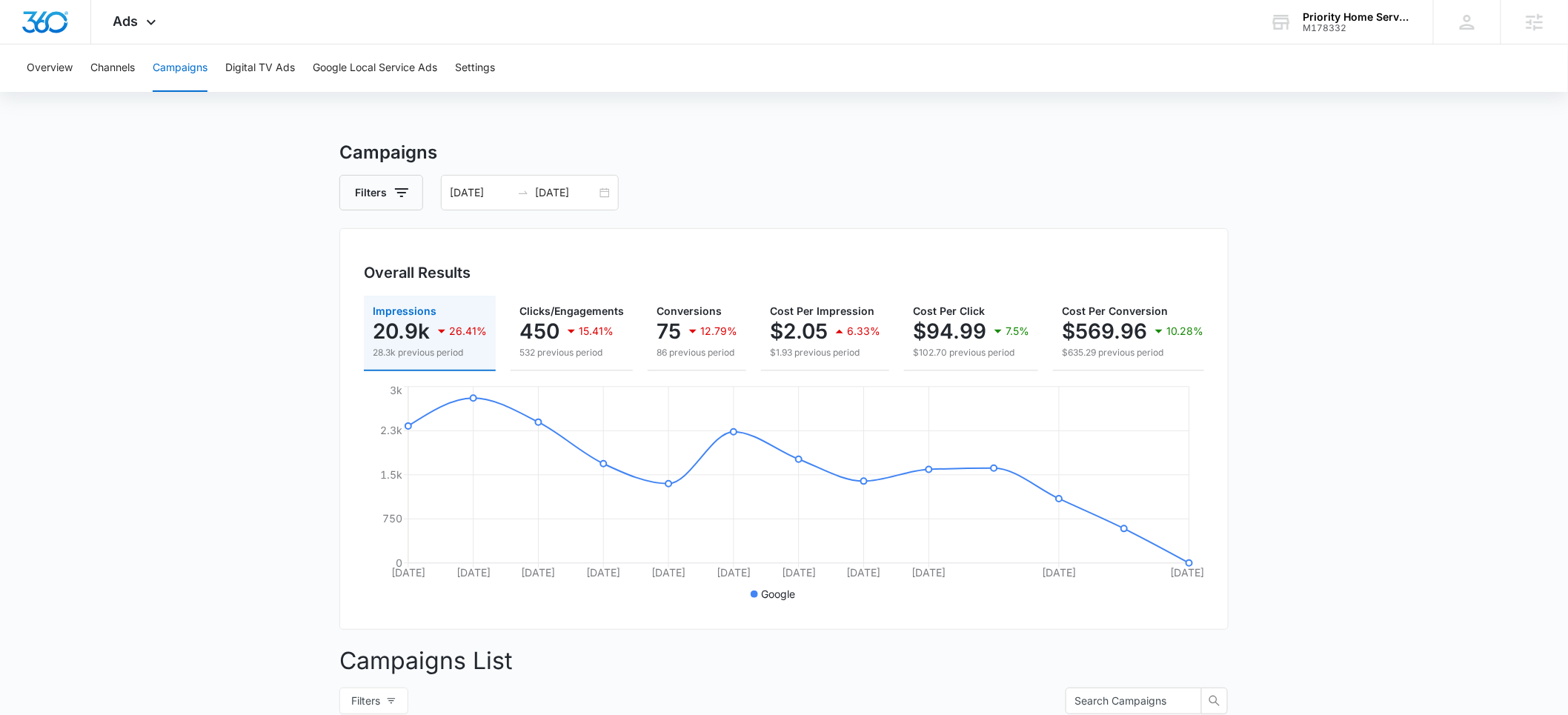
click at [478, 198] on input "10/01/2025" at bounding box center [480, 193] width 61 height 17
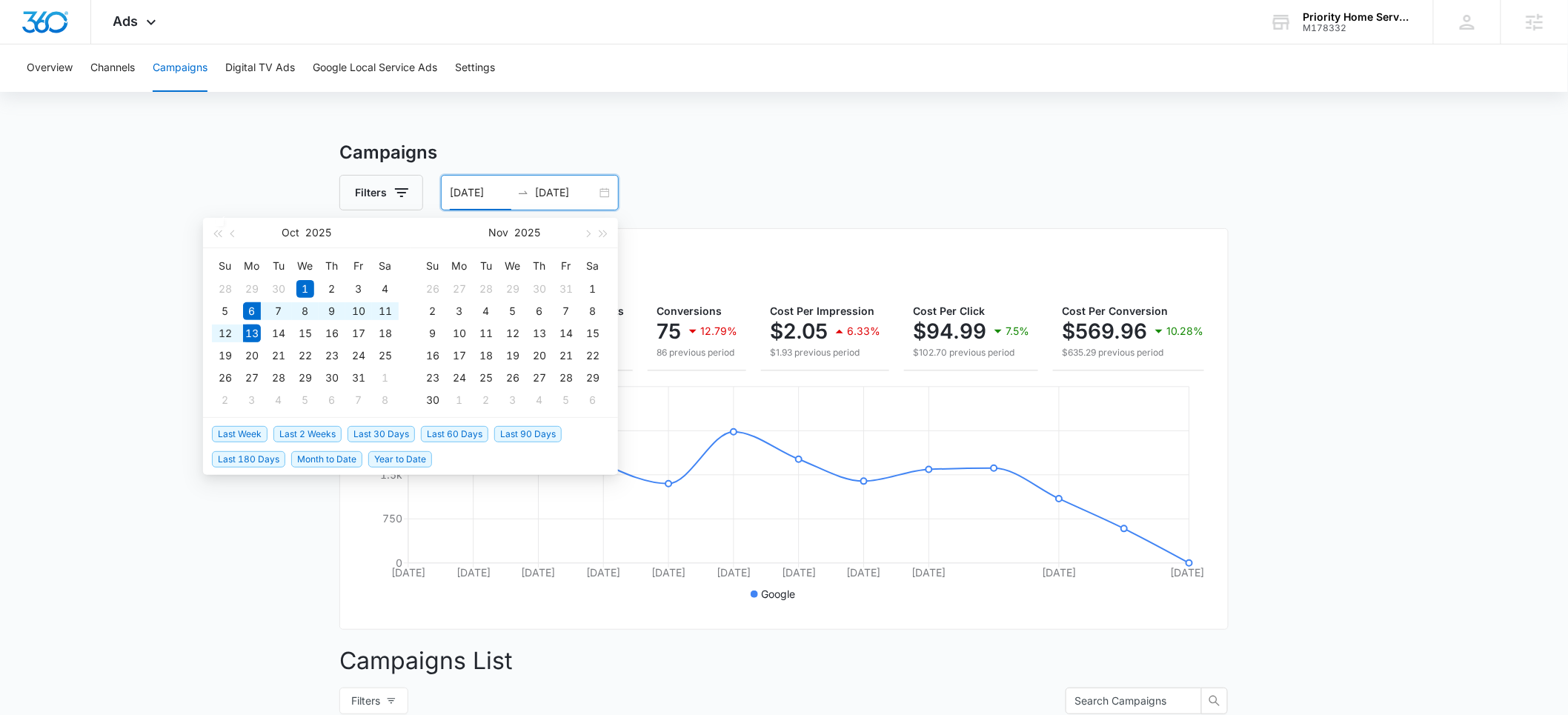
click at [250, 434] on span "Last Week" at bounding box center [239, 434] width 55 height 17
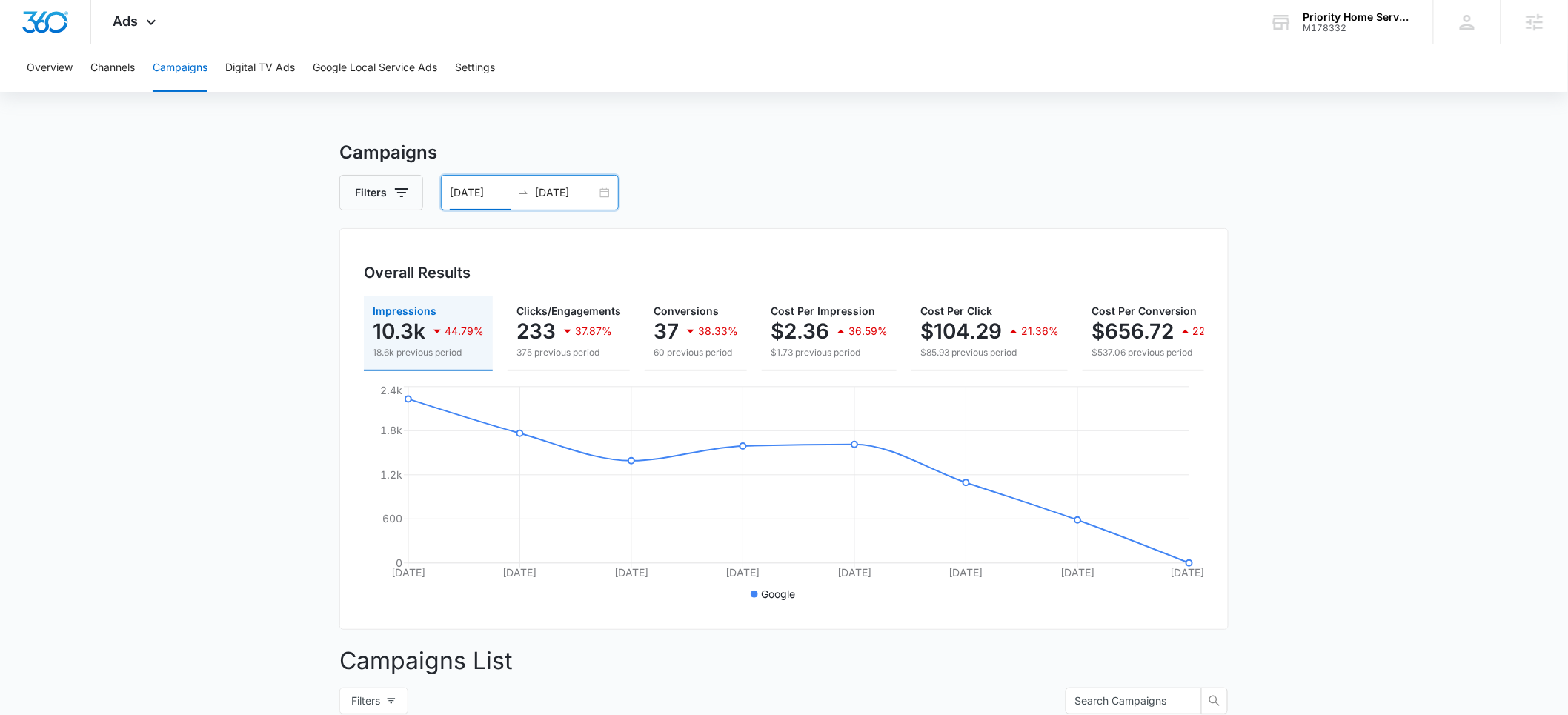
click at [472, 193] on input "10/06/2025" at bounding box center [480, 193] width 61 height 17
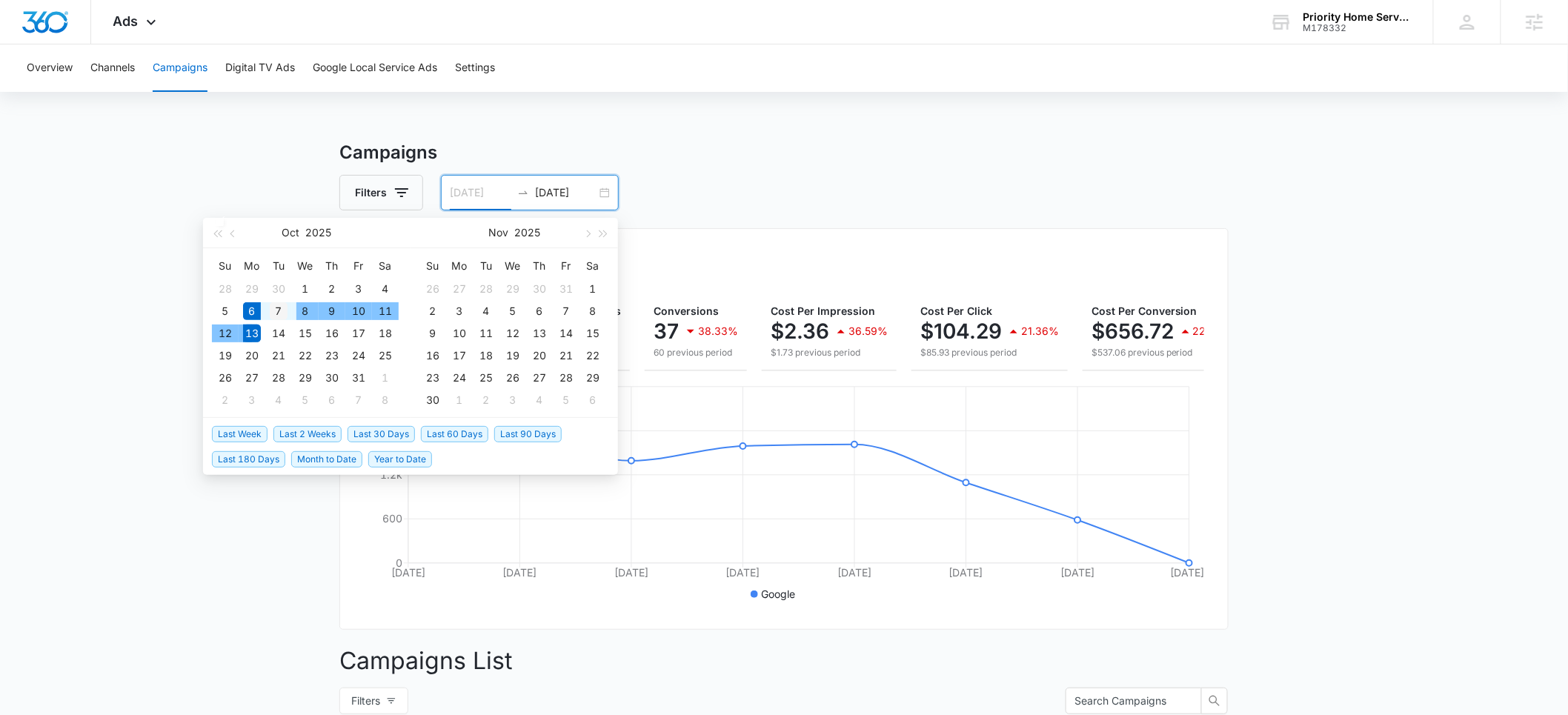
type input "10/07/2025"
click at [280, 312] on div "7" at bounding box center [279, 311] width 18 height 18
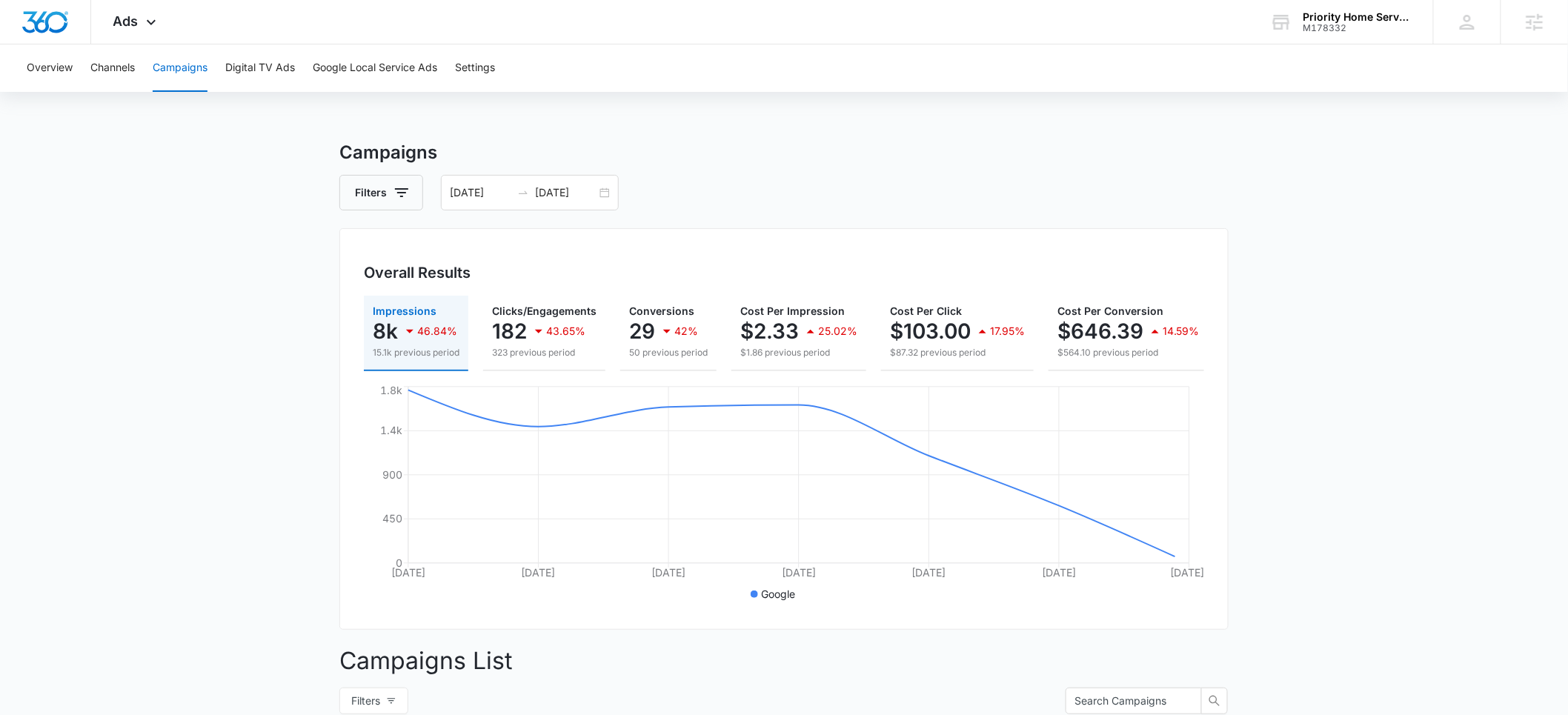
click at [1121, 341] on p "$646.39" at bounding box center [1101, 330] width 86 height 24
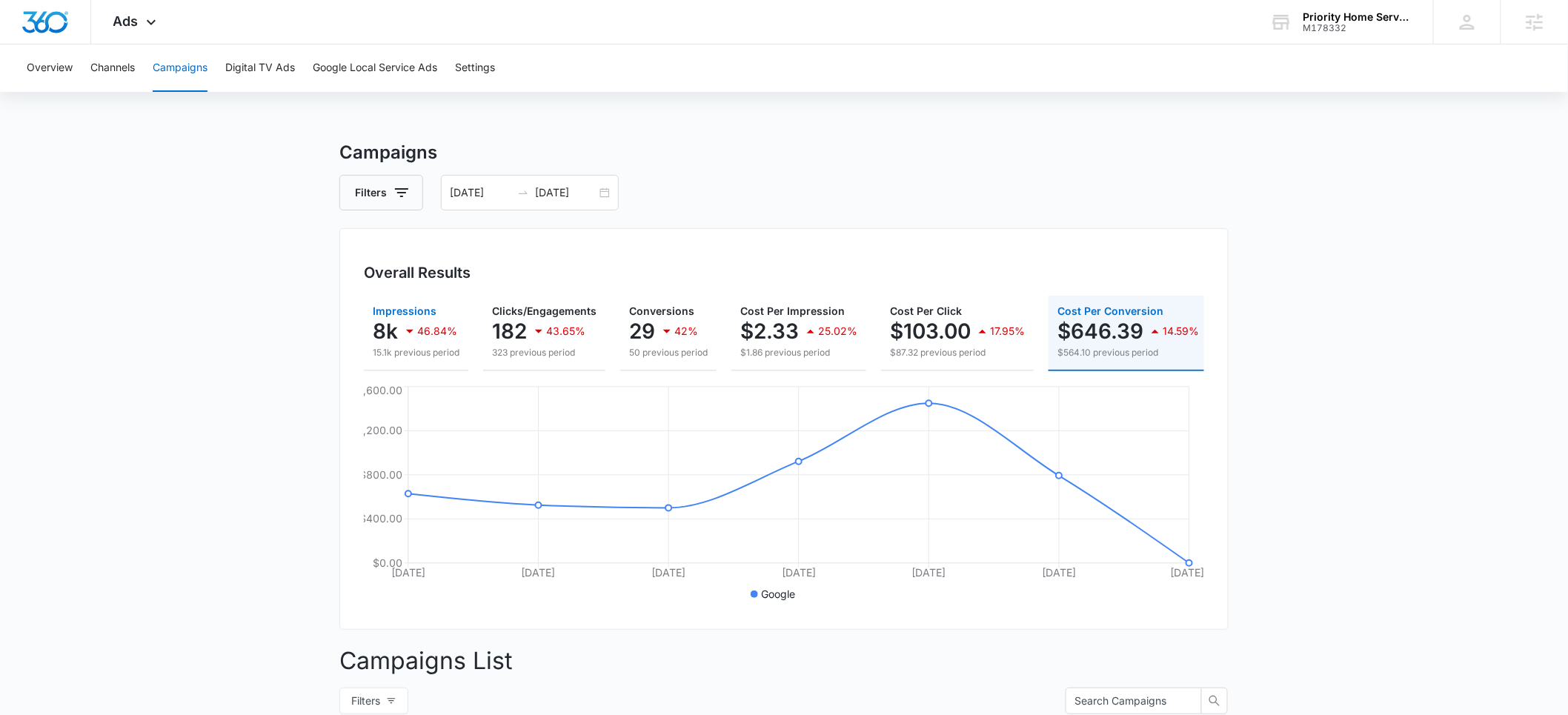
click at [390, 339] on p "8k" at bounding box center [385, 330] width 25 height 24
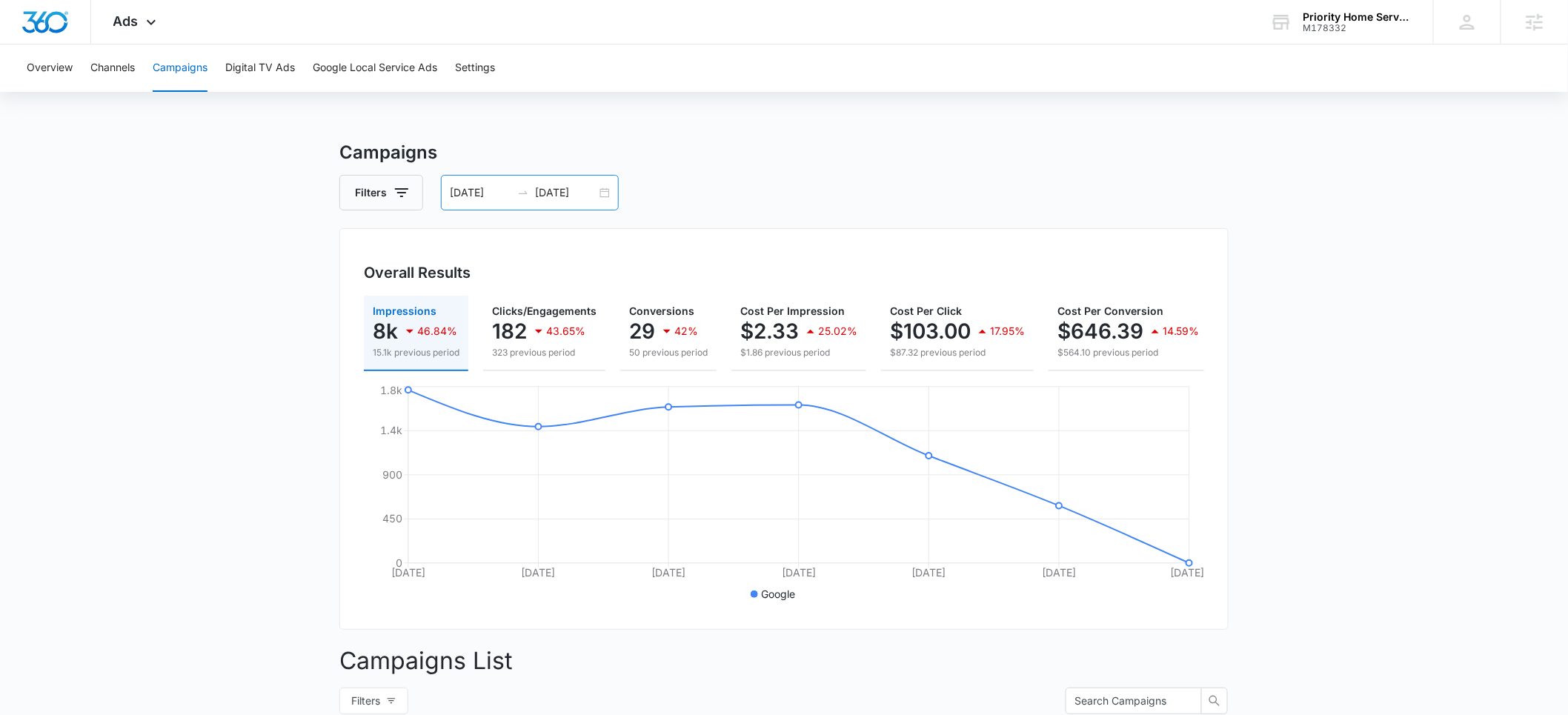
click at [464, 189] on input "10/07/2025" at bounding box center [480, 193] width 61 height 17
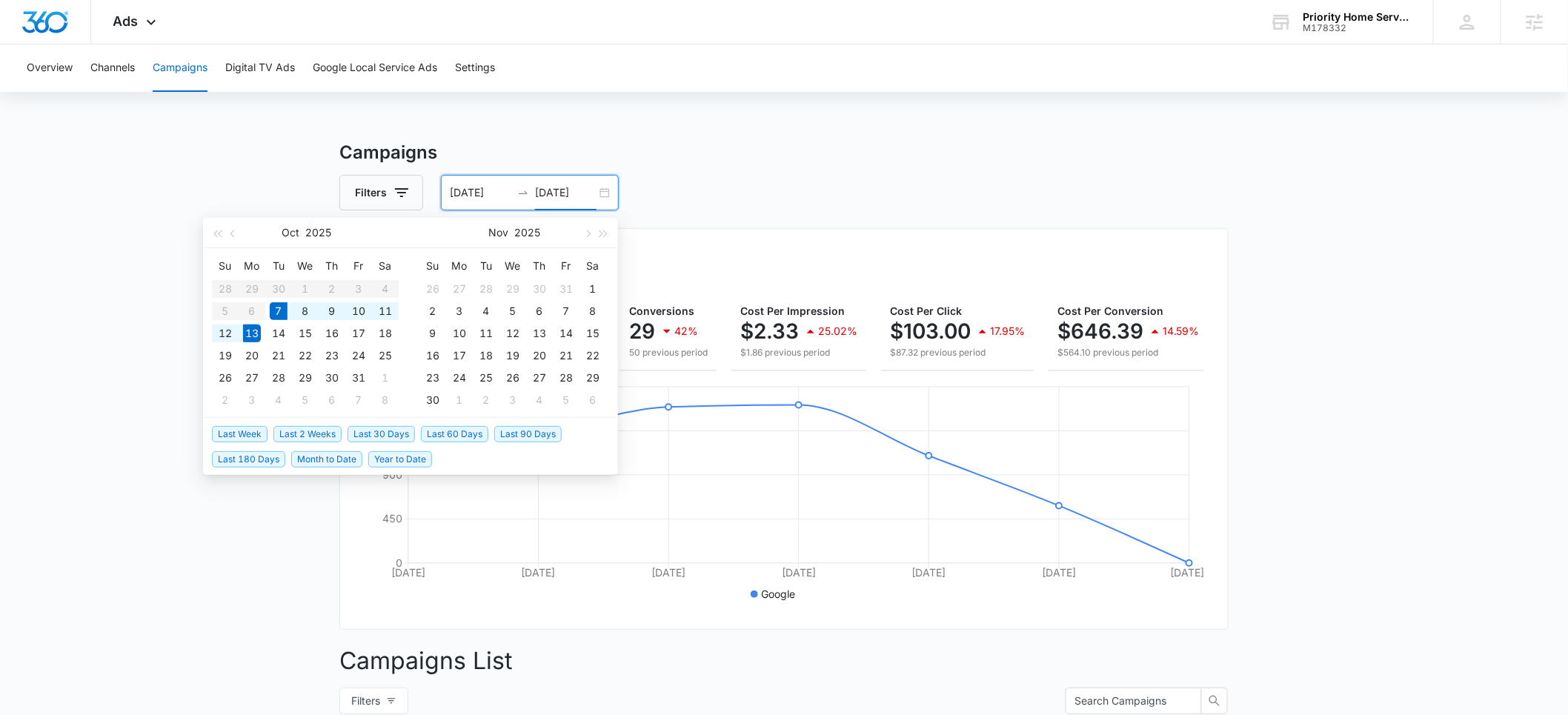
click at [555, 189] on input "10/13/2025" at bounding box center [566, 193] width 61 height 17
type input "10/12/2025"
click at [231, 330] on div "12" at bounding box center [225, 333] width 18 height 18
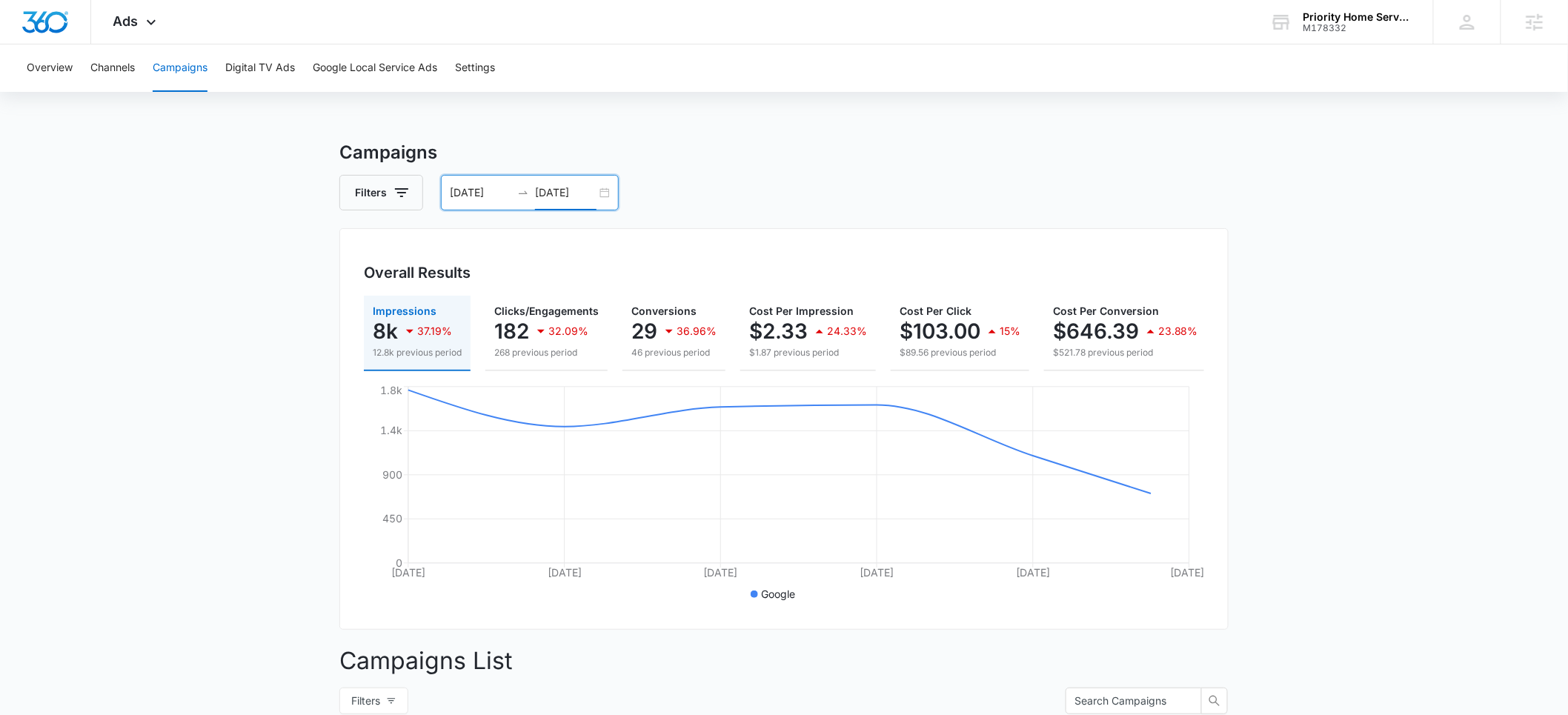
click at [470, 194] on input "10/07/2025" at bounding box center [480, 193] width 61 height 17
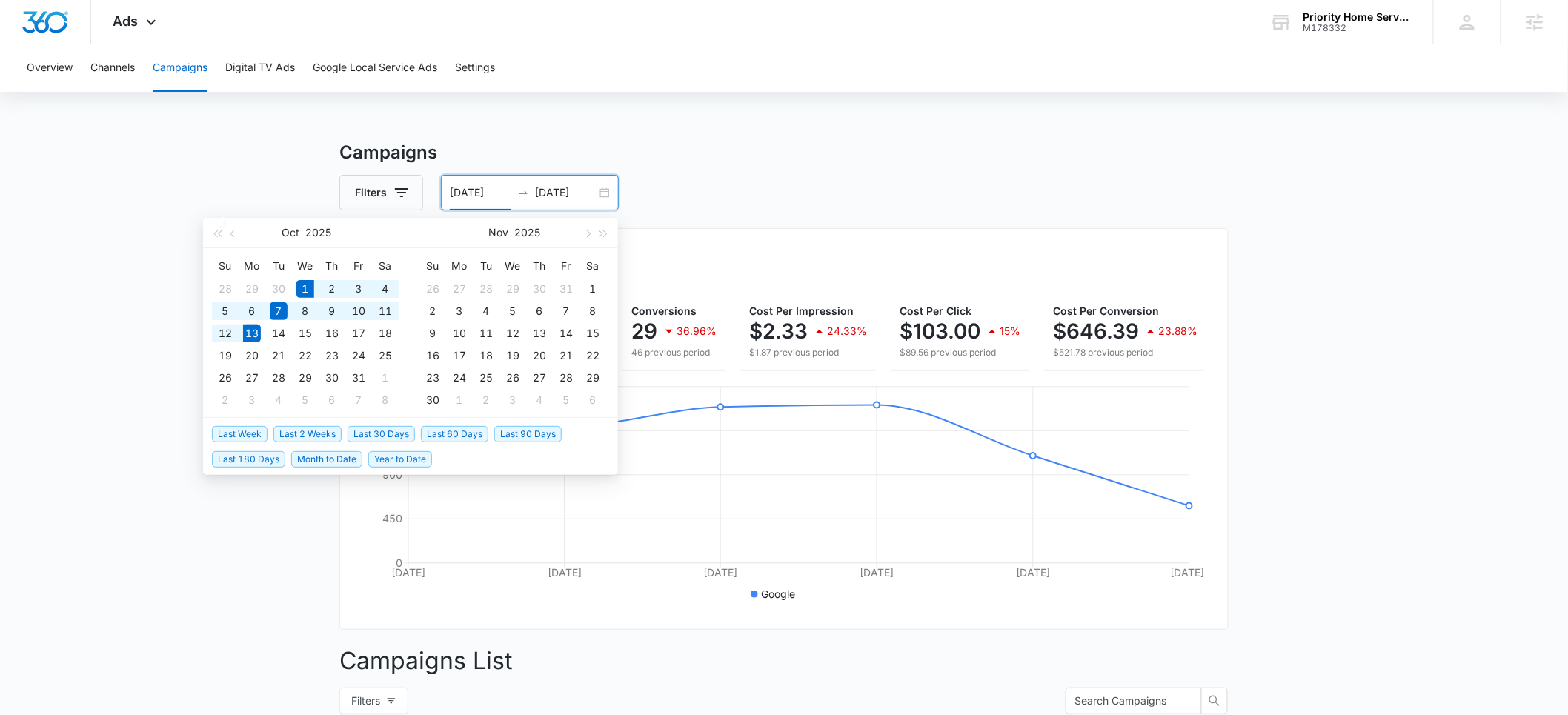
click at [334, 458] on span "Month to Date" at bounding box center [326, 459] width 71 height 17
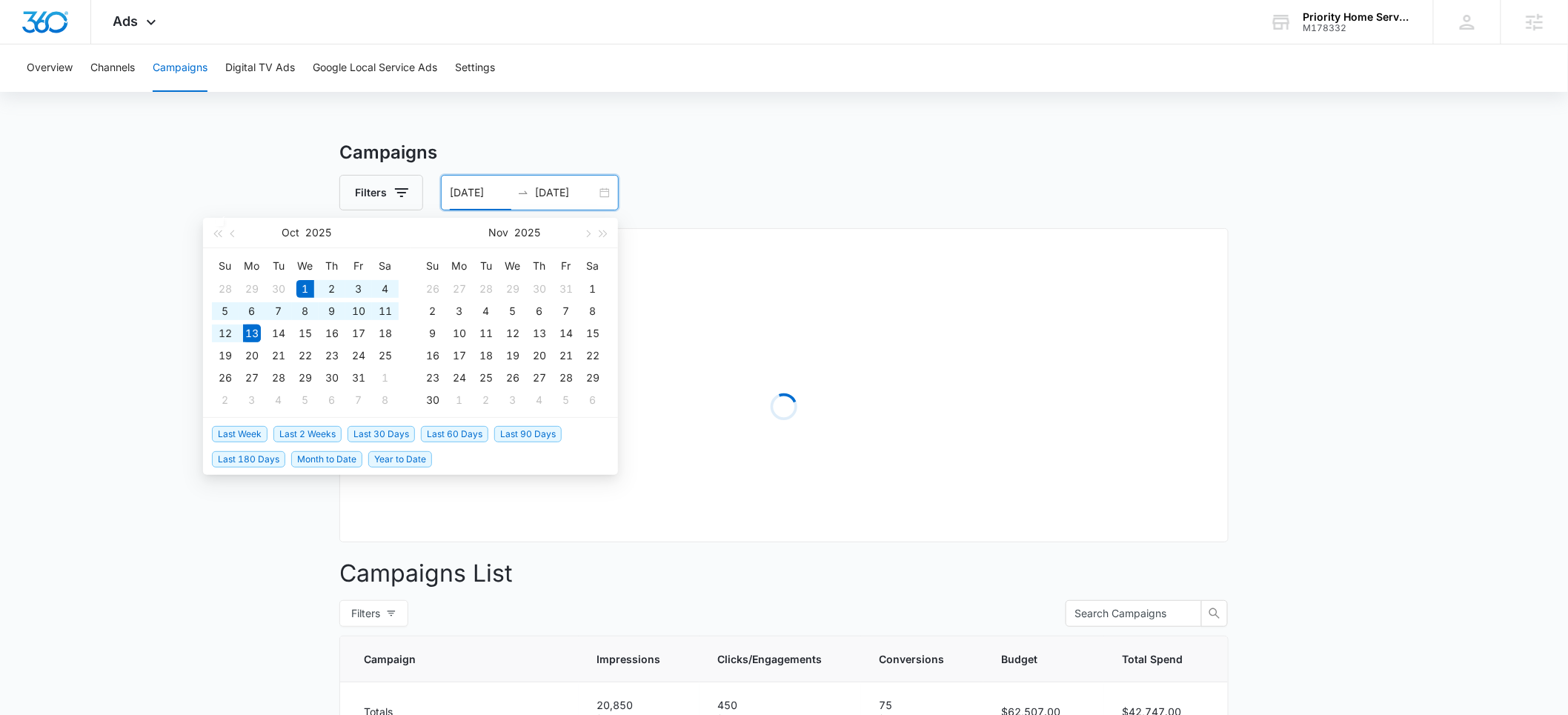
type input "10/01/2025"
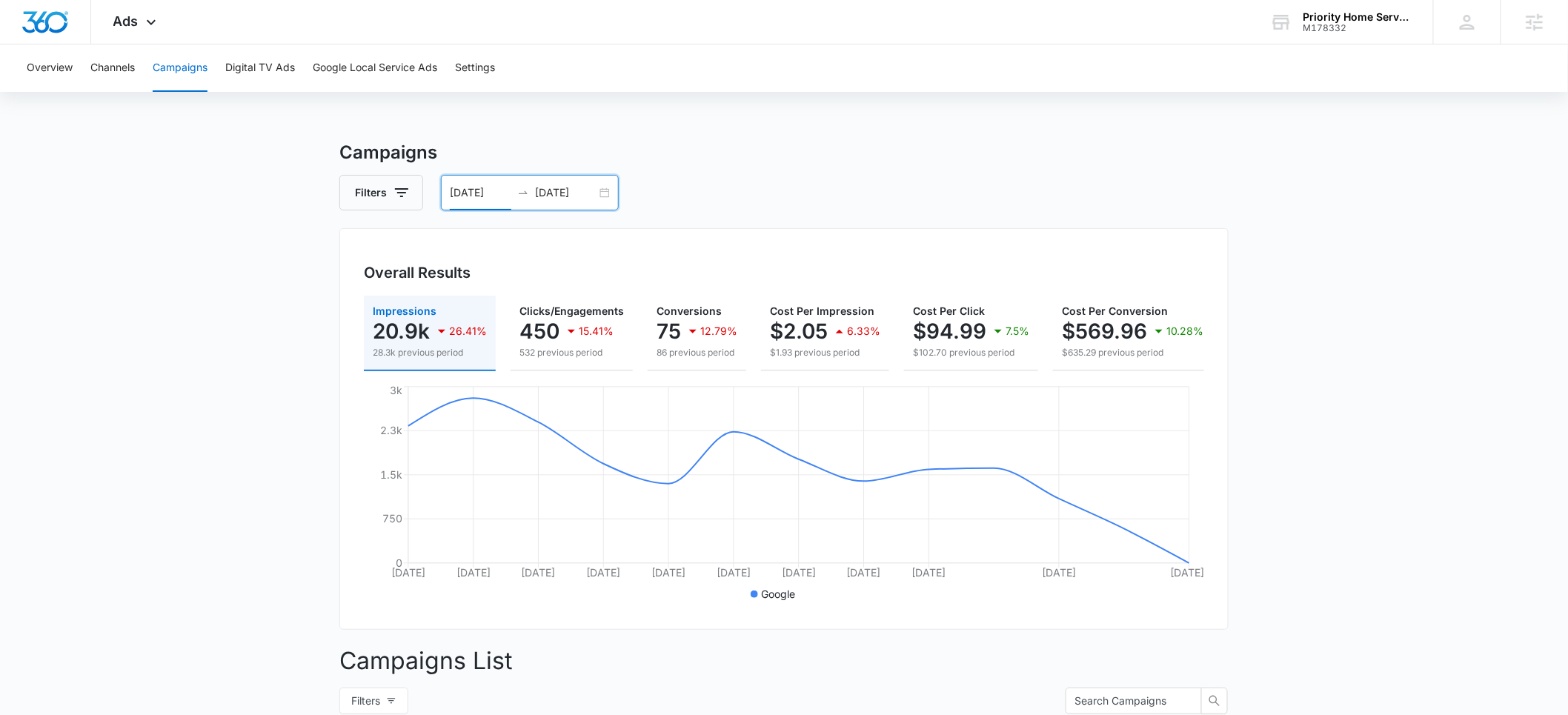
click at [559, 193] on input "10/13/2025" at bounding box center [566, 193] width 61 height 17
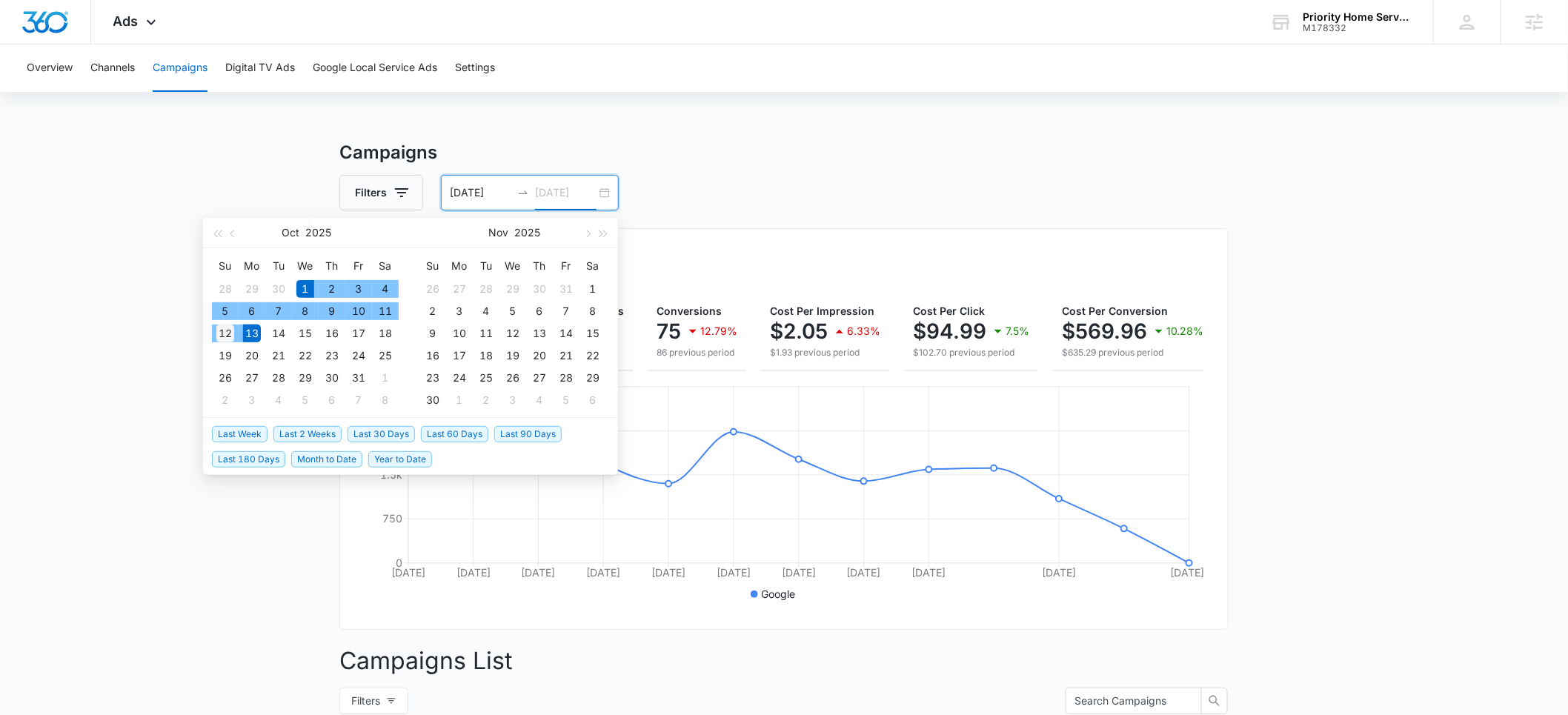
type input "10/12/2025"
click at [223, 327] on div "12" at bounding box center [225, 333] width 18 height 18
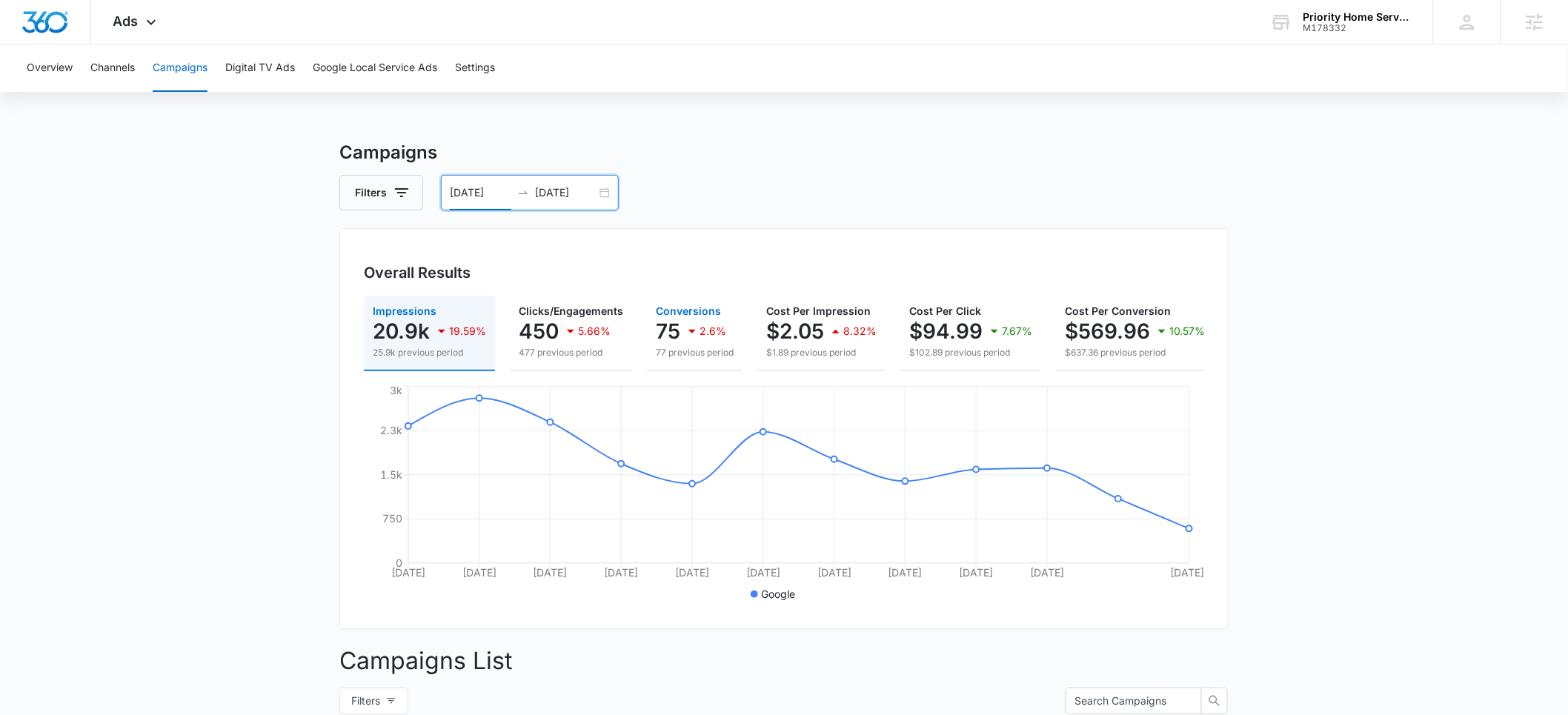
click at [692, 329] on icon "button" at bounding box center [692, 331] width 18 height 18
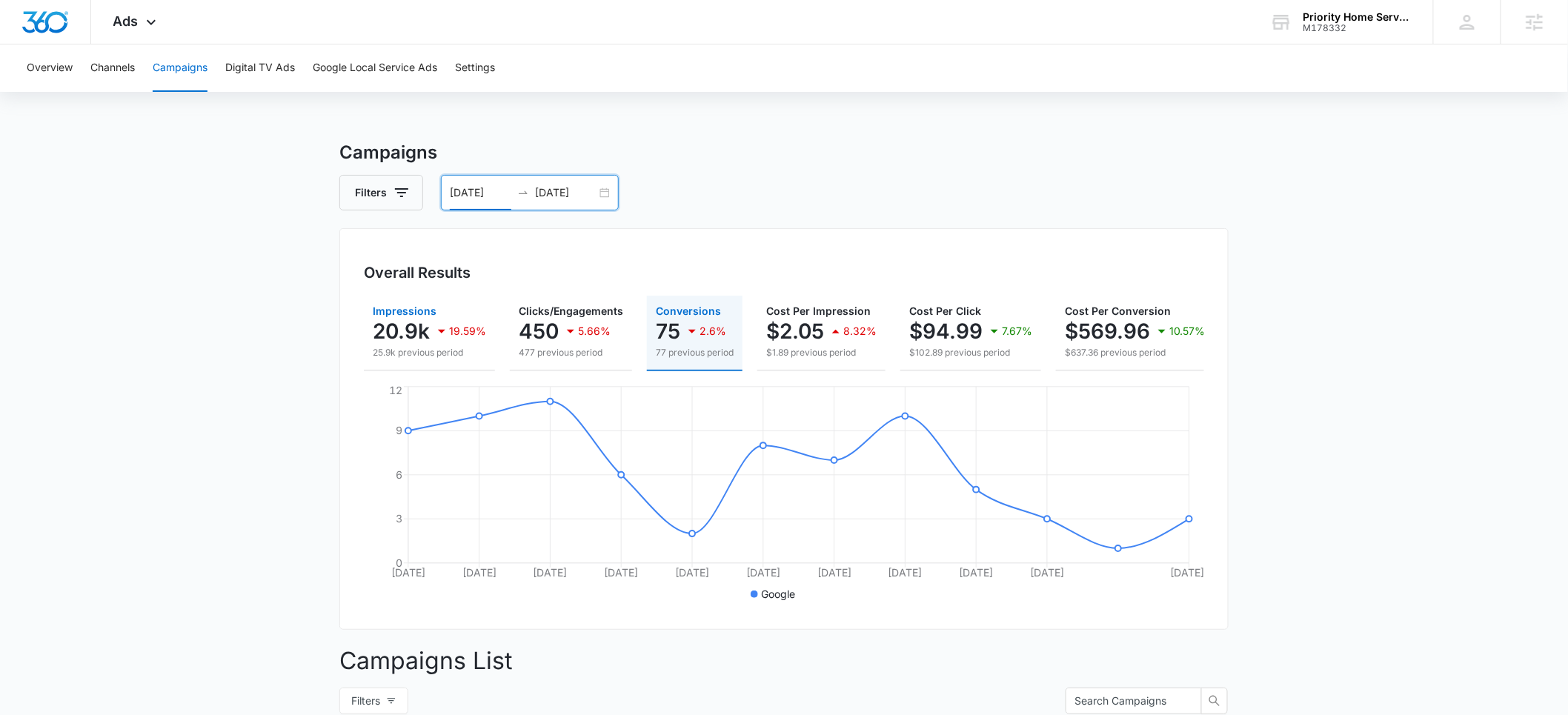
click at [410, 329] on p "20.9k" at bounding box center [401, 330] width 57 height 24
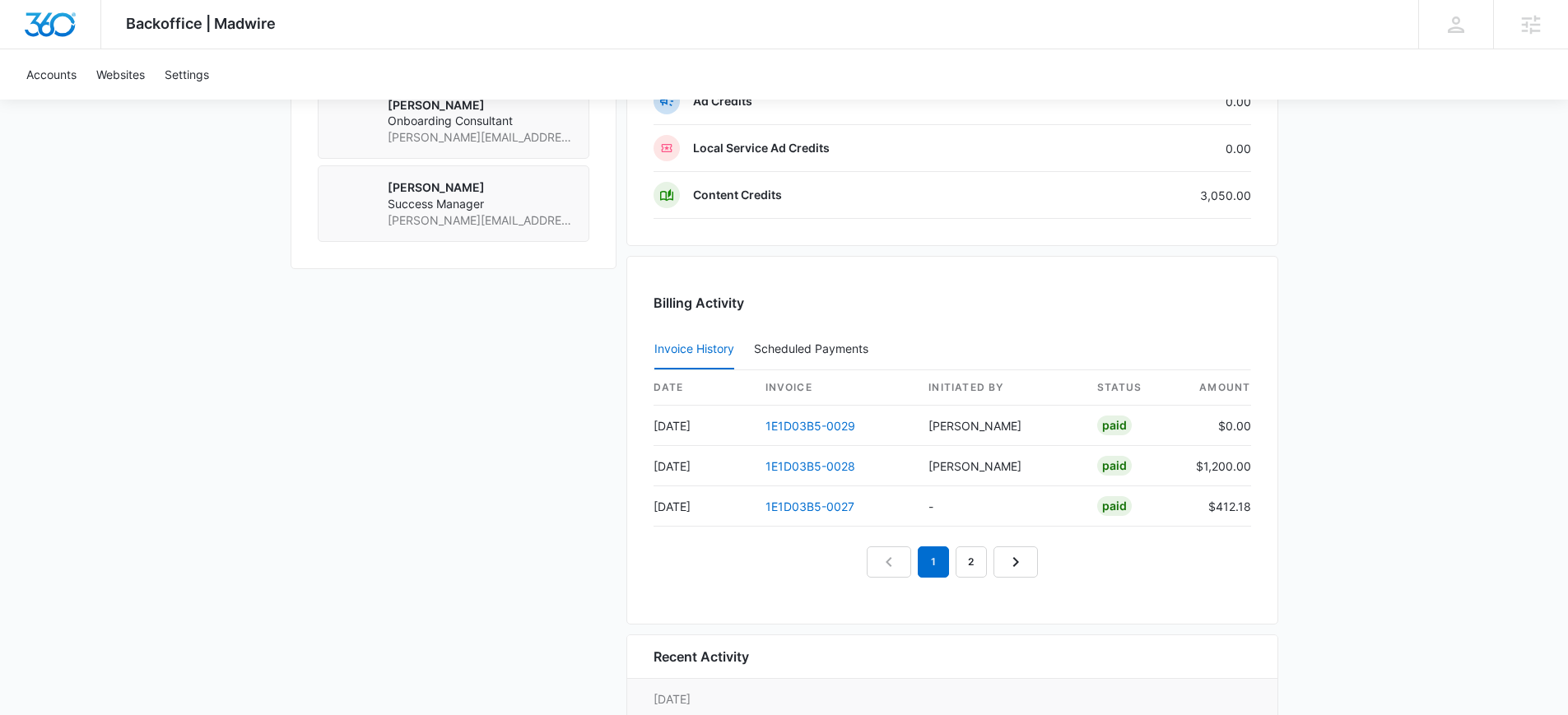
scroll to position [1484, 0]
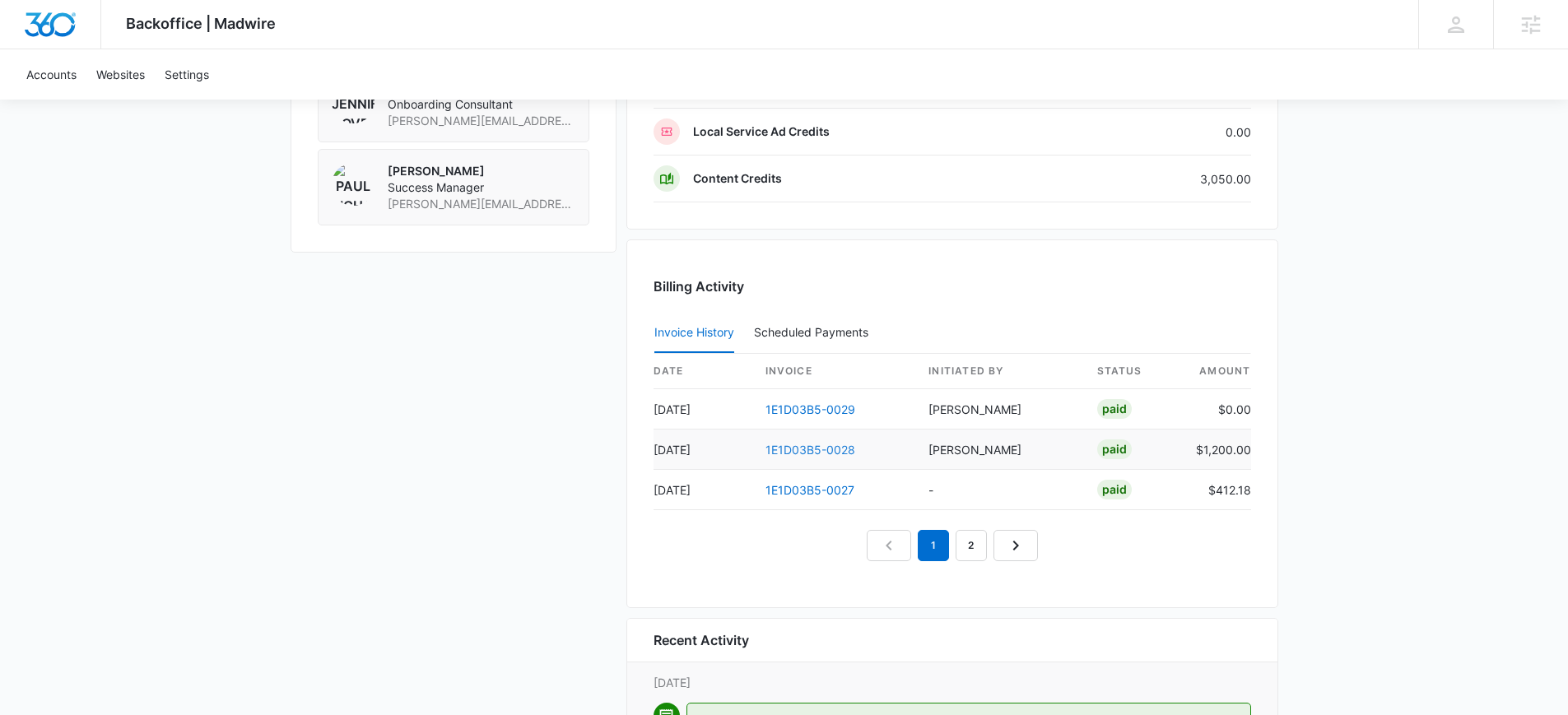
click at [786, 449] on link "1E1D03B5-0028" at bounding box center [810, 449] width 90 height 14
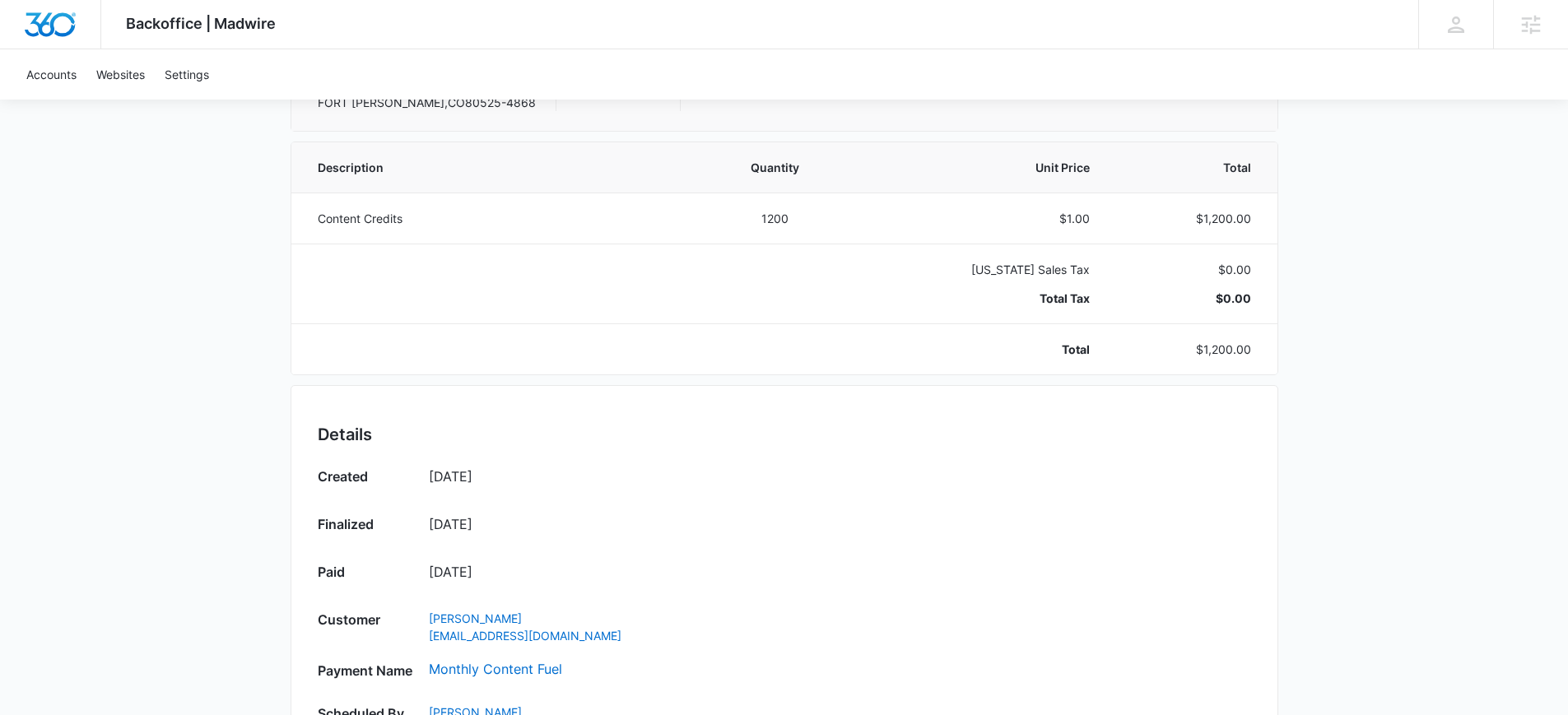
scroll to position [318, 0]
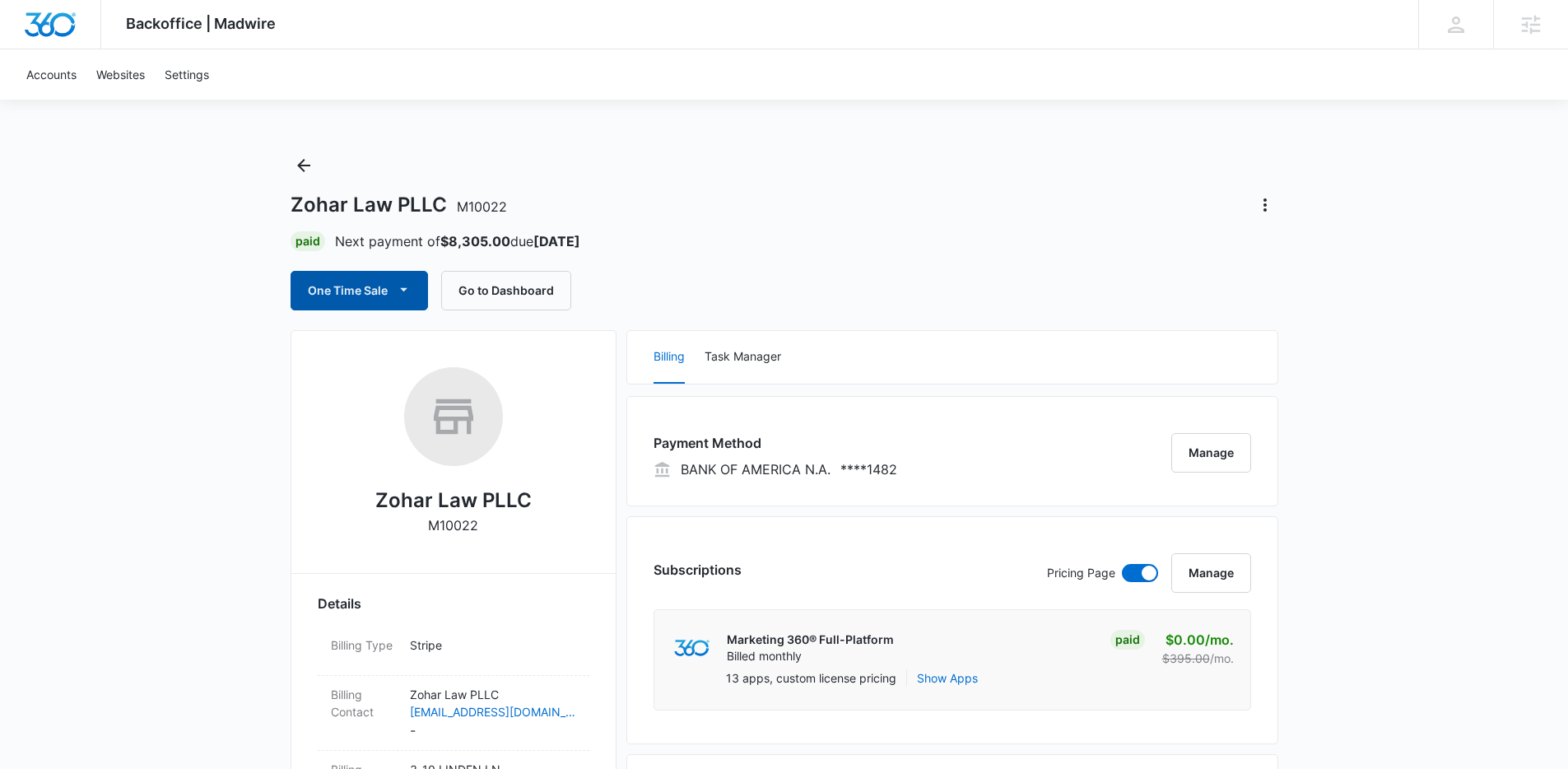
click at [390, 299] on button "One Time Sale" at bounding box center [359, 290] width 137 height 40
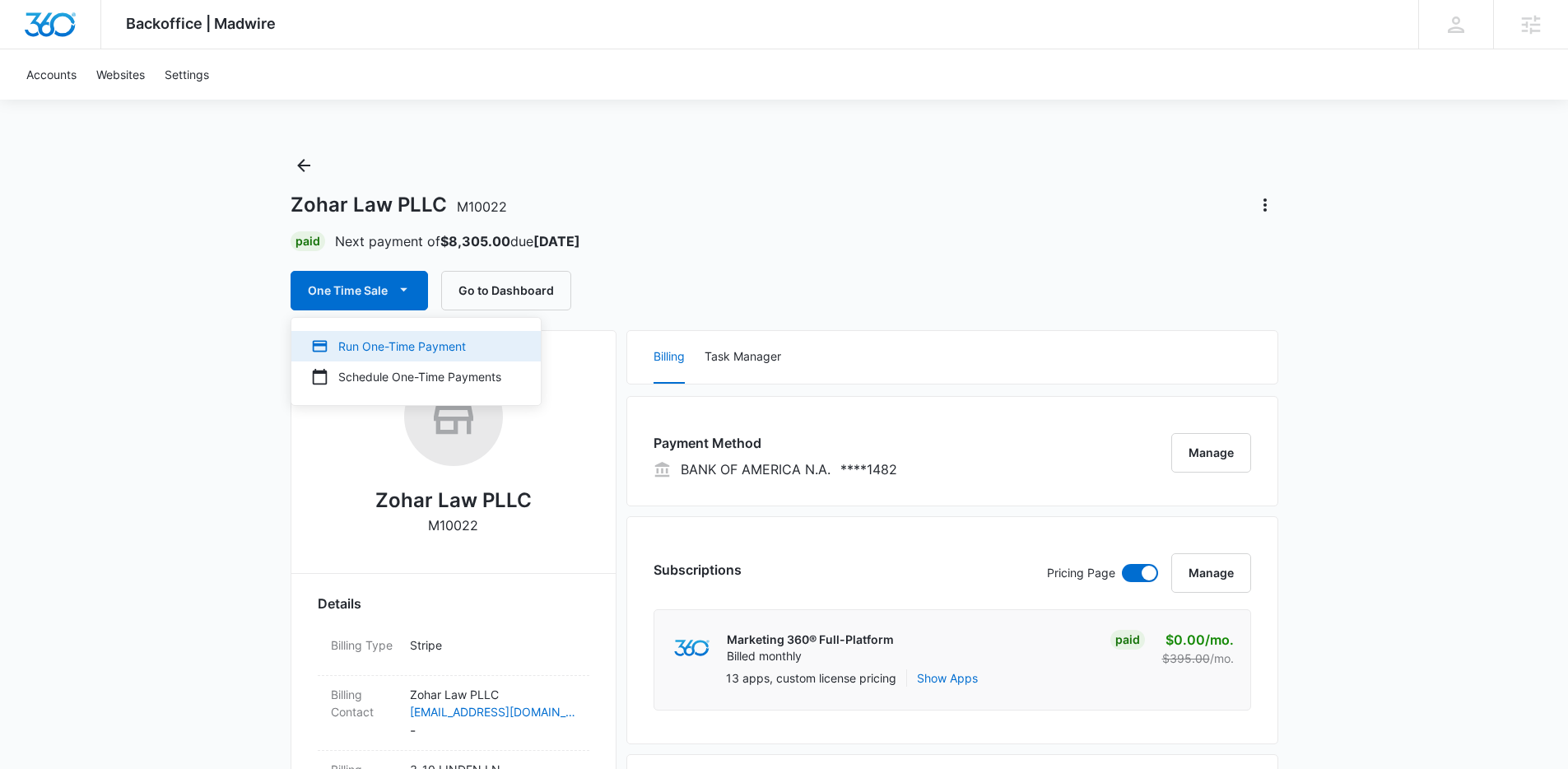
click at [386, 347] on div "Run One-Time Payment" at bounding box center [406, 347] width 190 height 18
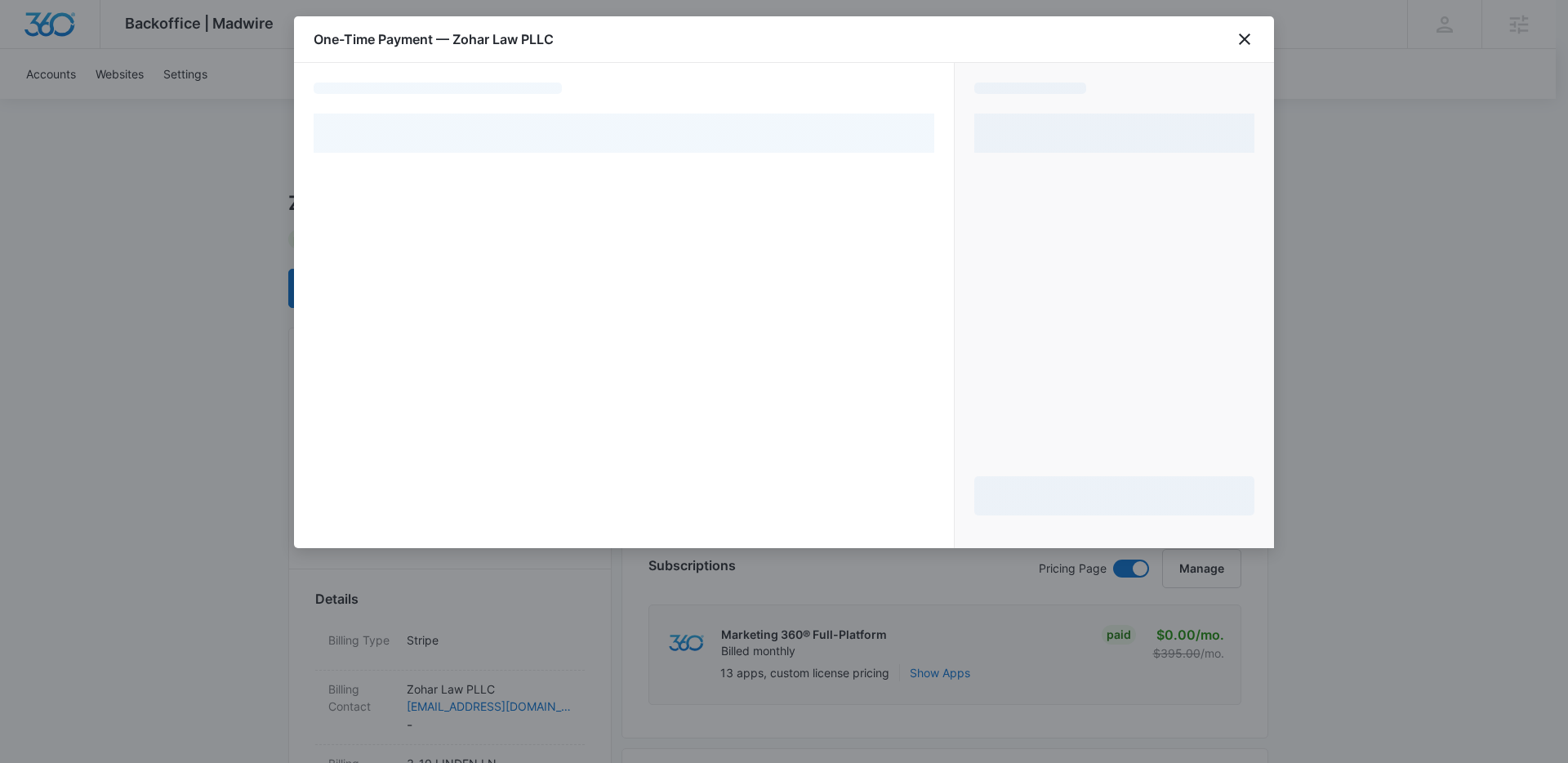
select select "pm_1NJOVhA4n8RTgNjUKVCJFkca"
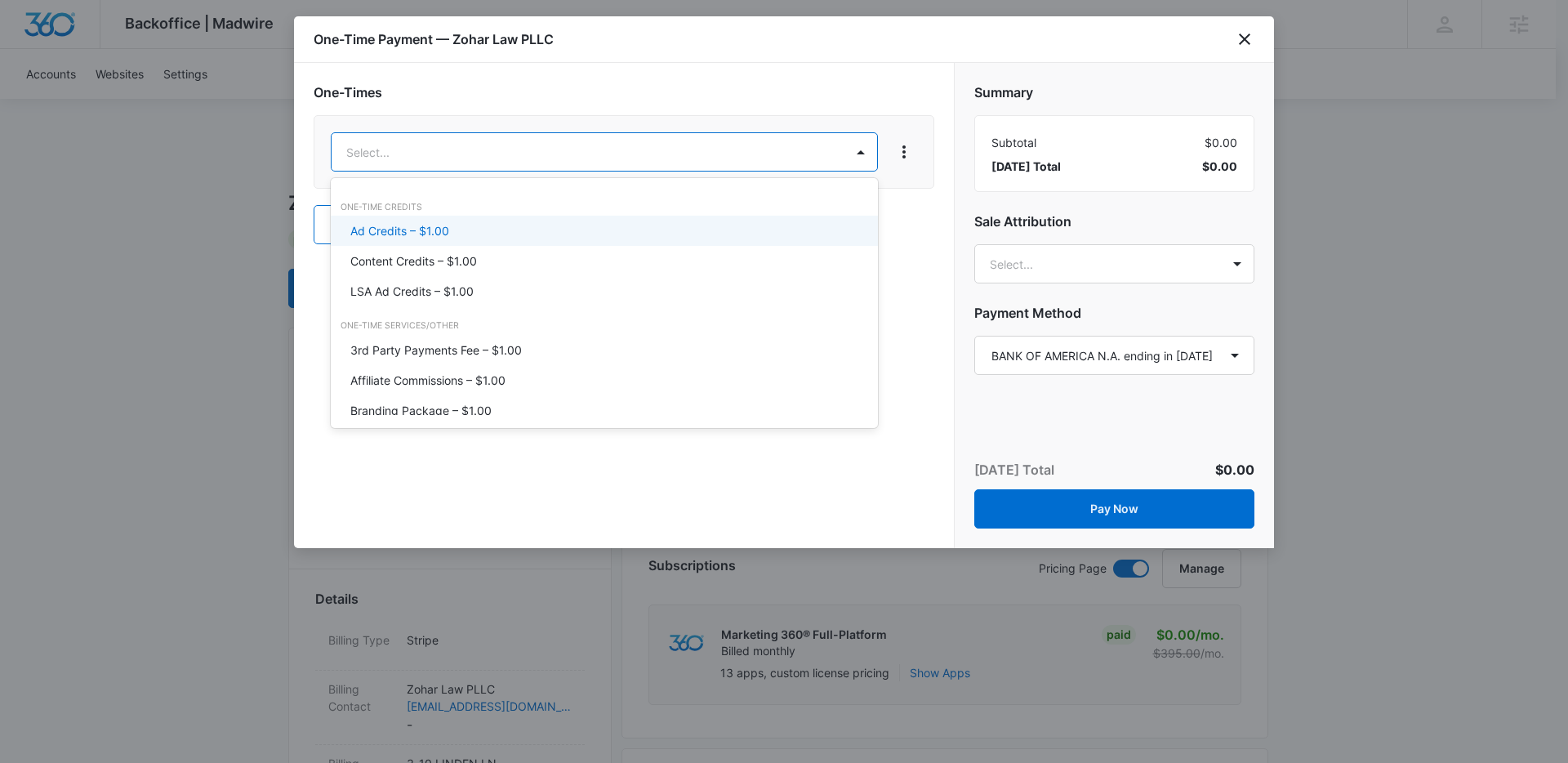
click at [505, 230] on div "Ad Credits – $1.00" at bounding box center [602, 231] width 505 height 17
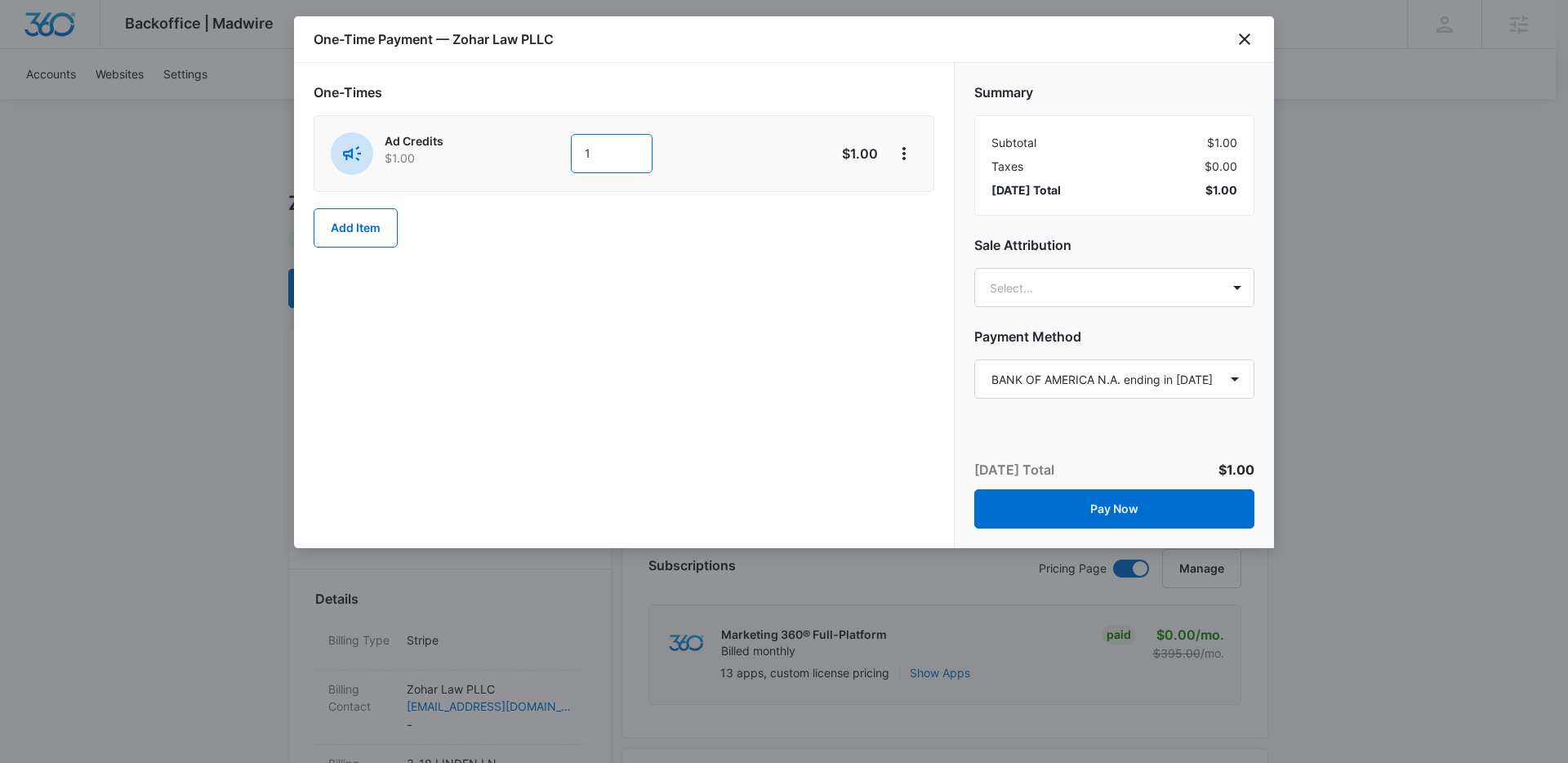
drag, startPoint x: 599, startPoint y: 156, endPoint x: 547, endPoint y: 156, distance: 52.0
click at [547, 156] on div "Ad Credits $1.00 1" at bounding box center [565, 154] width 470 height 42
type input "3300"
click at [791, 275] on div "One-Times Ad Credits $1.00 3300 $3,300.00 Add Item" at bounding box center [623, 305] width 659 height 485
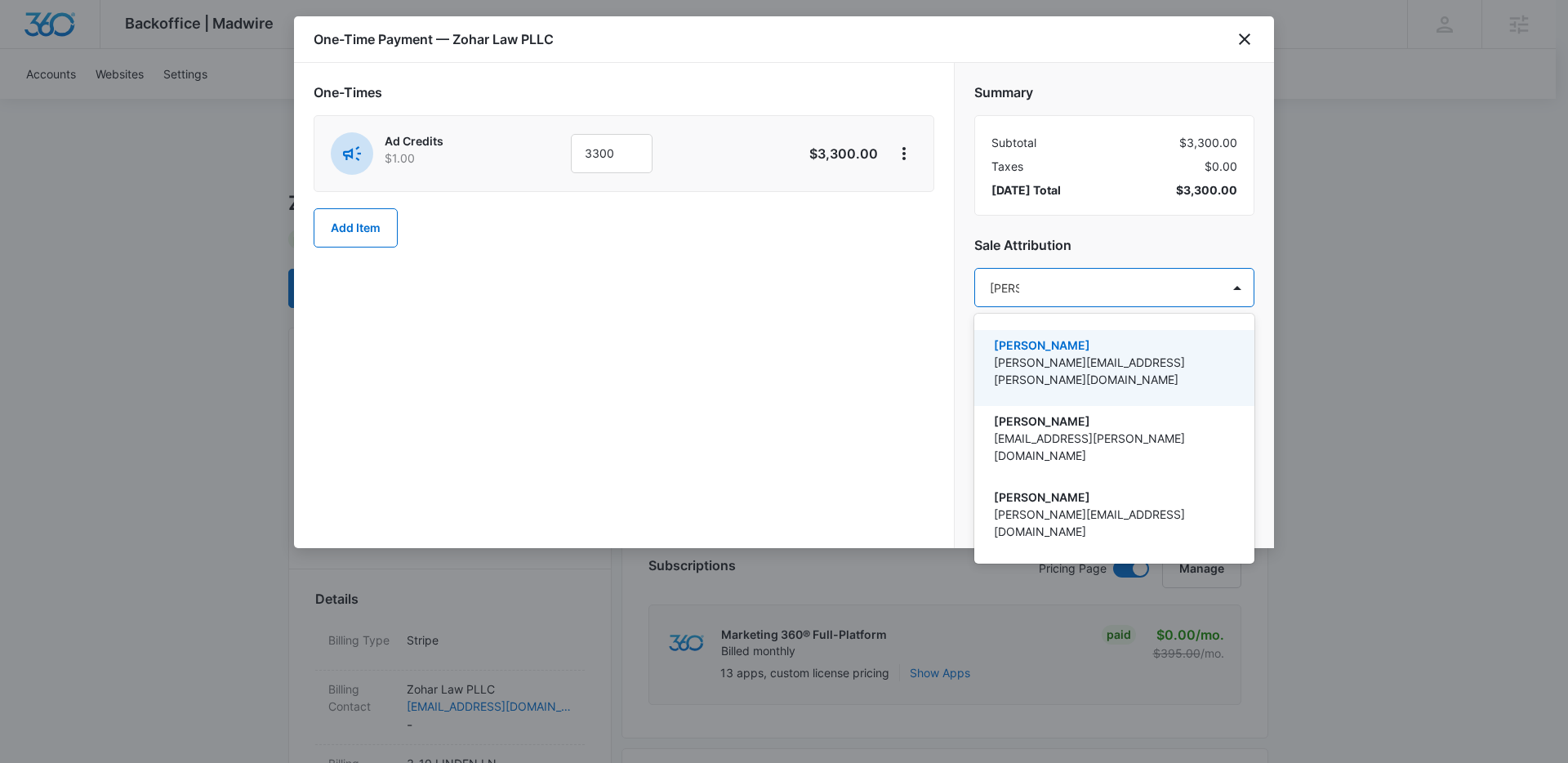
type input "[PERSON_NAME]"
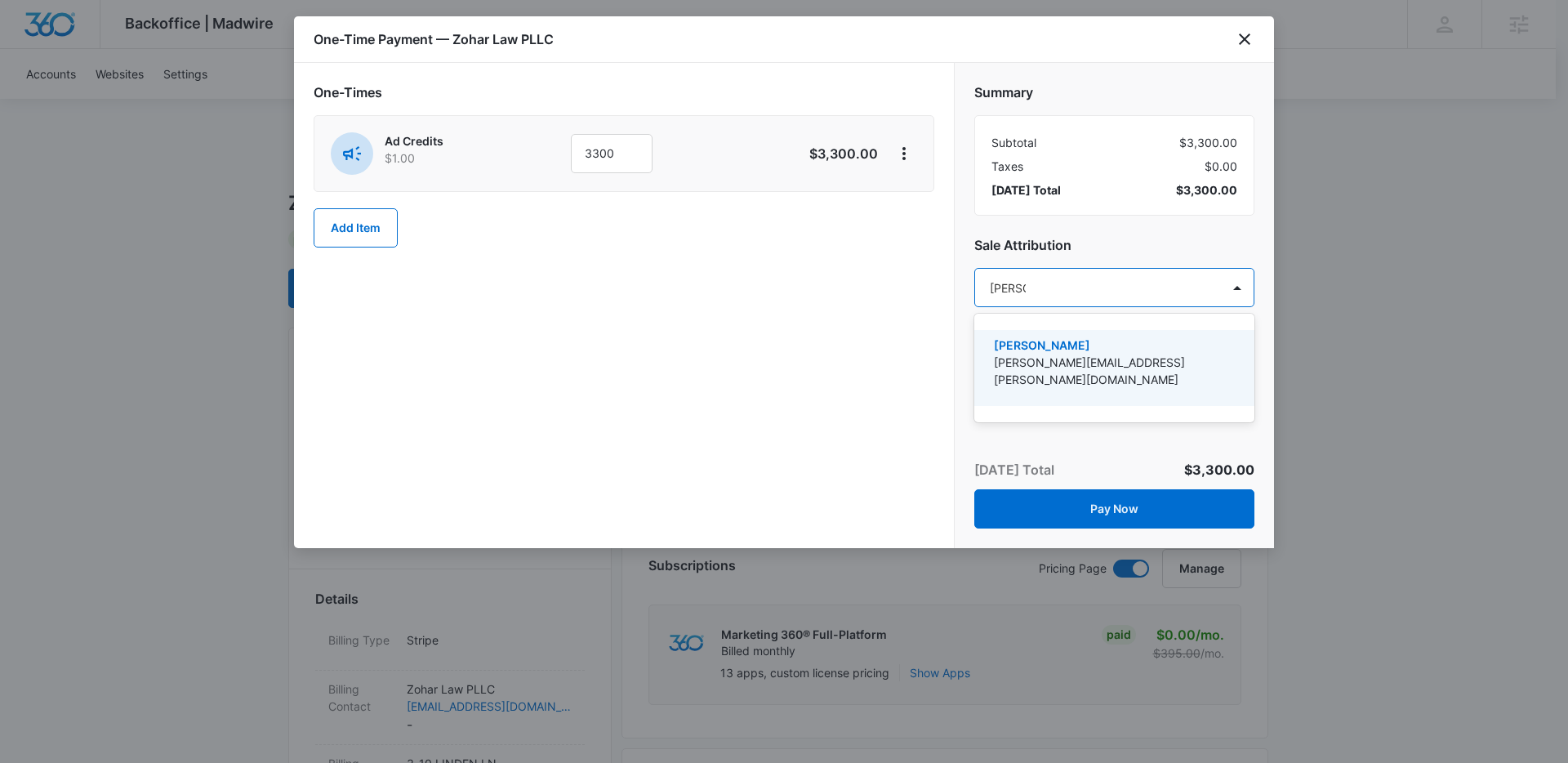
click at [1069, 353] on p "[PERSON_NAME][EMAIL_ADDRESS][PERSON_NAME][DOMAIN_NAME]" at bounding box center [1112, 371] width 238 height 35
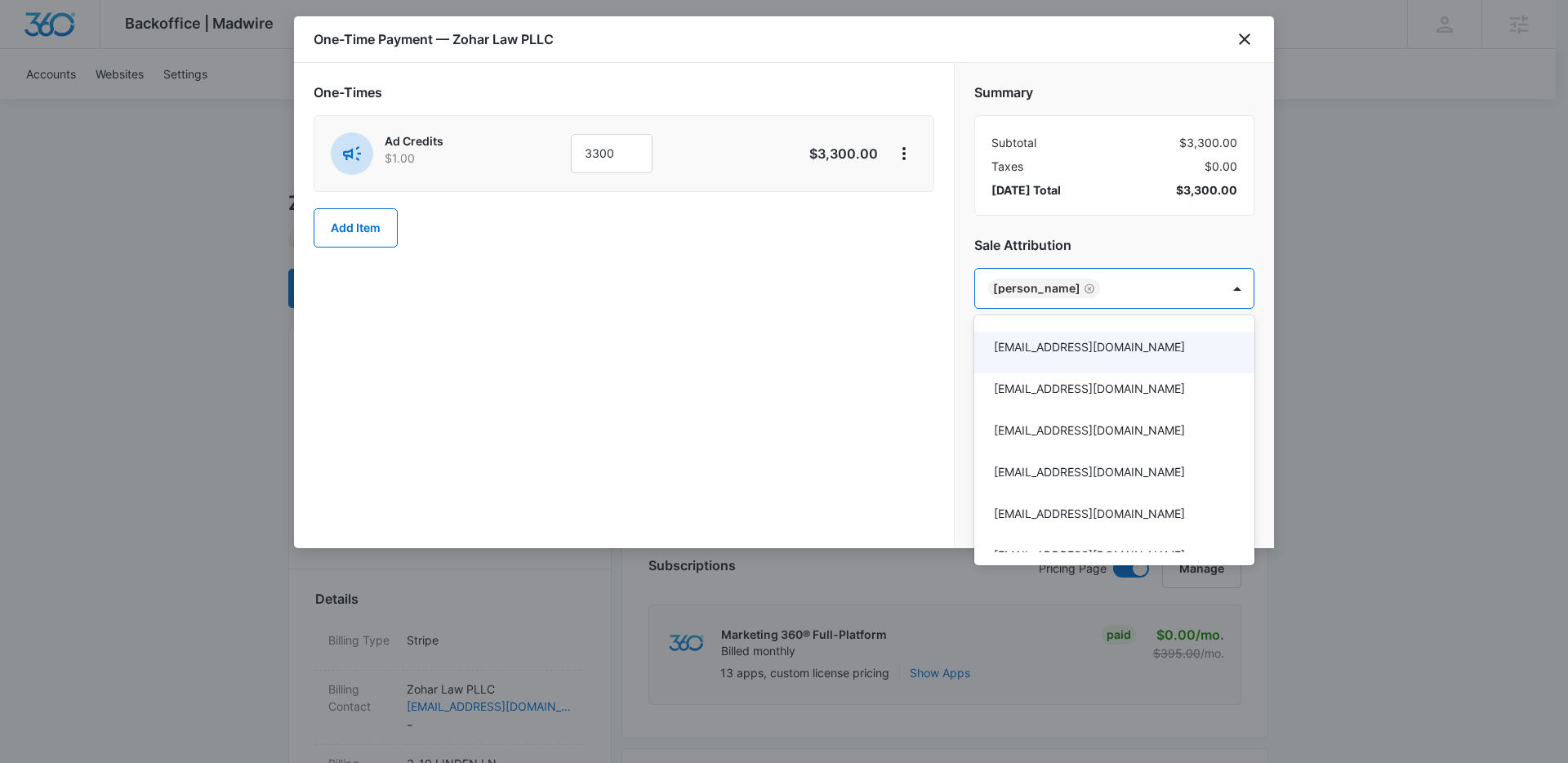
click at [838, 368] on div at bounding box center [784, 382] width 1568 height 763
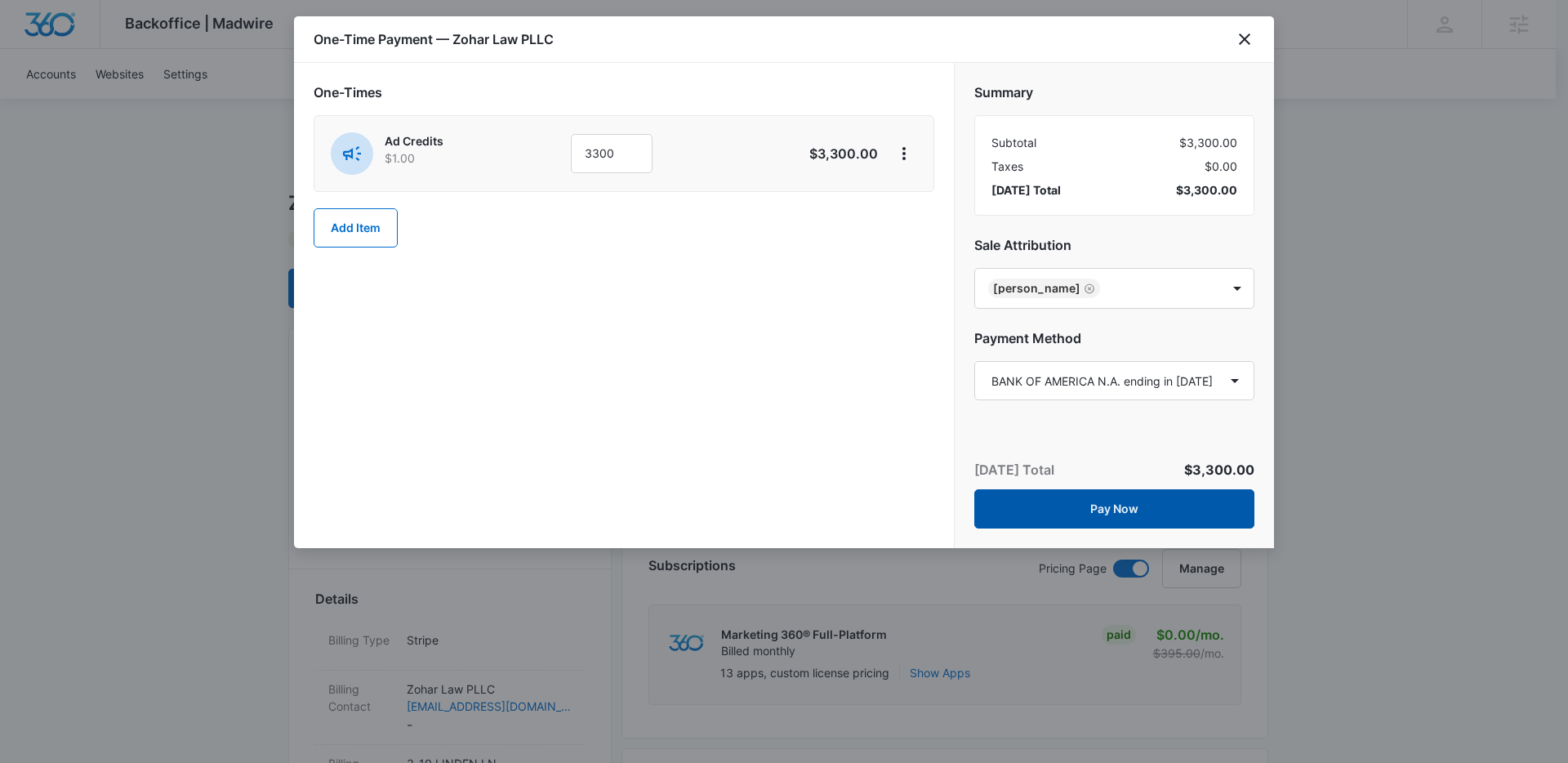
click at [1109, 512] on button "Pay Now" at bounding box center [1114, 509] width 280 height 40
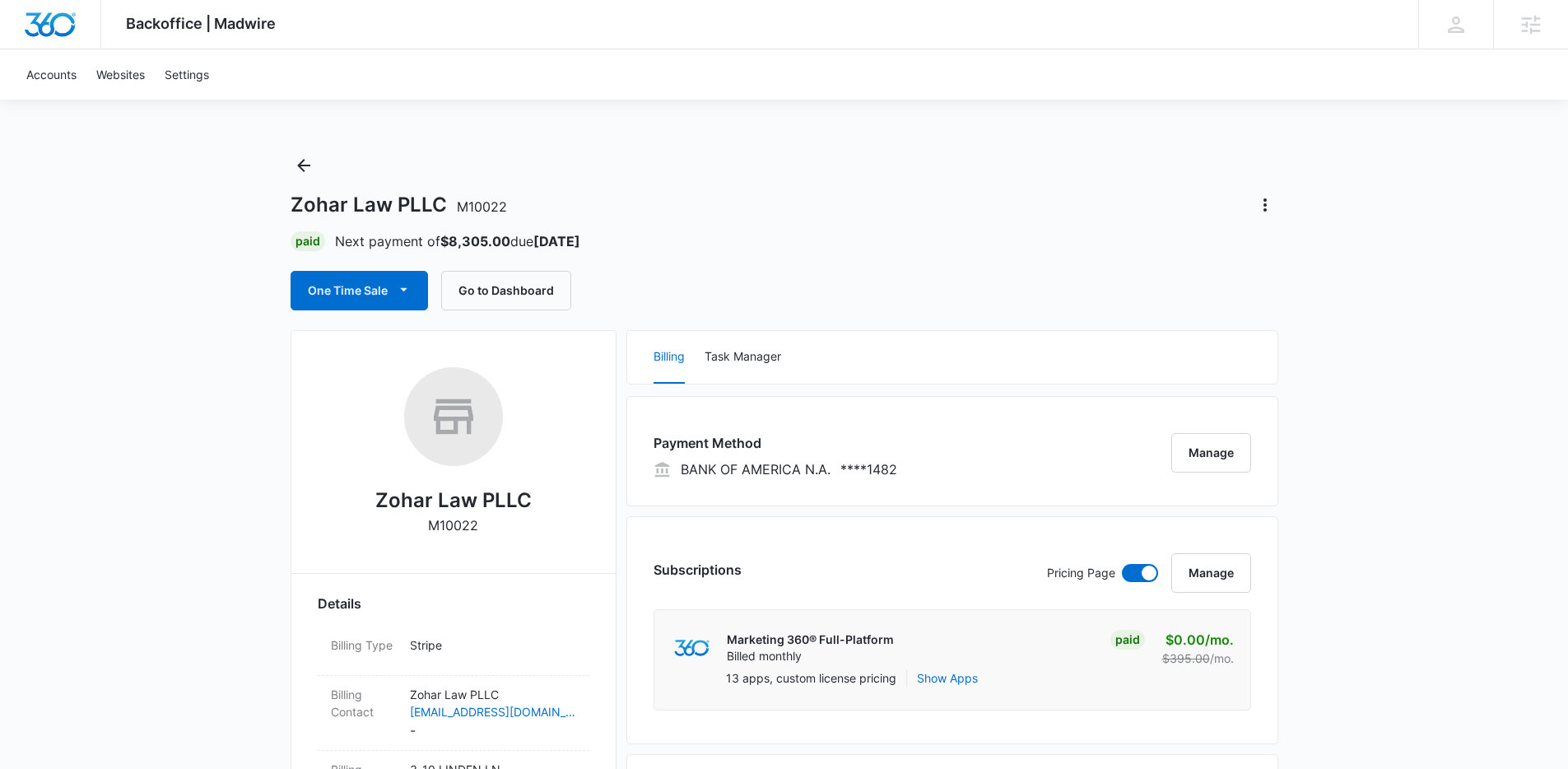
drag, startPoint x: 855, startPoint y: 175, endPoint x: 748, endPoint y: 136, distance: 113.9
click at [853, 175] on div "Zohar Law PLLC M10022 Paid Next payment of $8,305.00 due Oct 20 One Time Sale G…" at bounding box center [784, 231] width 988 height 158
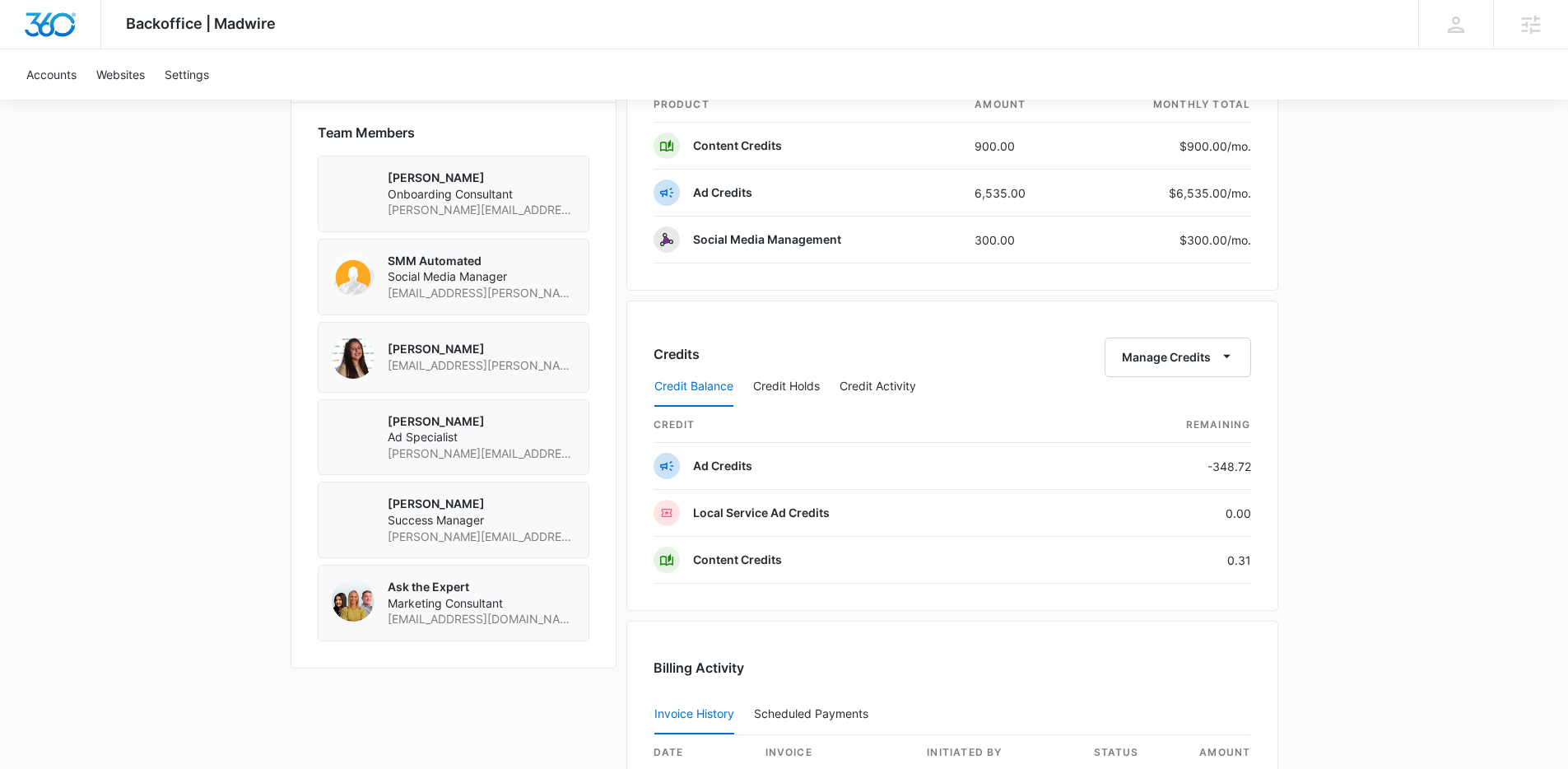
scroll to position [1146, 0]
